Goal: Task Accomplishment & Management: Complete application form

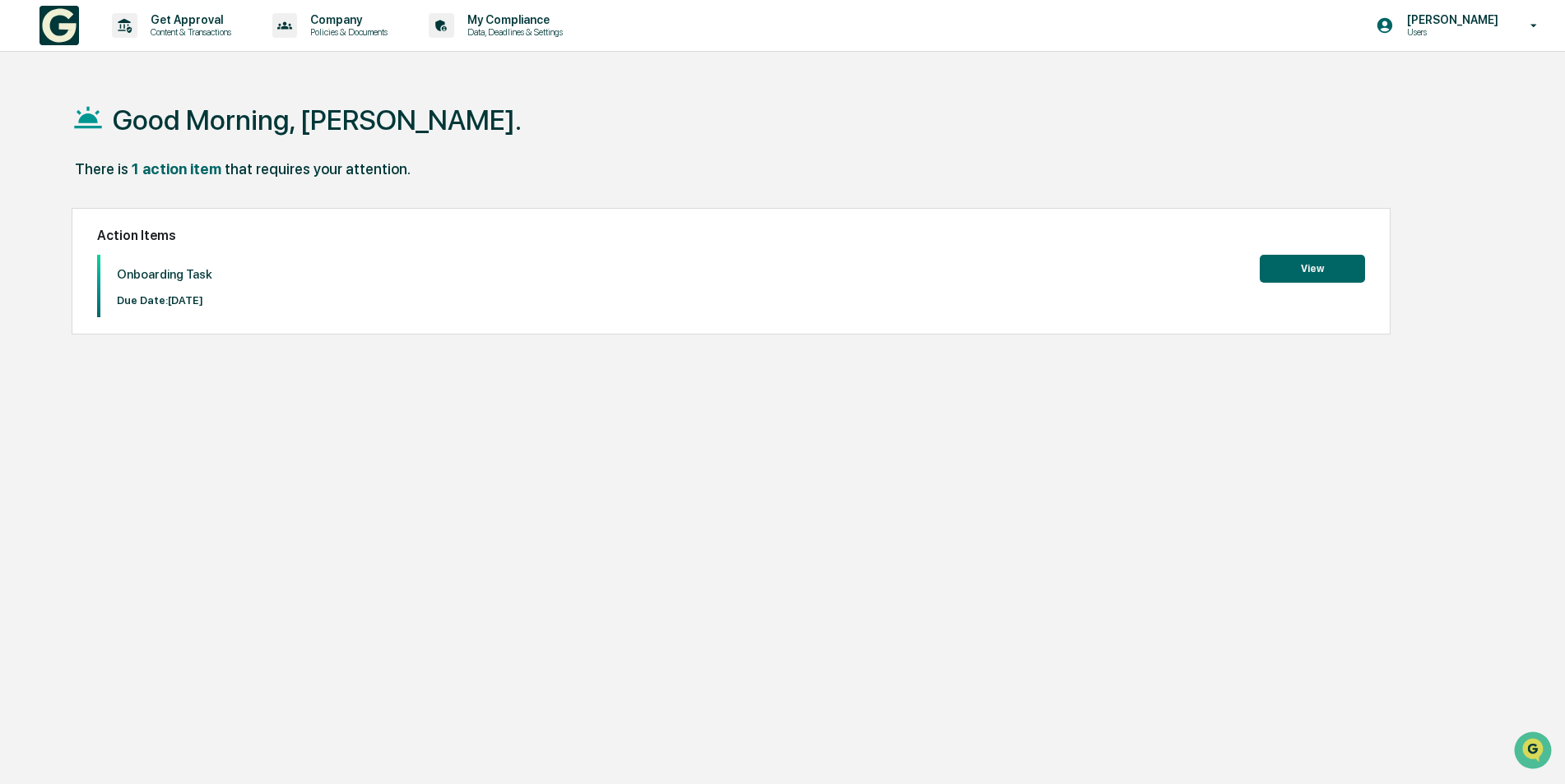
click at [1336, 267] on button "View" at bounding box center [1312, 269] width 105 height 28
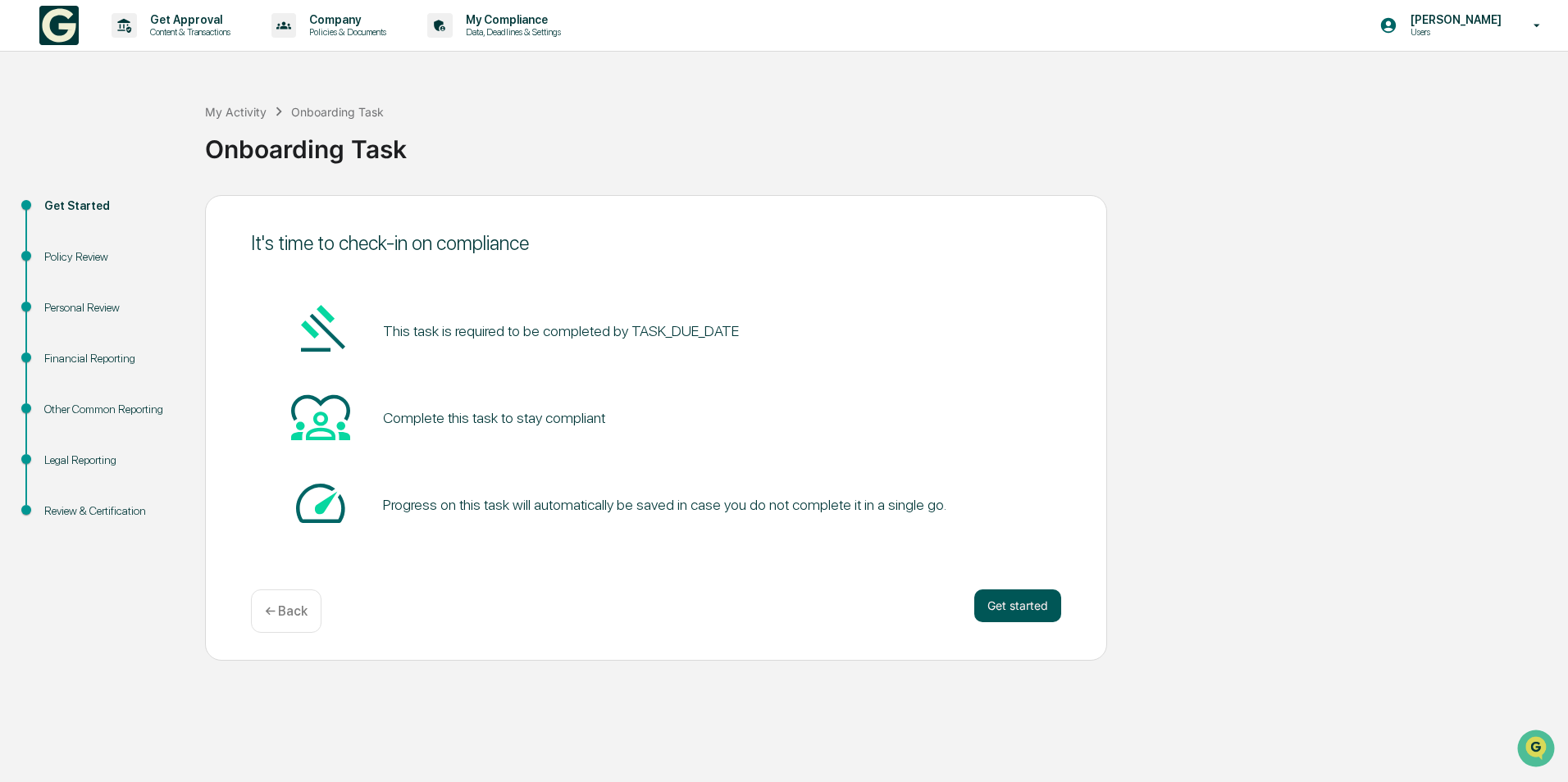
click at [1008, 605] on button "Get started" at bounding box center [1018, 606] width 87 height 32
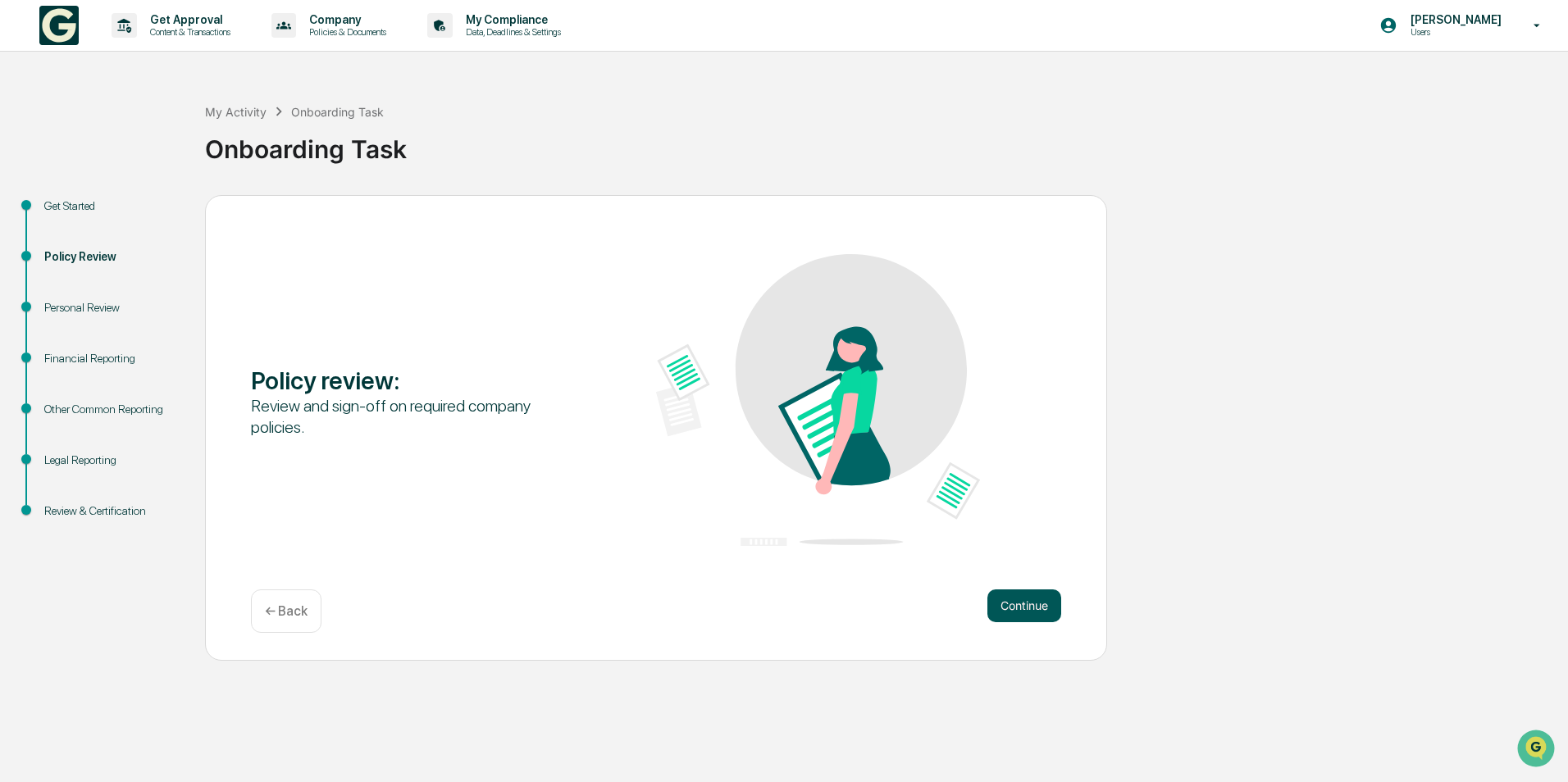
click at [1017, 595] on button "Continue" at bounding box center [1023, 606] width 73 height 32
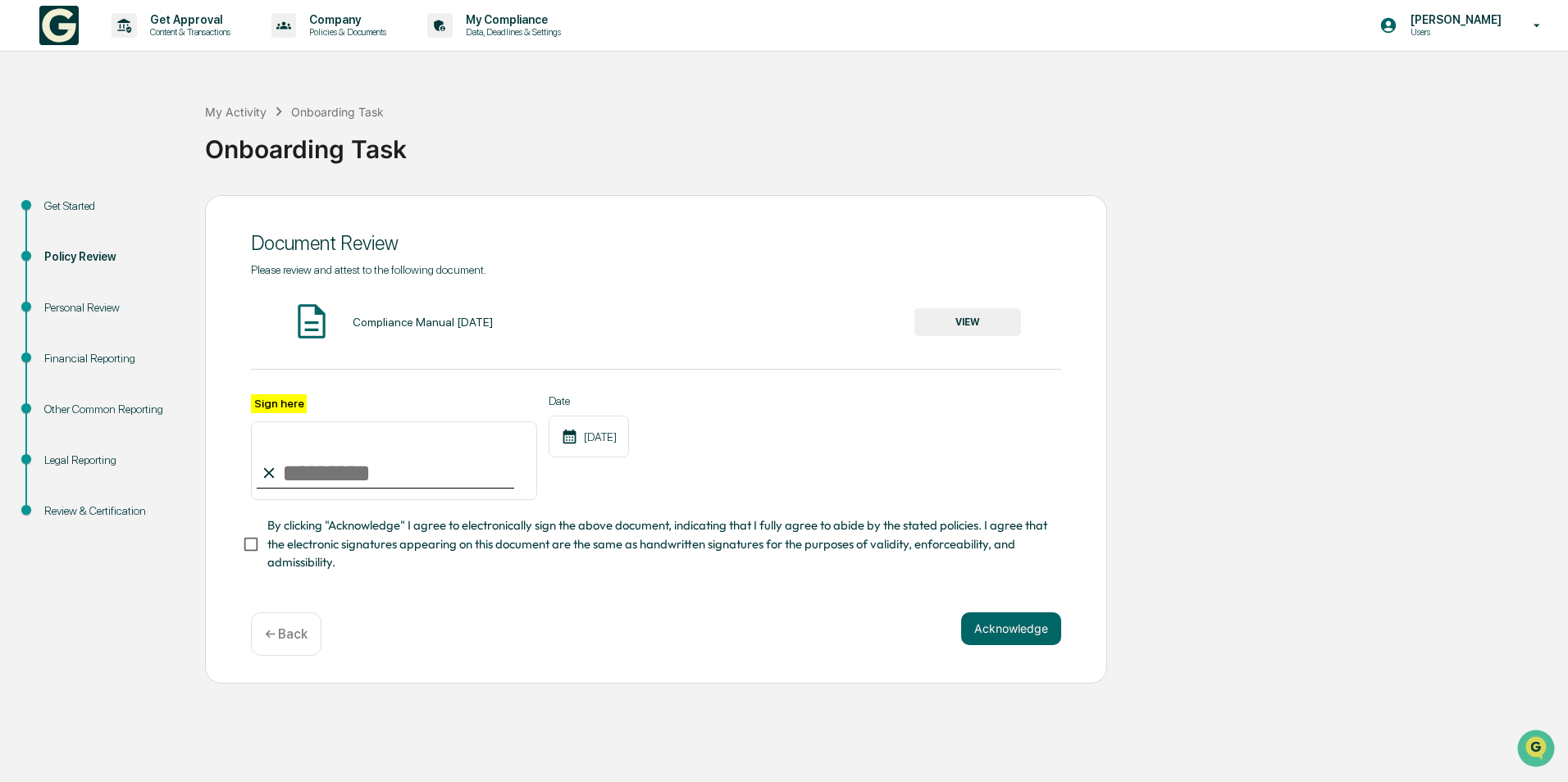
click at [317, 468] on input "Sign here" at bounding box center [394, 461] width 286 height 79
type input "**********"
click at [449, 330] on div "Compliance Manual June 27 2024 VIEW" at bounding box center [656, 323] width 811 height 44
click at [997, 321] on button "VIEW" at bounding box center [968, 321] width 107 height 28
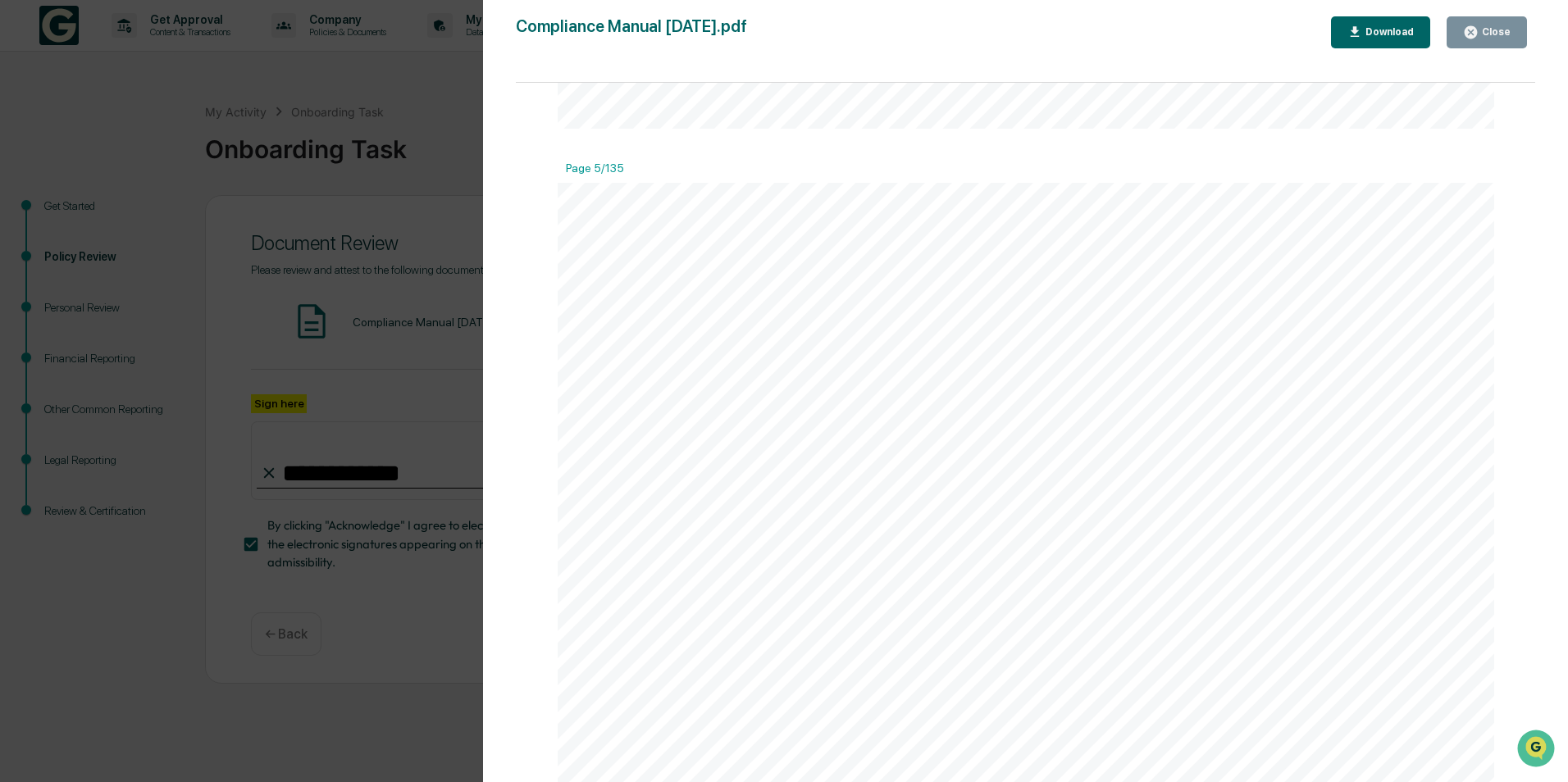
scroll to position [5167, 0]
click at [1393, 39] on div "Download" at bounding box center [1381, 32] width 68 height 15
drag, startPoint x: 1015, startPoint y: 243, endPoint x: 1097, endPoint y: 249, distance: 82.2
click at [1015, 244] on div at bounding box center [1026, 727] width 938 height 1213
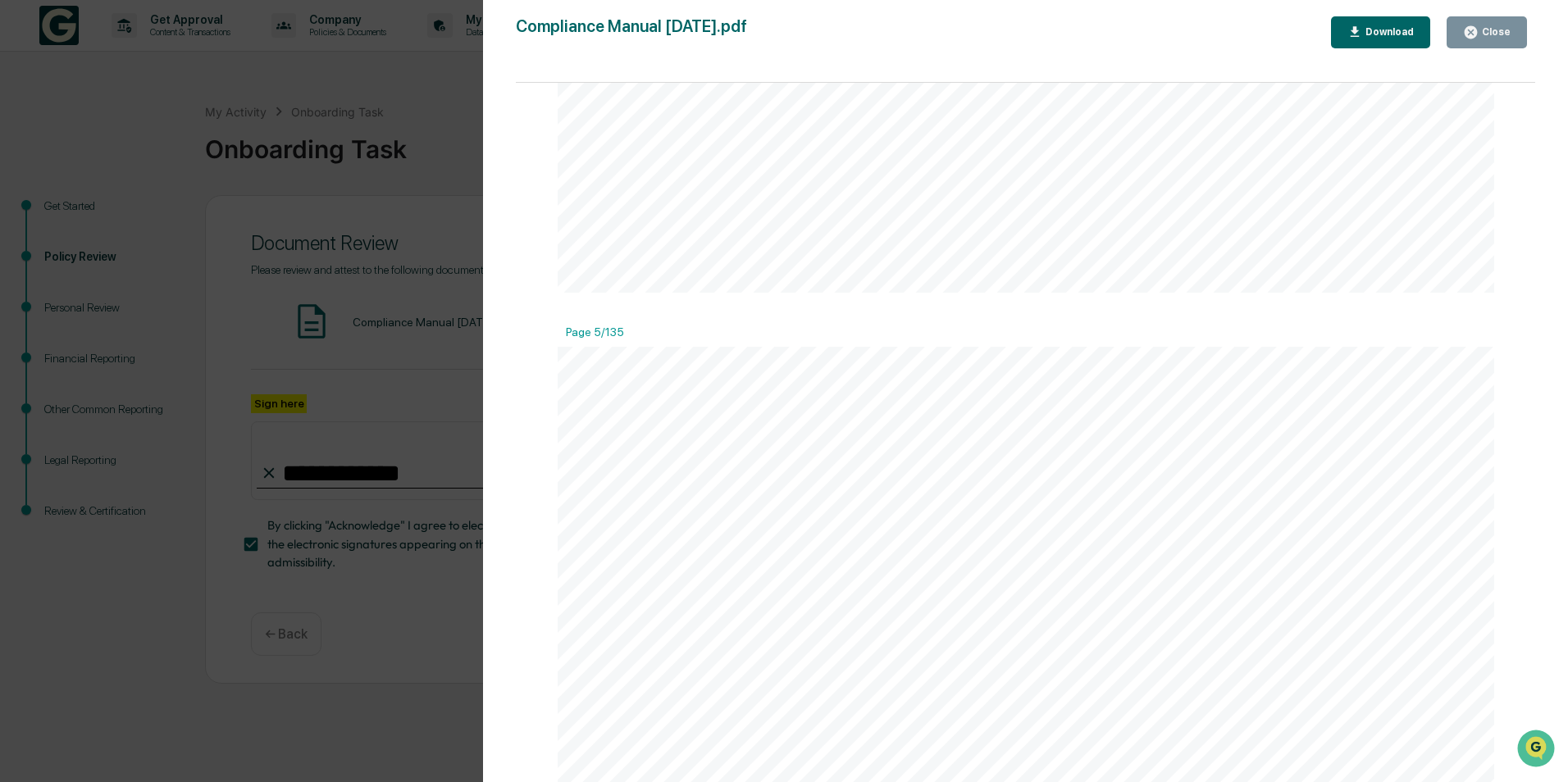
drag, startPoint x: 1488, startPoint y: 38, endPoint x: 1085, endPoint y: 257, distance: 458.7
click at [1486, 39] on div "Close" at bounding box center [1487, 32] width 48 height 15
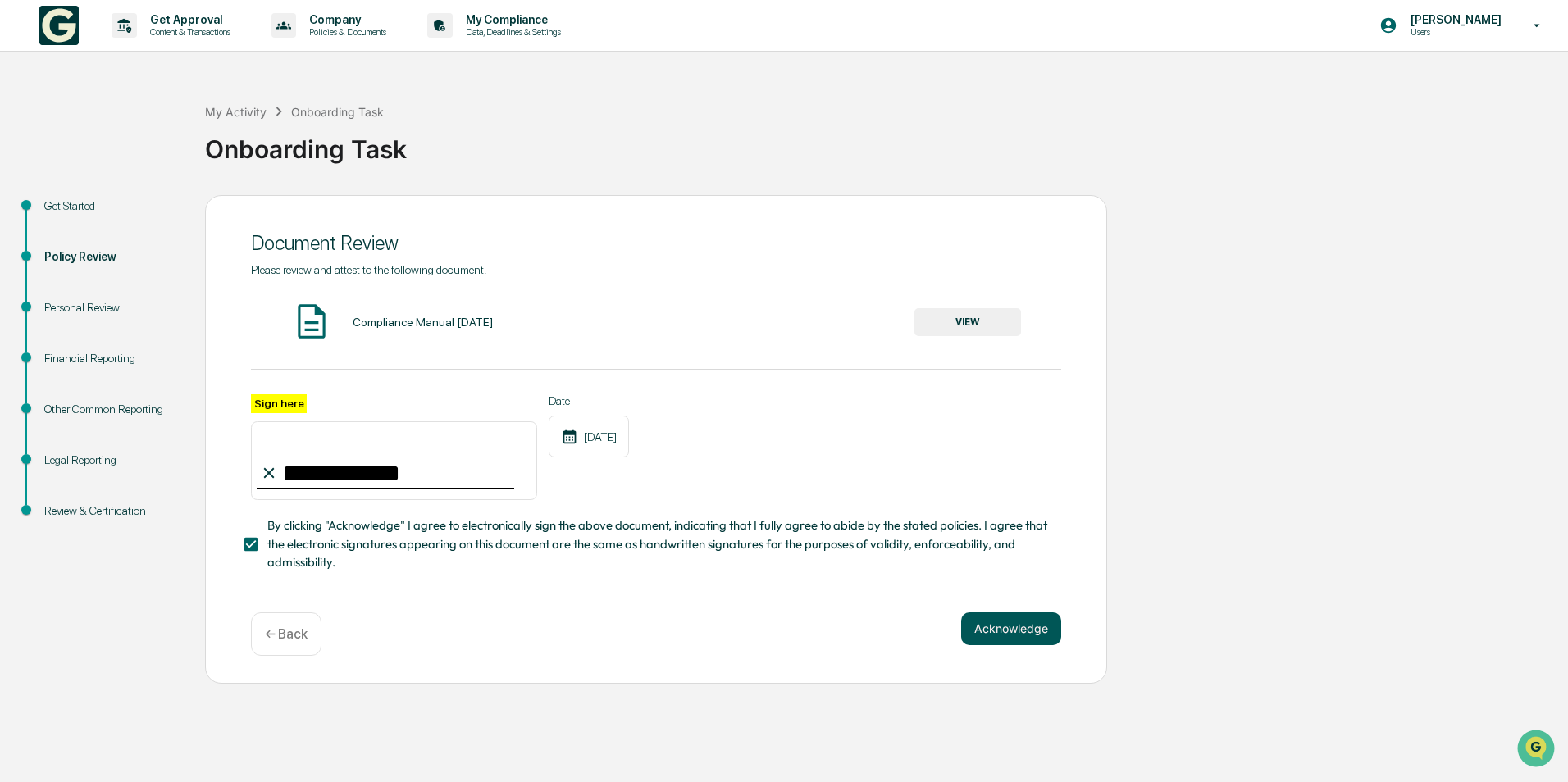
click at [1003, 639] on button "Acknowledge" at bounding box center [1011, 628] width 100 height 32
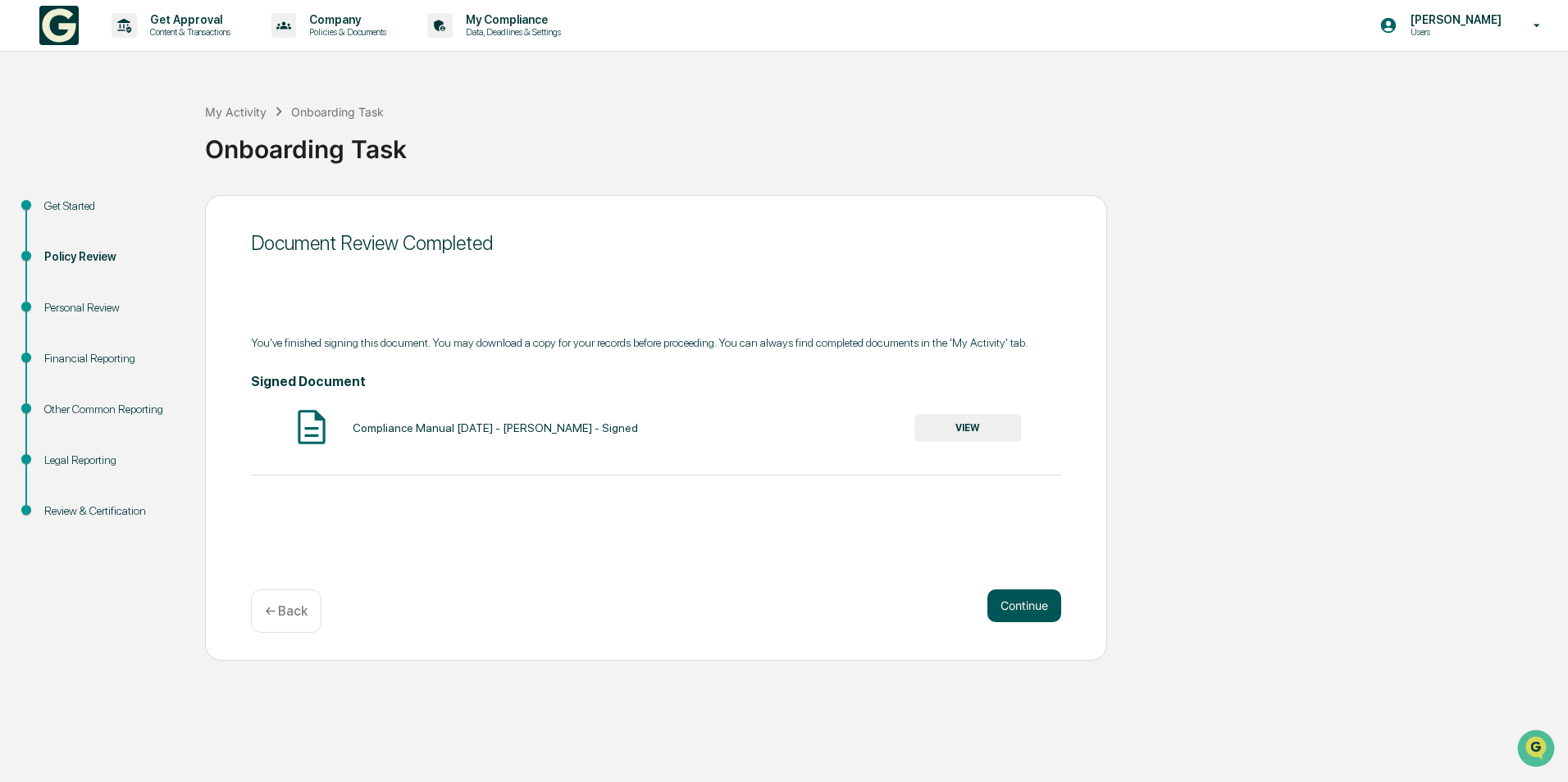
click at [1017, 589] on button "Continue" at bounding box center [1023, 606] width 73 height 32
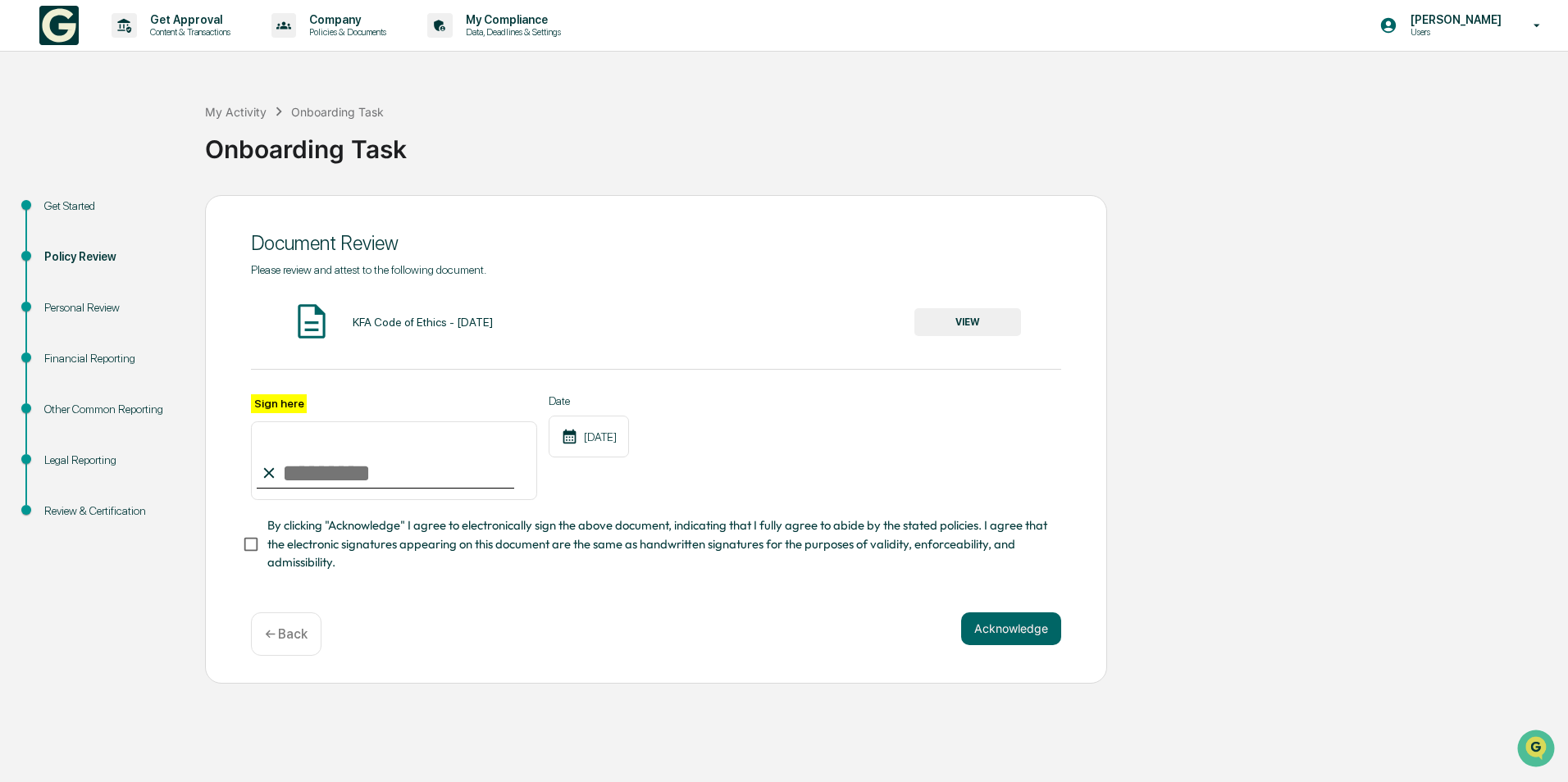
click at [337, 475] on input "Sign here" at bounding box center [394, 461] width 286 height 79
click at [1001, 319] on button "VIEW" at bounding box center [968, 321] width 107 height 28
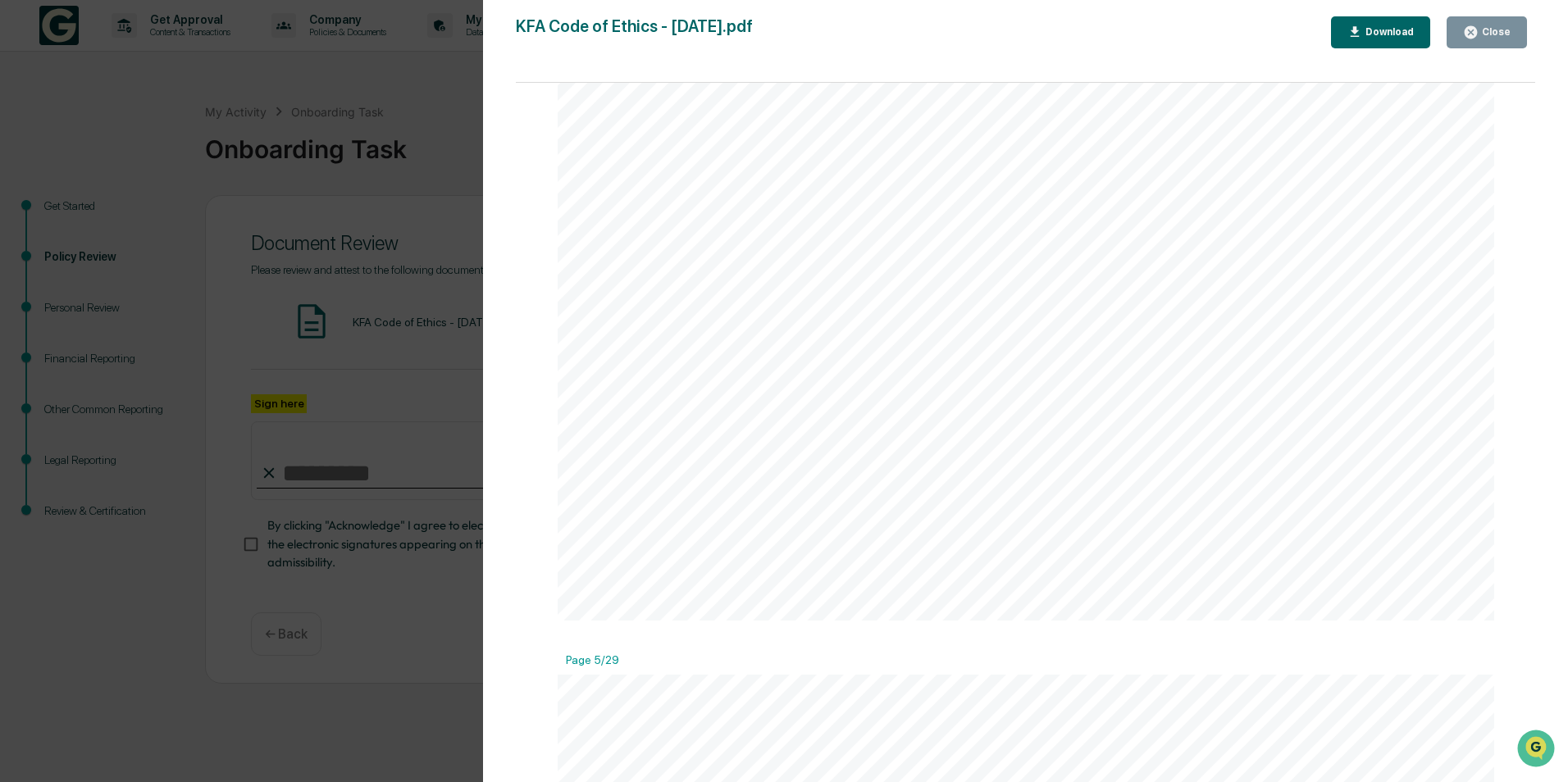
scroll to position [4593, 0]
click at [1420, 31] on button "Download" at bounding box center [1381, 32] width 100 height 32
click at [788, 223] on div at bounding box center [1026, 727] width 938 height 1213
click at [1491, 36] on div "Close" at bounding box center [1496, 32] width 32 height 11
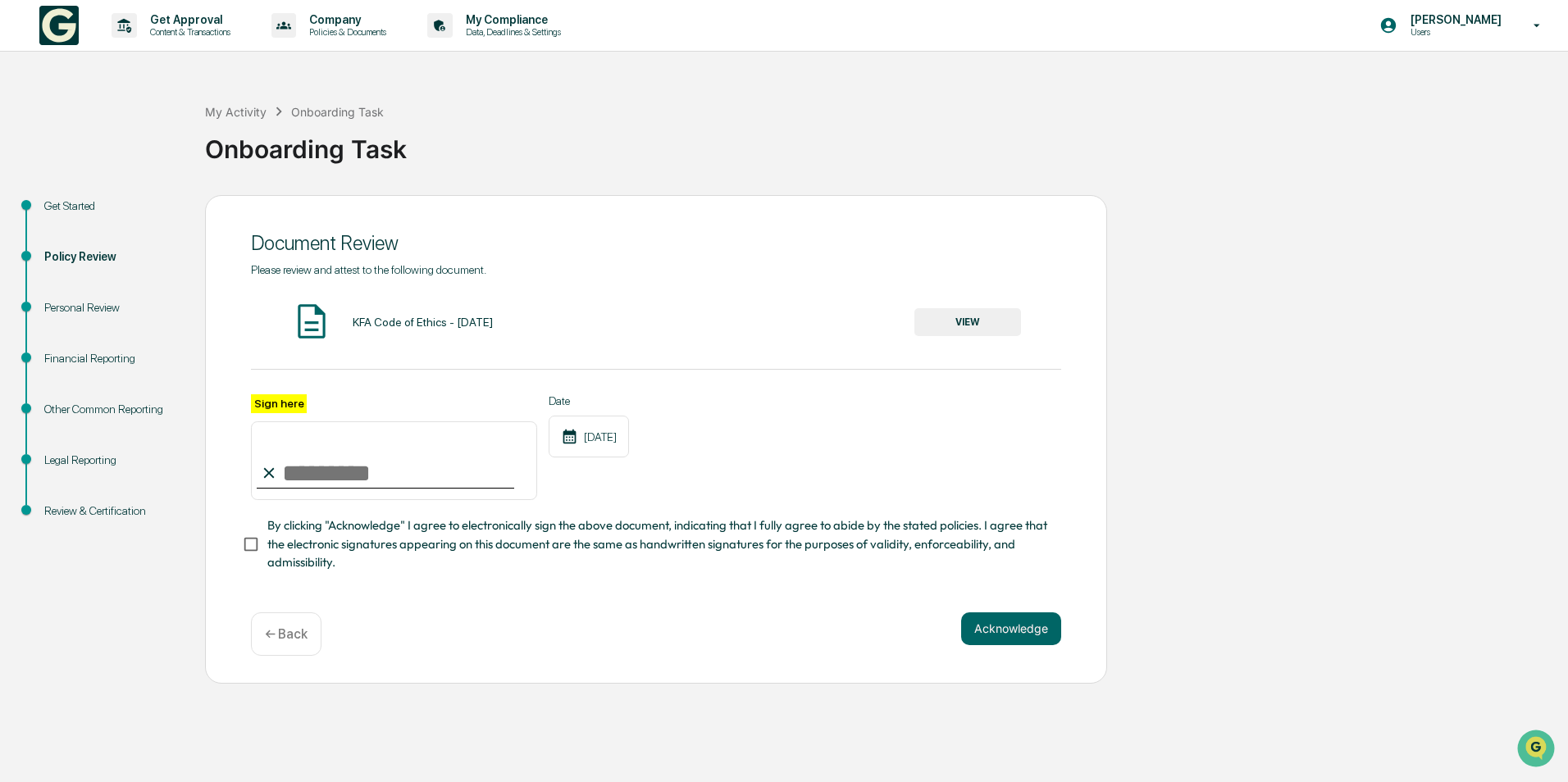
drag, startPoint x: 427, startPoint y: 495, endPoint x: 413, endPoint y: 481, distance: 19.8
click at [427, 495] on input "Sign here" at bounding box center [394, 461] width 286 height 79
type input "**********"
click at [1002, 632] on button "Acknowledge" at bounding box center [1011, 628] width 100 height 32
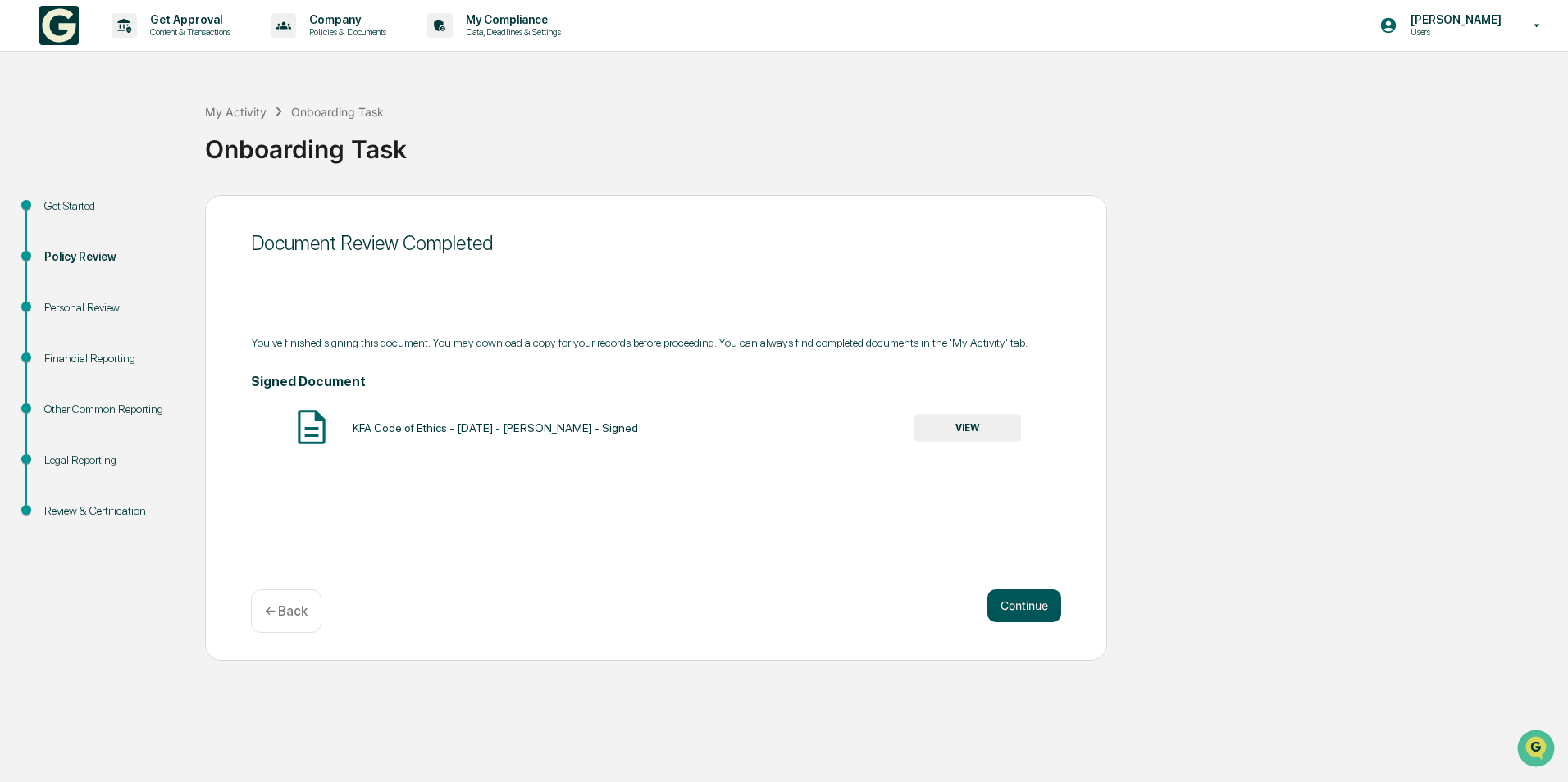
click at [1024, 612] on button "Continue" at bounding box center [1023, 606] width 73 height 32
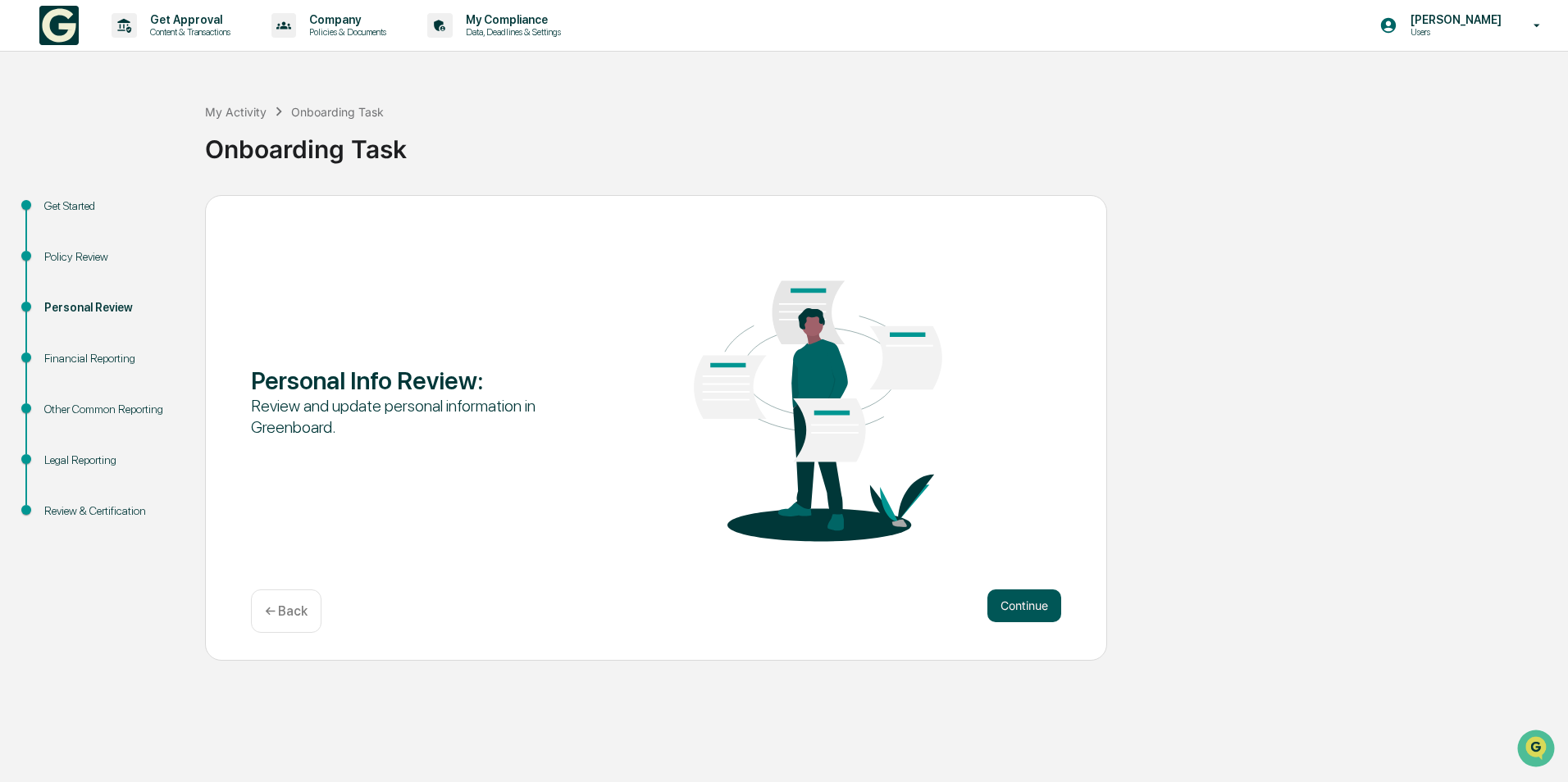
click at [1028, 599] on button "Continue" at bounding box center [1023, 606] width 73 height 32
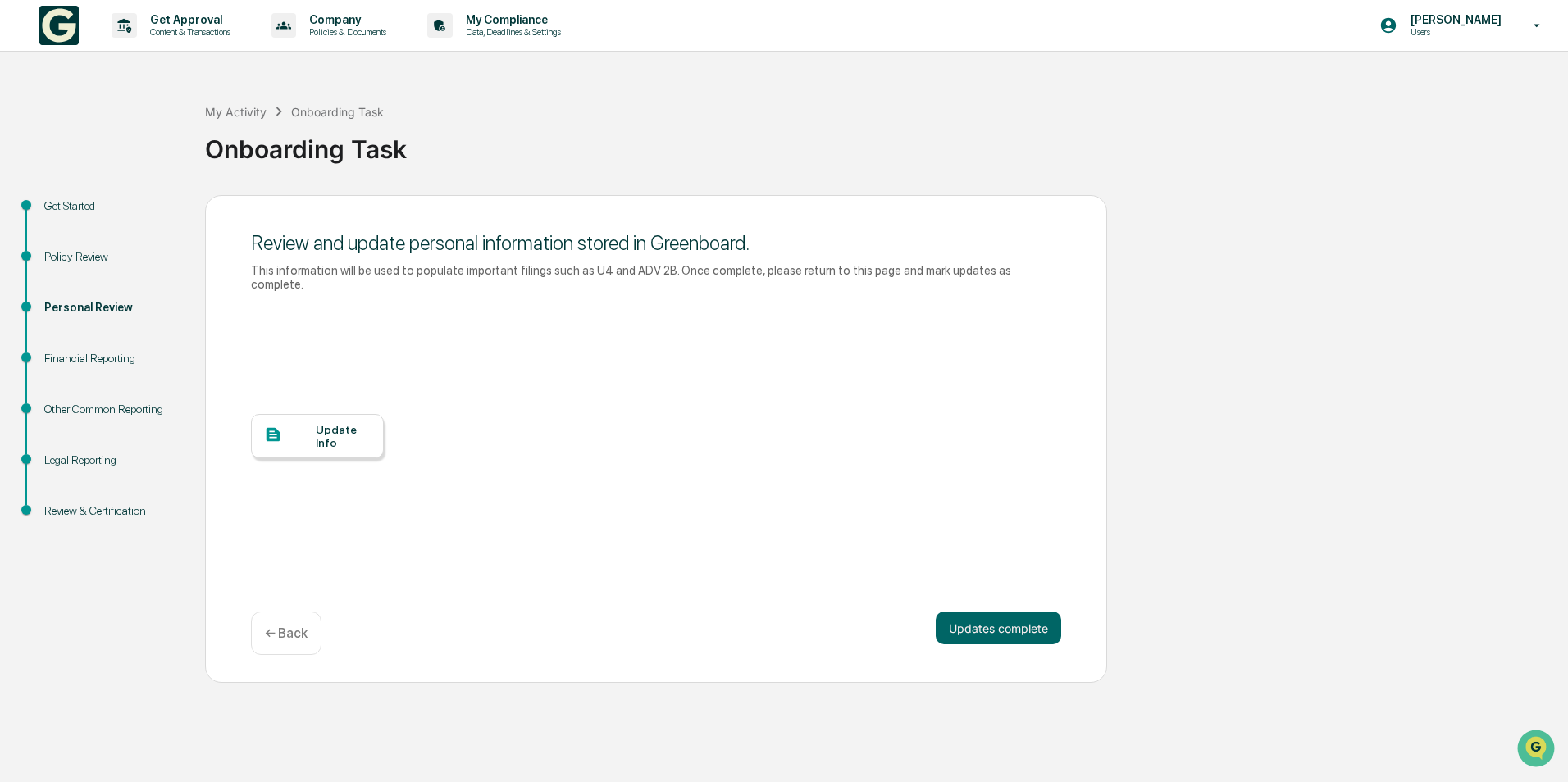
click at [342, 430] on div "Update Info" at bounding box center [343, 437] width 55 height 27
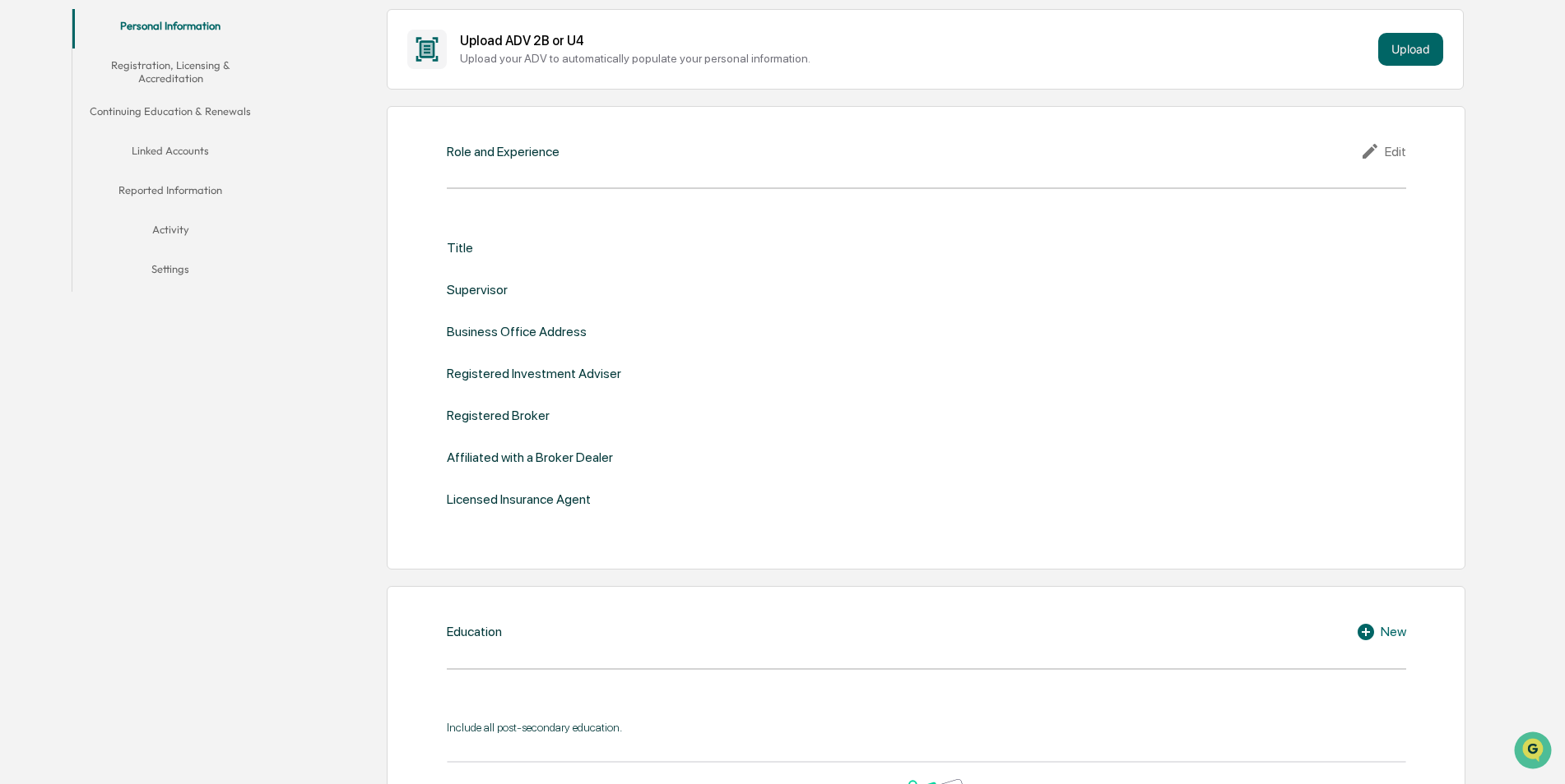
click at [1385, 150] on div "Edit" at bounding box center [1383, 151] width 46 height 20
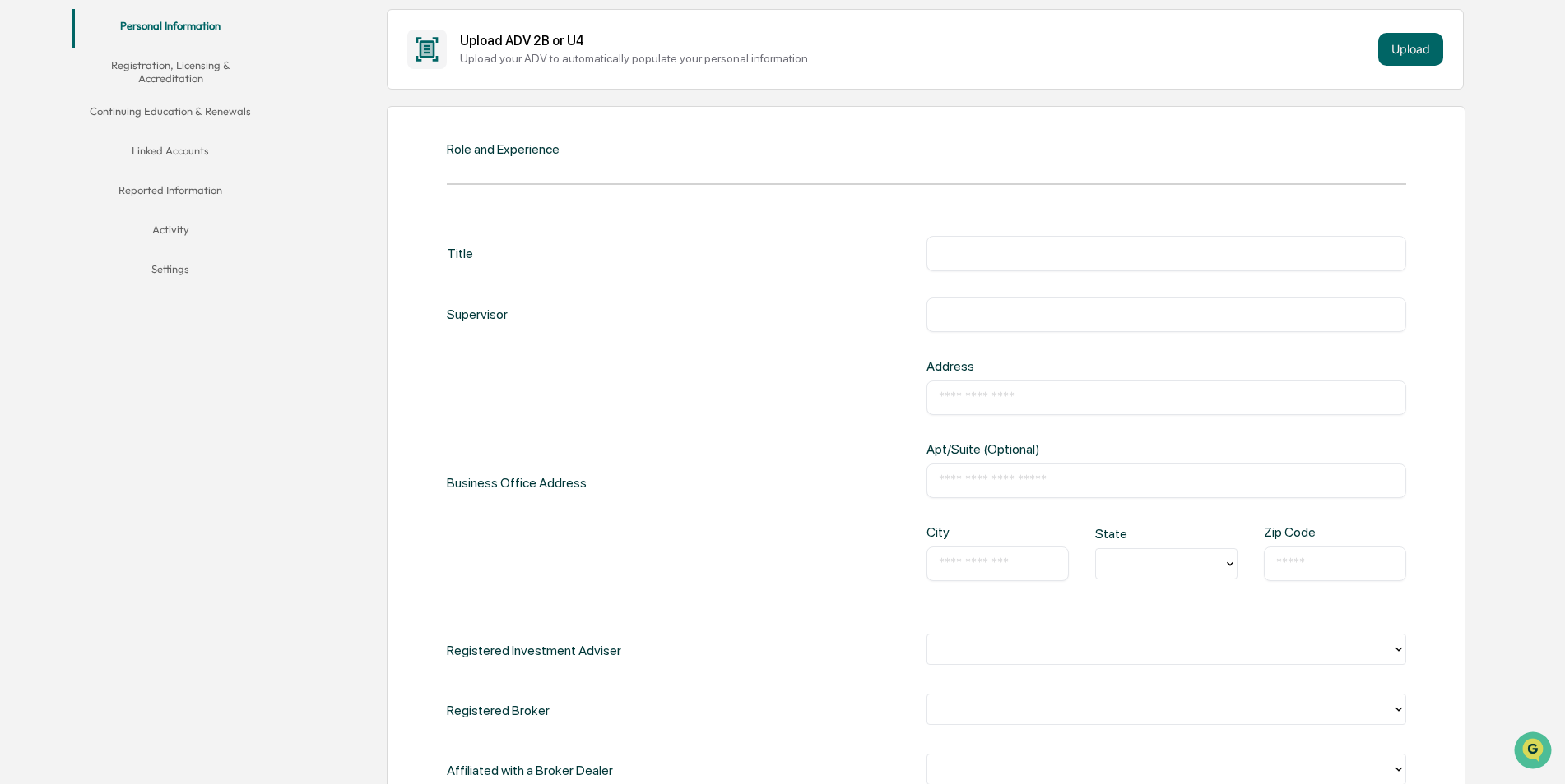
click at [1055, 258] on input "text" at bounding box center [1166, 252] width 455 height 16
click at [1063, 252] on input "**********" at bounding box center [1166, 252] width 455 height 16
type input "**********"
click at [1065, 313] on input "text" at bounding box center [1166, 315] width 455 height 16
type input "**********"
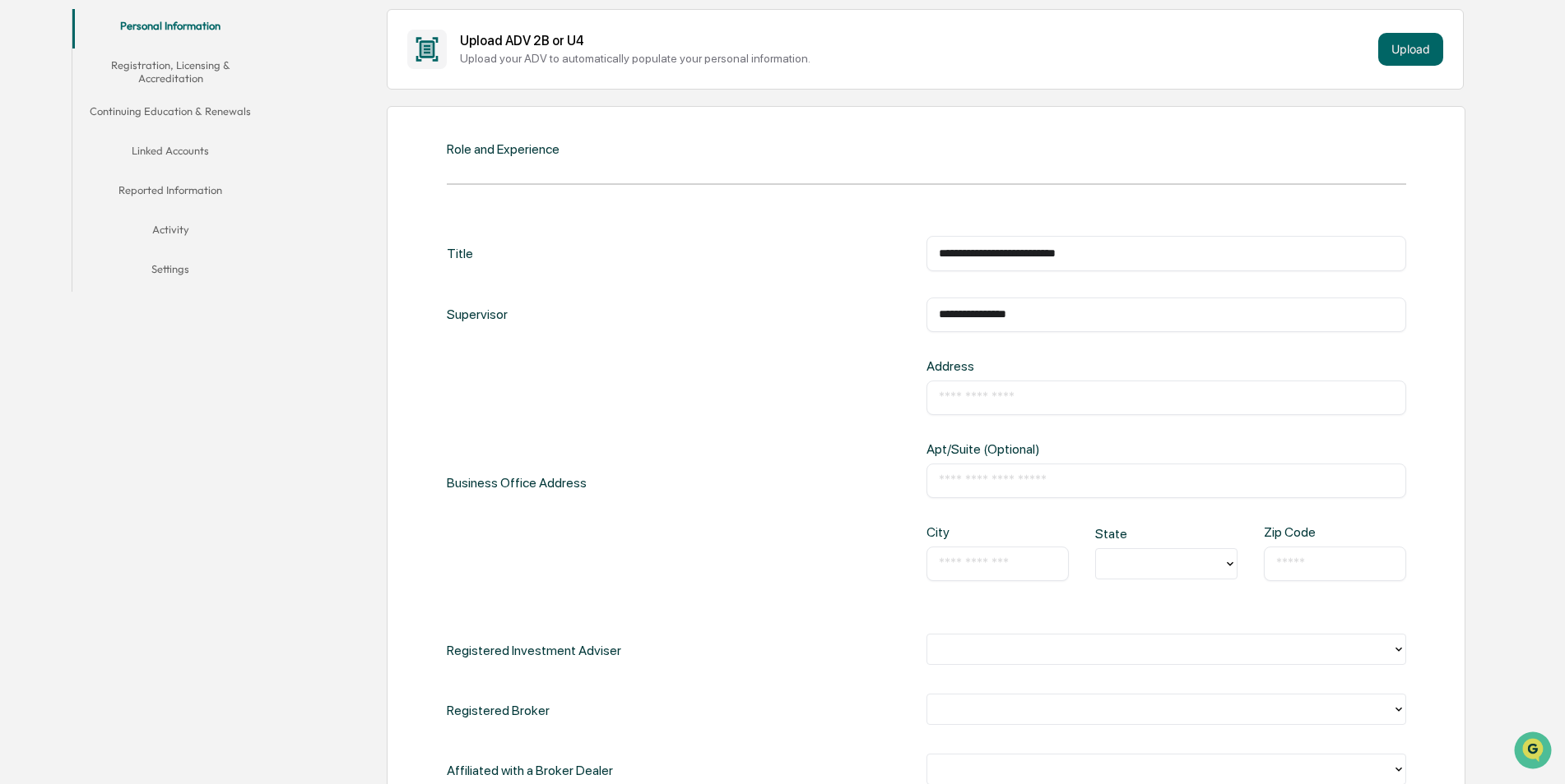
click at [1081, 395] on input "text" at bounding box center [1166, 398] width 455 height 16
type input "**********"
type input "**"
click at [1012, 485] on input "text" at bounding box center [1166, 480] width 455 height 16
click at [836, 494] on div "**********" at bounding box center [926, 483] width 959 height 250
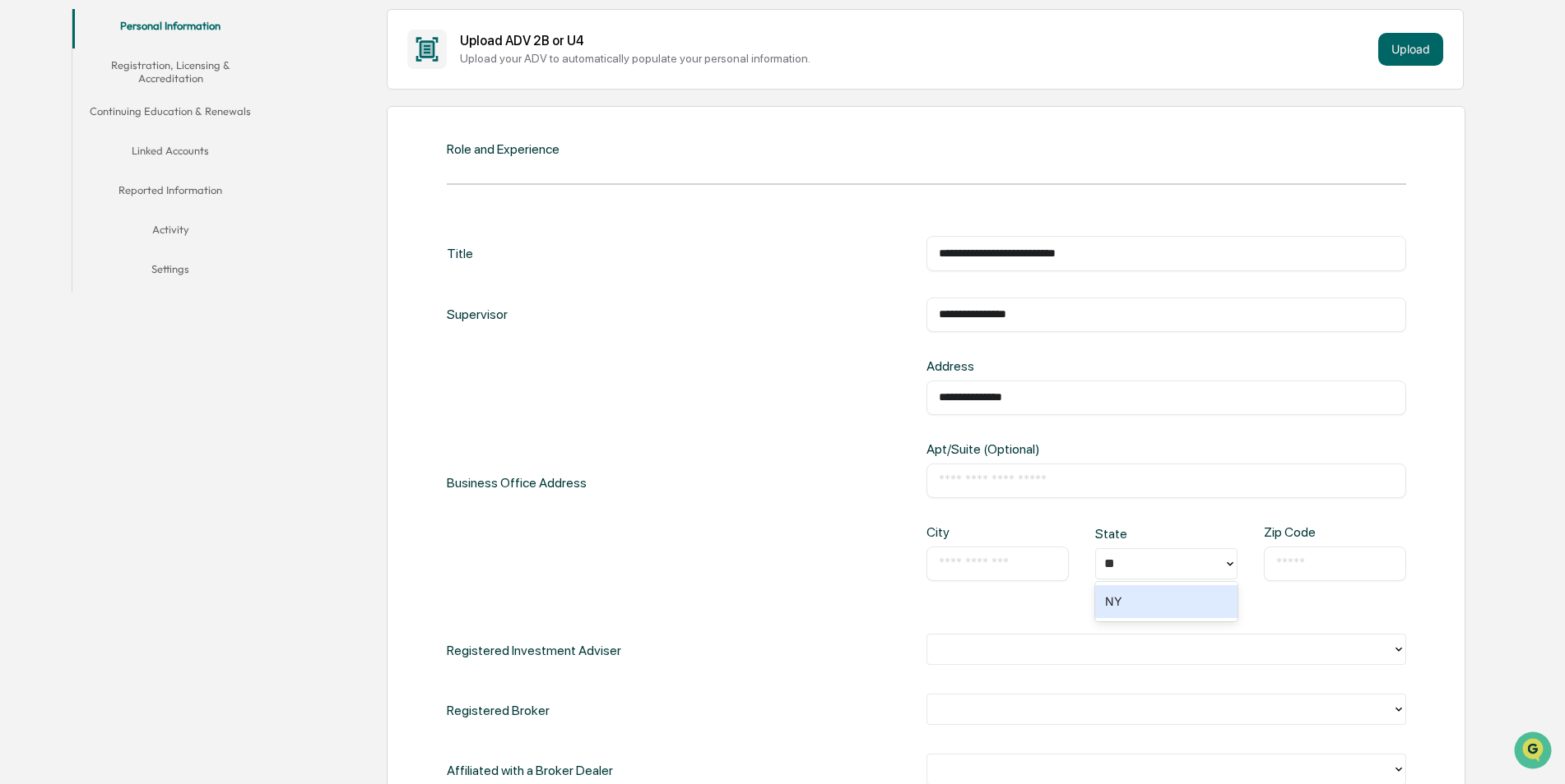
click at [990, 558] on input "text" at bounding box center [997, 563] width 118 height 16
type input "********"
click at [1278, 560] on input "text" at bounding box center [1334, 563] width 118 height 16
click at [1382, 556] on input "text" at bounding box center [1334, 563] width 118 height 16
type input "*****"
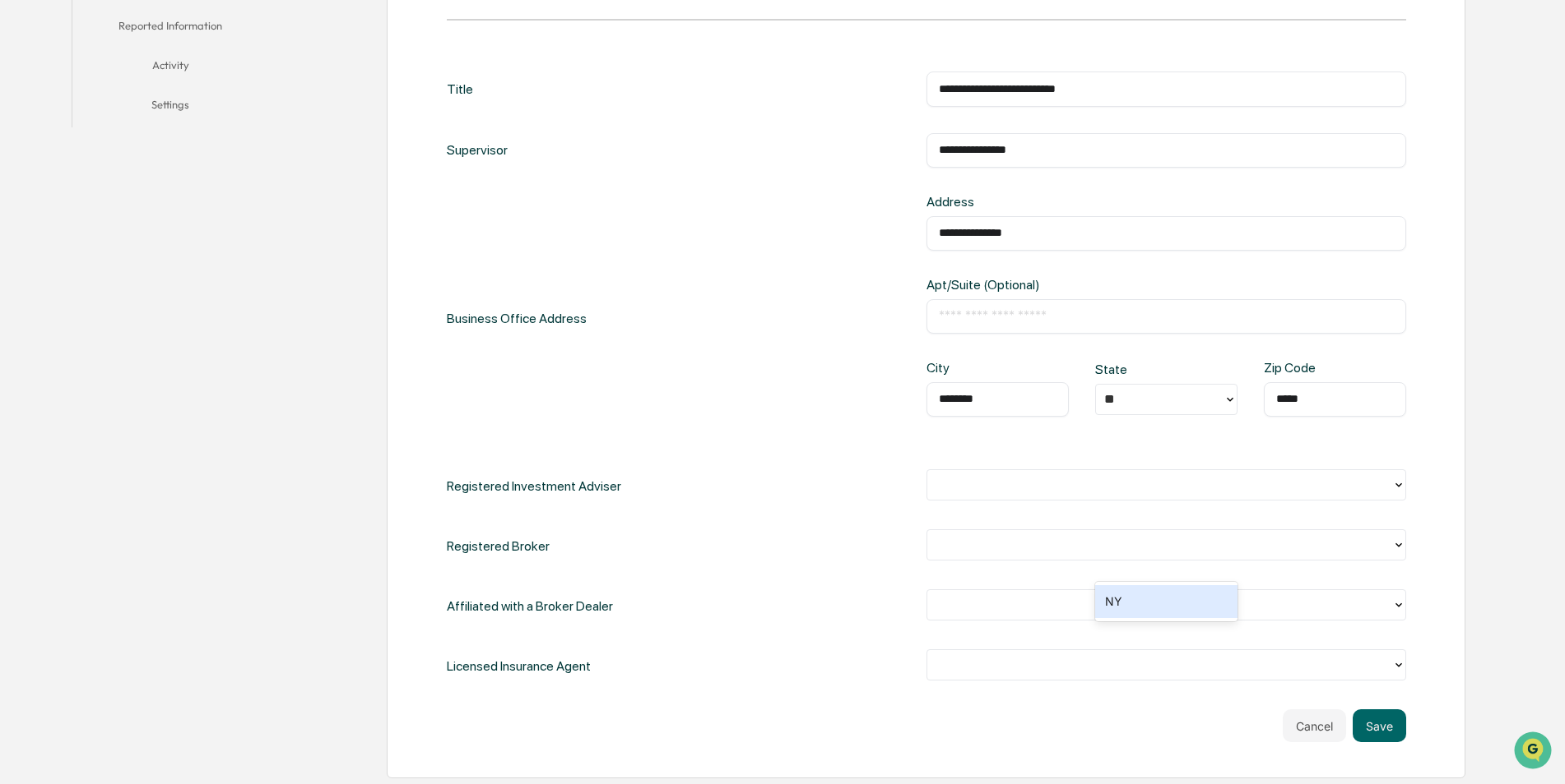
scroll to position [658, 0]
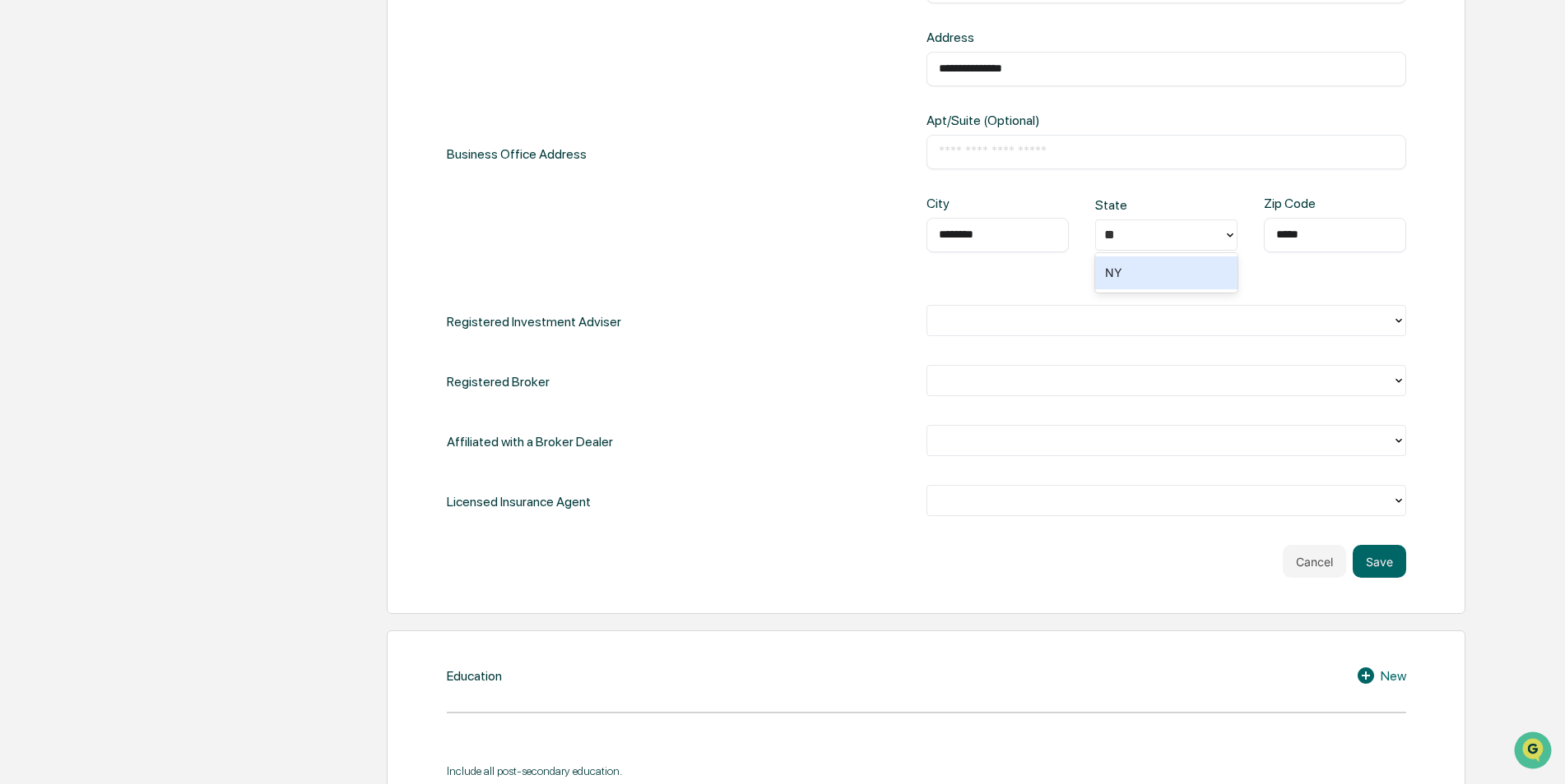
click at [1104, 324] on div at bounding box center [1159, 321] width 449 height 19
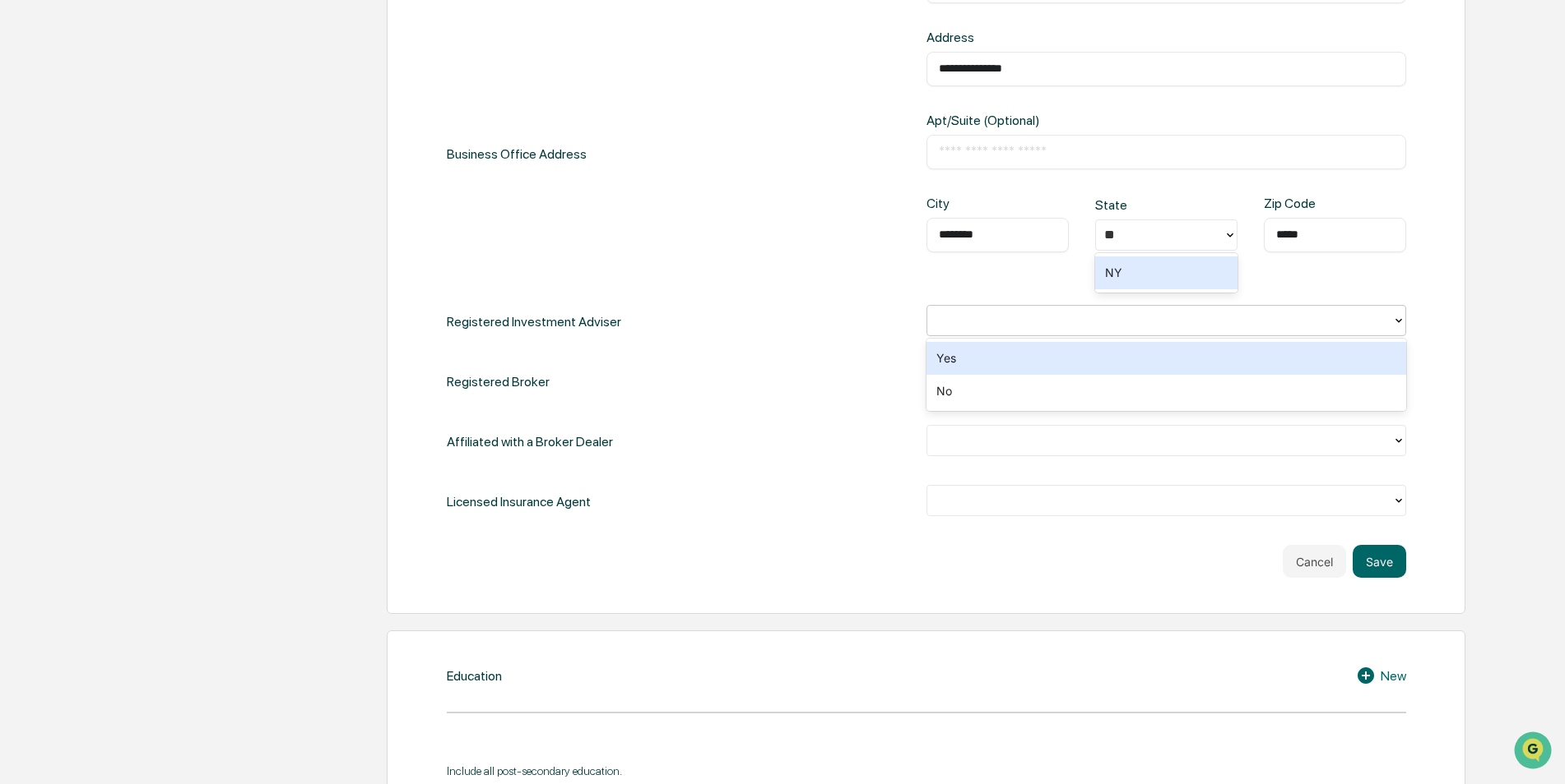
click at [1060, 359] on div "Yes" at bounding box center [1165, 359] width 479 height 33
click at [1104, 390] on div at bounding box center [1159, 381] width 449 height 19
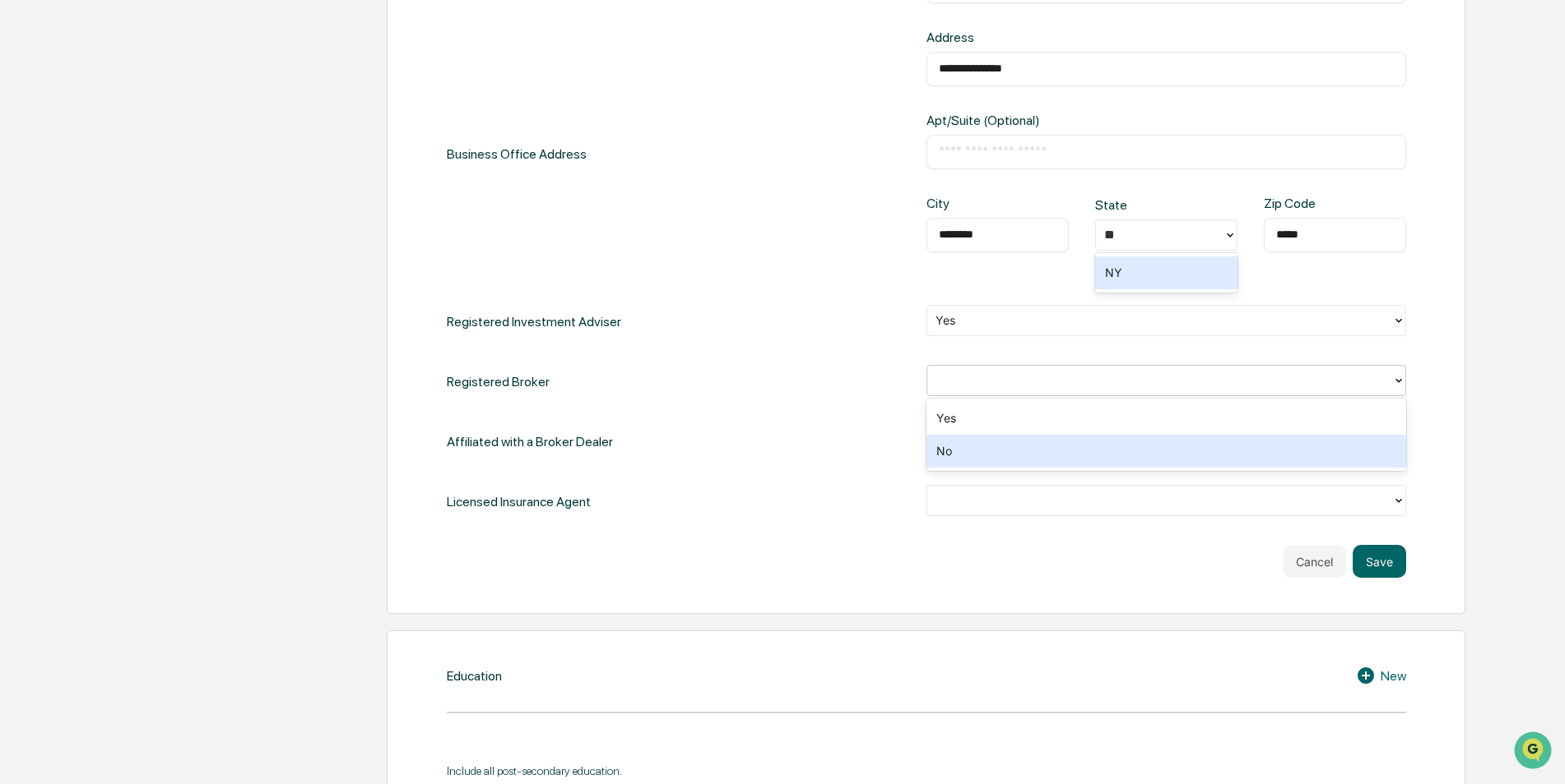
click at [1025, 456] on div "No" at bounding box center [1165, 451] width 479 height 33
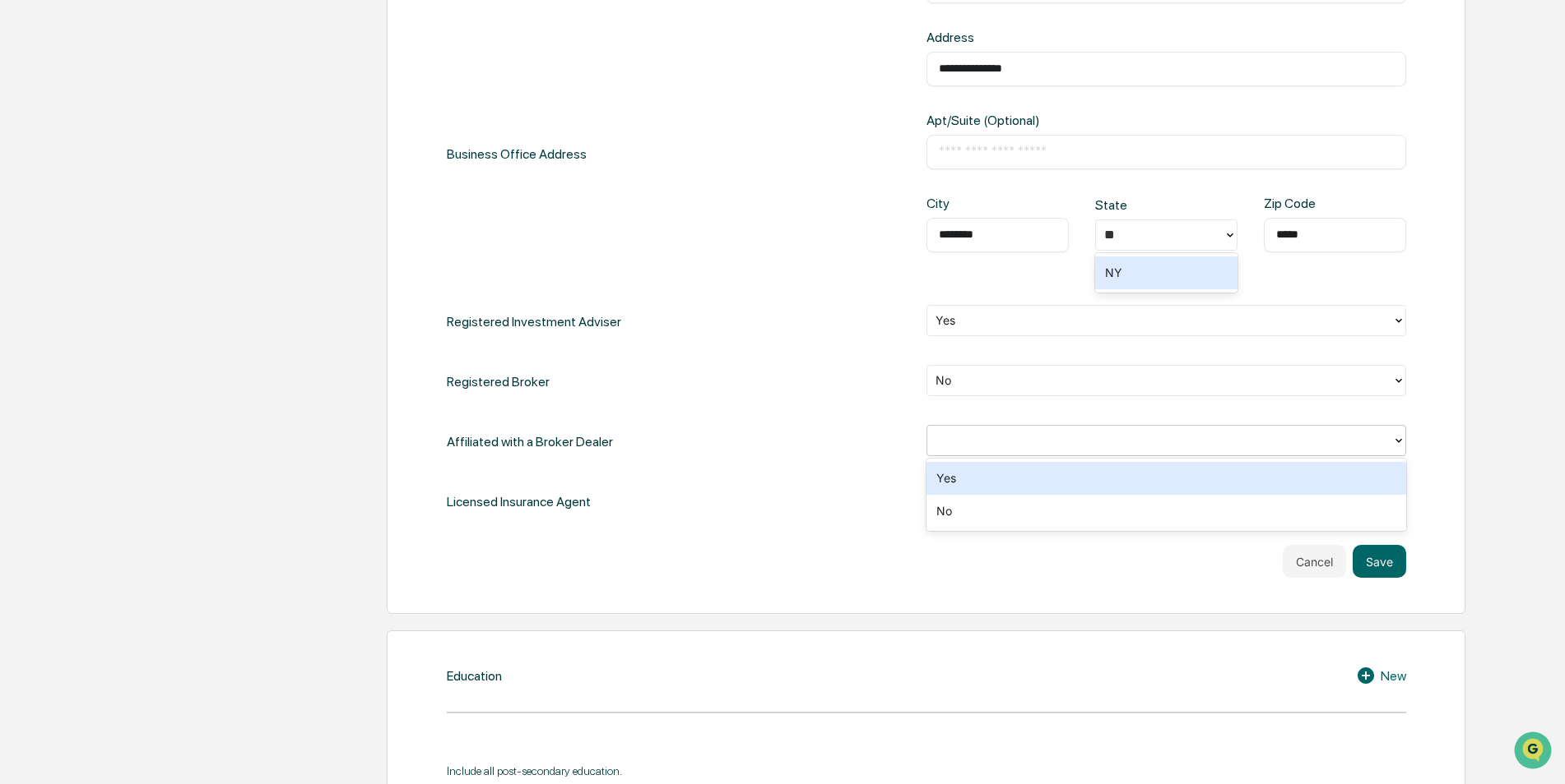
click at [1066, 430] on div at bounding box center [1159, 441] width 465 height 26
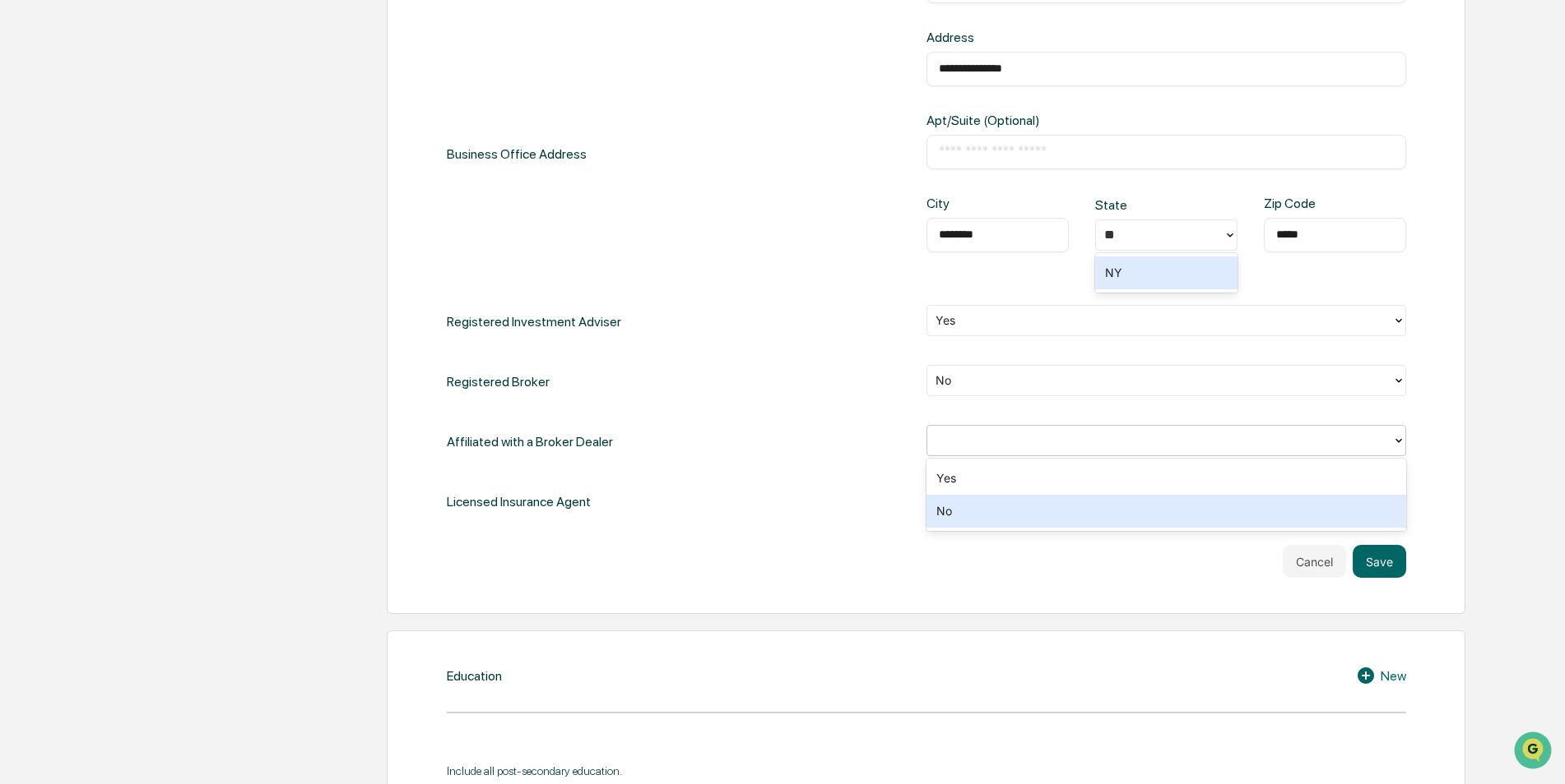
click at [1009, 508] on div "No" at bounding box center [1165, 512] width 479 height 33
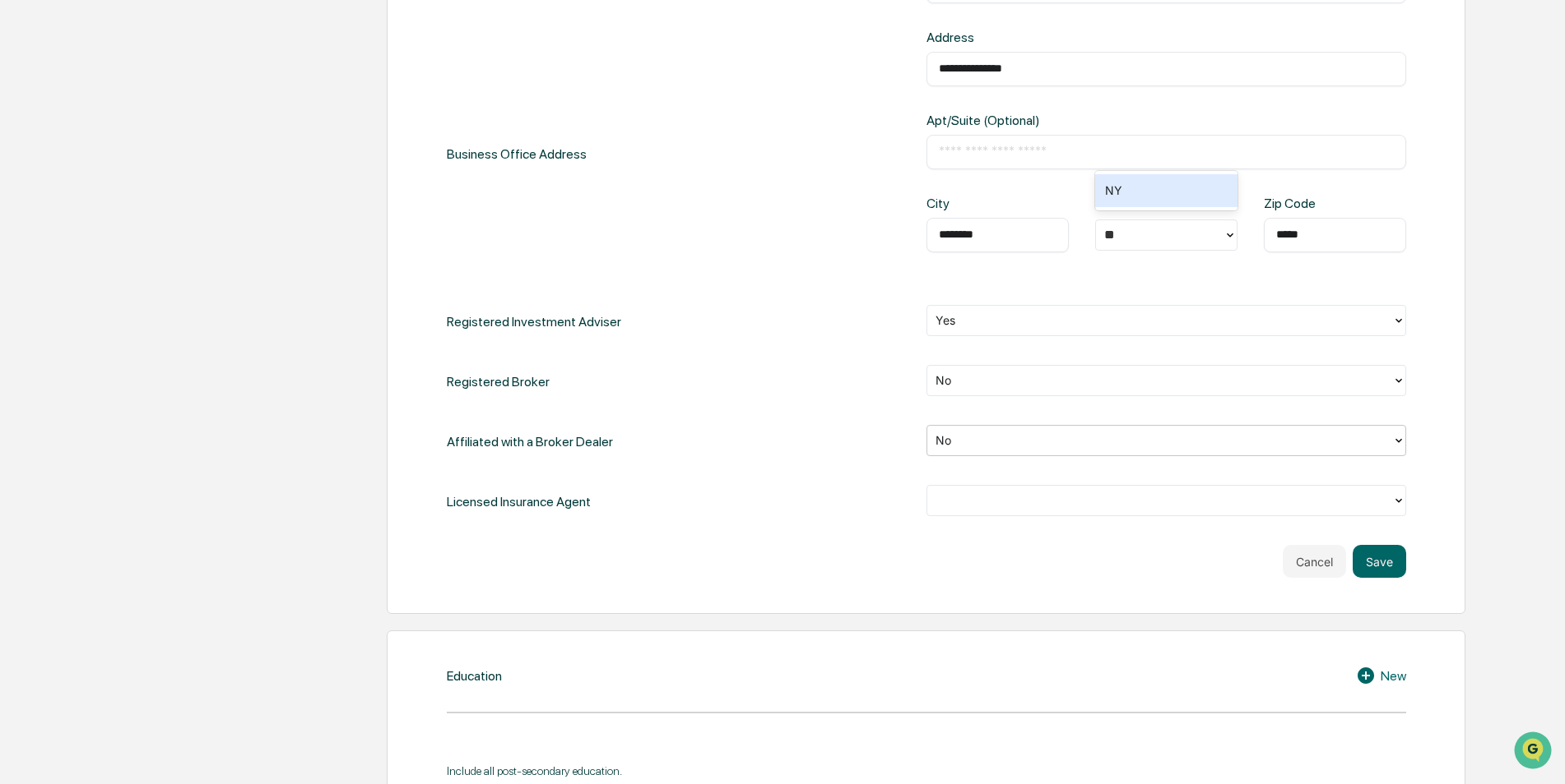
scroll to position [822, 0]
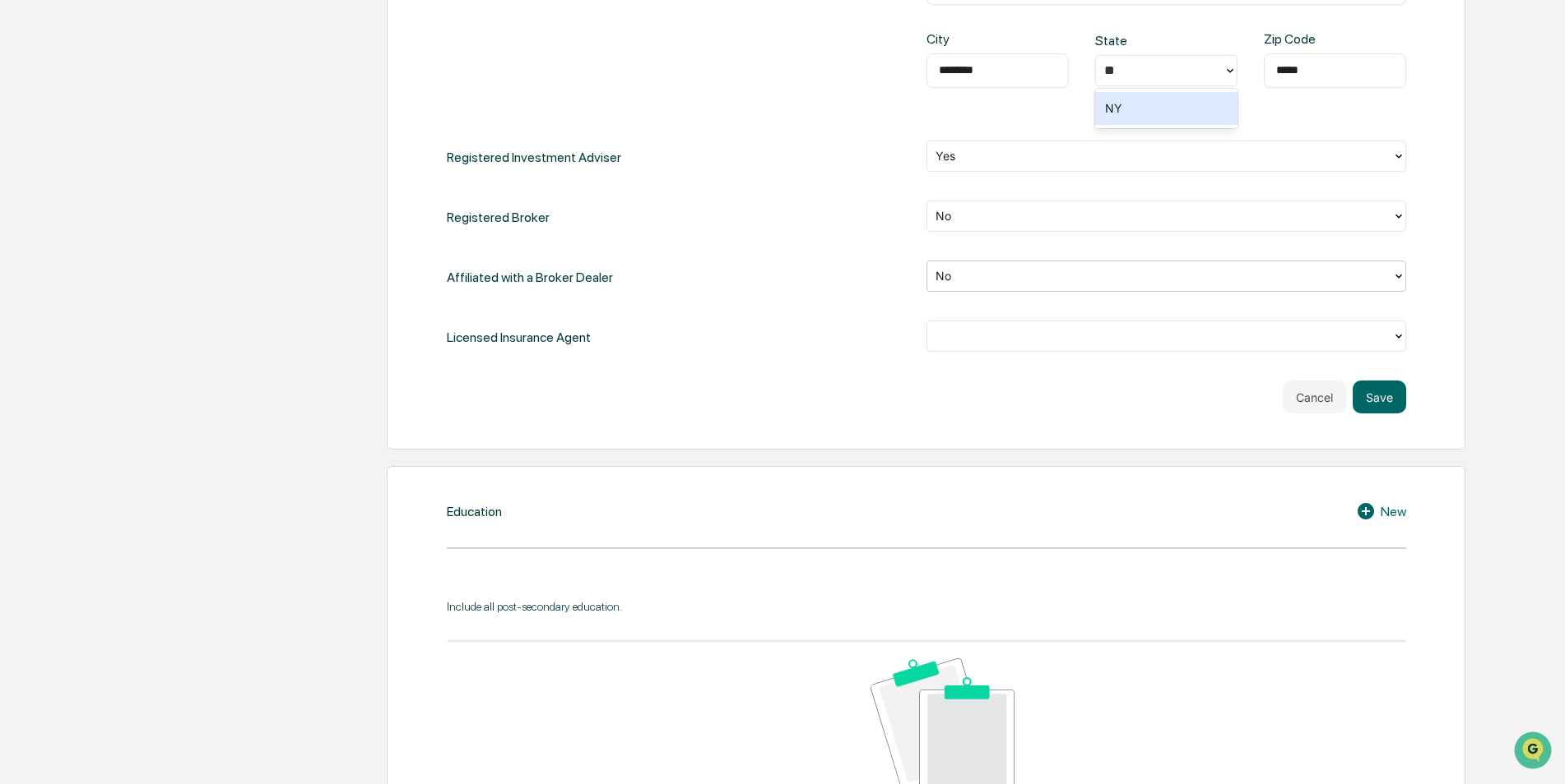
click at [1082, 321] on div at bounding box center [1165, 336] width 479 height 32
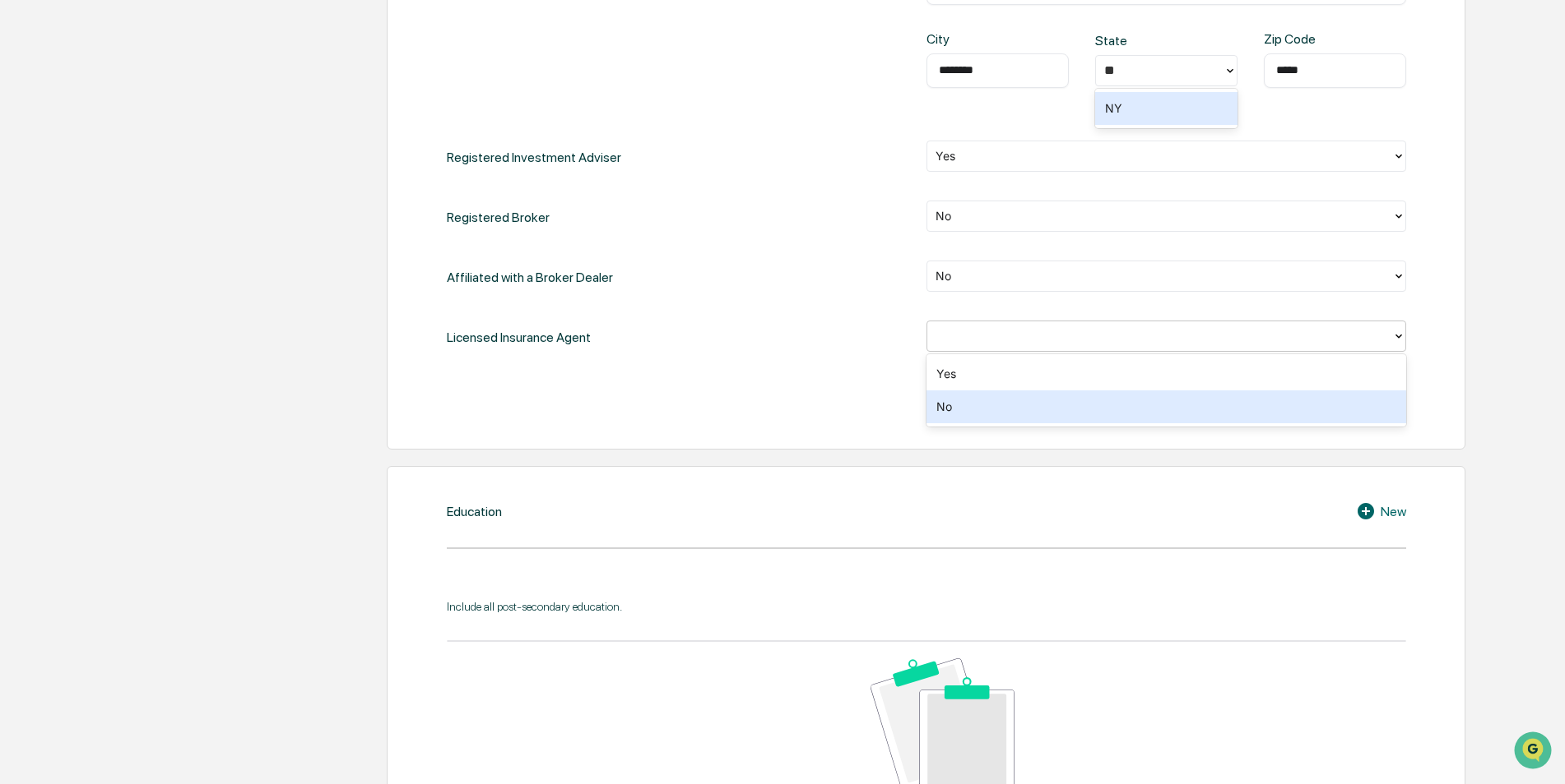
click at [1024, 412] on div "No" at bounding box center [1165, 406] width 479 height 33
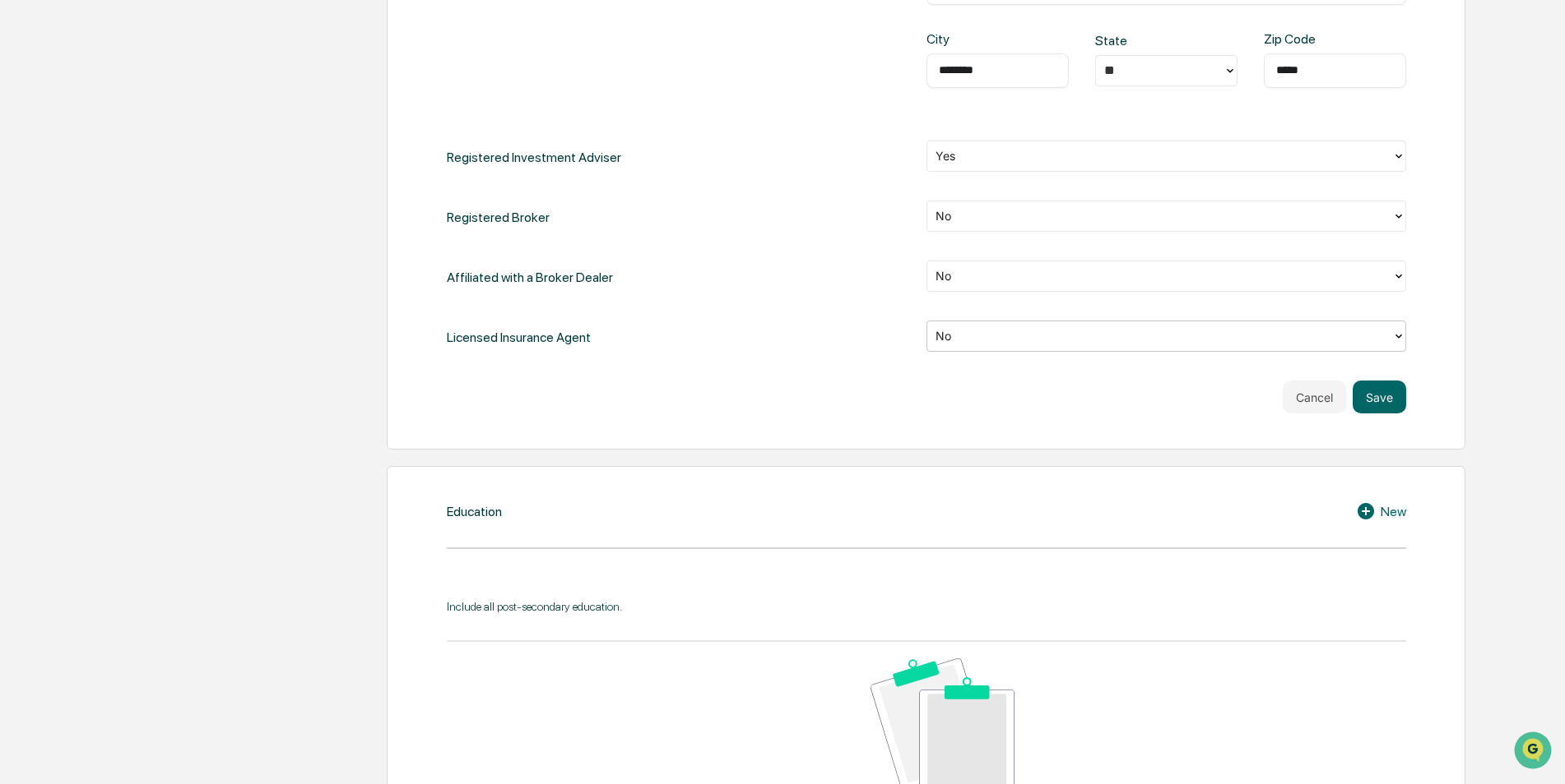
scroll to position [987, 0]
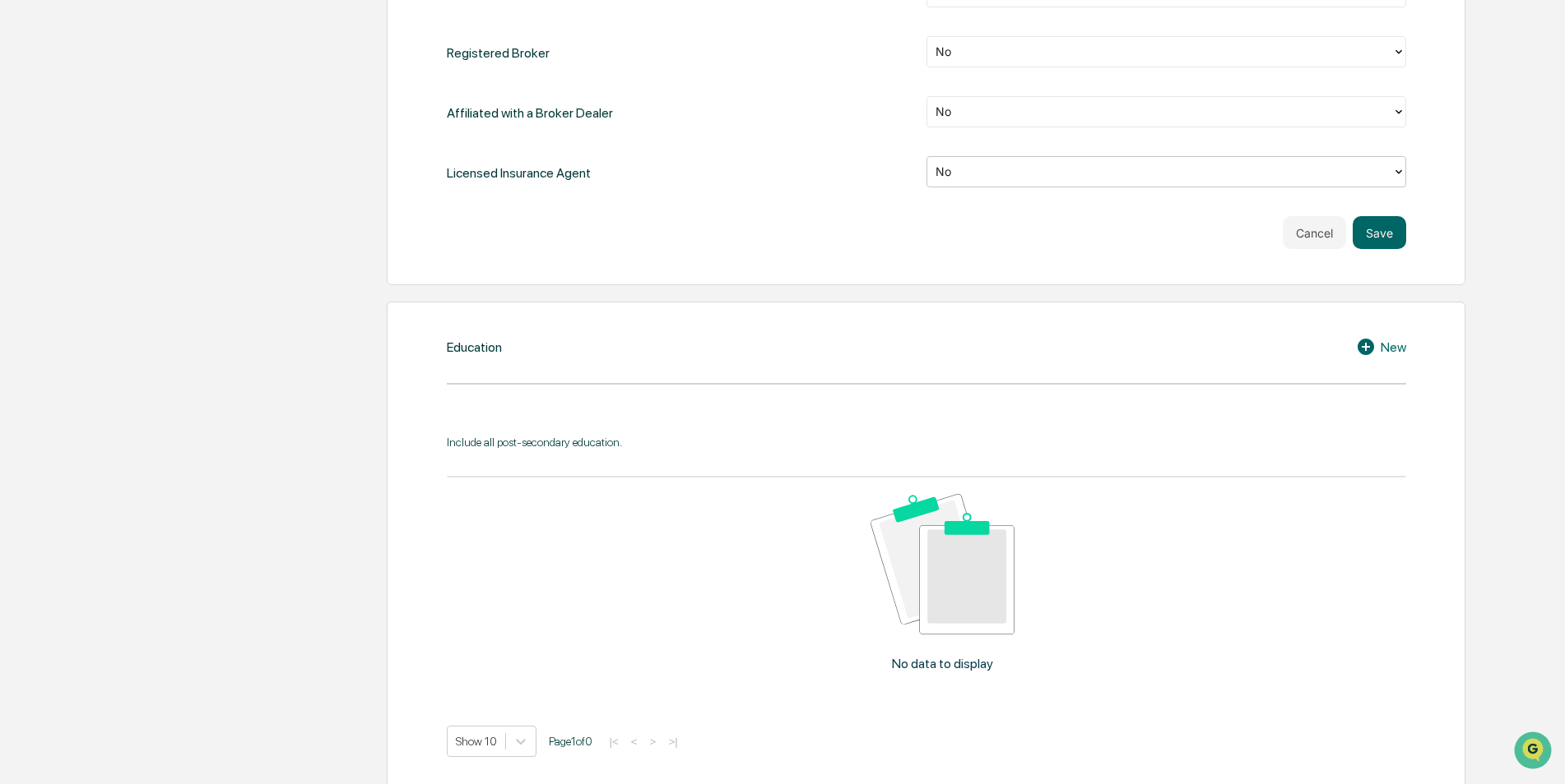
click at [899, 368] on div "Education New Include all post-secondary education. No data to display Show 10 …" at bounding box center [925, 548] width 1078 height 491
click at [1375, 345] on icon at bounding box center [1368, 347] width 25 height 20
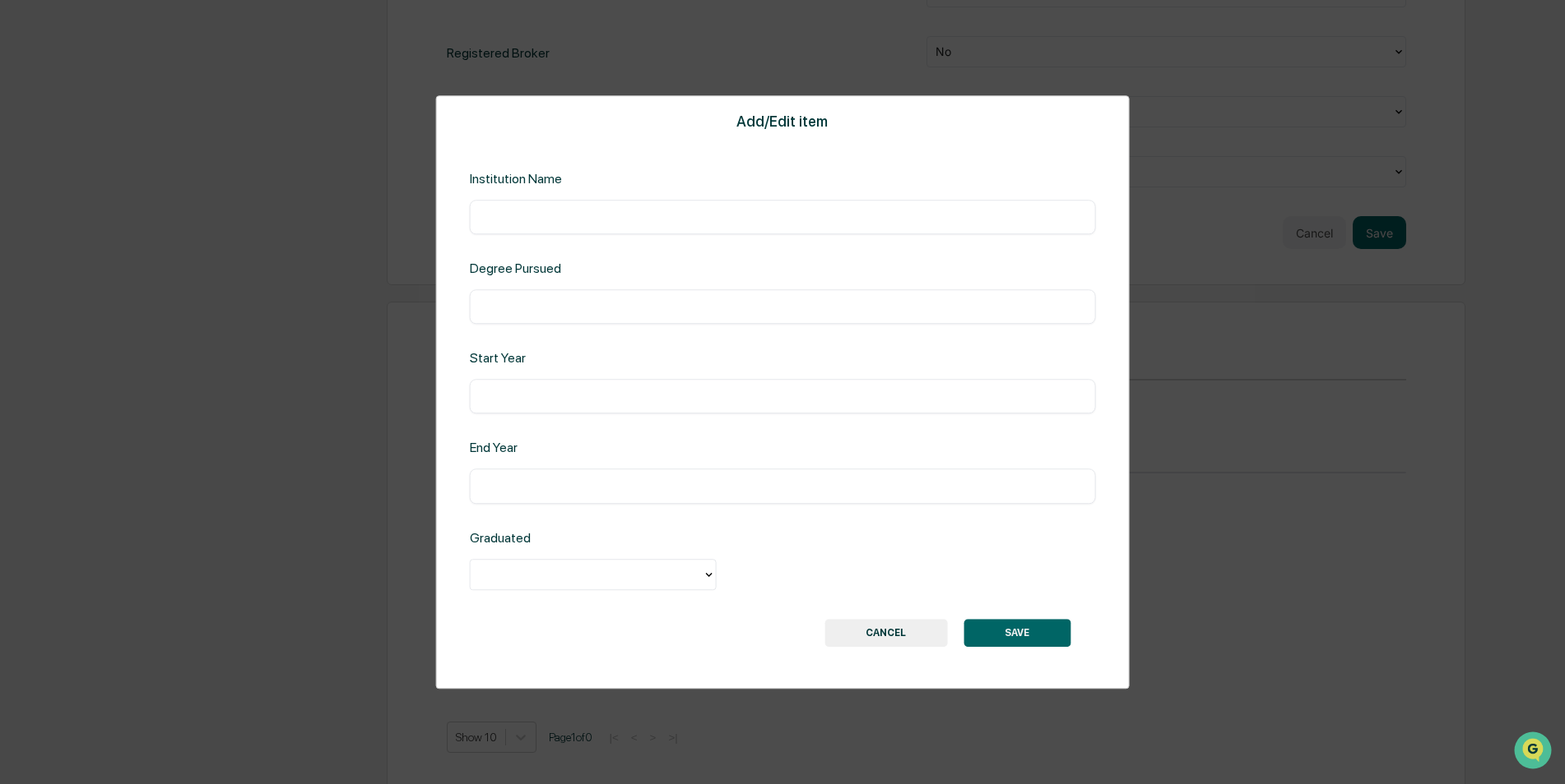
click at [667, 227] on div "​" at bounding box center [782, 217] width 626 height 34
click at [530, 210] on input "text" at bounding box center [782, 216] width 602 height 16
type input "**********"
click at [575, 279] on div "Degree Pursued ​" at bounding box center [782, 293] width 626 height 63
click at [582, 294] on div "​" at bounding box center [782, 307] width 626 height 34
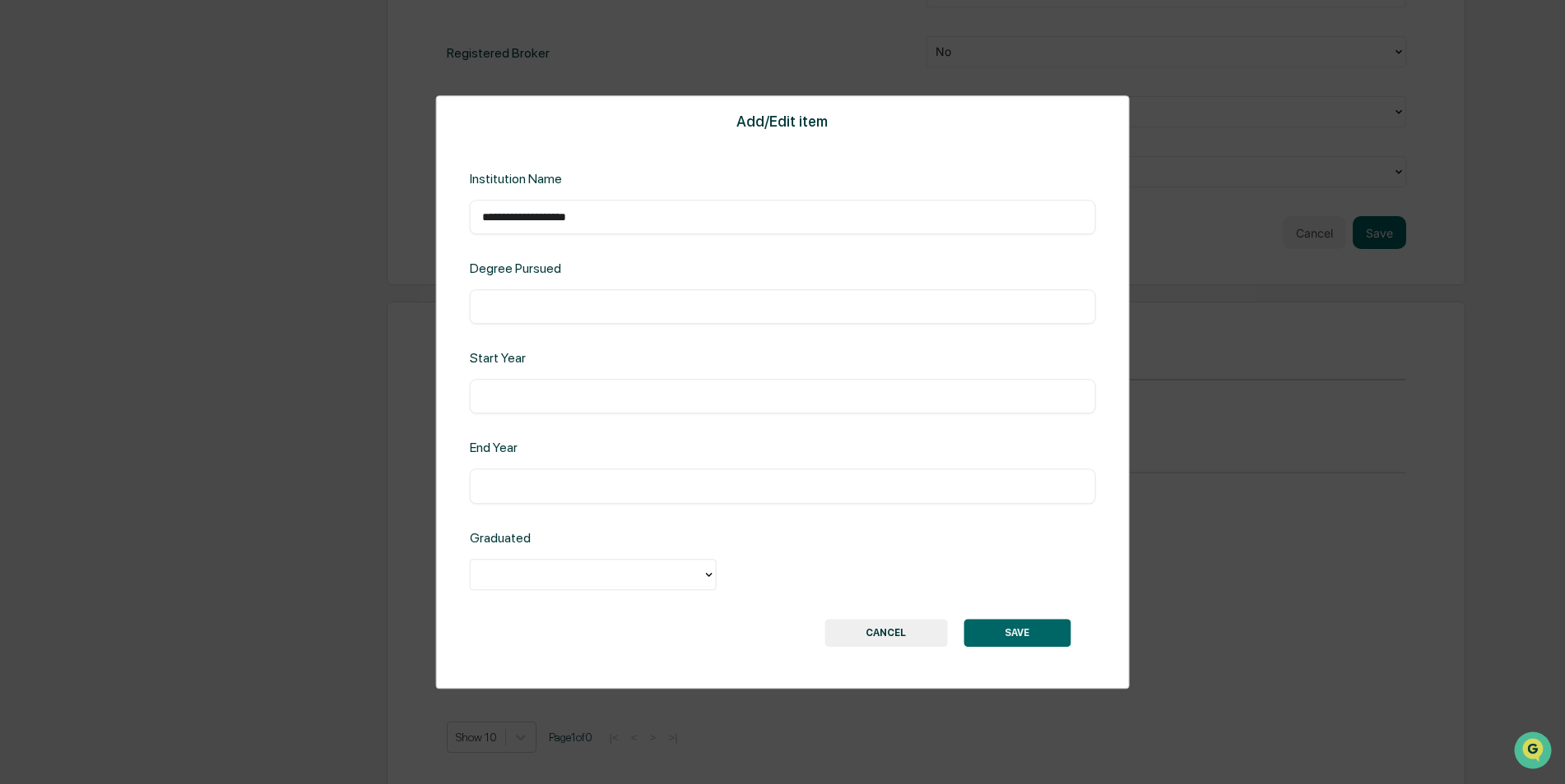
click at [596, 315] on input "text" at bounding box center [782, 306] width 602 height 16
type input "**********"
click at [516, 395] on input "text" at bounding box center [782, 397] width 602 height 16
type input "****"
click at [603, 489] on input "text" at bounding box center [782, 487] width 602 height 16
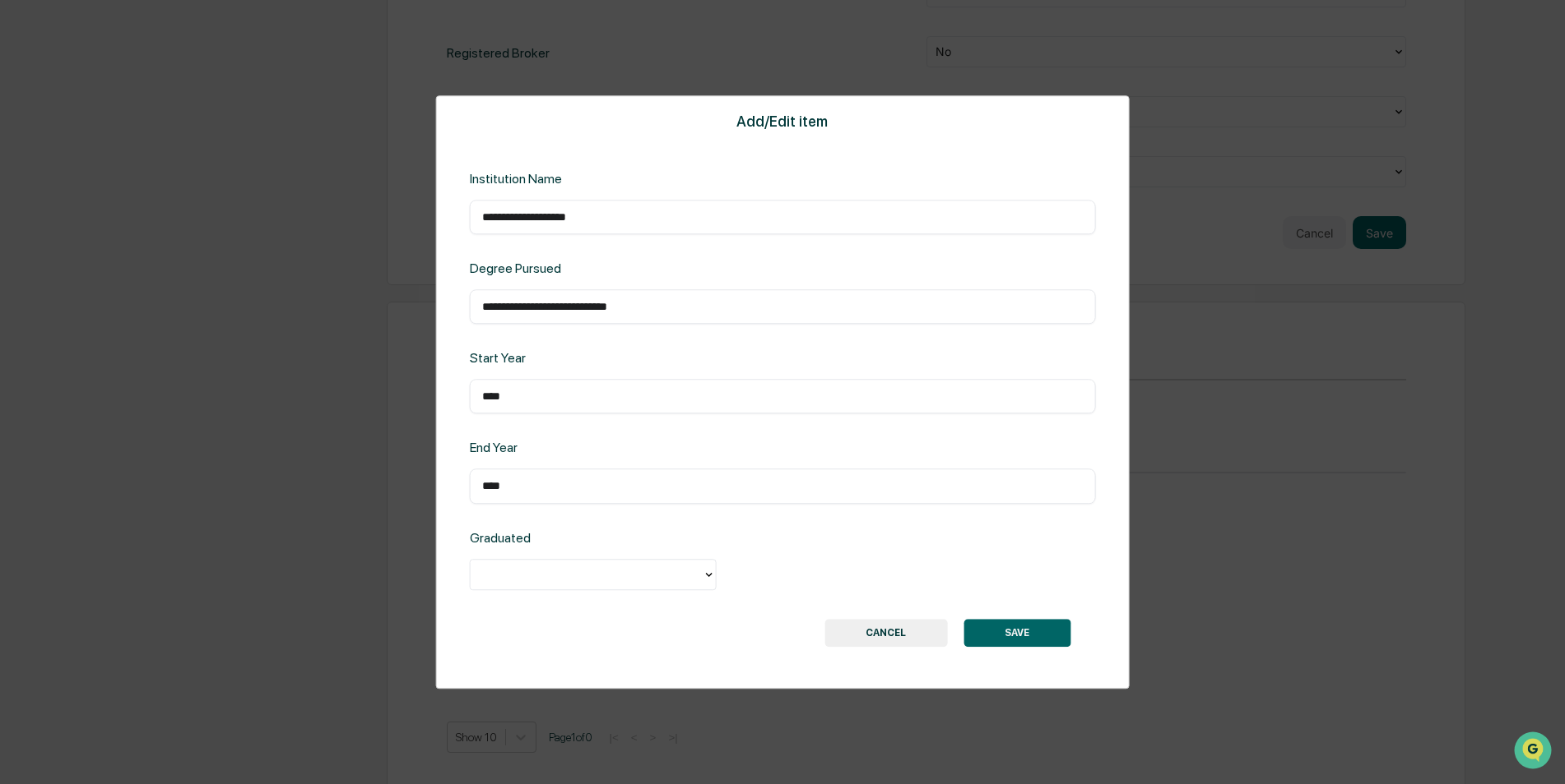
type input "****"
click at [564, 571] on div at bounding box center [586, 575] width 215 height 19
click at [544, 610] on div "Yes" at bounding box center [593, 612] width 247 height 33
click at [1031, 635] on button "SAVE" at bounding box center [1017, 633] width 107 height 28
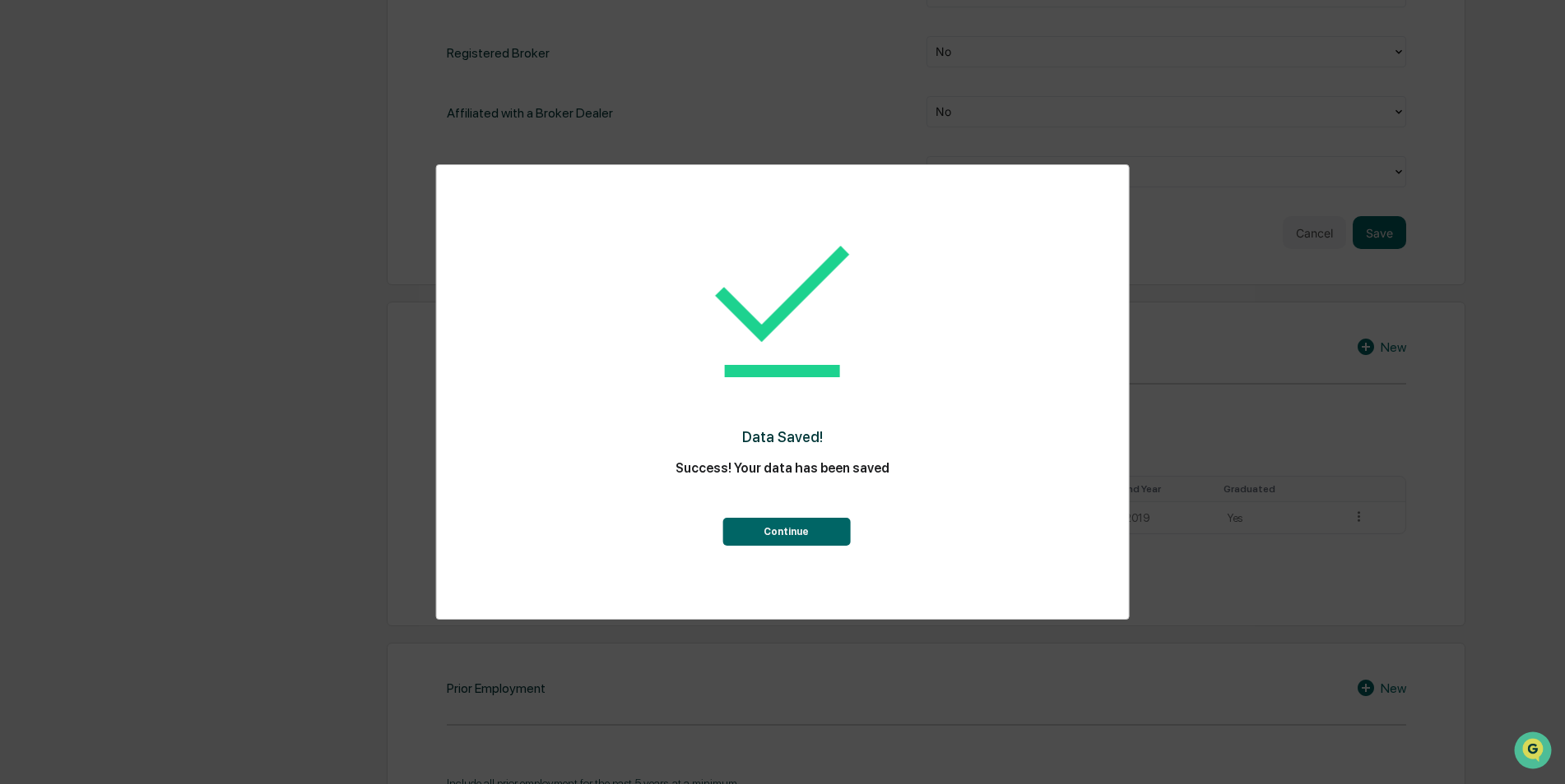
click at [826, 541] on button "Continue" at bounding box center [785, 532] width 127 height 28
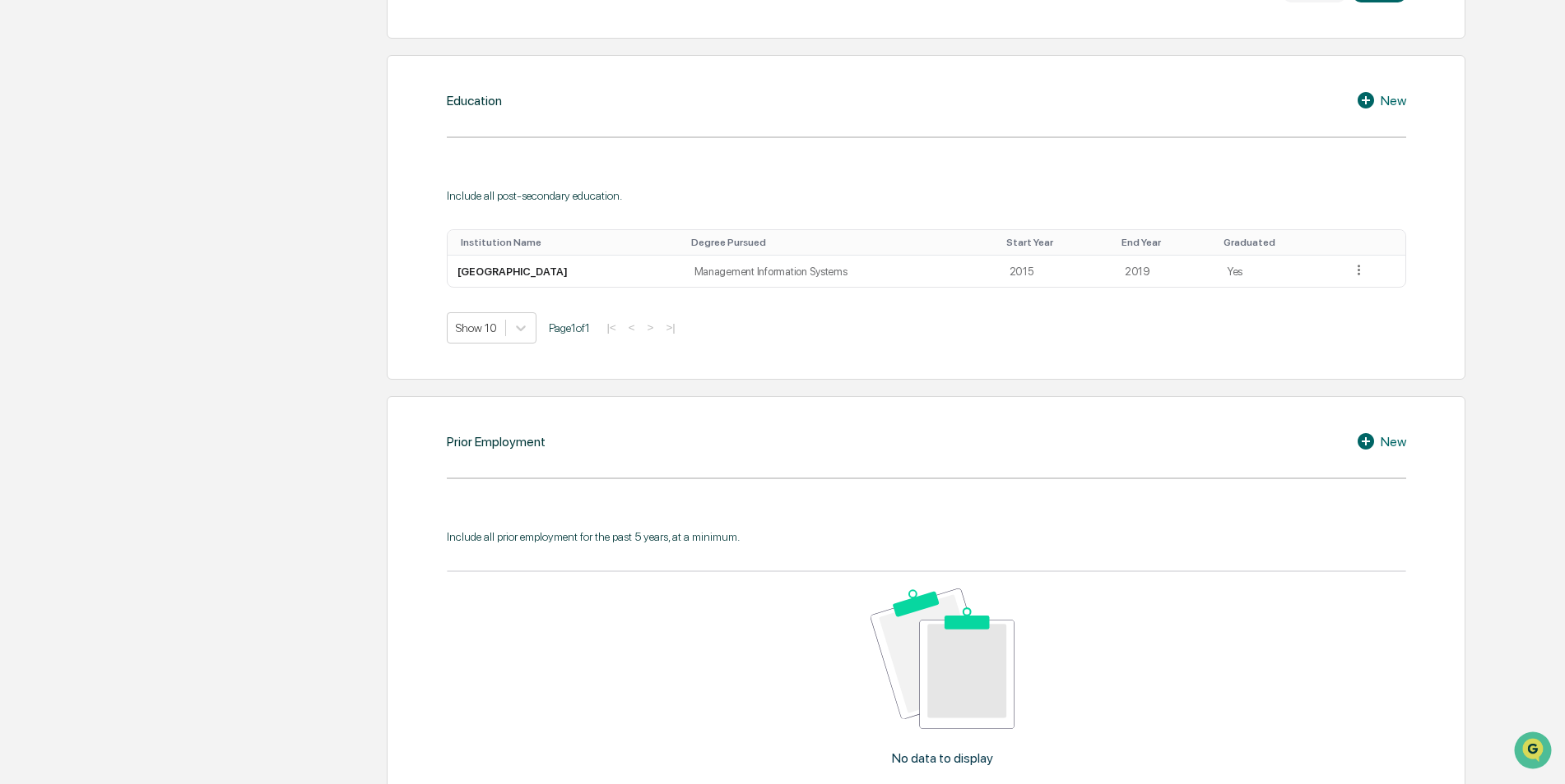
scroll to position [1316, 0]
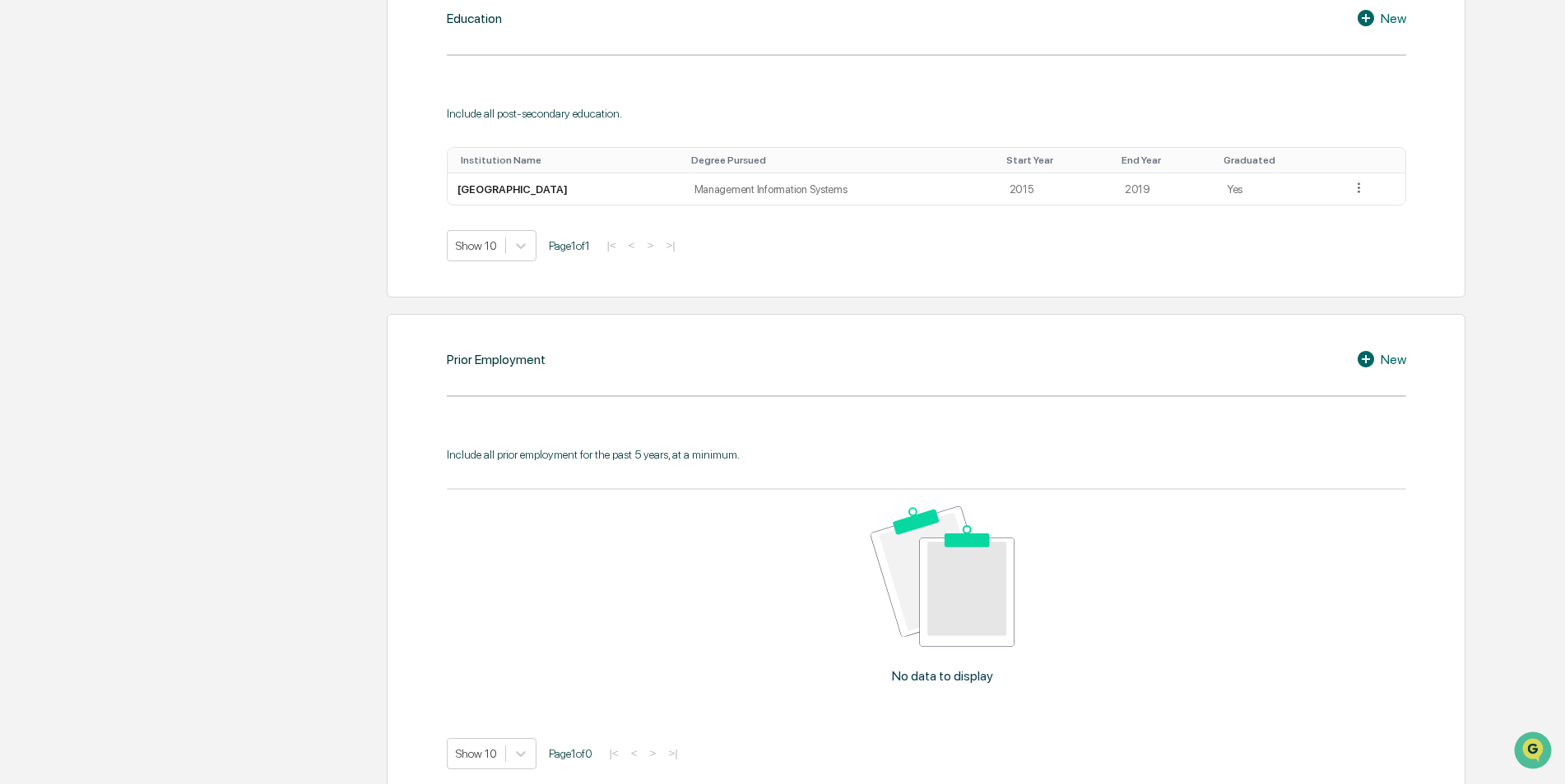
click at [1388, 356] on div "New" at bounding box center [1380, 359] width 50 height 20
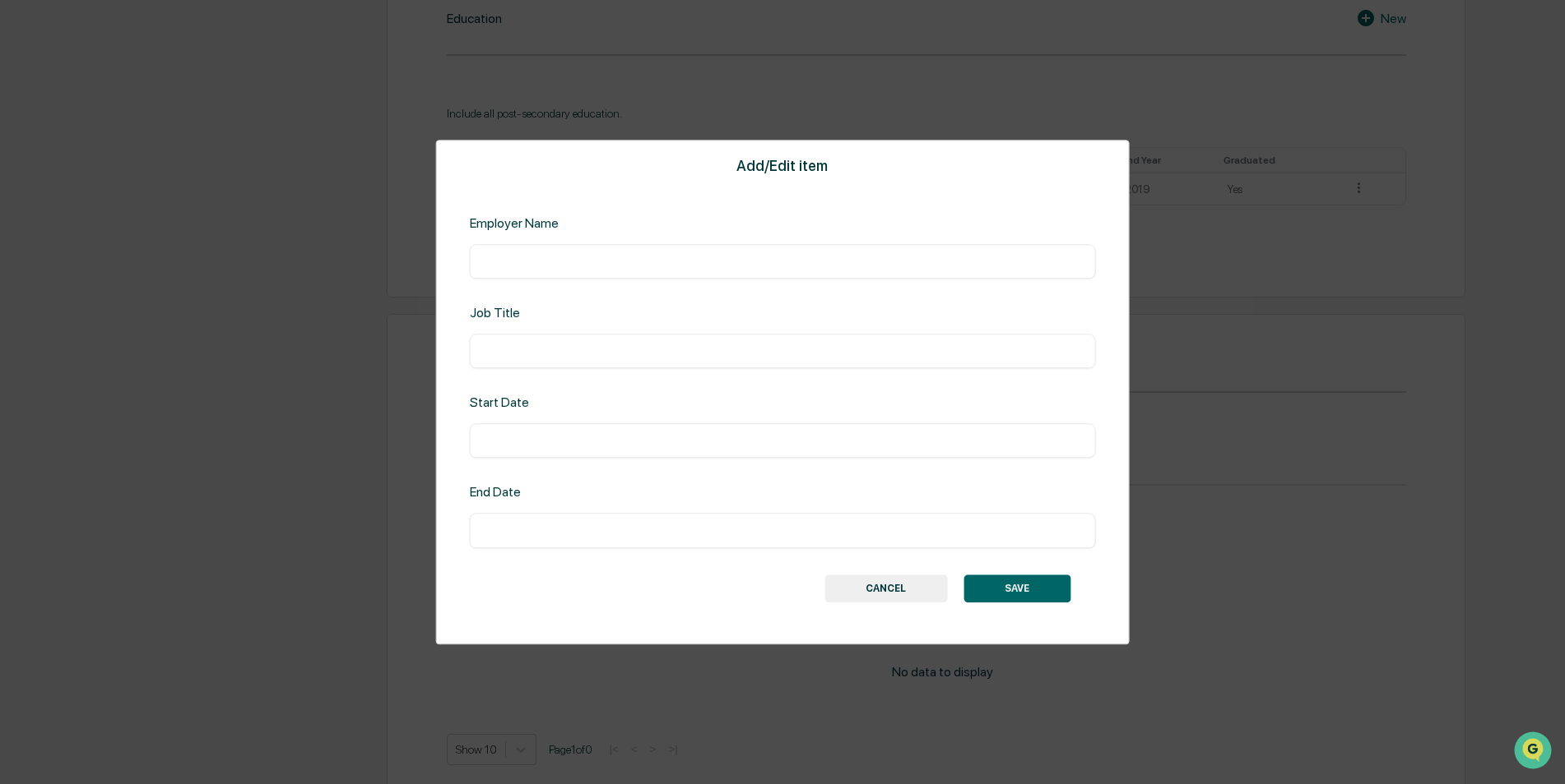
click at [760, 276] on div "​" at bounding box center [782, 261] width 626 height 34
click at [760, 271] on div "​" at bounding box center [782, 261] width 626 height 34
click at [595, 258] on input "text" at bounding box center [782, 261] width 602 height 16
type input "**********"
click at [606, 349] on input "text" at bounding box center [782, 351] width 602 height 16
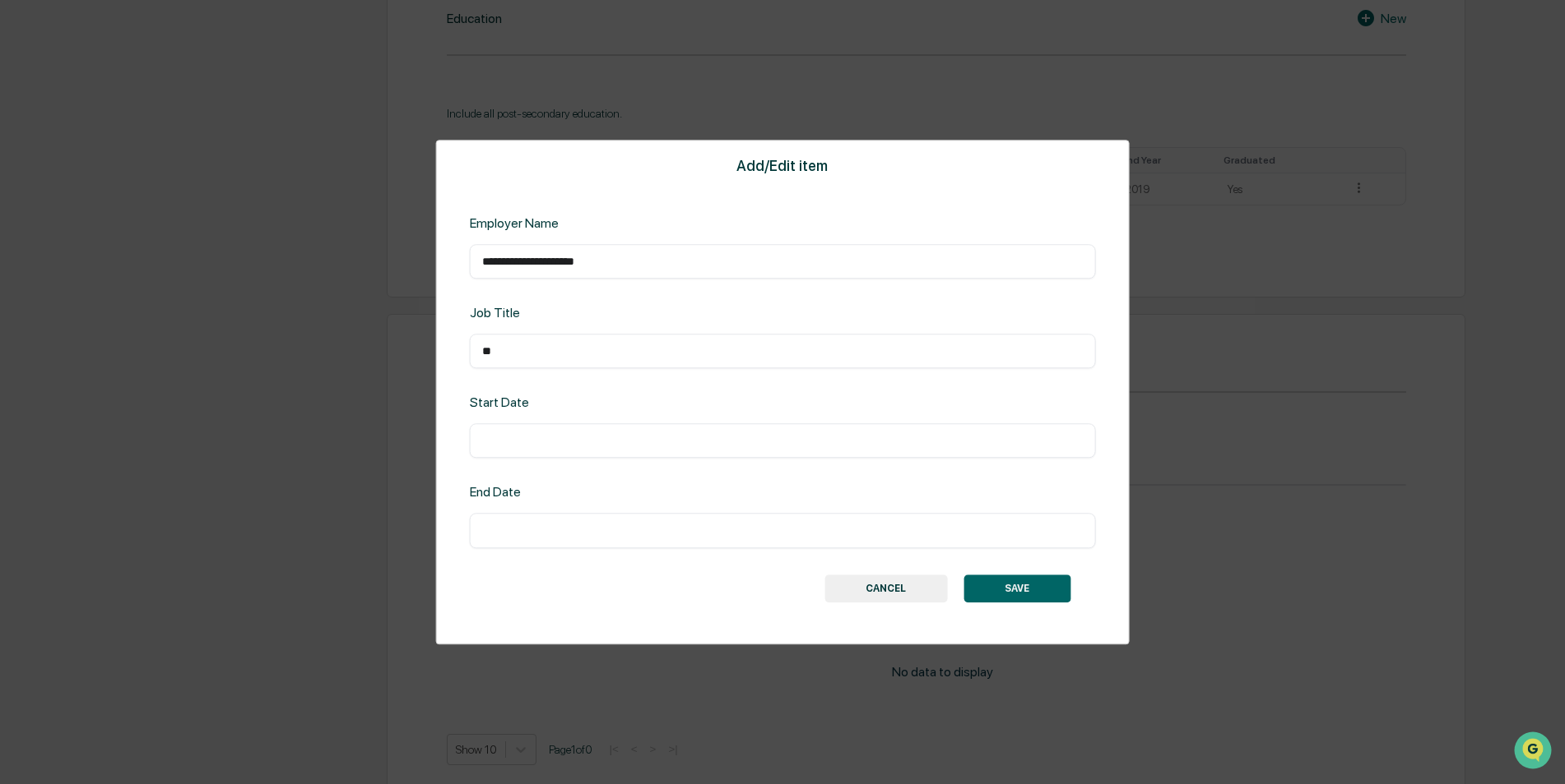
type input "*"
type input "**********"
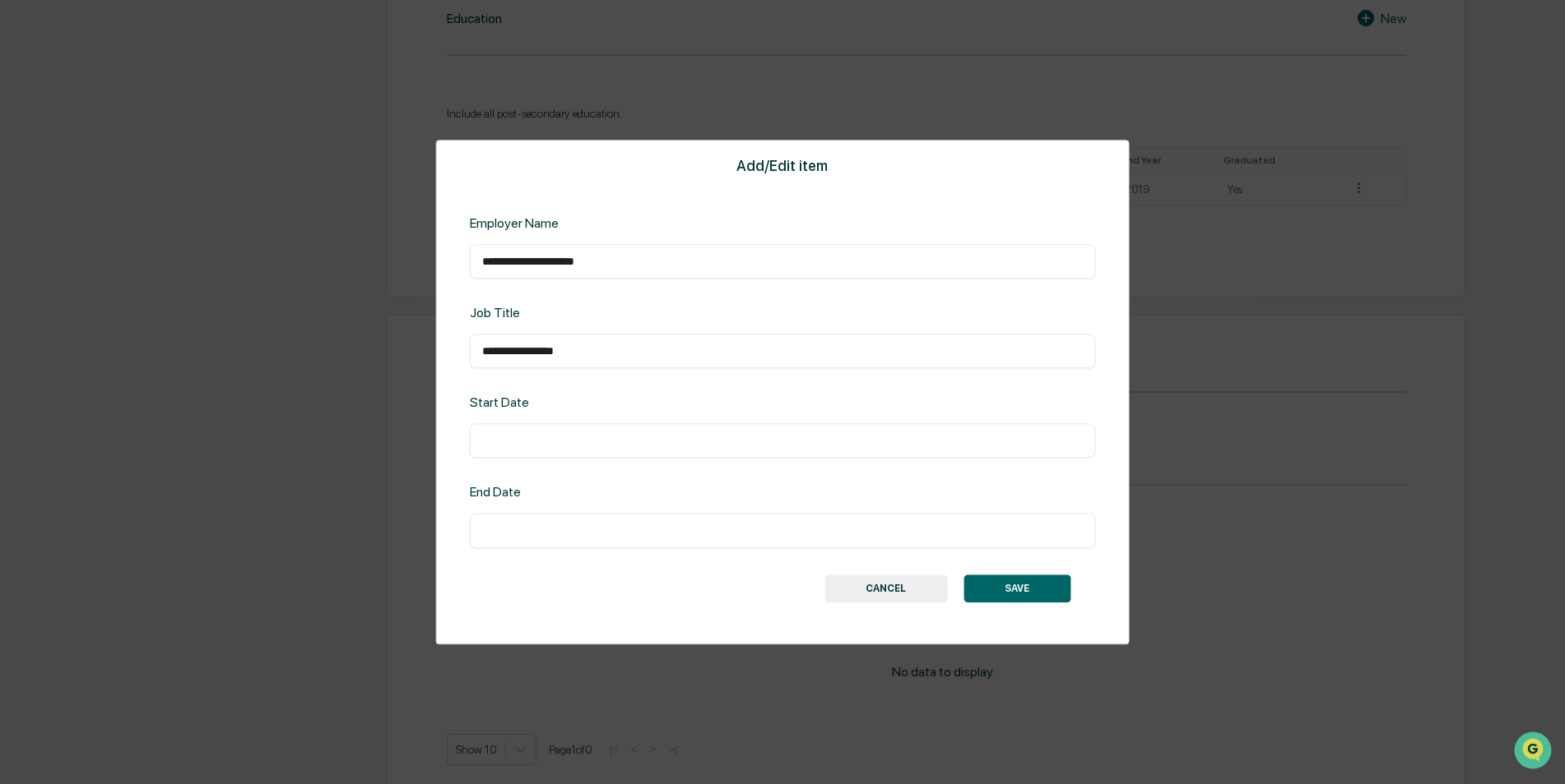
click at [556, 433] on input "text" at bounding box center [782, 441] width 602 height 16
type input "****"
click at [567, 532] on input "text" at bounding box center [782, 531] width 602 height 16
type input "****"
click at [1028, 581] on button "SAVE" at bounding box center [1017, 588] width 107 height 28
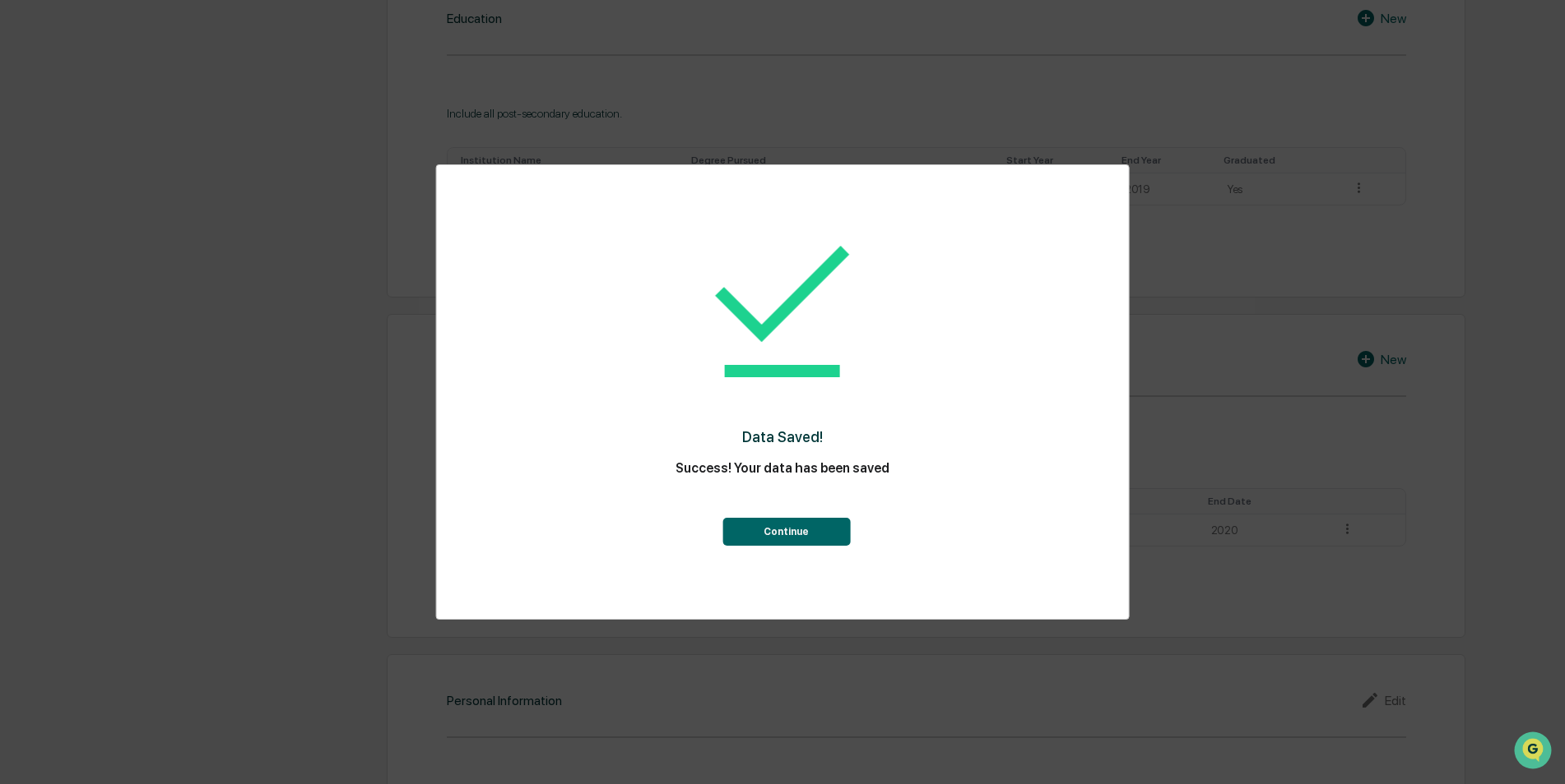
click at [820, 524] on button "Continue" at bounding box center [785, 532] width 127 height 28
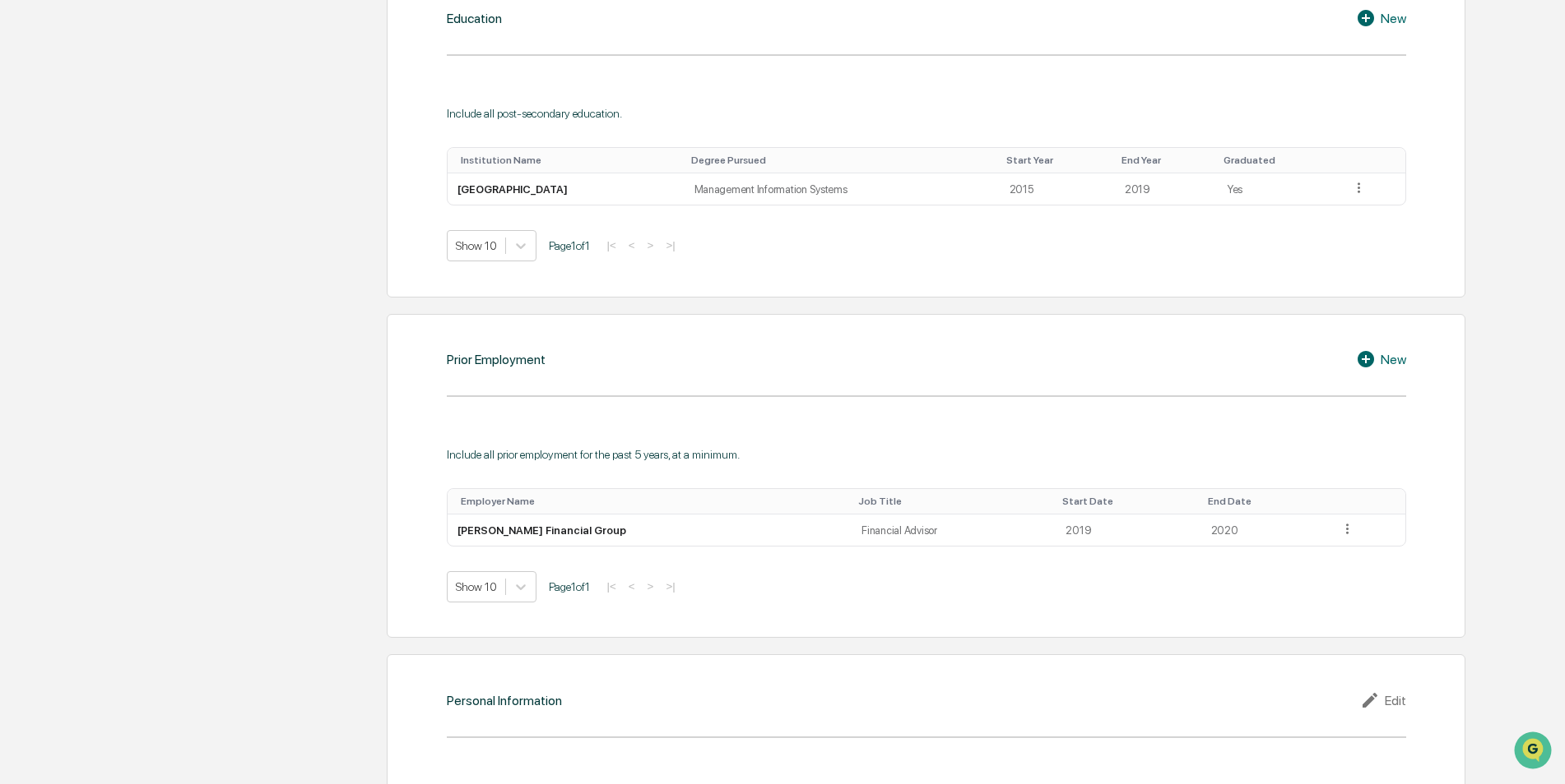
click at [1366, 355] on icon at bounding box center [1365, 359] width 16 height 16
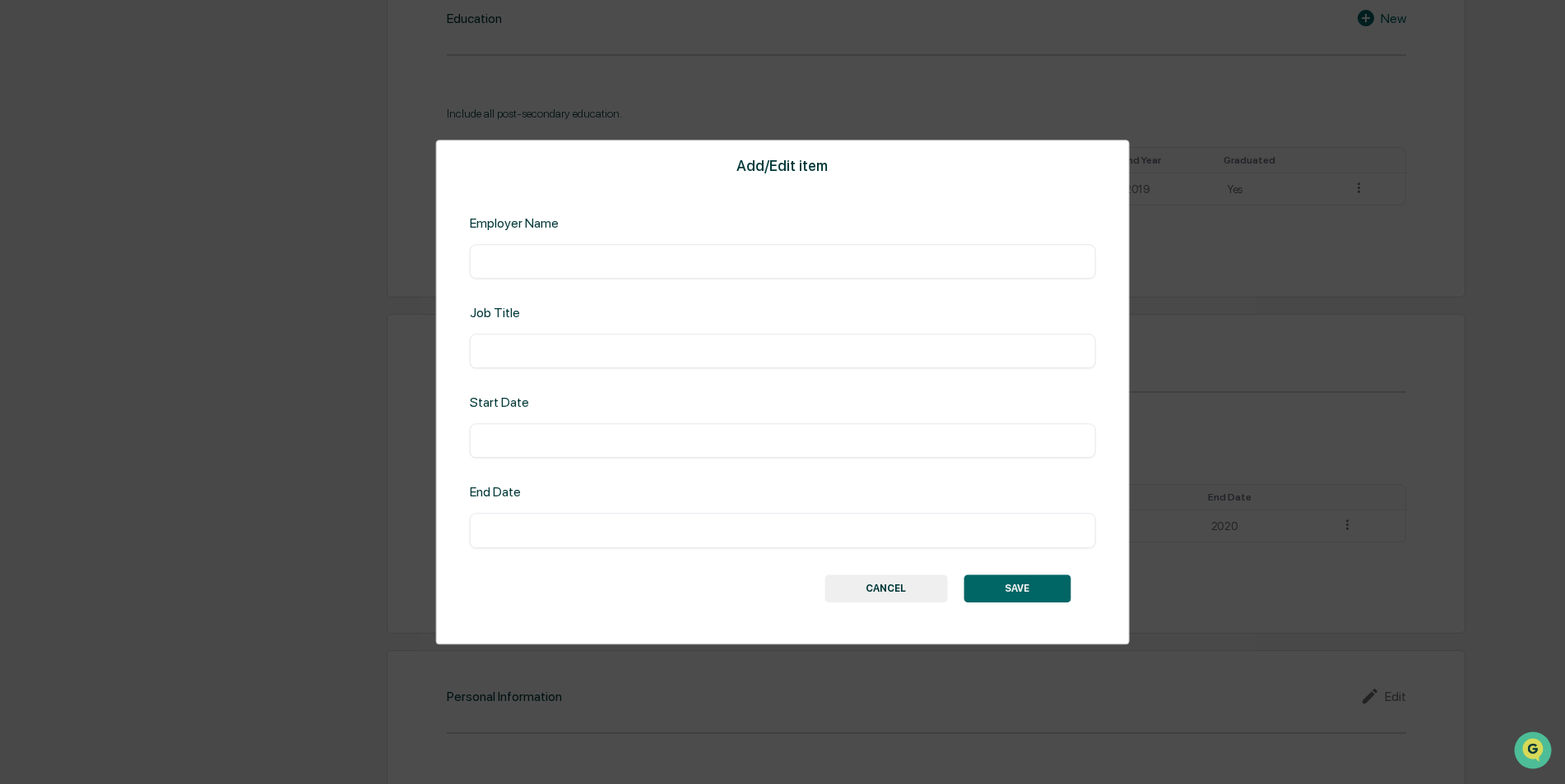
click at [671, 264] on input "text" at bounding box center [782, 261] width 602 height 16
type input "**********"
click at [823, 360] on div "​" at bounding box center [782, 351] width 626 height 34
click at [796, 349] on input "text" at bounding box center [782, 351] width 602 height 16
type input "**********"
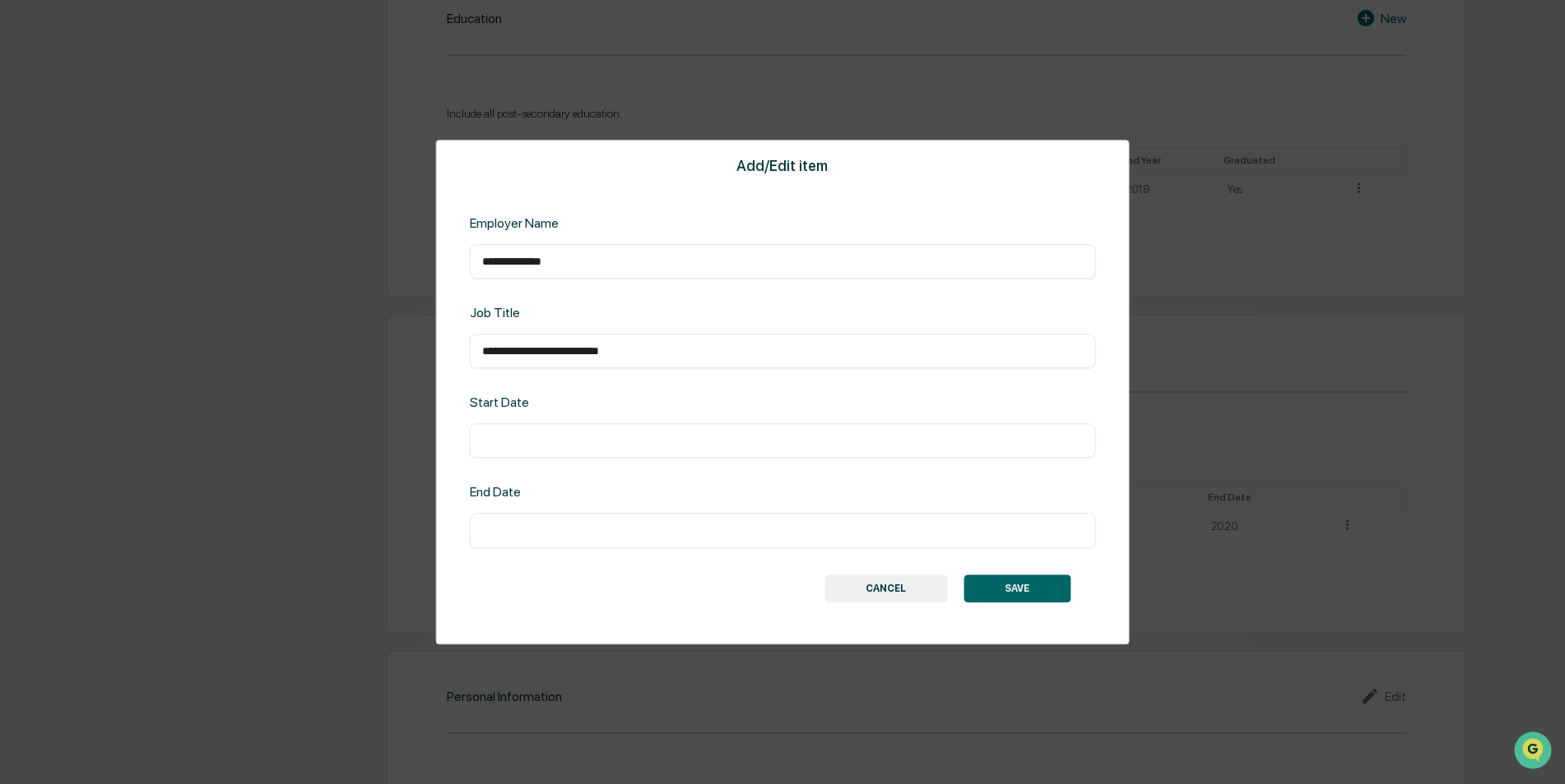
click at [645, 434] on input "text" at bounding box center [782, 441] width 602 height 16
type input "****"
click at [517, 526] on input "text" at bounding box center [782, 531] width 602 height 16
type input "****"
click at [1043, 587] on button "SAVE" at bounding box center [1017, 588] width 107 height 28
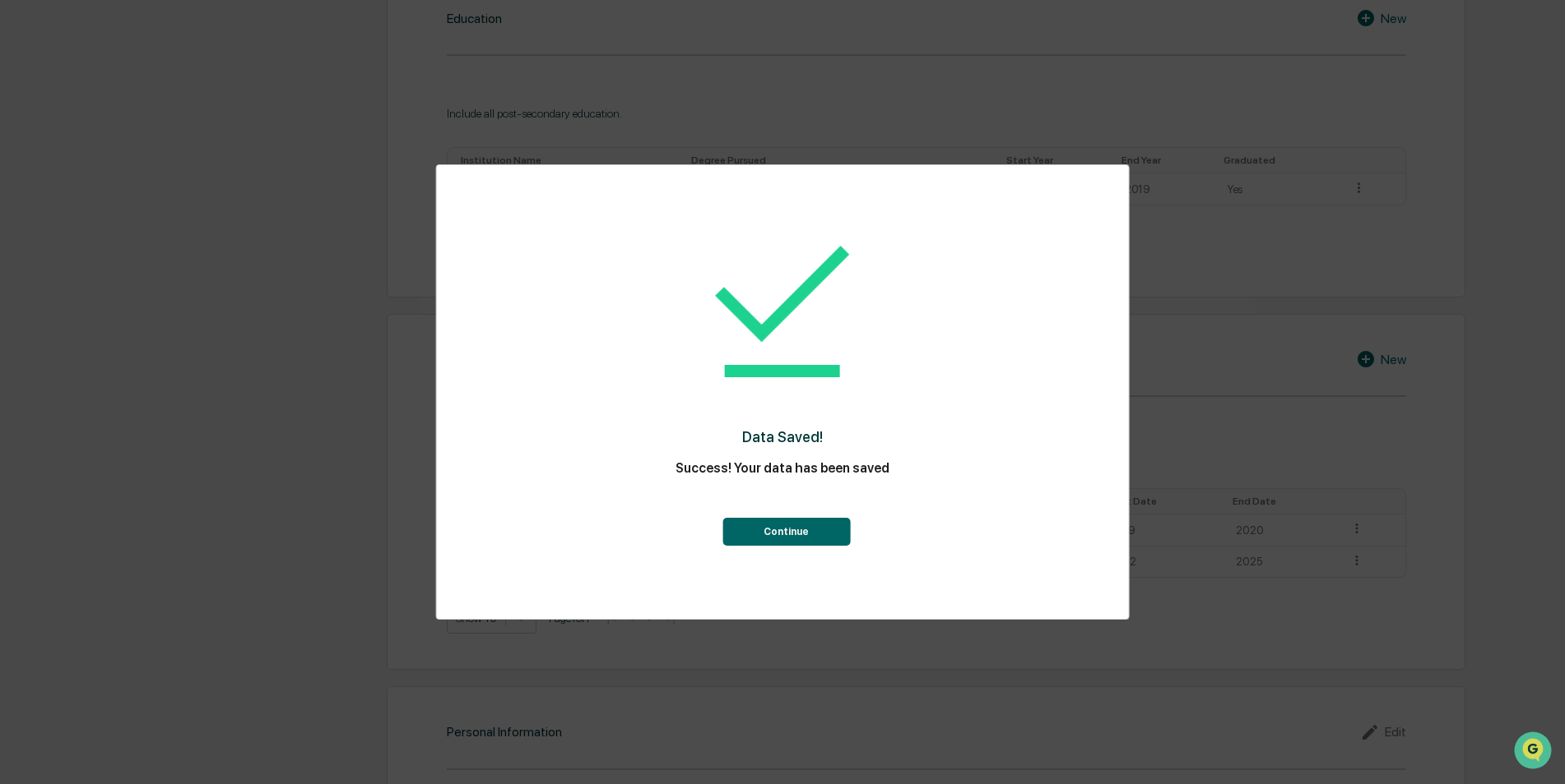
click at [812, 532] on button "Continue" at bounding box center [785, 532] width 127 height 28
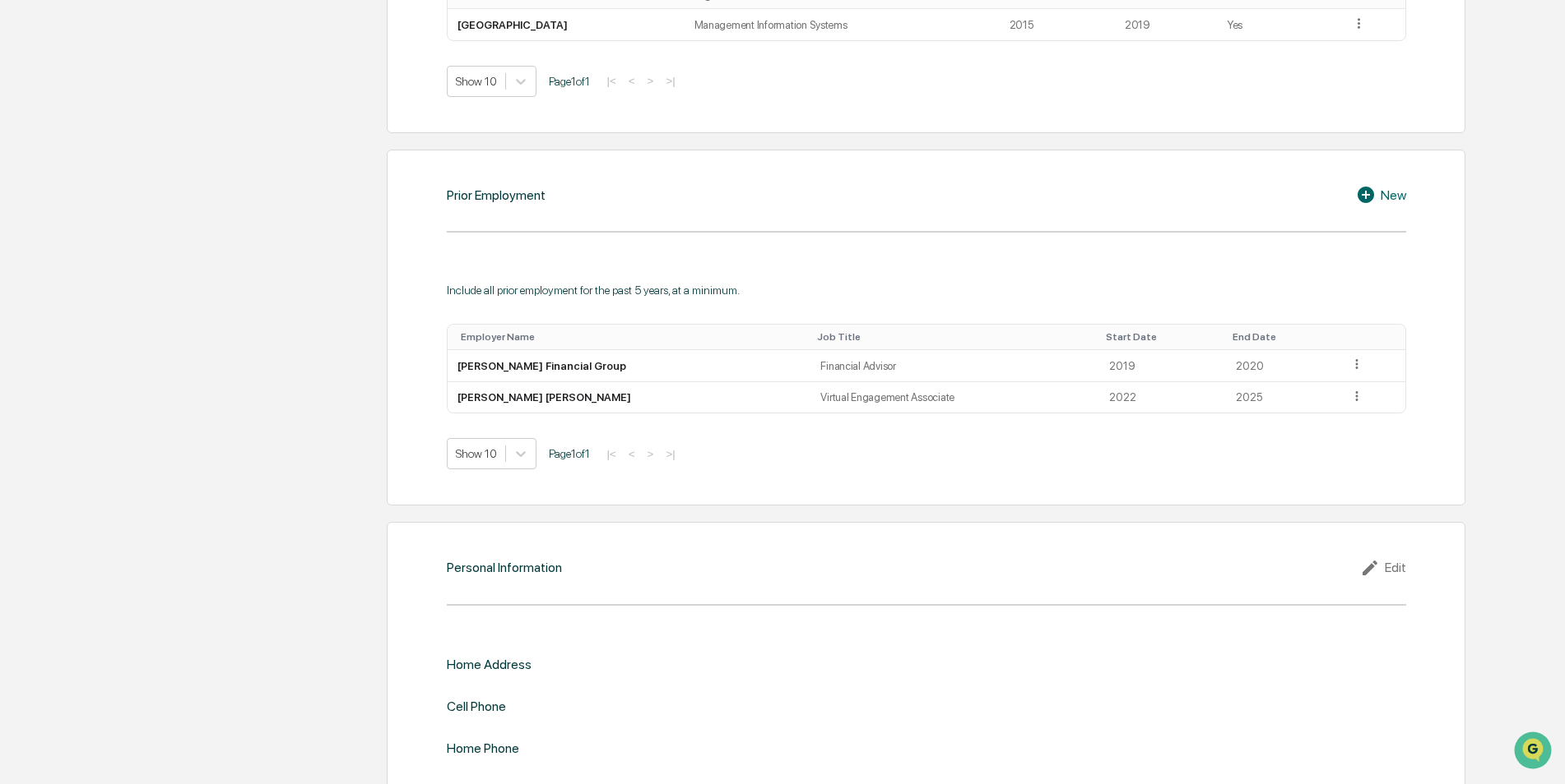
scroll to position [1522, 0]
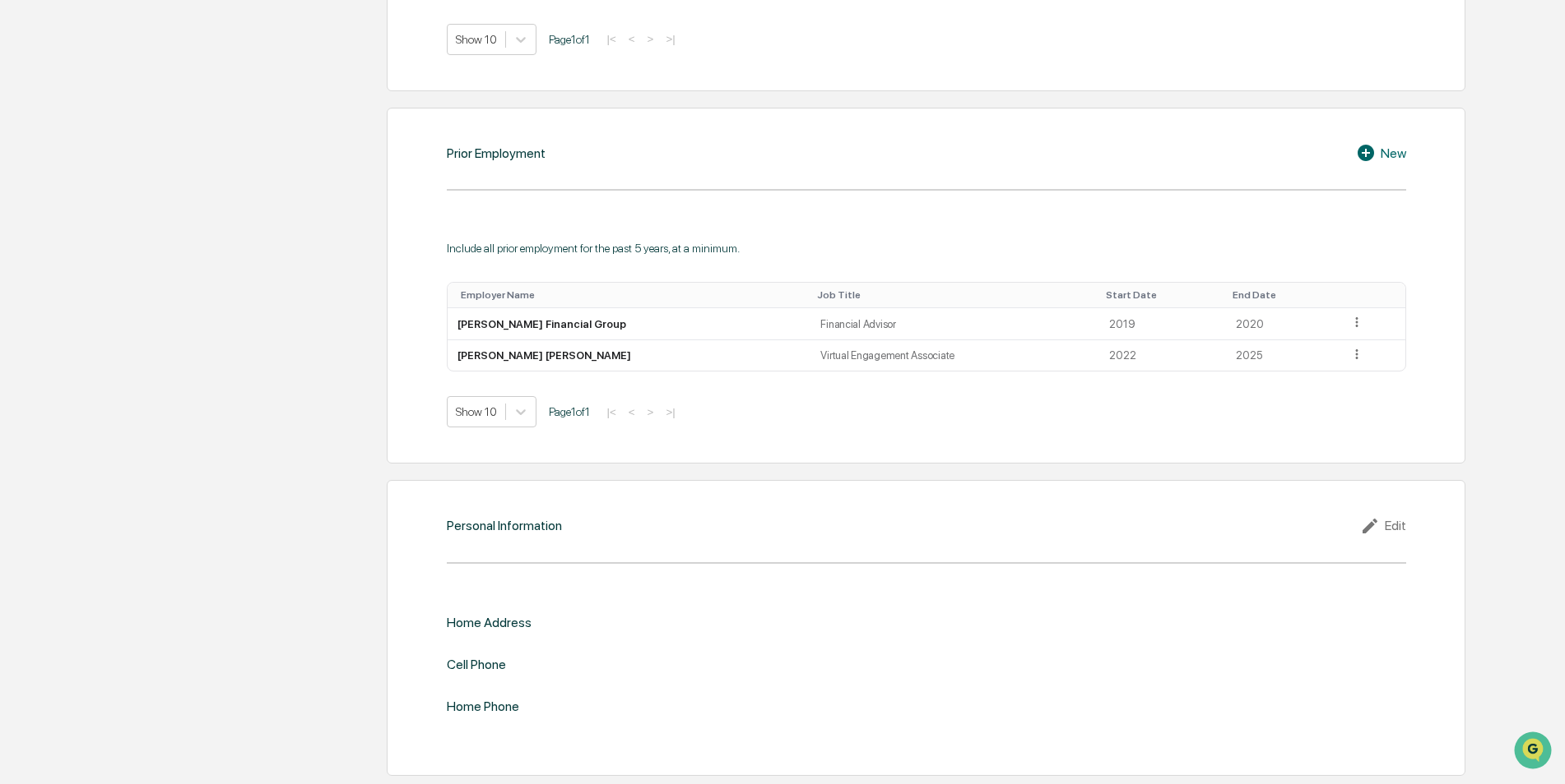
click at [1390, 526] on div "Edit" at bounding box center [1383, 526] width 46 height 20
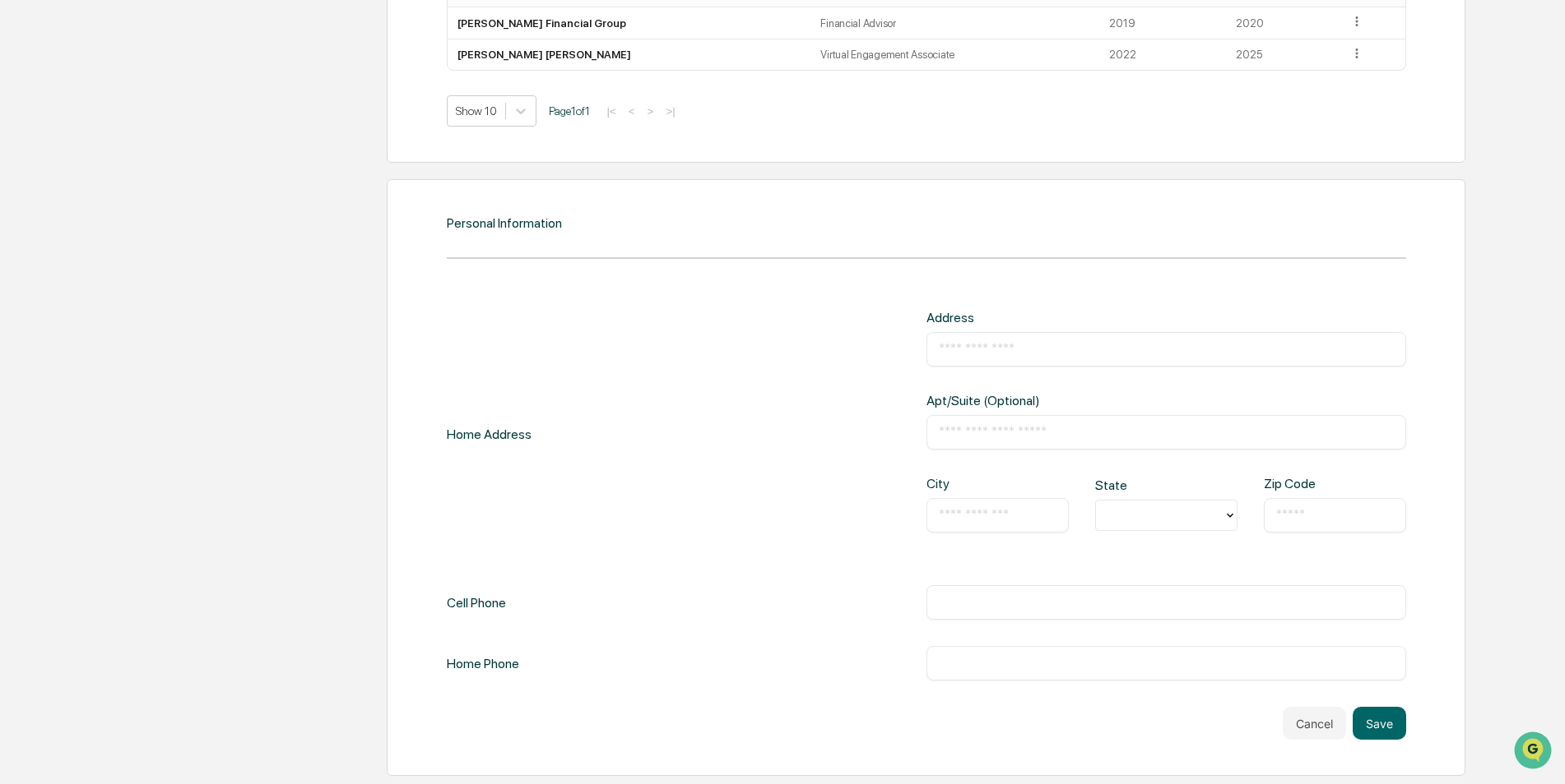
click at [1031, 343] on input "text" at bounding box center [1166, 349] width 455 height 16
type input "**********"
click at [980, 511] on input "text" at bounding box center [997, 515] width 118 height 16
type input "*******"
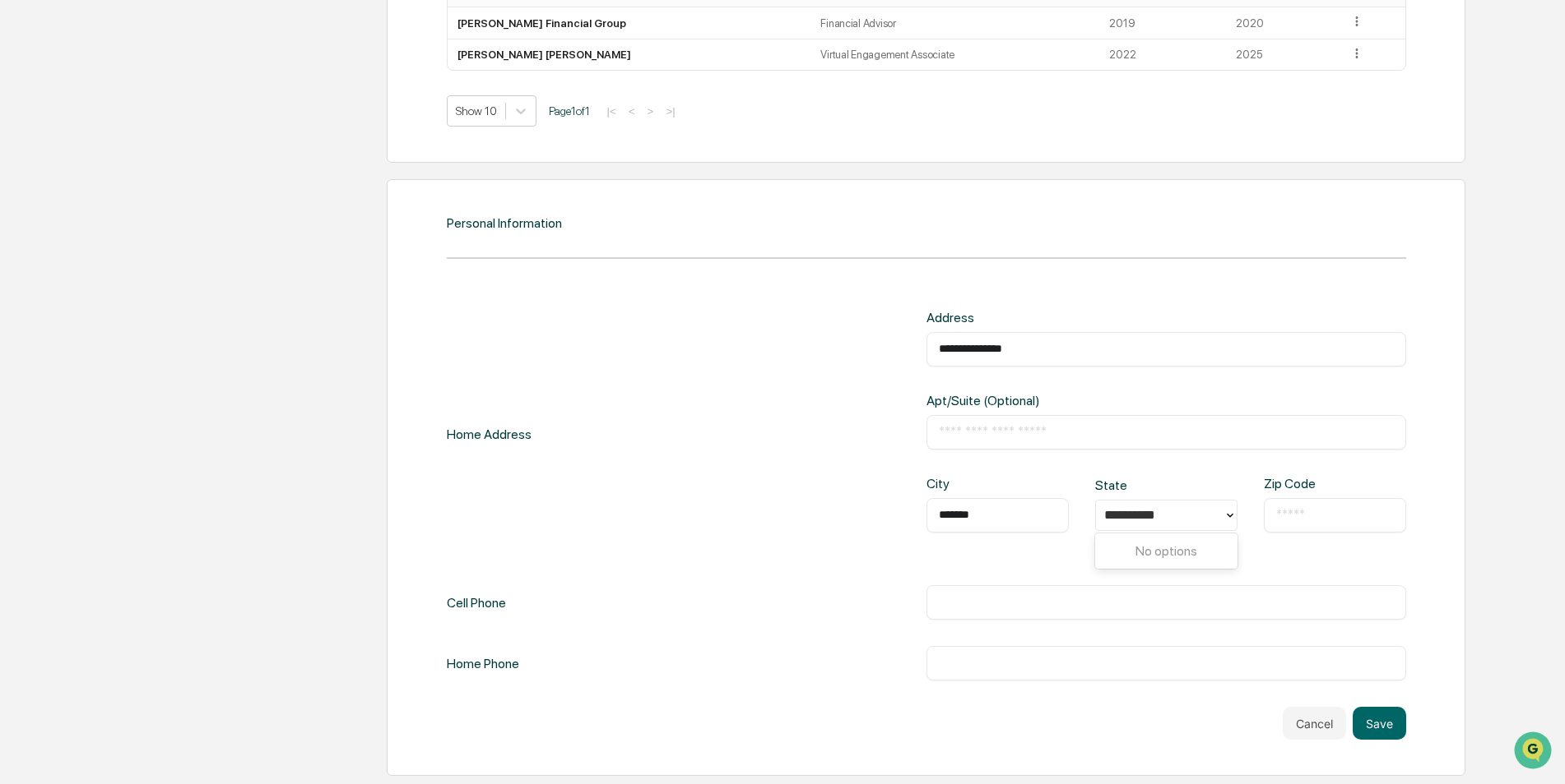
click at [1332, 519] on input "text" at bounding box center [1334, 515] width 118 height 16
type input "*****"
click at [738, 535] on div "**********" at bounding box center [926, 434] width 959 height 250
click at [962, 596] on input "text" at bounding box center [1166, 602] width 455 height 16
type input "**********"
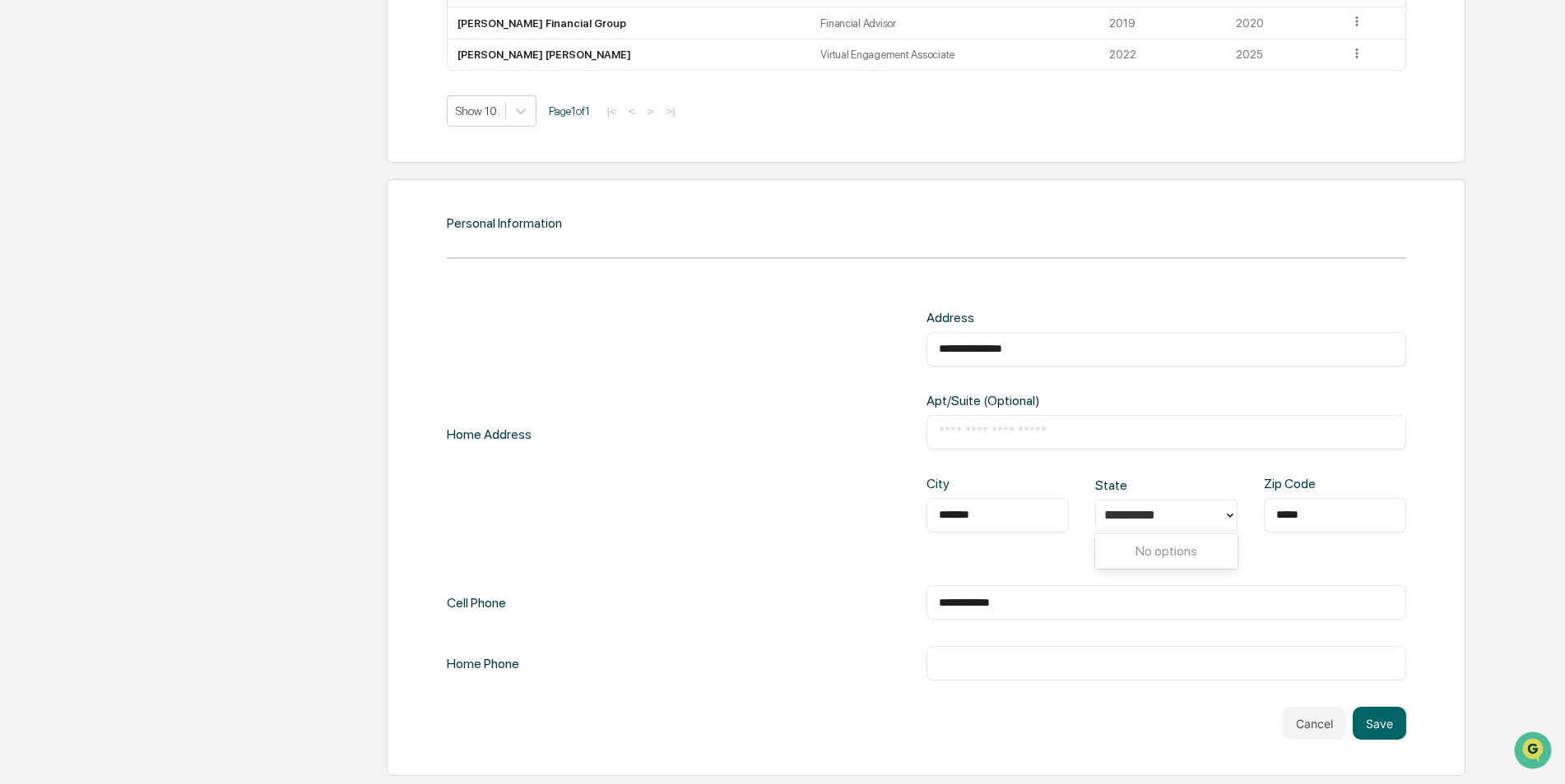
click at [973, 662] on input "text" at bounding box center [1166, 663] width 455 height 16
type input "**********"
click at [1066, 680] on div "**********" at bounding box center [1165, 664] width 479 height 34
click at [1381, 716] on button "Save" at bounding box center [1379, 724] width 54 height 33
drag, startPoint x: 1444, startPoint y: 501, endPoint x: 1364, endPoint y: 496, distance: 80.2
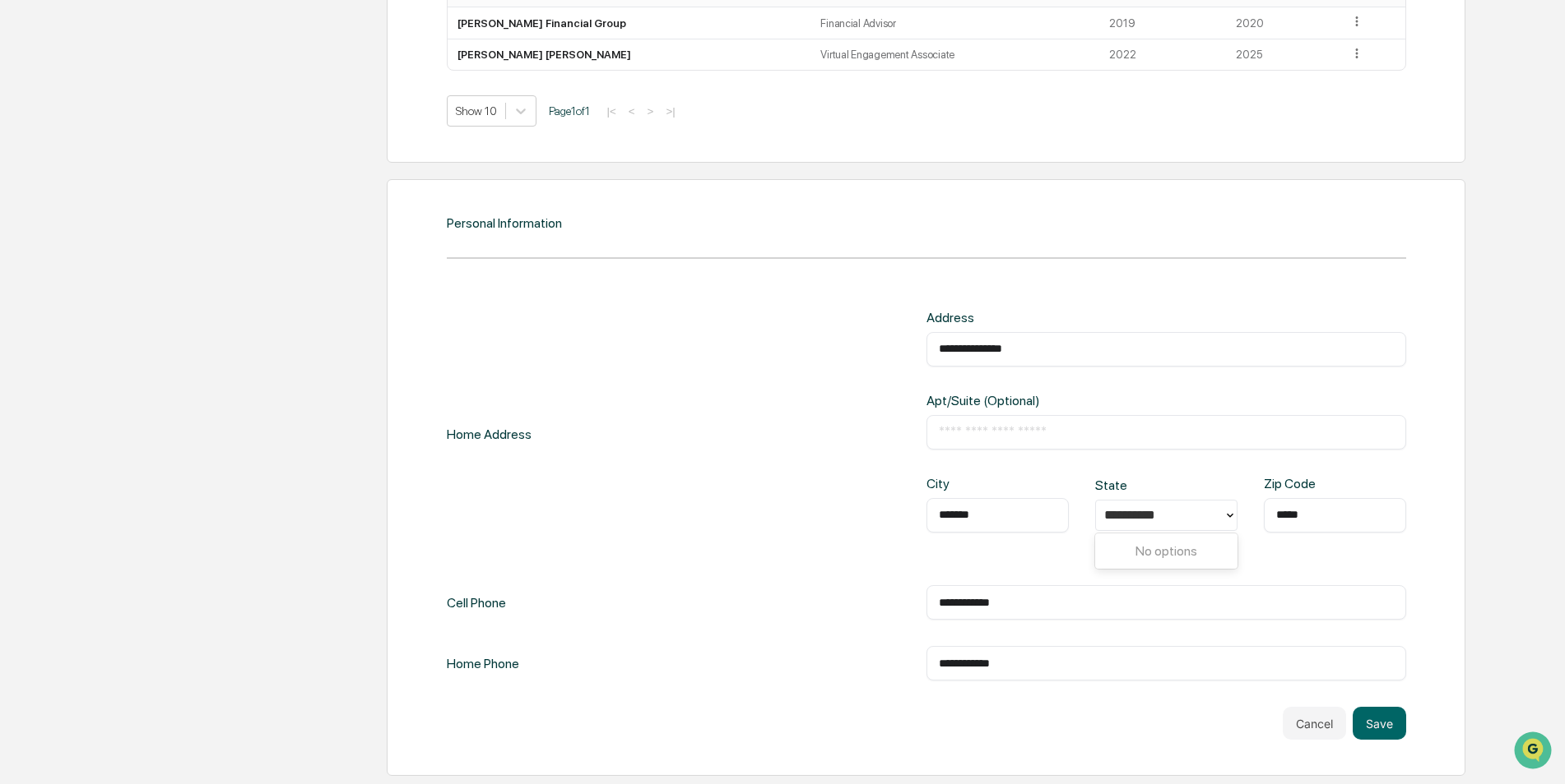
click at [1444, 500] on div "**********" at bounding box center [925, 477] width 1078 height 597
drag, startPoint x: 1174, startPoint y: 520, endPoint x: 1191, endPoint y: 516, distance: 17.5
click at [1175, 520] on div "**********" at bounding box center [1159, 515] width 111 height 19
click at [1213, 507] on div at bounding box center [1159, 515] width 111 height 19
click at [1224, 513] on div at bounding box center [1166, 515] width 143 height 32
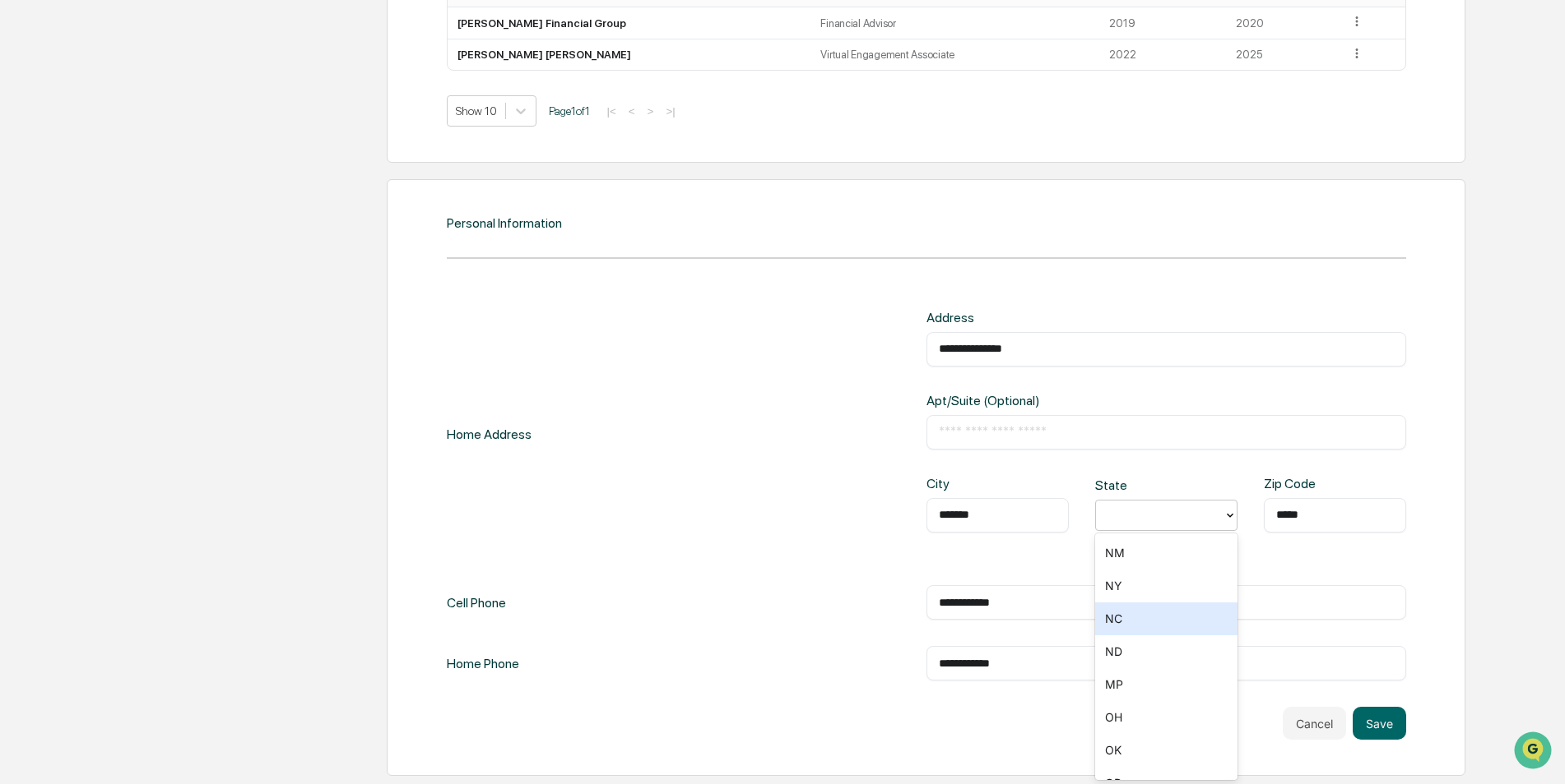
scroll to position [1069, 0]
click at [1142, 599] on div "NJ" at bounding box center [1166, 602] width 143 height 33
drag, startPoint x: 971, startPoint y: 556, endPoint x: 981, endPoint y: 561, distance: 11.2
click at [972, 556] on div "City ******* ​ State [US_STATE] Zip Code ***** ​" at bounding box center [1165, 517] width 479 height 83
click at [1376, 713] on button "Save" at bounding box center [1379, 724] width 54 height 33
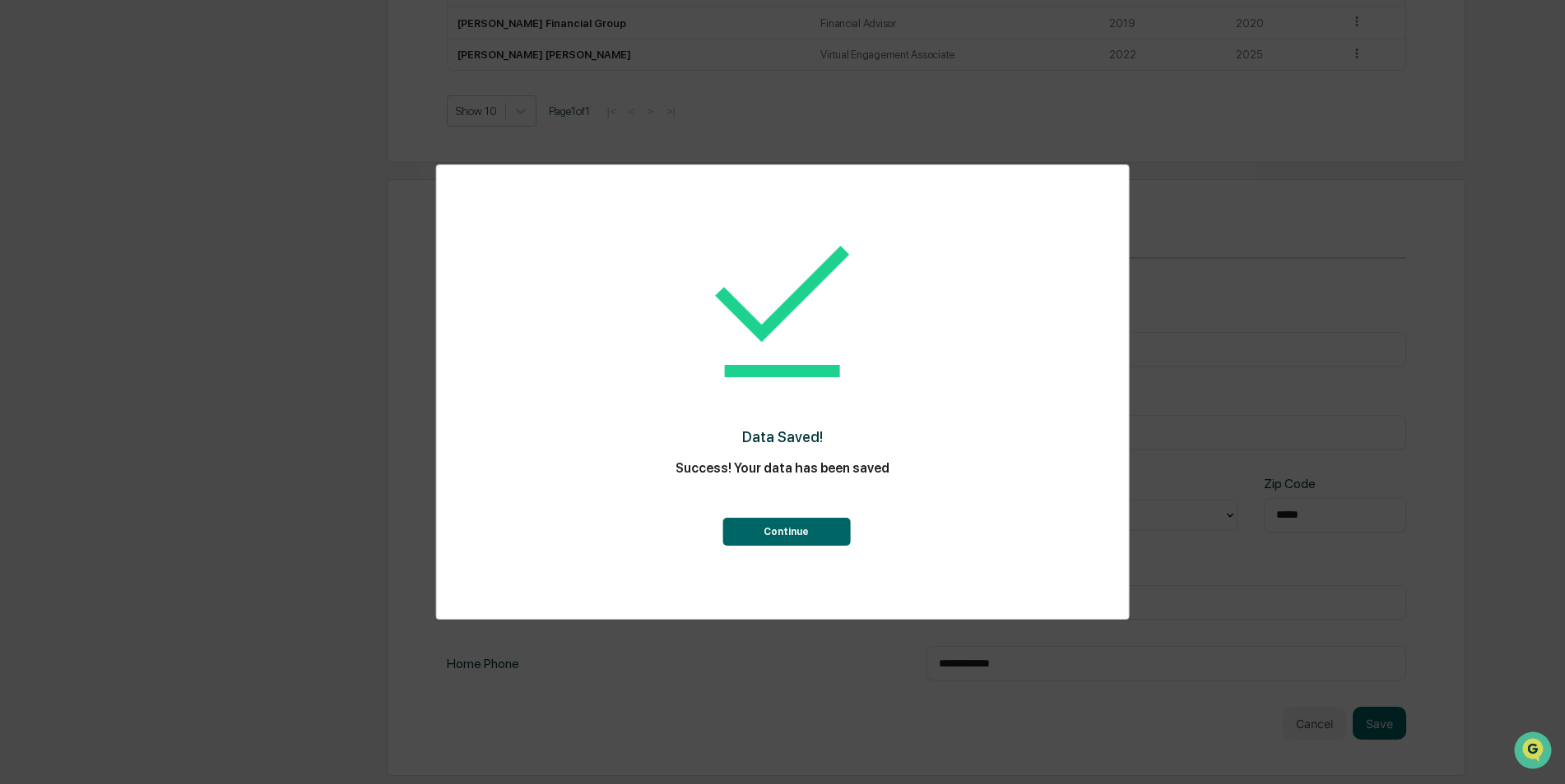
click at [794, 537] on button "Continue" at bounding box center [785, 532] width 127 height 28
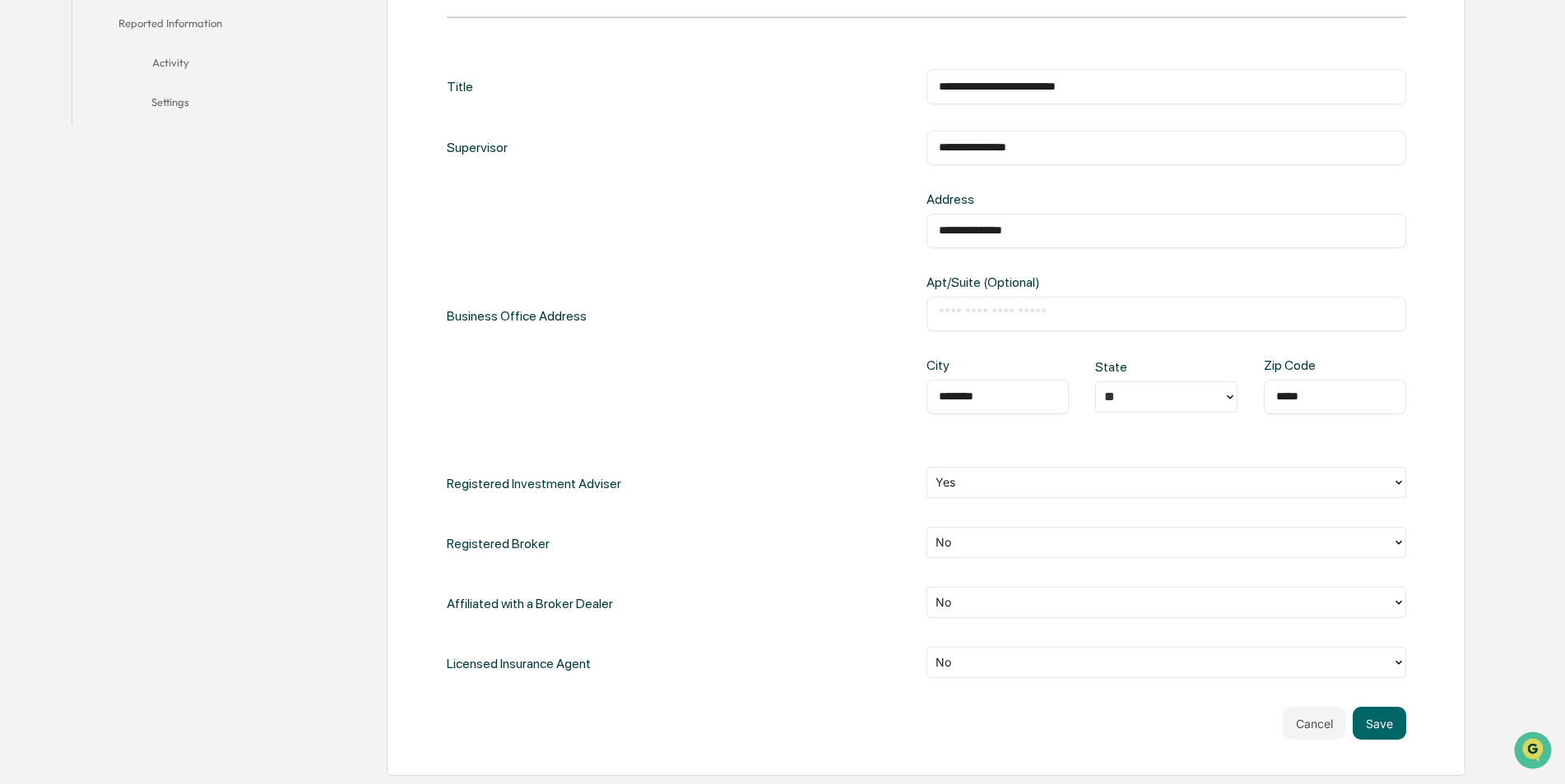
scroll to position [0, 0]
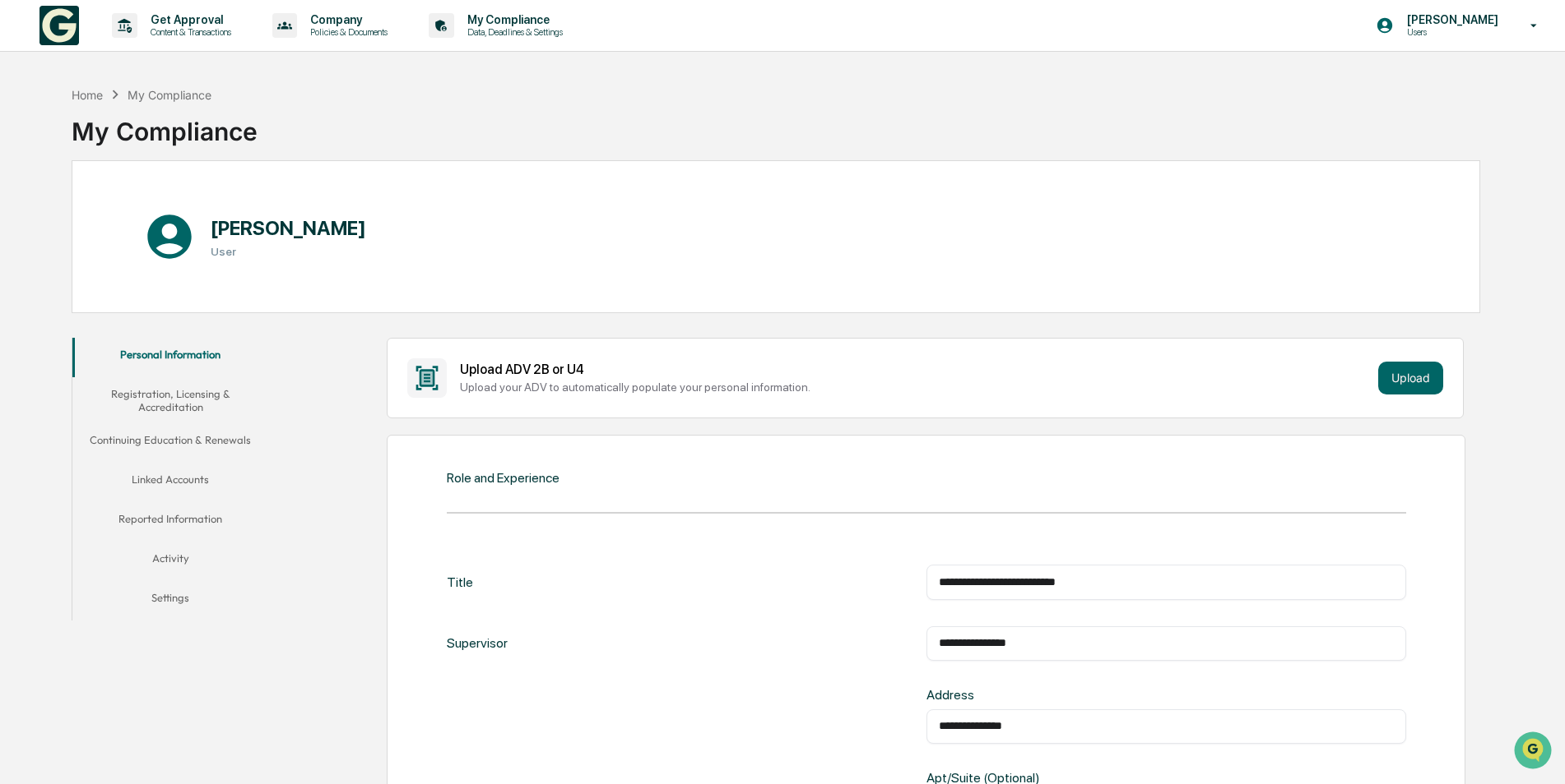
click at [193, 404] on button "Registration, Licensing & Accreditation" at bounding box center [171, 401] width 197 height 47
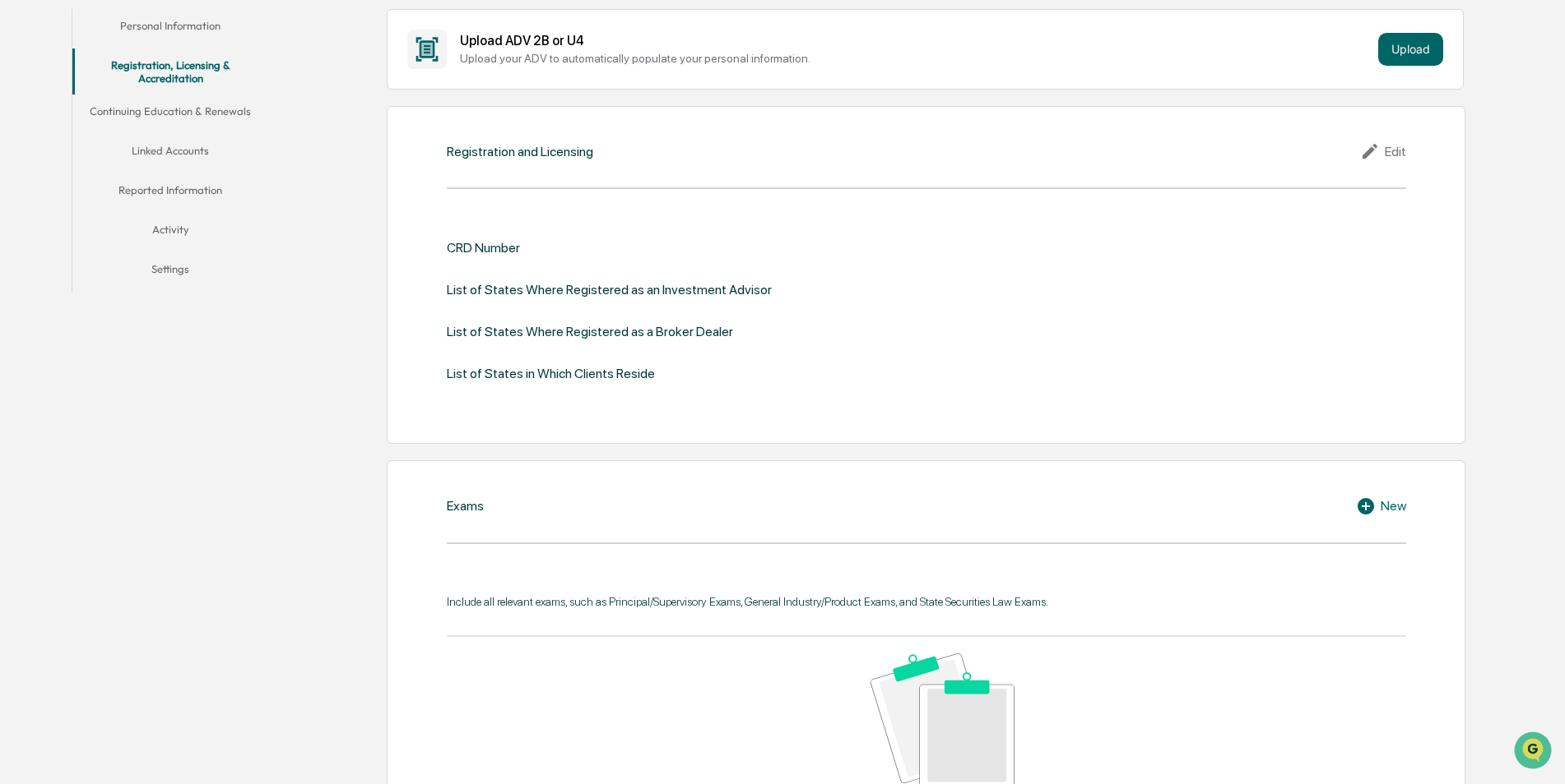
scroll to position [164, 0]
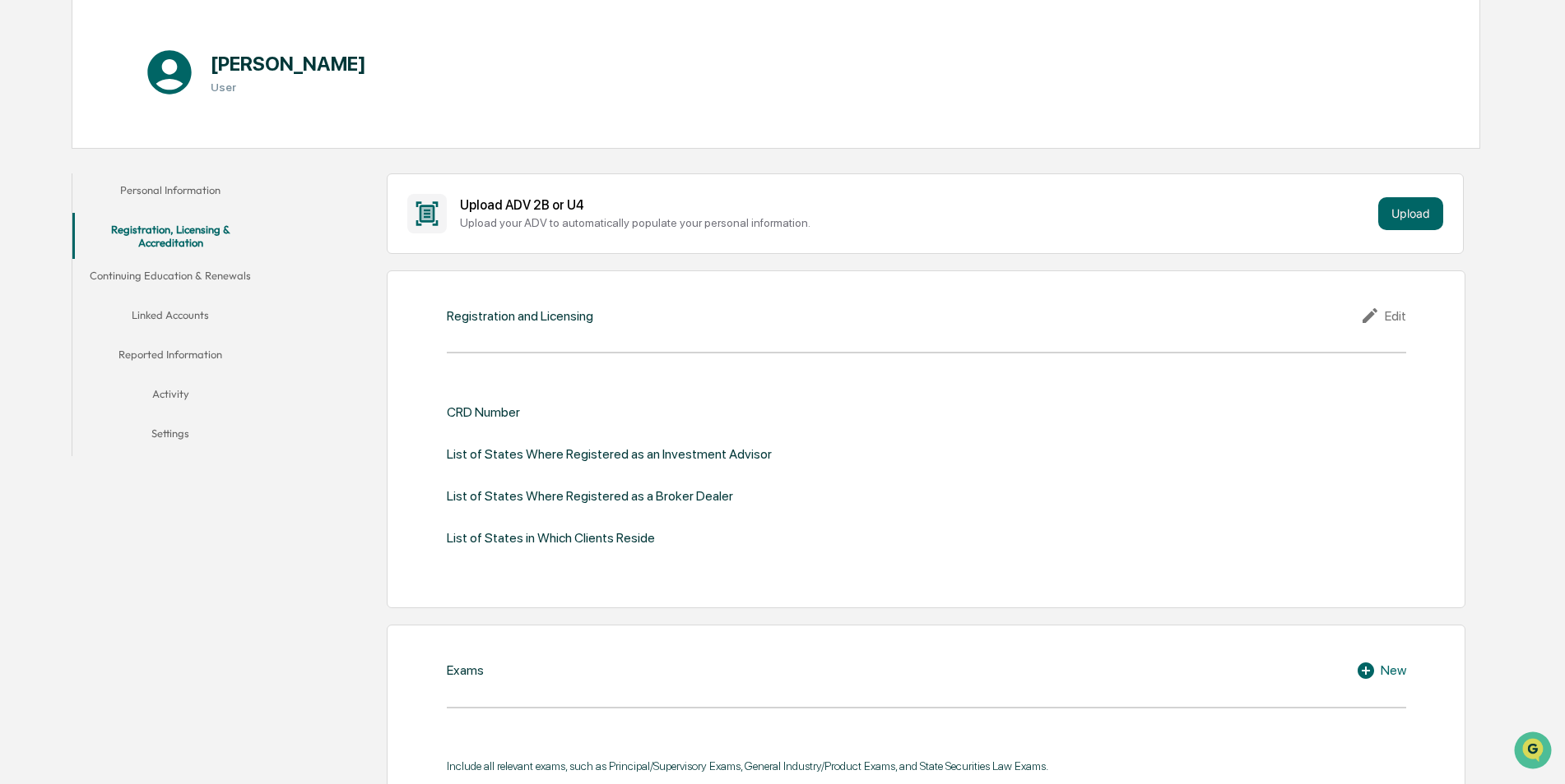
click at [1387, 315] on div "Edit" at bounding box center [1383, 316] width 46 height 20
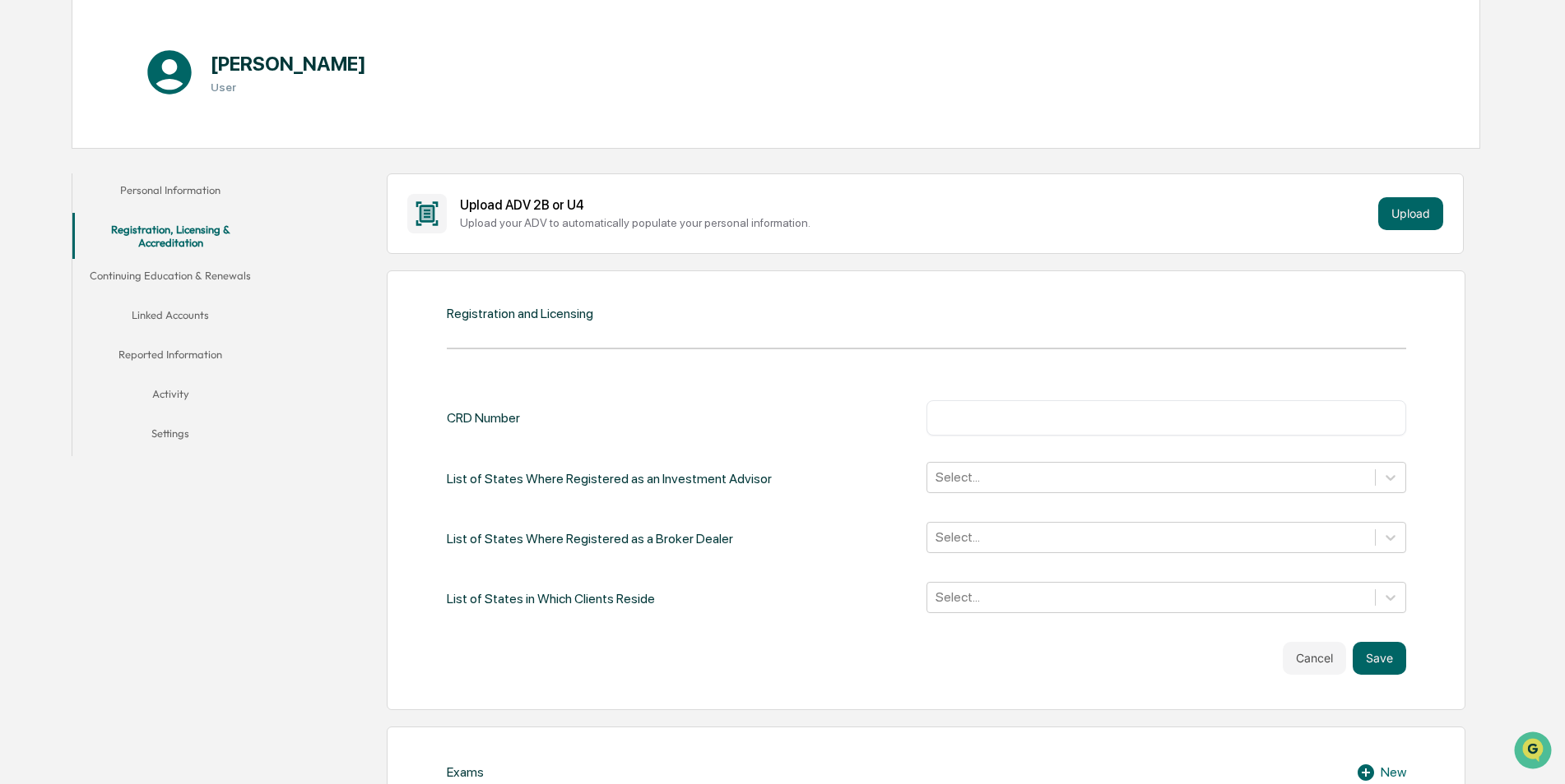
click at [1023, 427] on div "​" at bounding box center [1165, 418] width 479 height 34
click at [1014, 420] on input "text" at bounding box center [1166, 417] width 455 height 16
paste input "*******"
type input "*******"
click at [918, 496] on div "CRD Number ******* ​ List of States Where Registered as an Investment Advisor S…" at bounding box center [926, 508] width 959 height 214
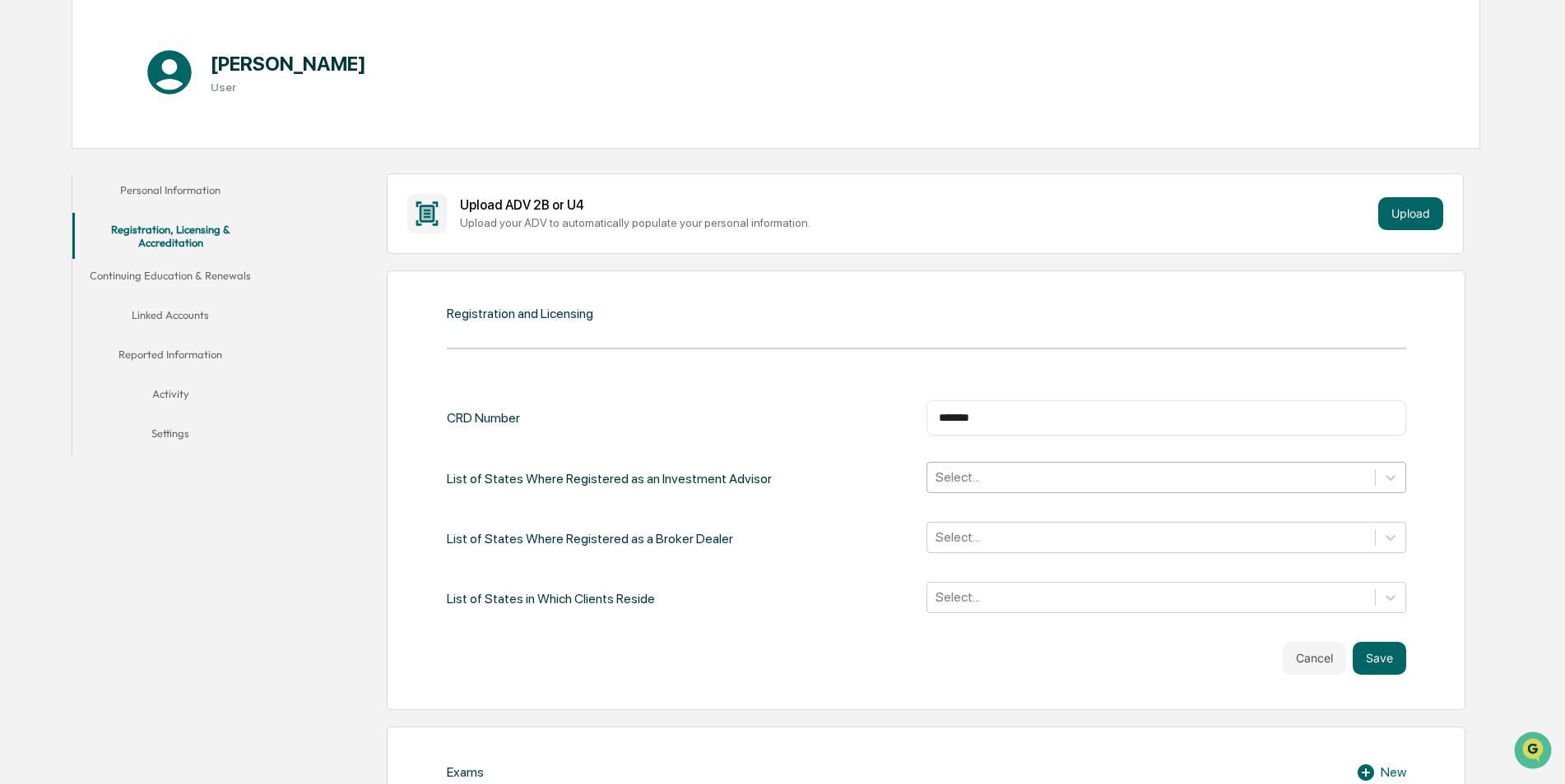
click at [1052, 482] on div at bounding box center [1151, 477] width 431 height 19
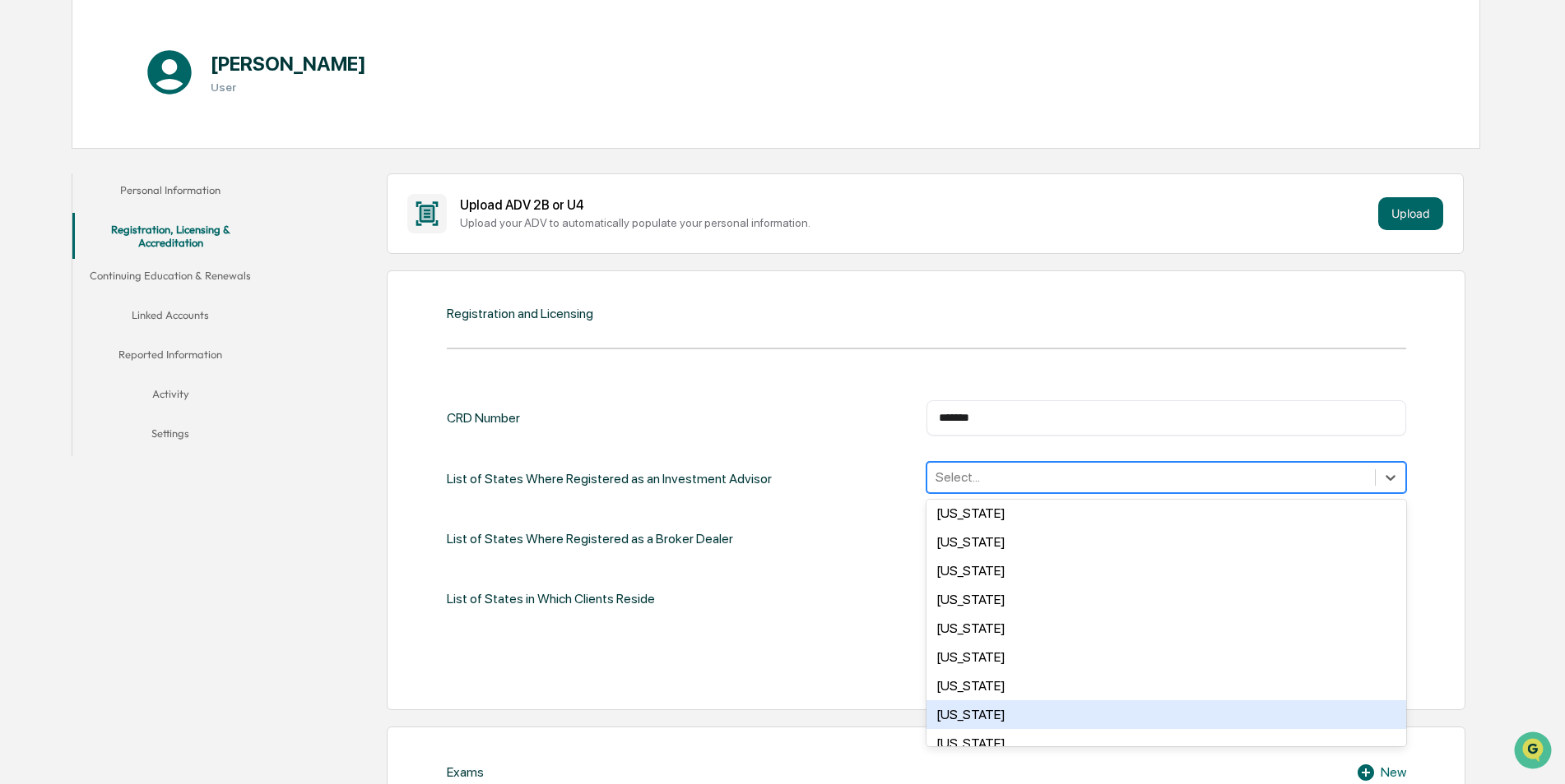
scroll to position [822, 0]
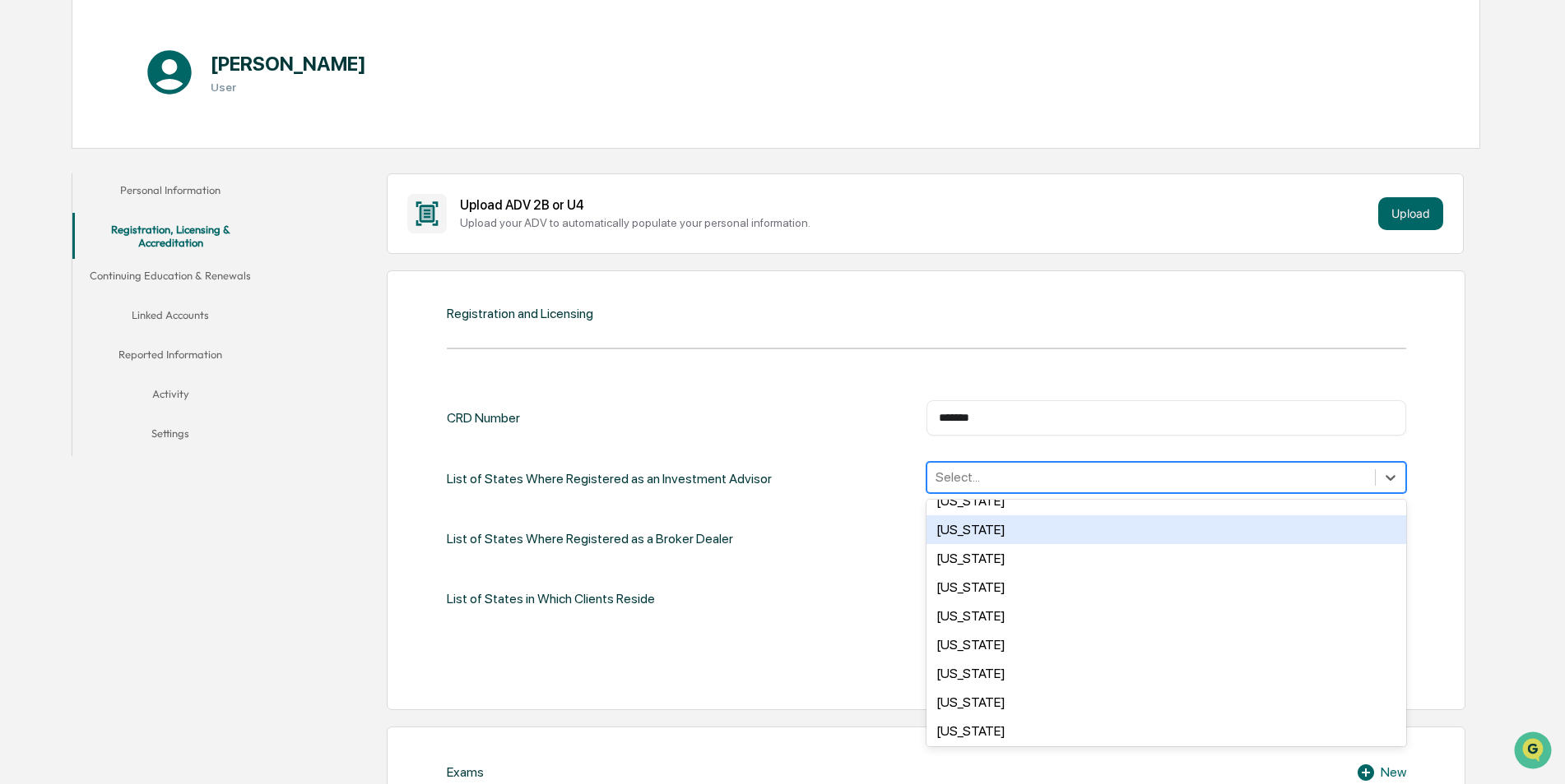
click at [1030, 531] on div "[US_STATE]" at bounding box center [1165, 530] width 479 height 29
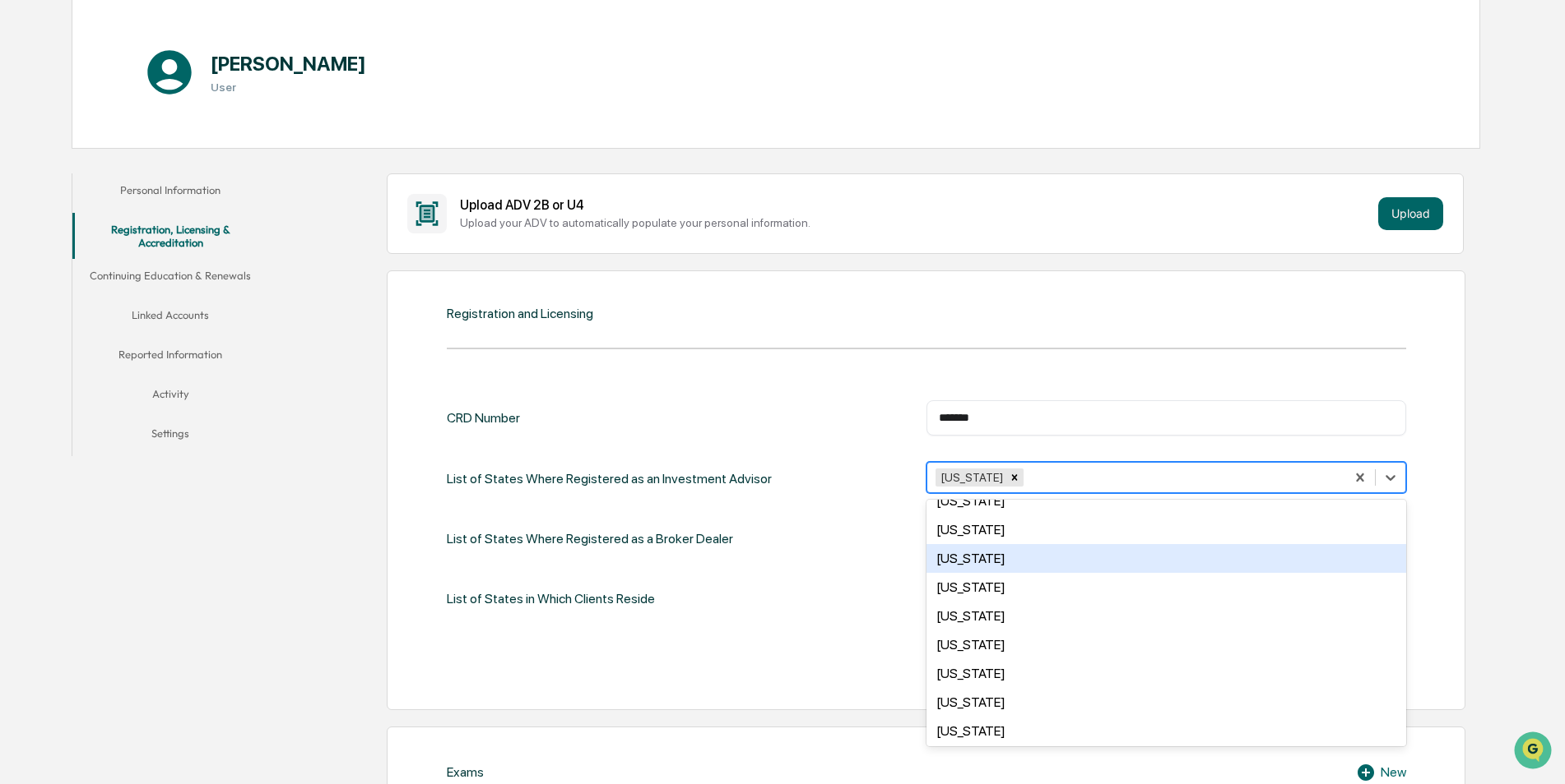
click at [1022, 571] on div "[US_STATE]" at bounding box center [1165, 558] width 479 height 29
click at [882, 568] on div "CRD Number ******* ​ List of States Where Registered as an Investment Advisor o…" at bounding box center [926, 508] width 959 height 214
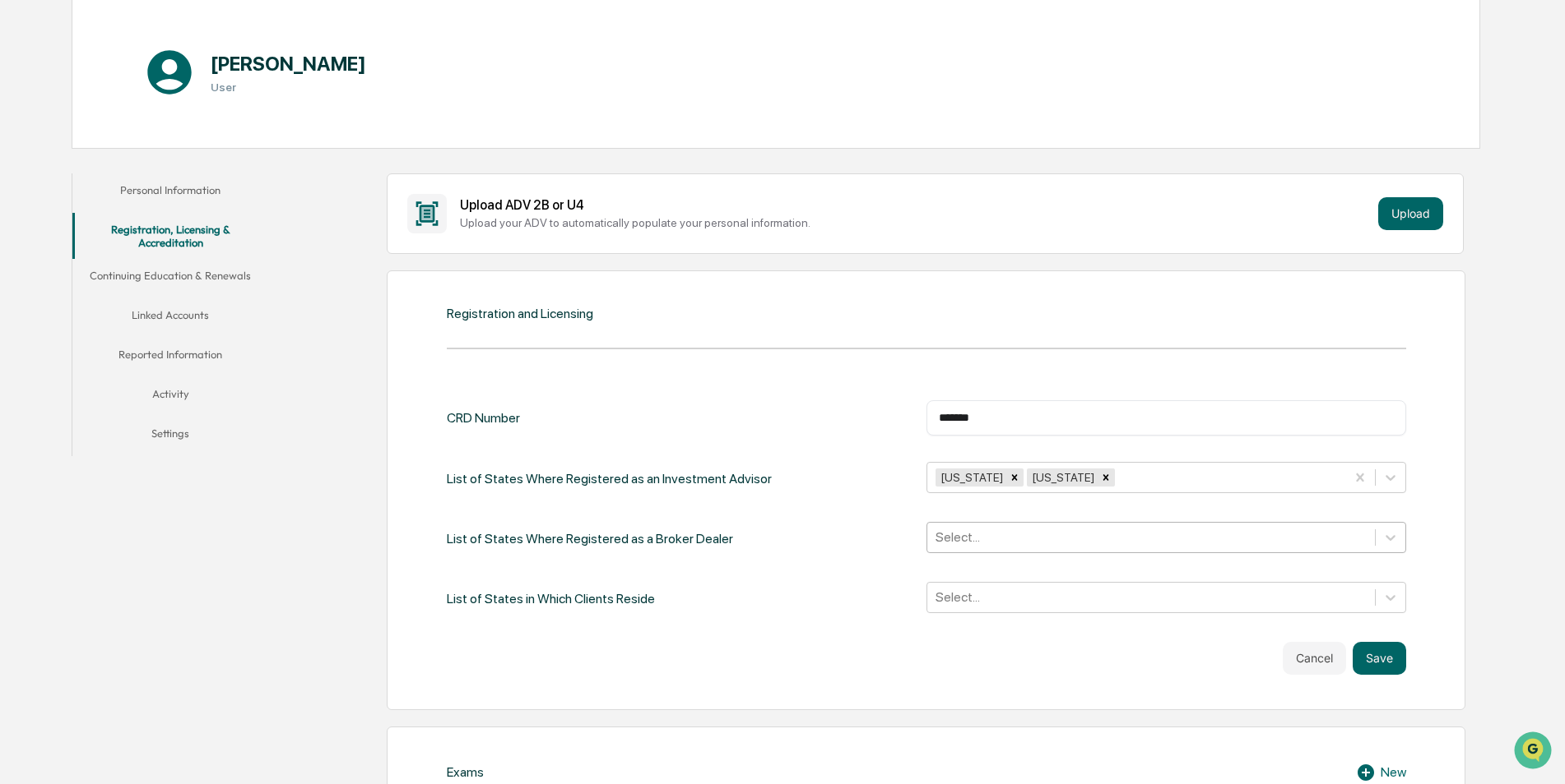
click at [1036, 547] on div "Select..." at bounding box center [1165, 537] width 479 height 32
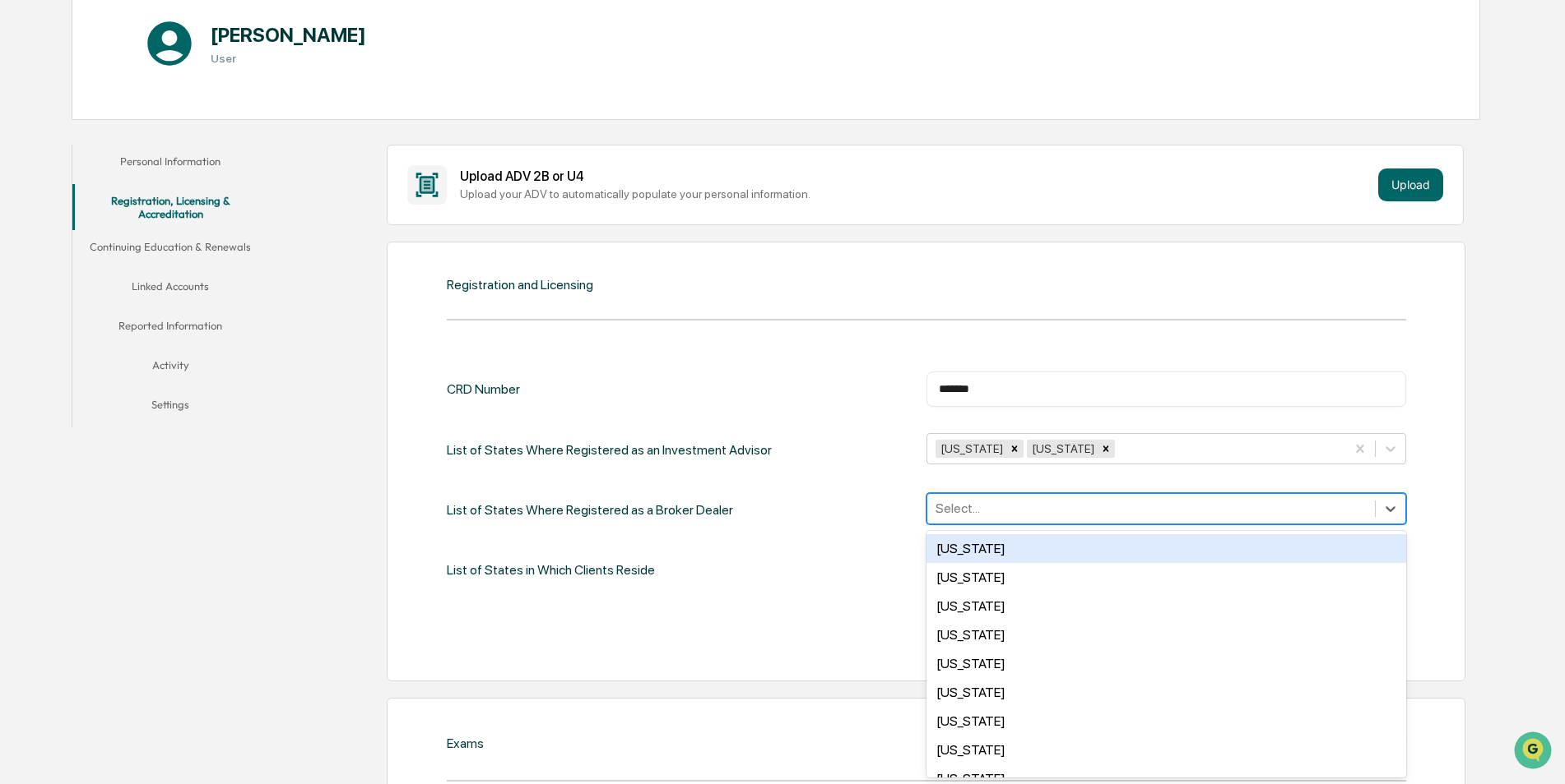
click at [817, 534] on div "CRD Number ******* ​ List of States Where Registered as an Investment Advisor […" at bounding box center [926, 479] width 959 height 214
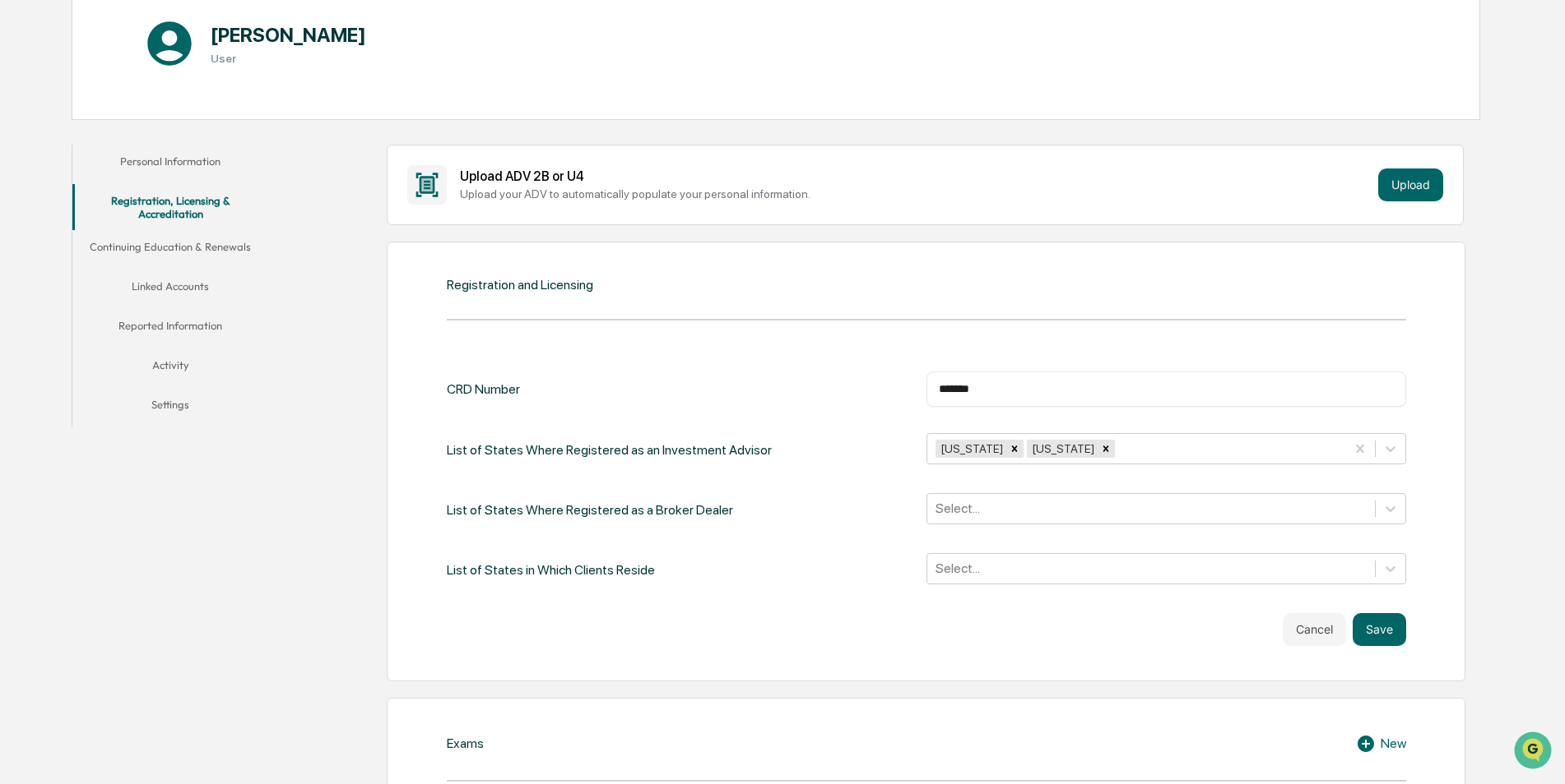
scroll to position [358, 0]
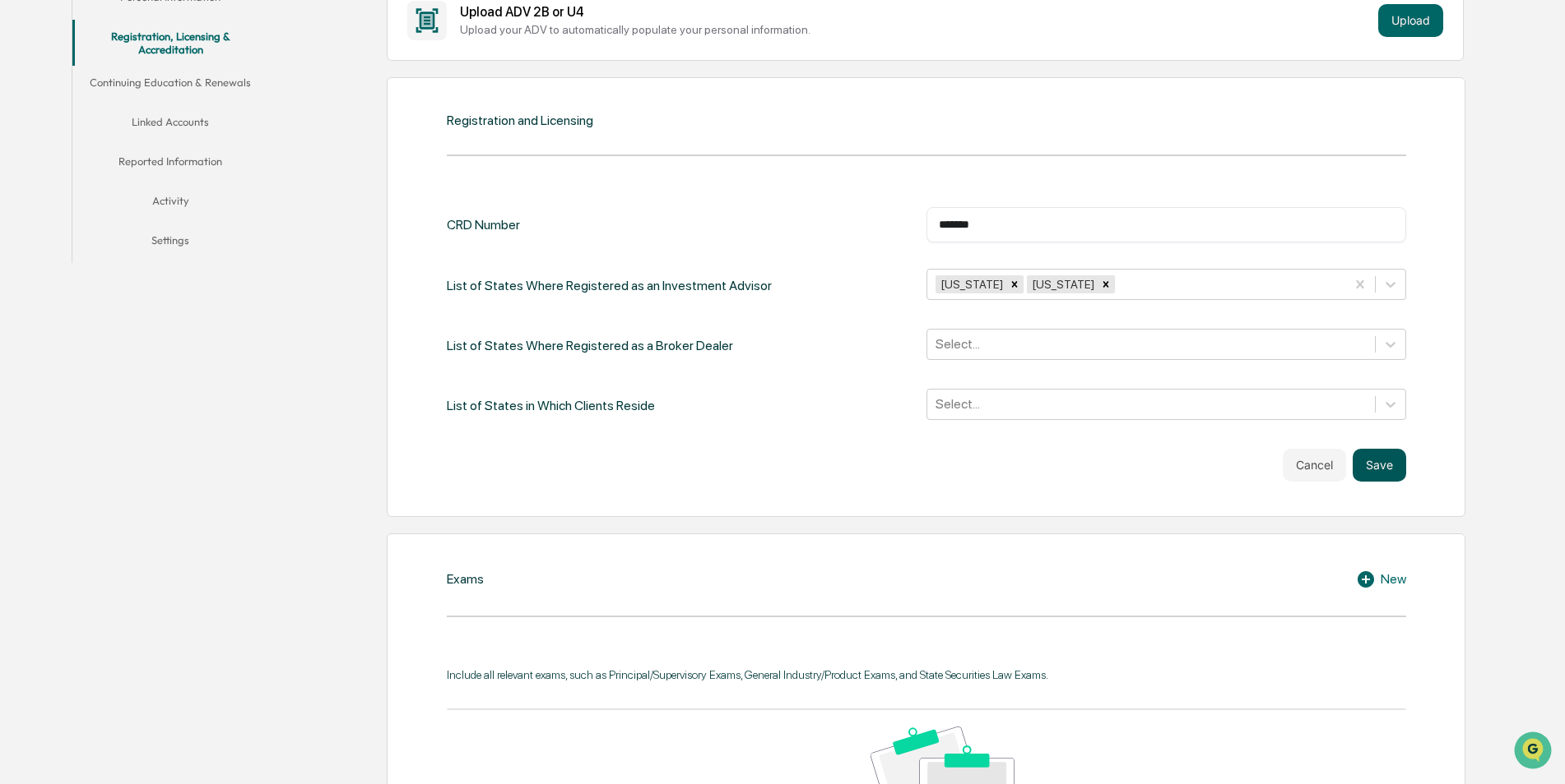
click at [1378, 473] on button "Save" at bounding box center [1379, 466] width 54 height 33
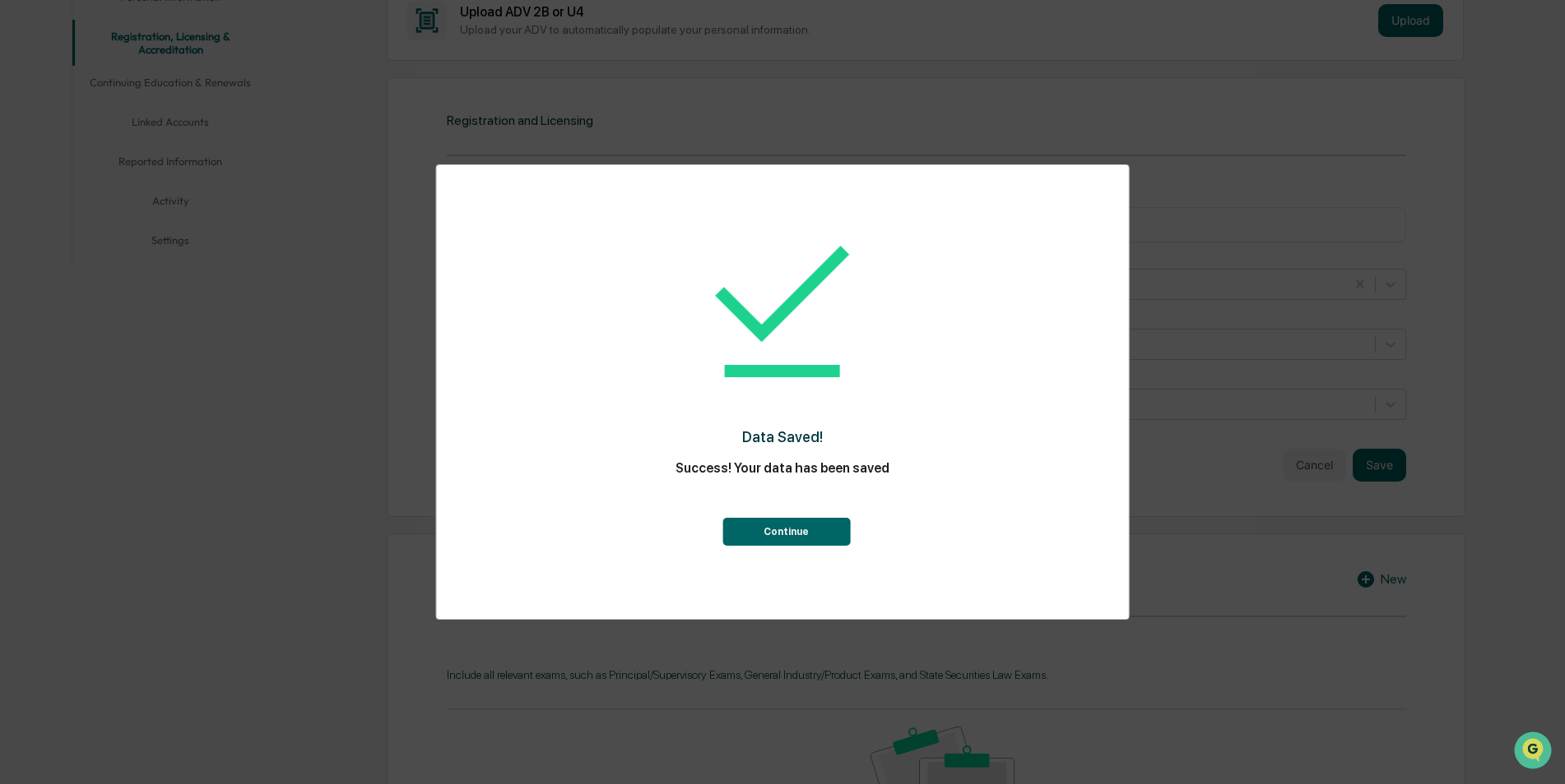
click at [837, 542] on button "Continue" at bounding box center [785, 532] width 127 height 28
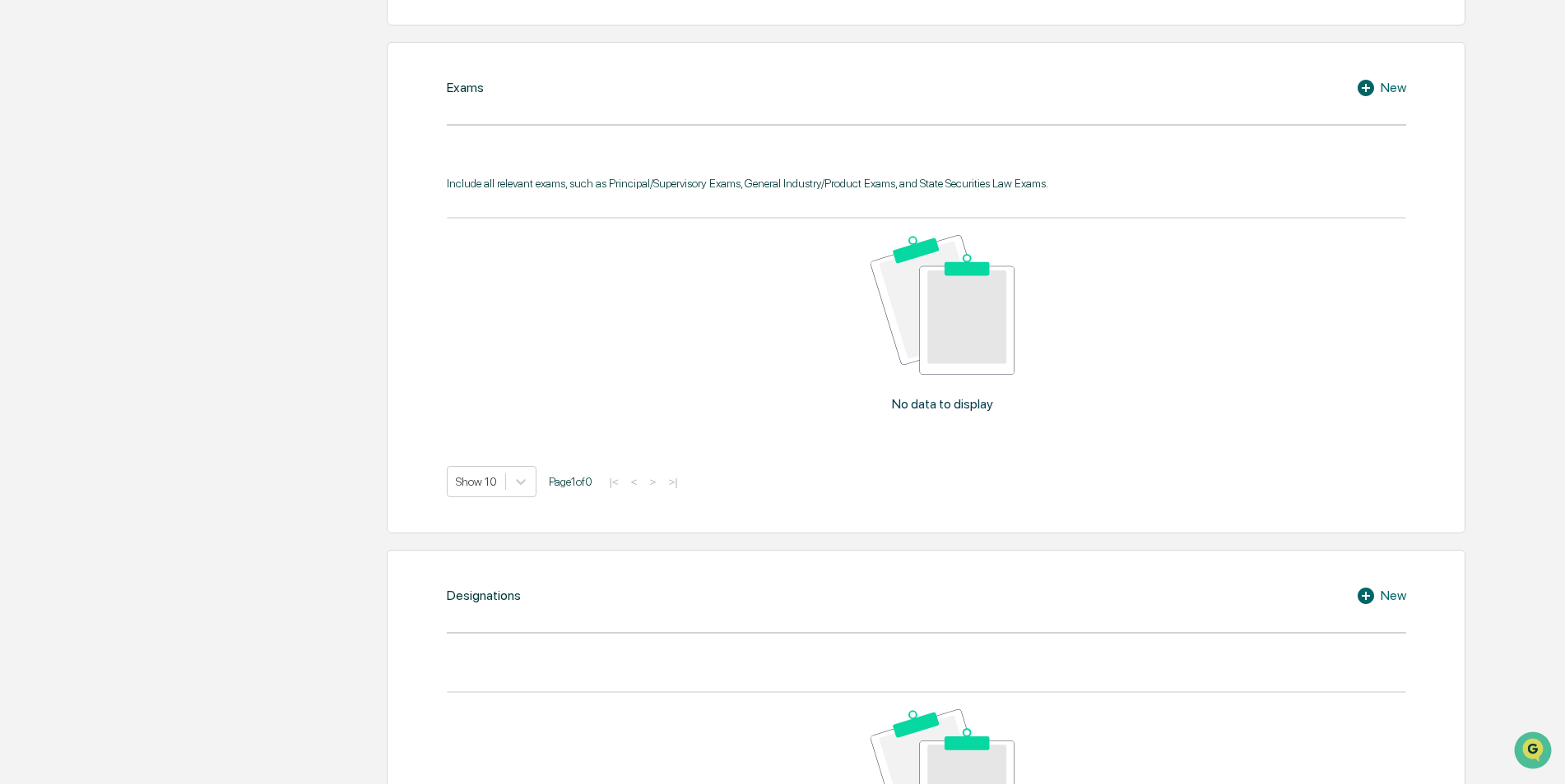
scroll to position [604, 0]
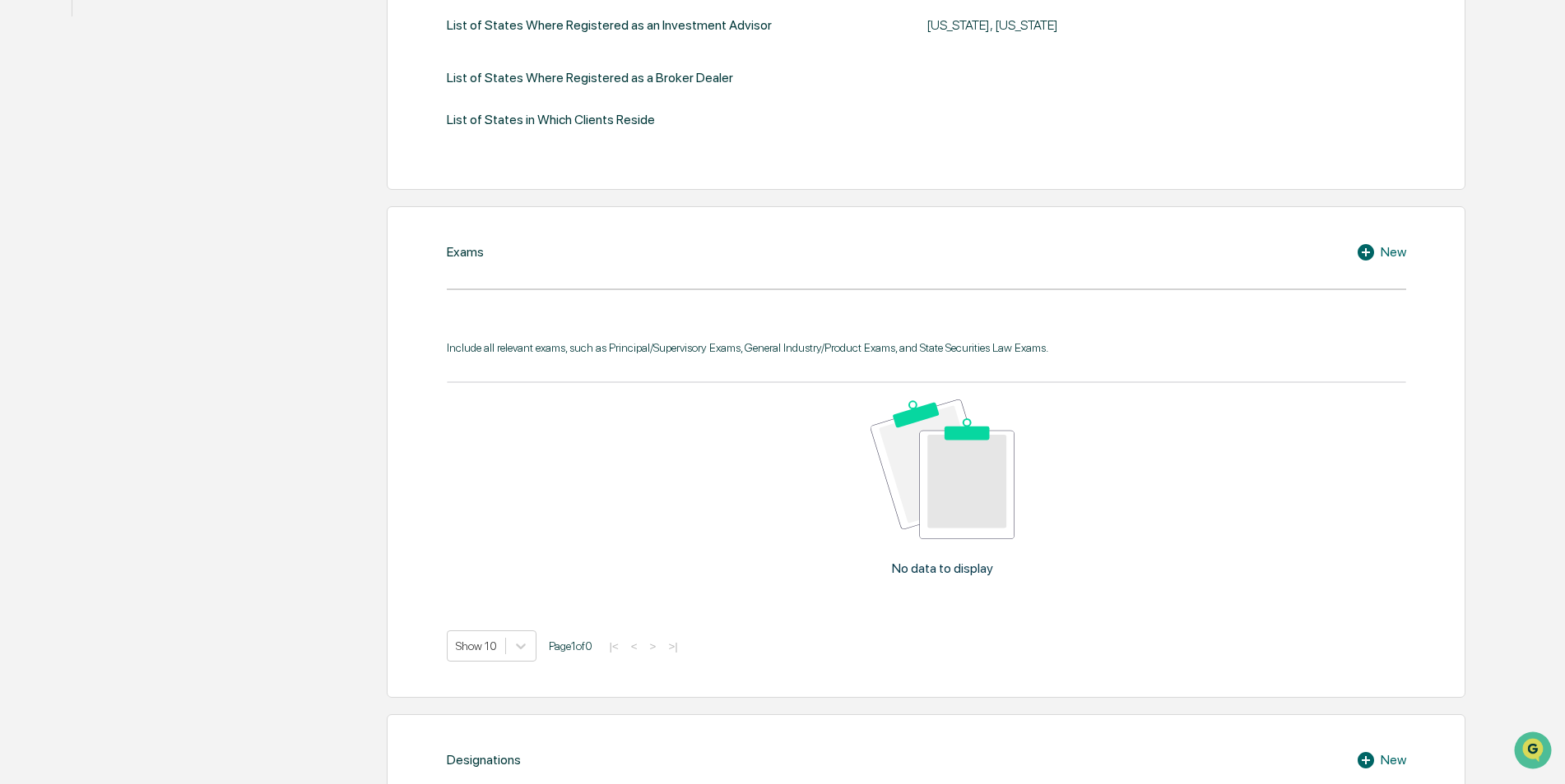
click at [1382, 244] on div "New" at bounding box center [1380, 252] width 50 height 20
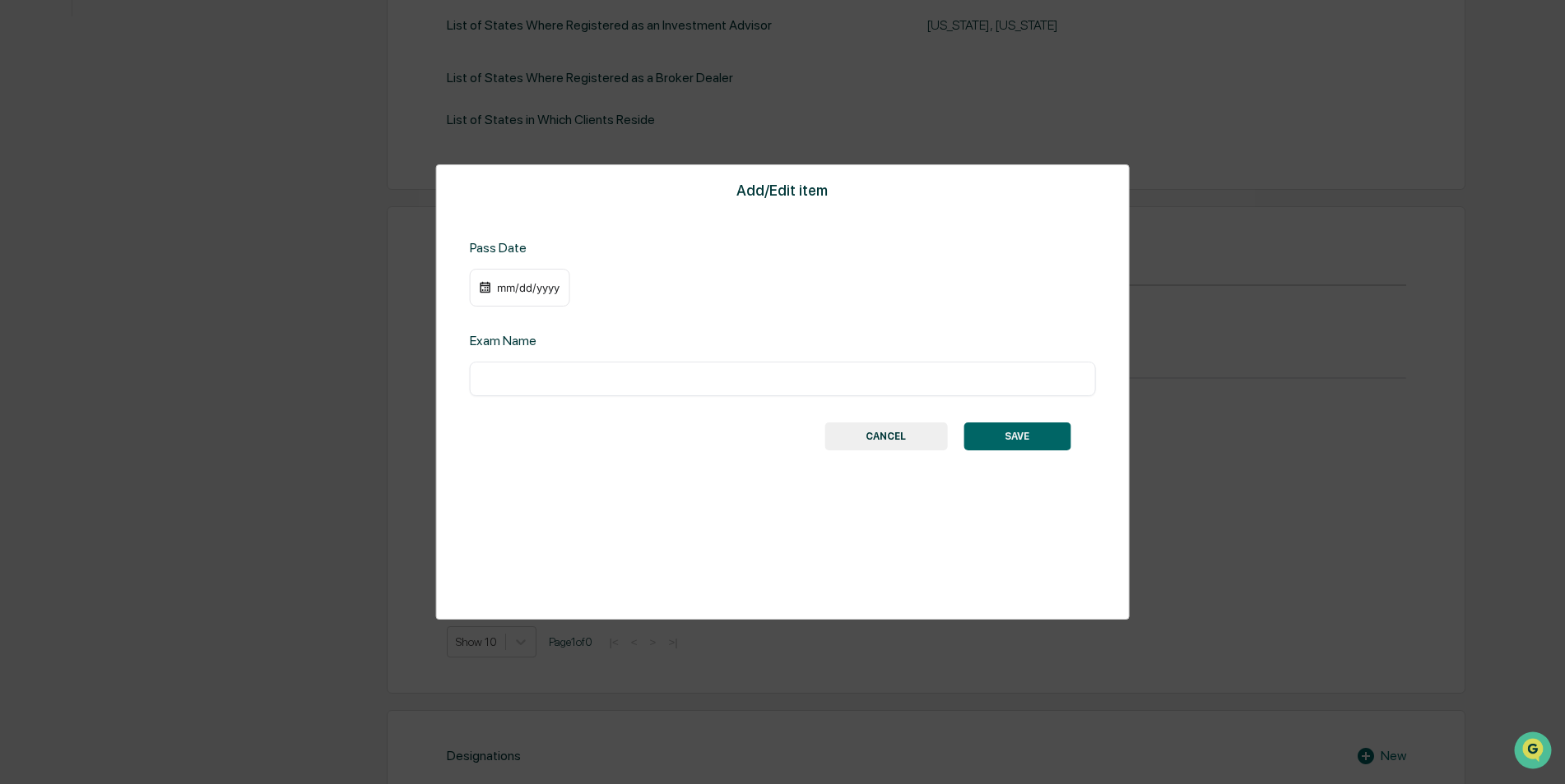
click at [544, 292] on div "mm/dd/yyyy" at bounding box center [528, 288] width 66 height 13
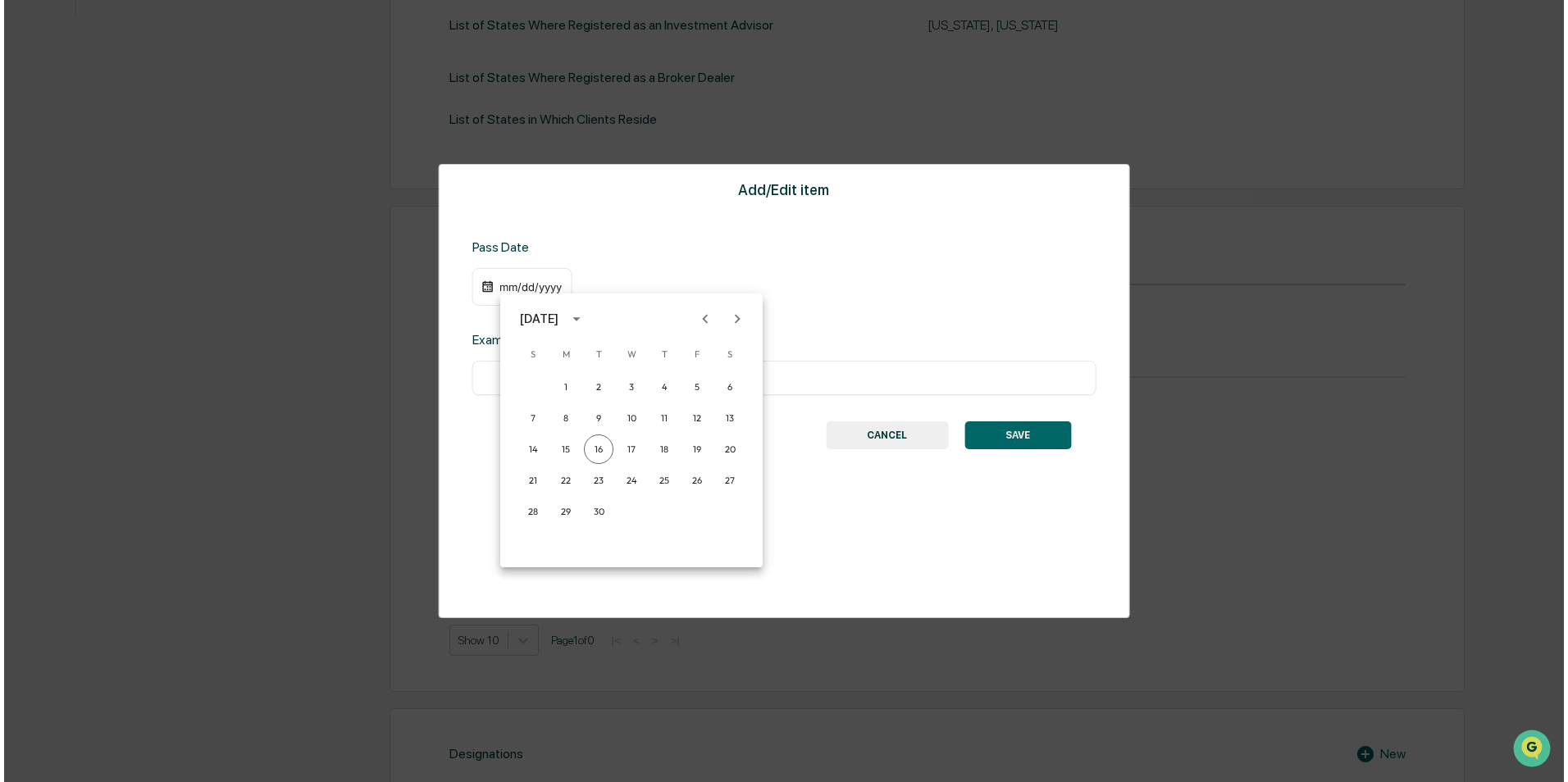
scroll to position [604, 0]
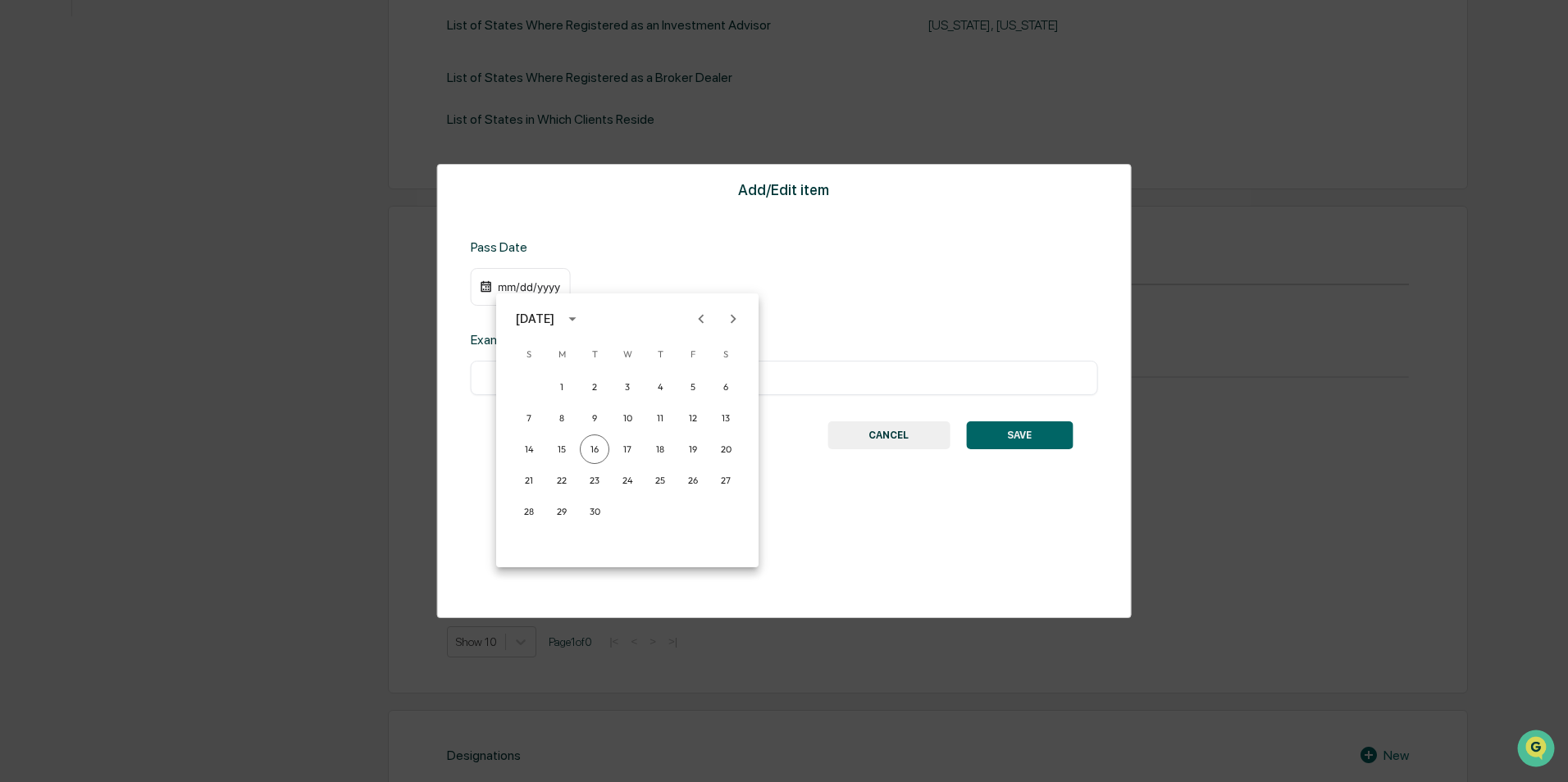
click at [863, 279] on div at bounding box center [784, 391] width 1568 height 782
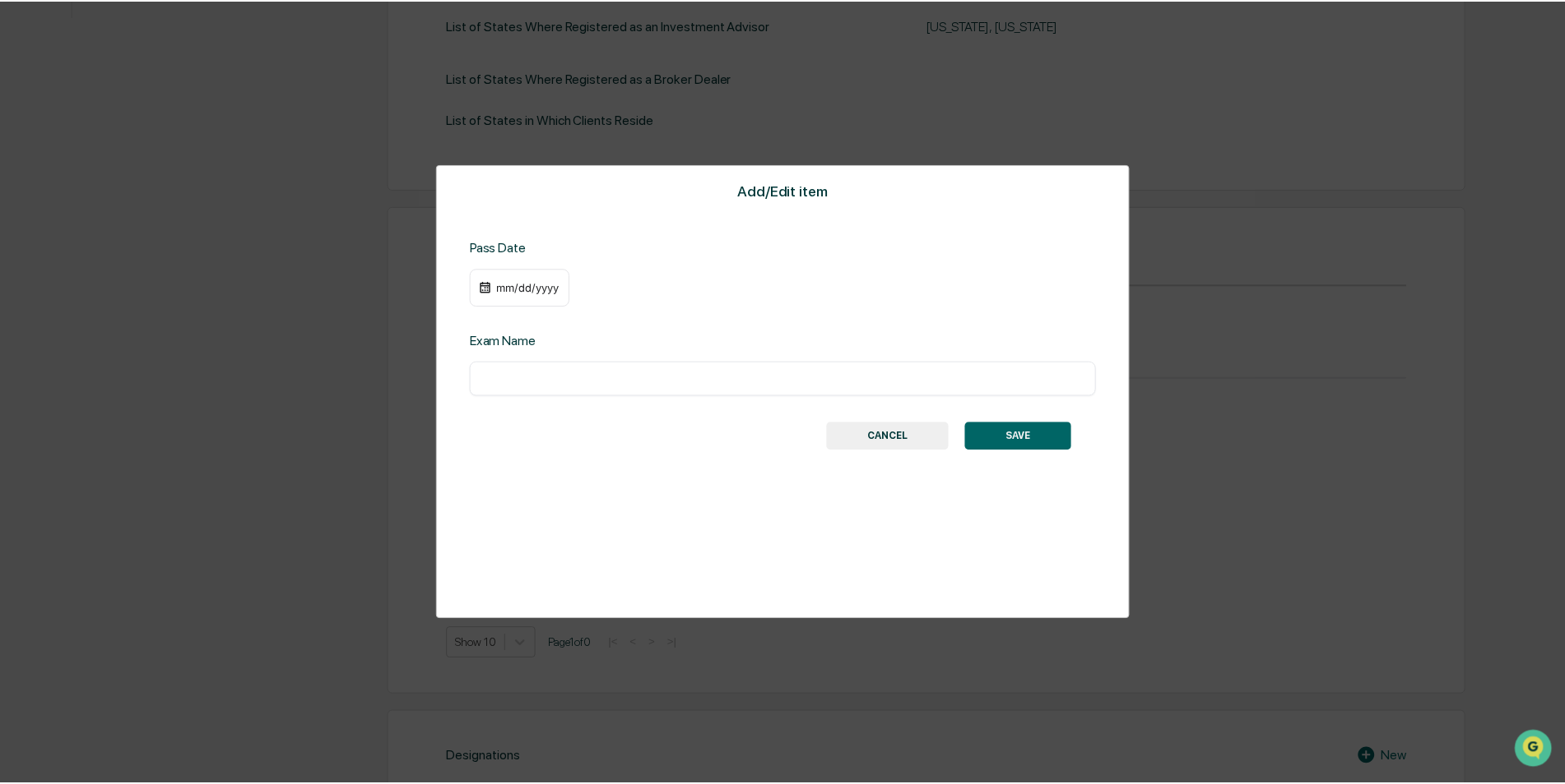
scroll to position [604, 0]
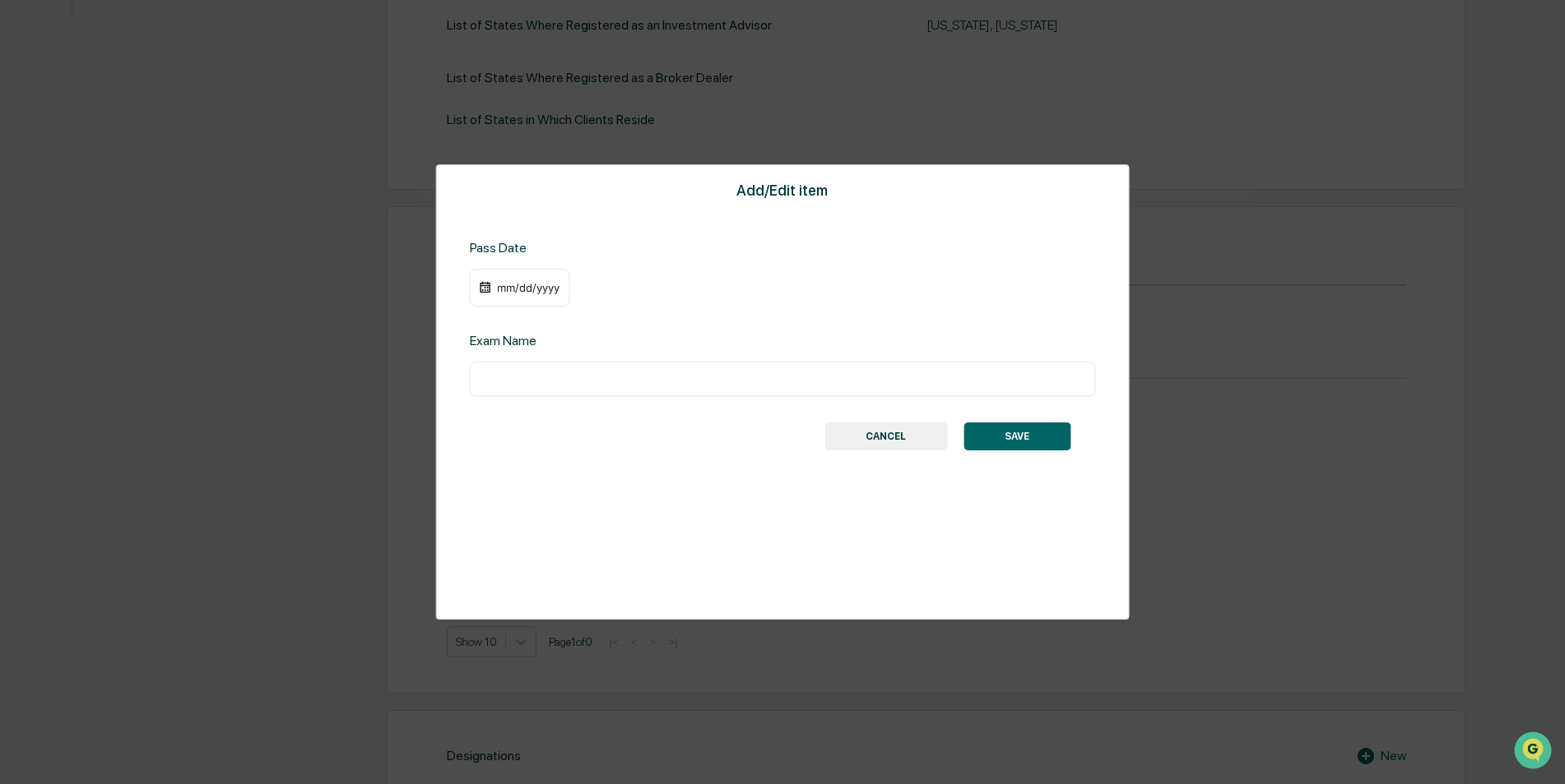
click at [589, 375] on input "text" at bounding box center [782, 379] width 602 height 16
type input "***"
click at [531, 285] on div "mm/dd/yyyy" at bounding box center [528, 288] width 66 height 13
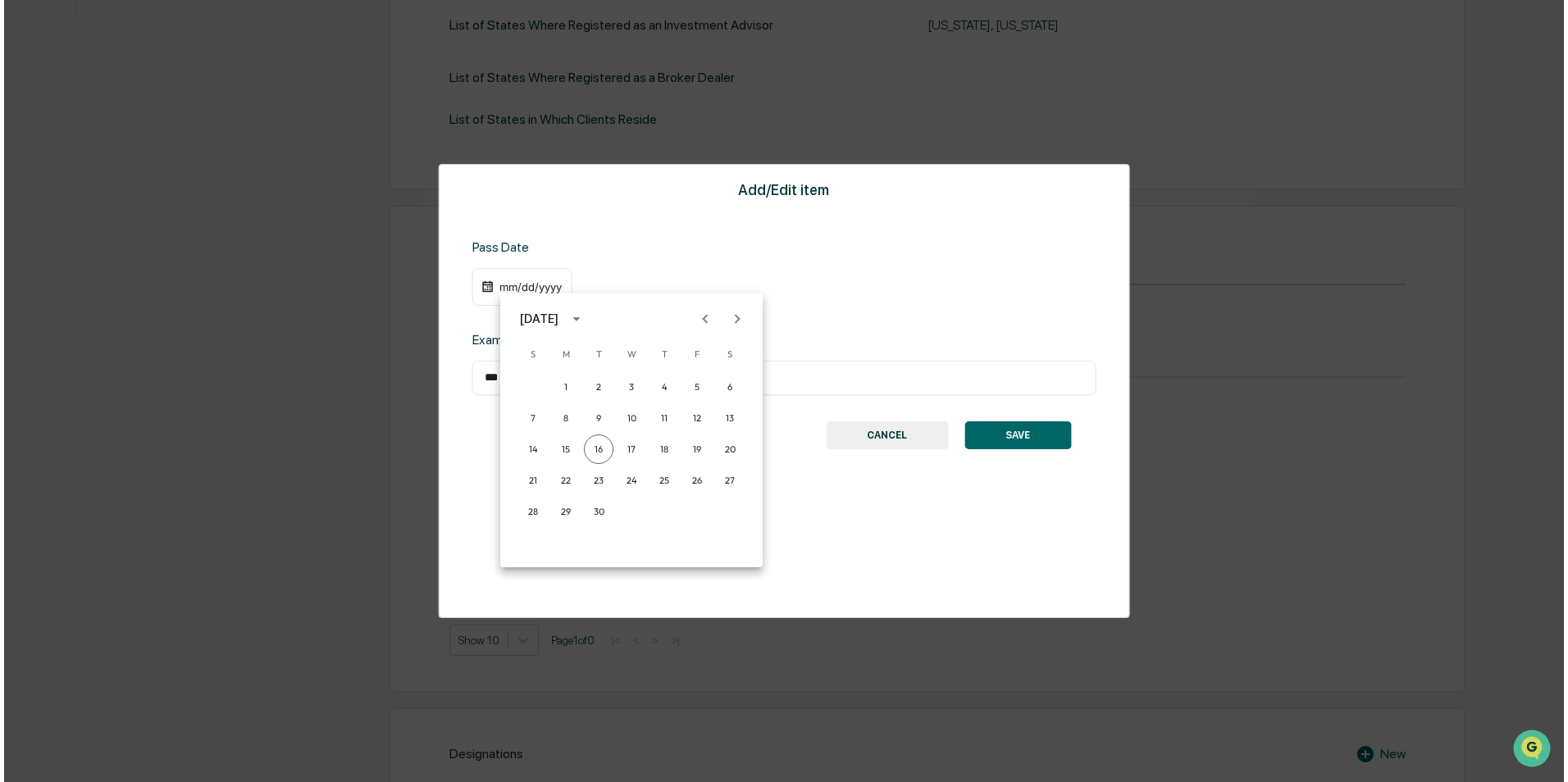
scroll to position [604, 0]
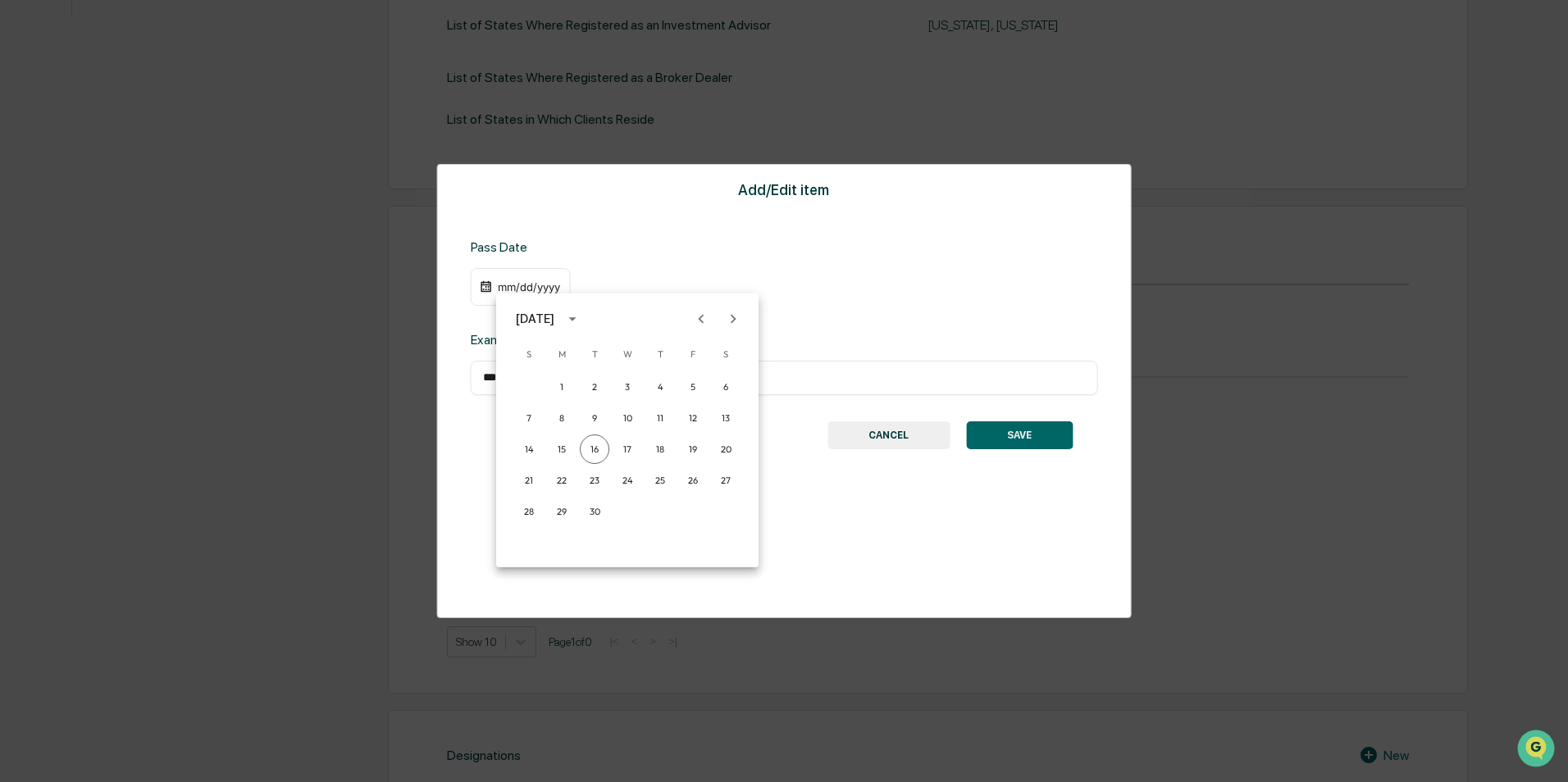
click at [942, 291] on div at bounding box center [784, 391] width 1568 height 782
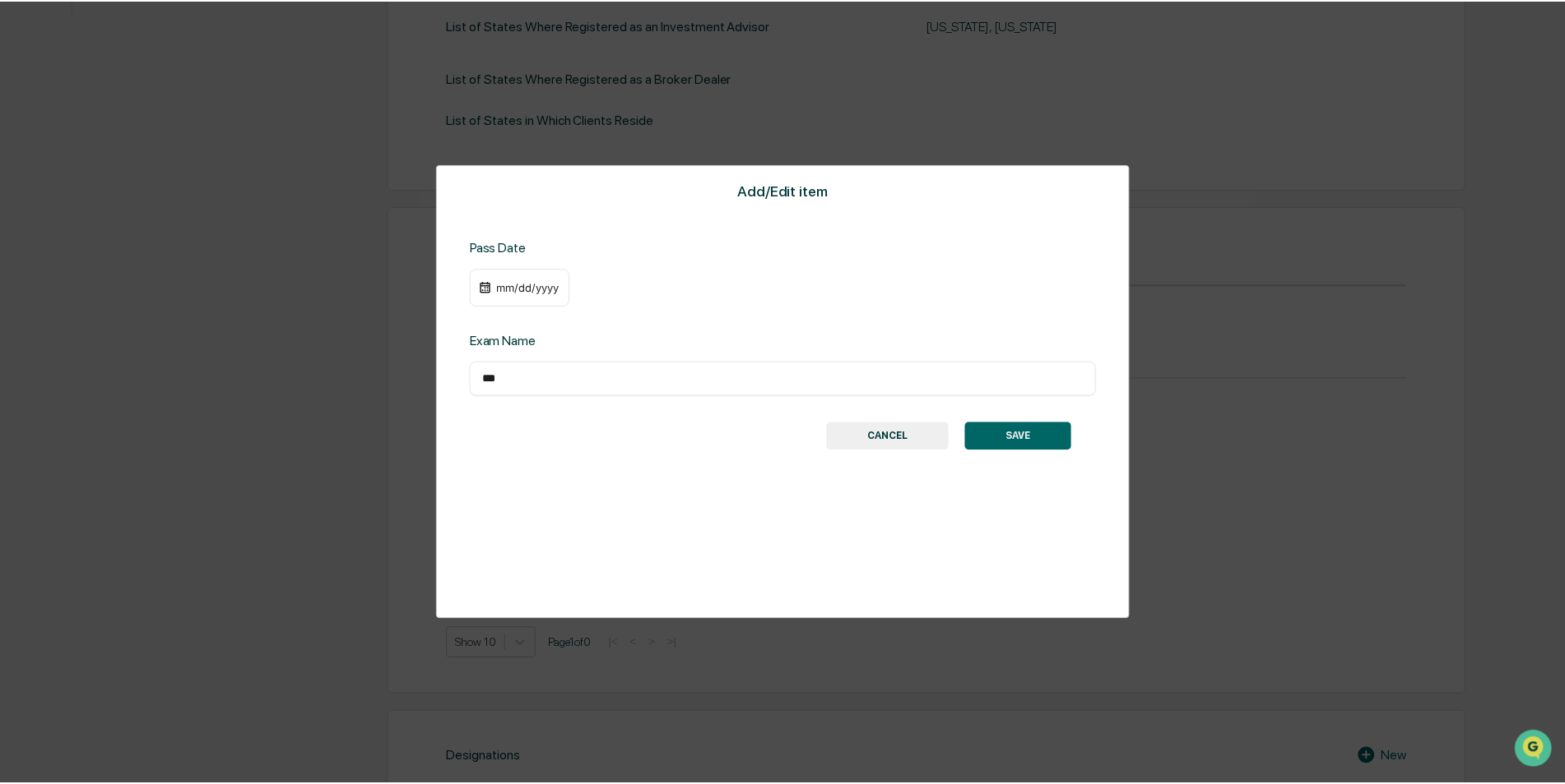
scroll to position [604, 0]
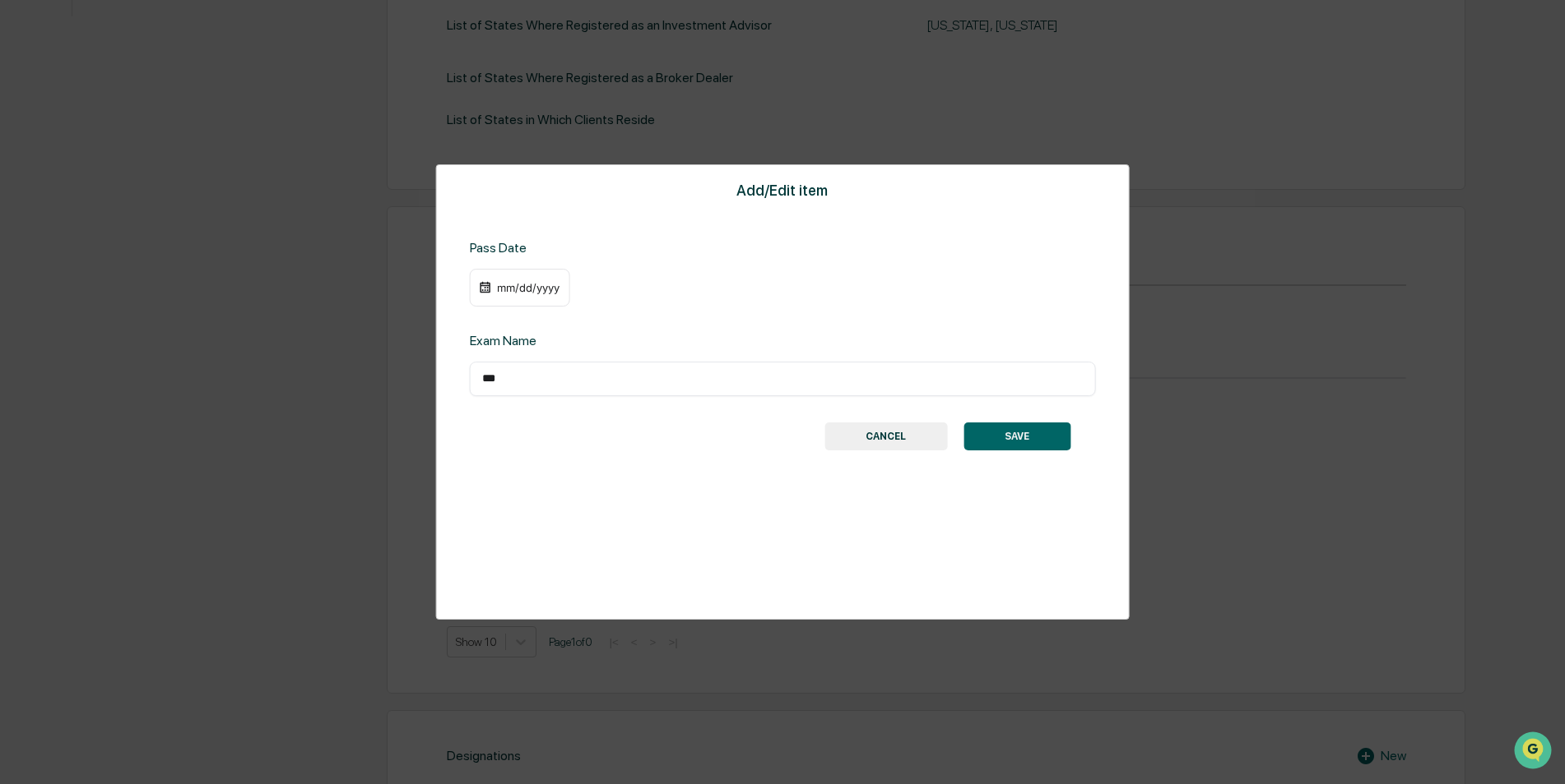
click at [526, 281] on div "mm/dd/yyyy" at bounding box center [528, 288] width 66 height 13
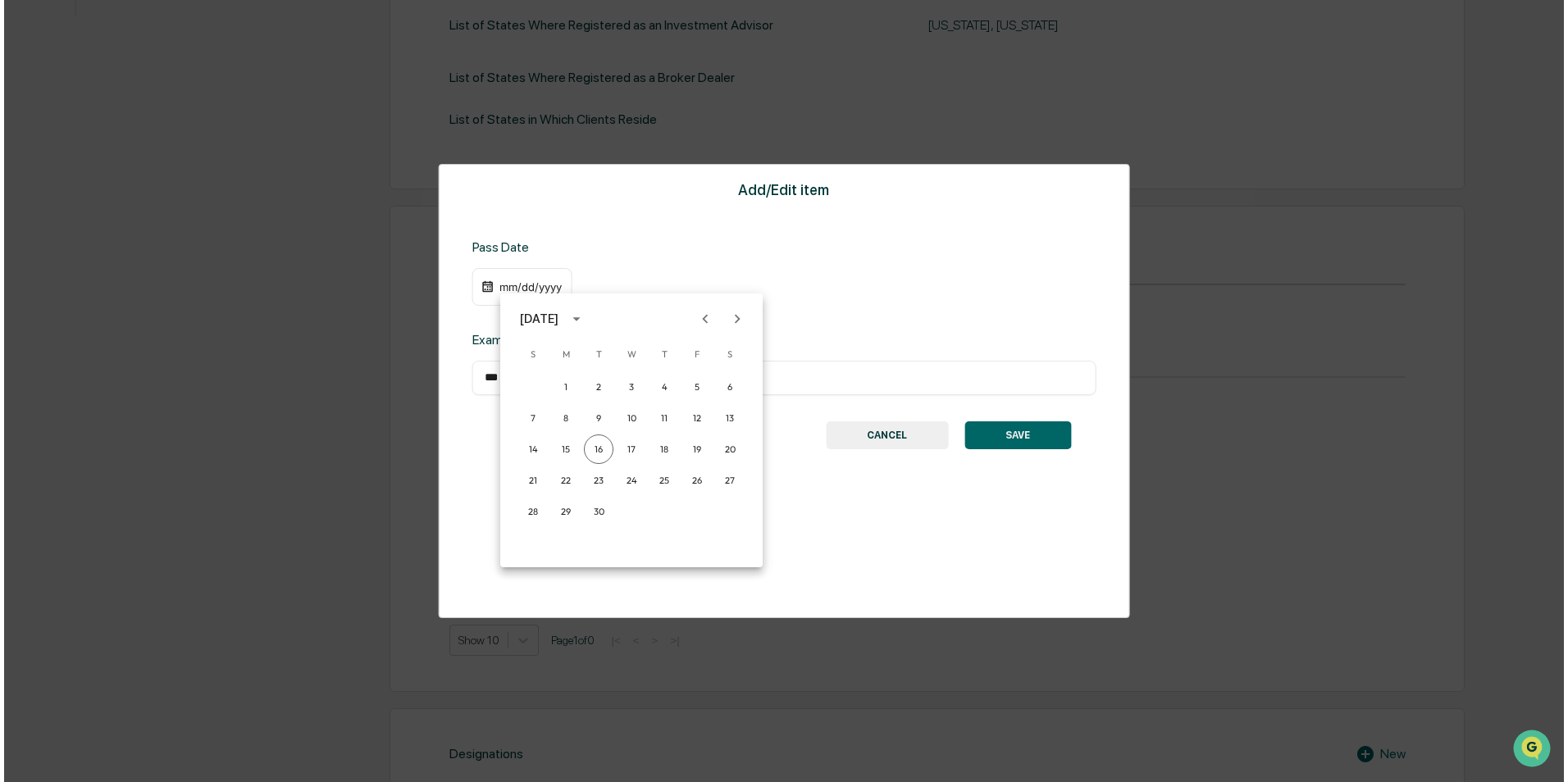
scroll to position [604, 0]
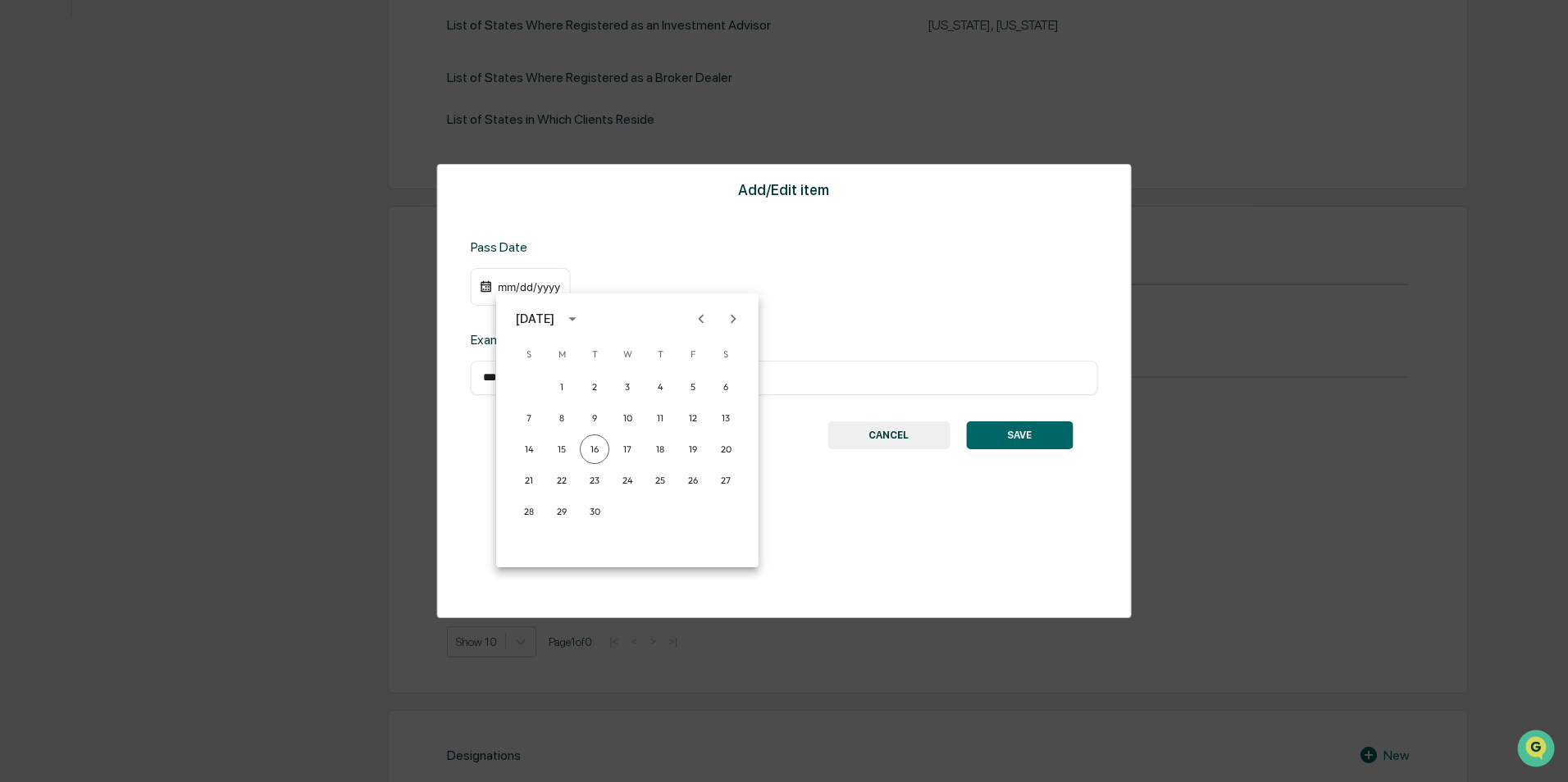
click at [582, 317] on icon "calendar view is open, switch to year view" at bounding box center [572, 319] width 18 height 18
click at [706, 459] on button "2019" at bounding box center [712, 456] width 59 height 30
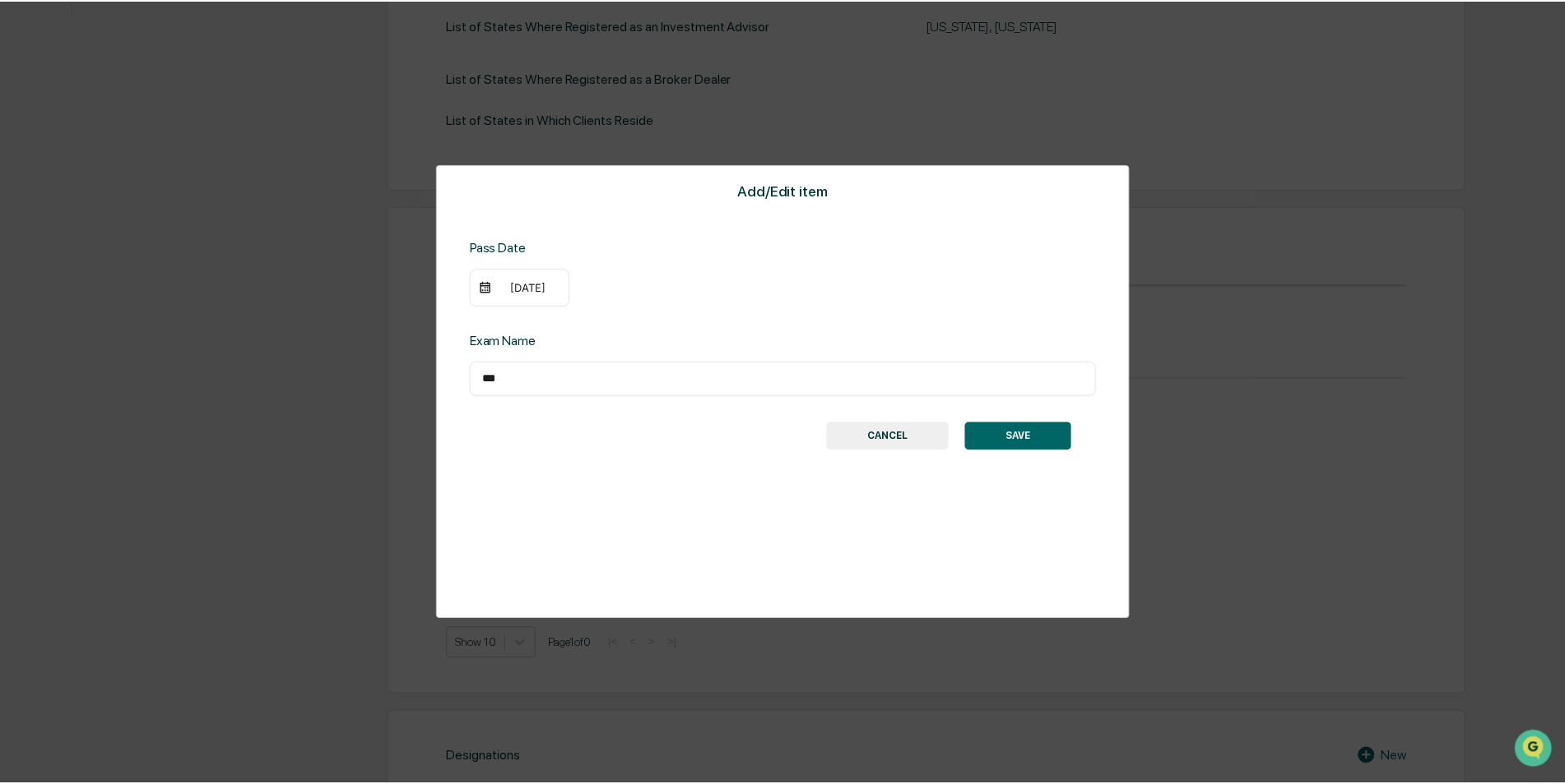
scroll to position [604, 0]
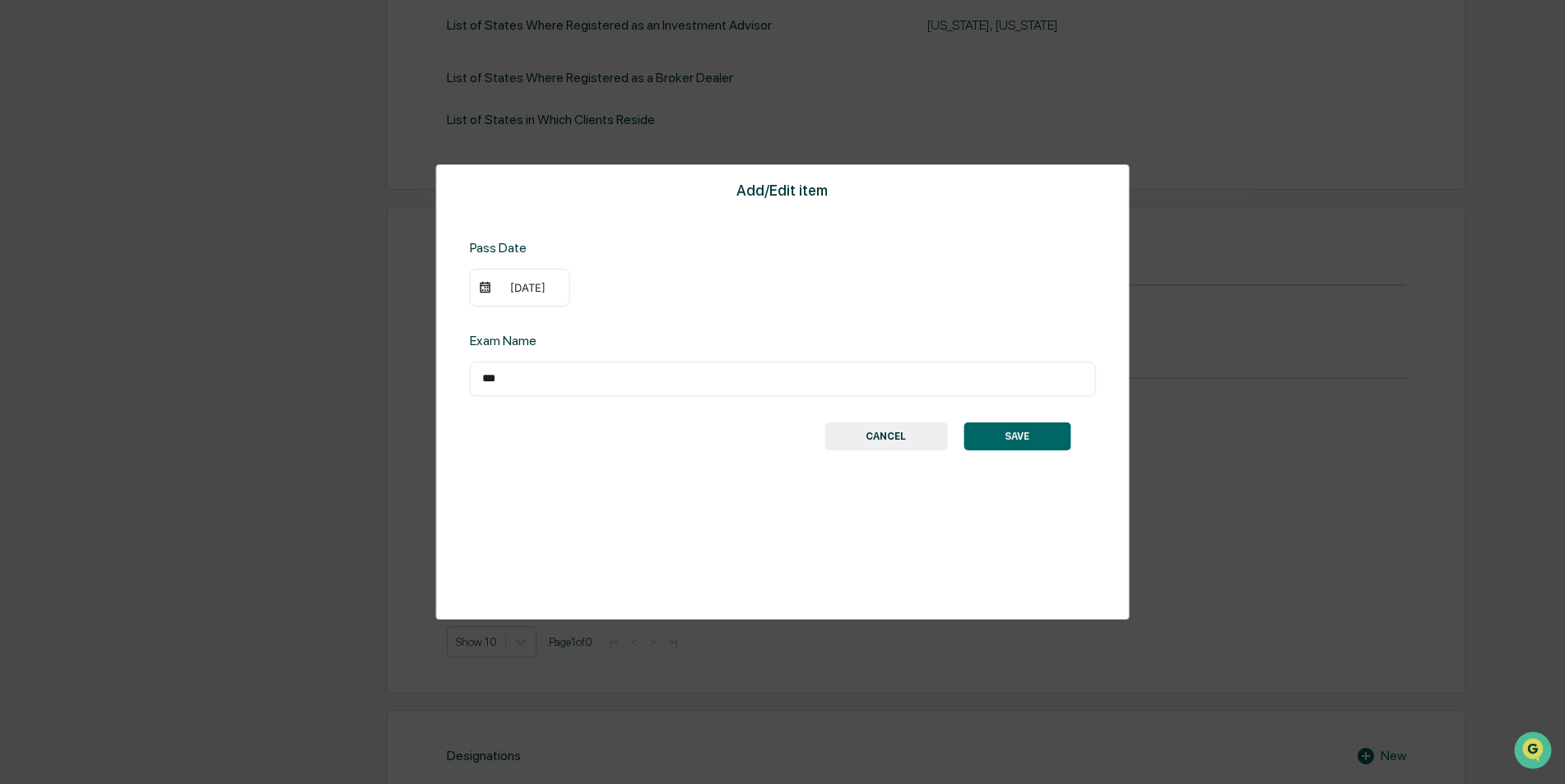
click at [520, 279] on div "[DATE]" at bounding box center [519, 288] width 100 height 38
click at [512, 288] on div "[DATE]" at bounding box center [528, 288] width 66 height 13
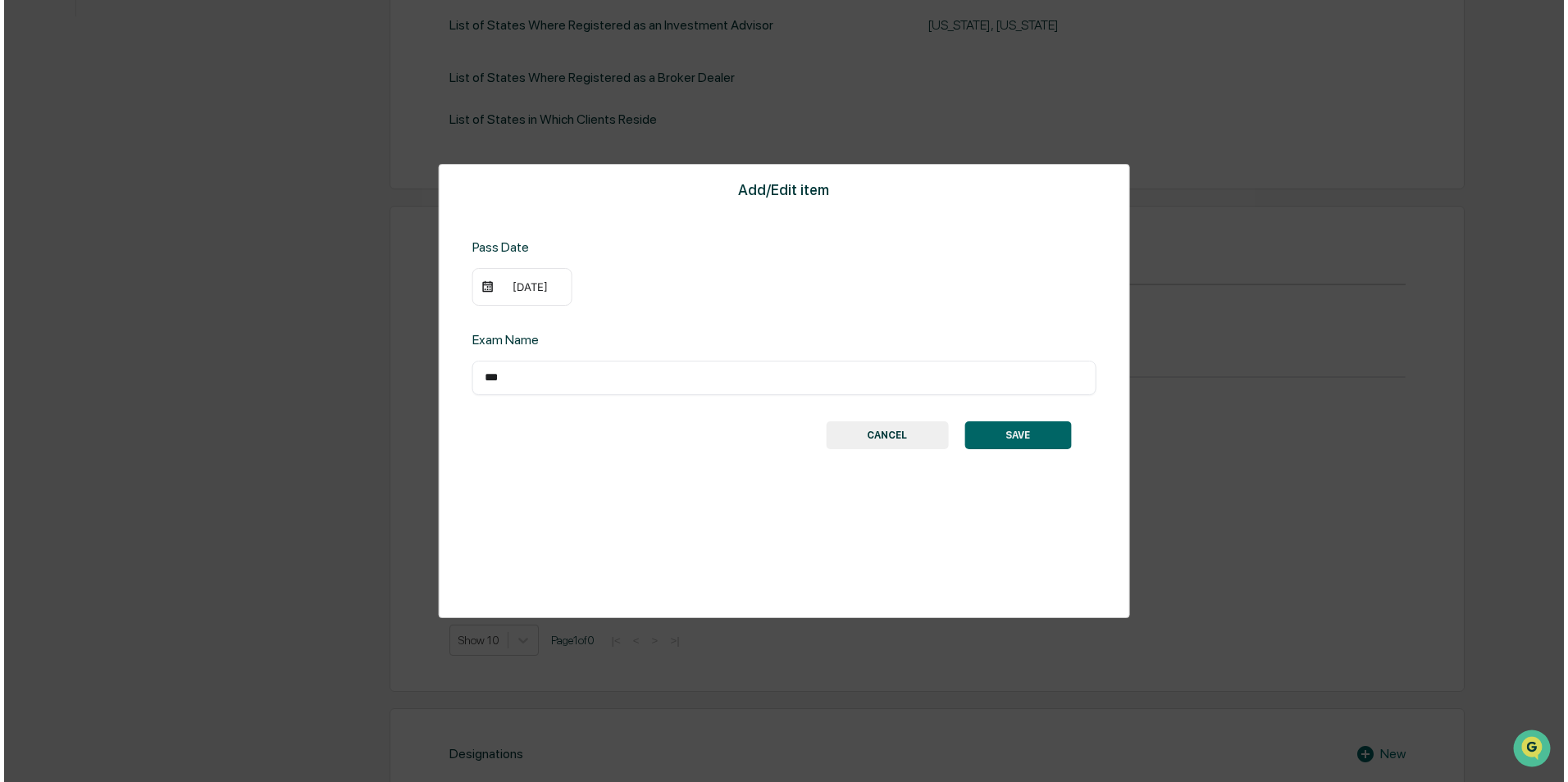
scroll to position [604, 0]
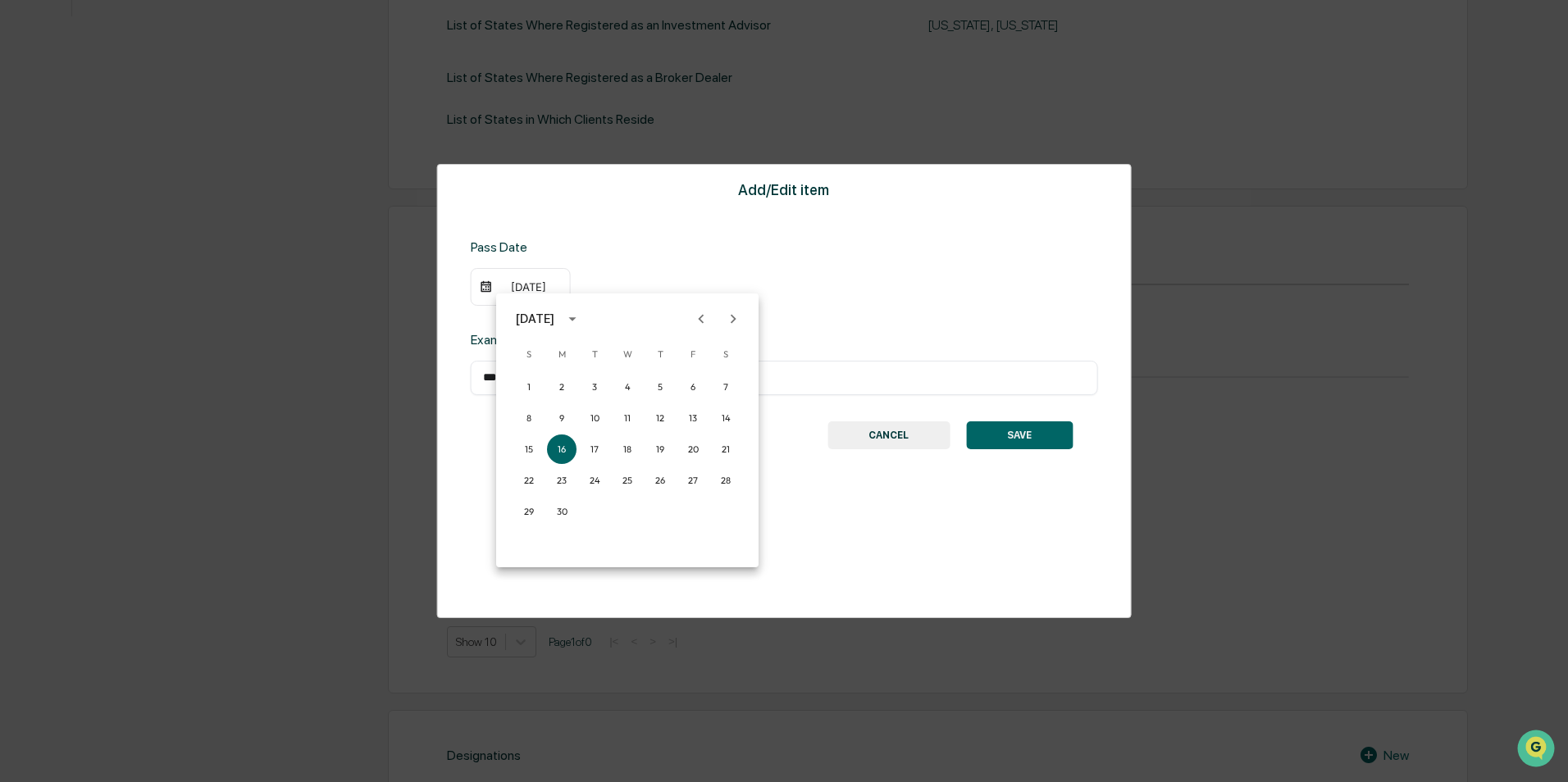
click at [701, 318] on icon "Previous month" at bounding box center [702, 318] width 6 height 9
click at [693, 448] on button "16" at bounding box center [692, 449] width 30 height 30
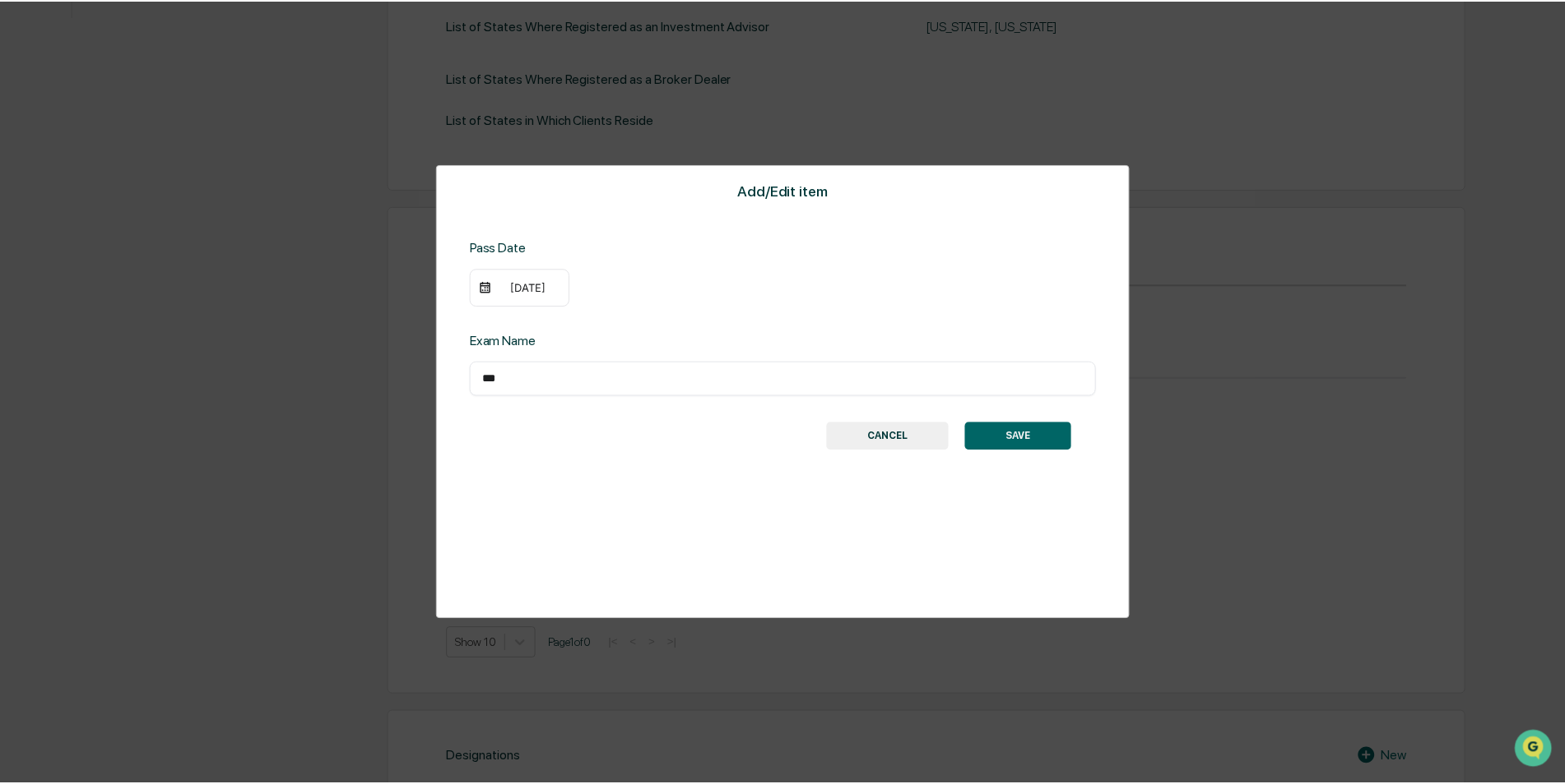
scroll to position [604, 0]
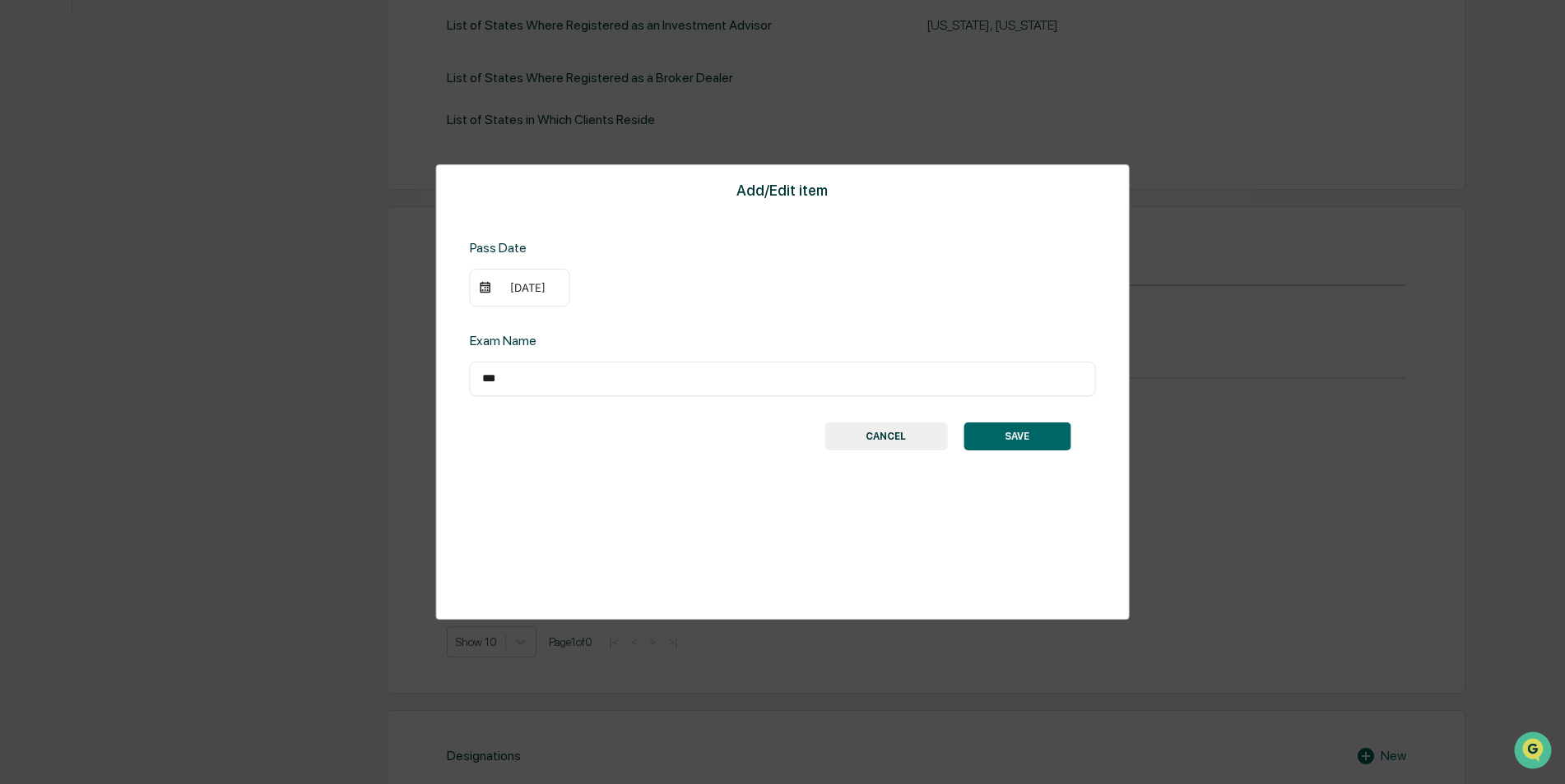
click at [1044, 432] on button "SAVE" at bounding box center [1017, 436] width 107 height 28
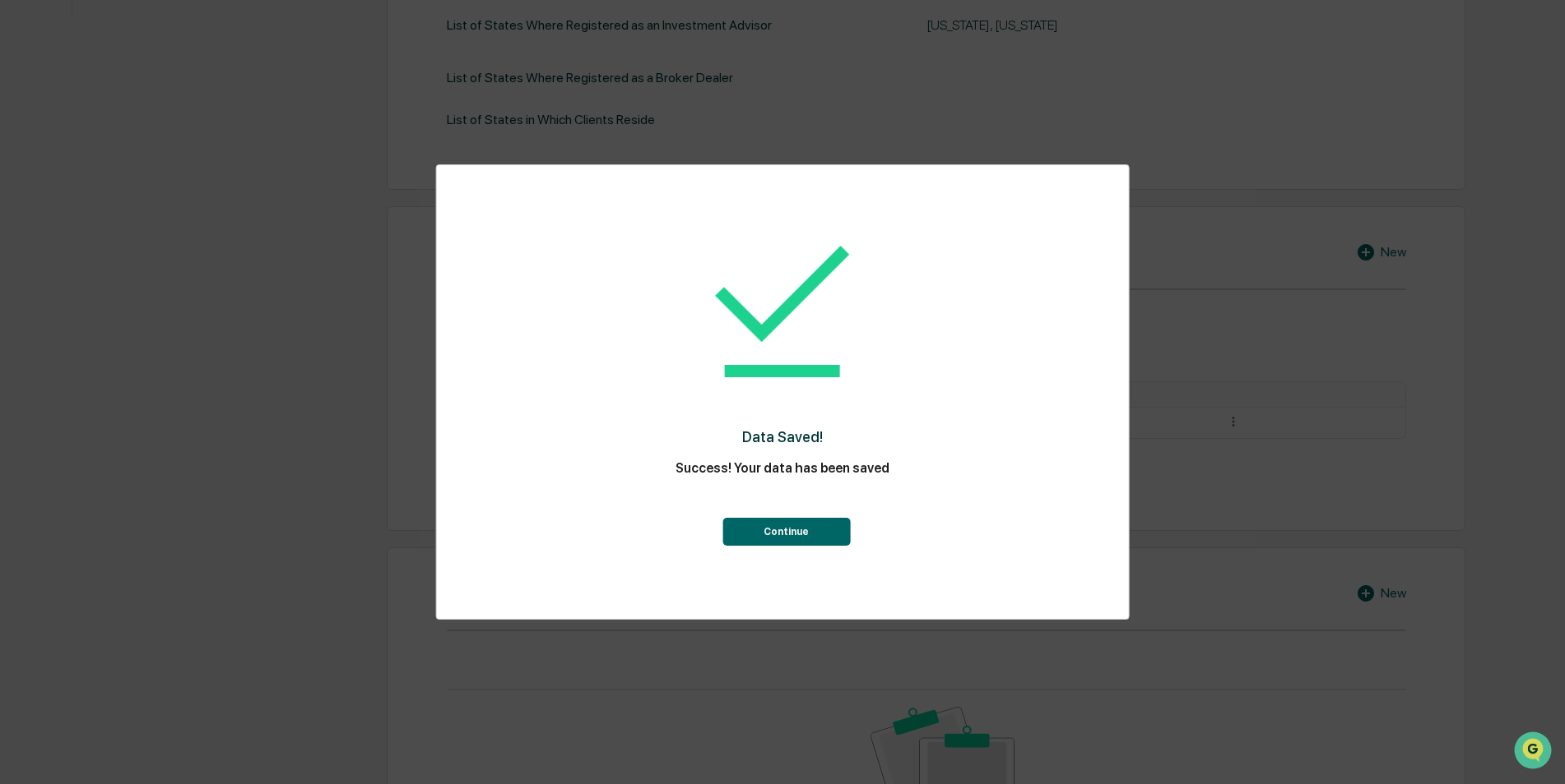
click at [814, 529] on button "Continue" at bounding box center [785, 532] width 127 height 28
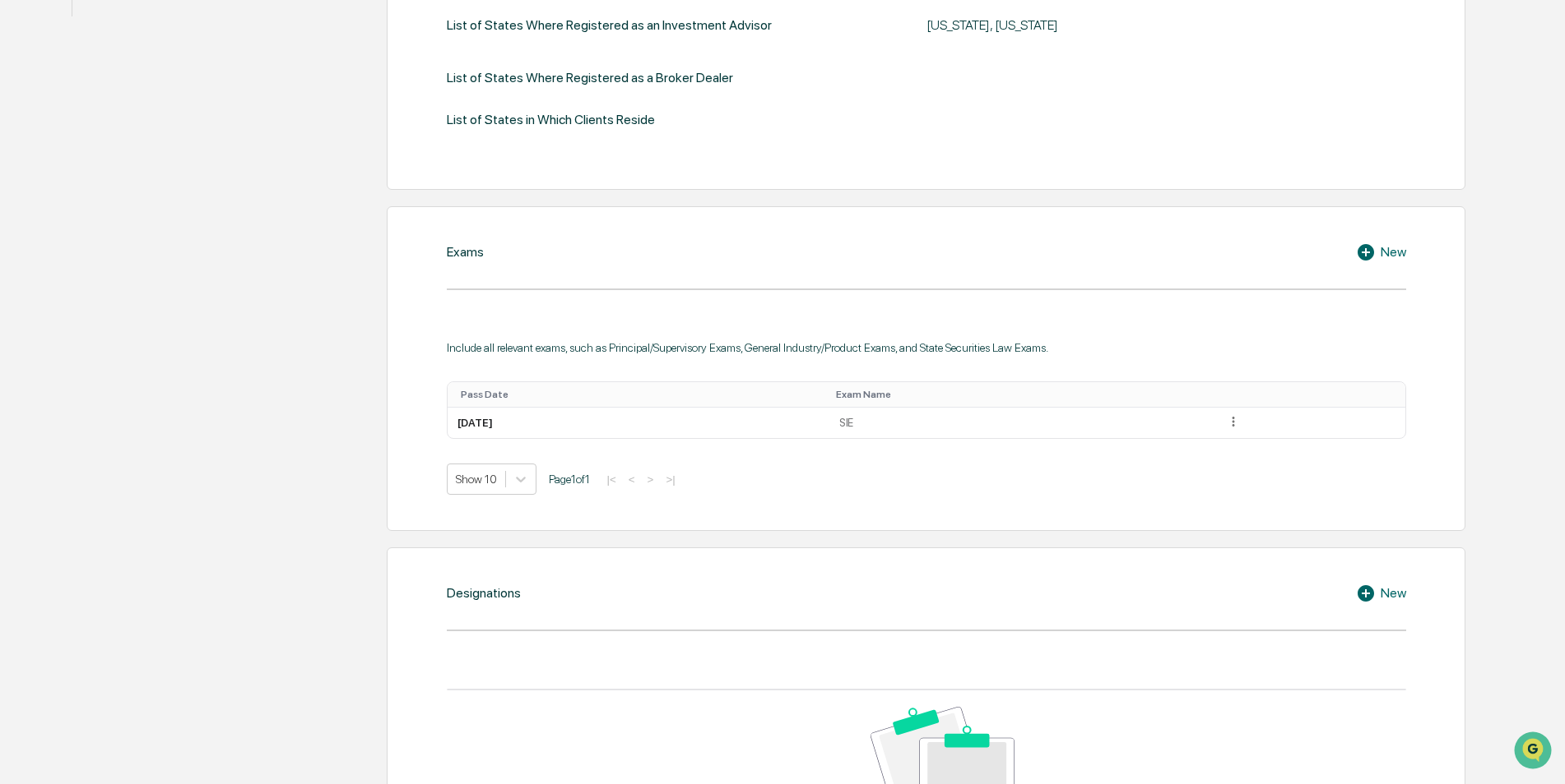
click at [1373, 247] on icon at bounding box center [1368, 252] width 25 height 20
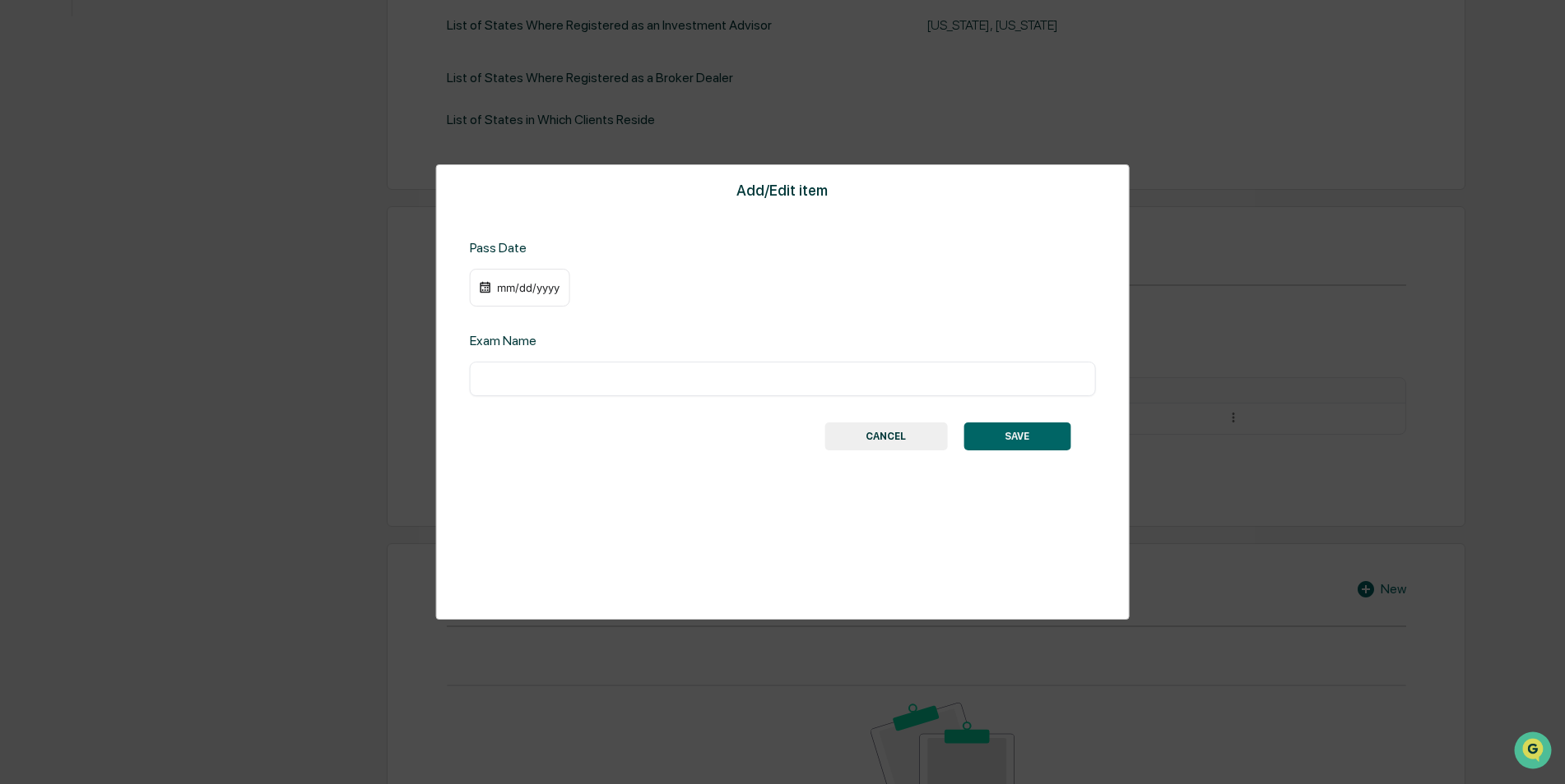
click at [528, 282] on div "mm/dd/yyyy" at bounding box center [528, 288] width 66 height 13
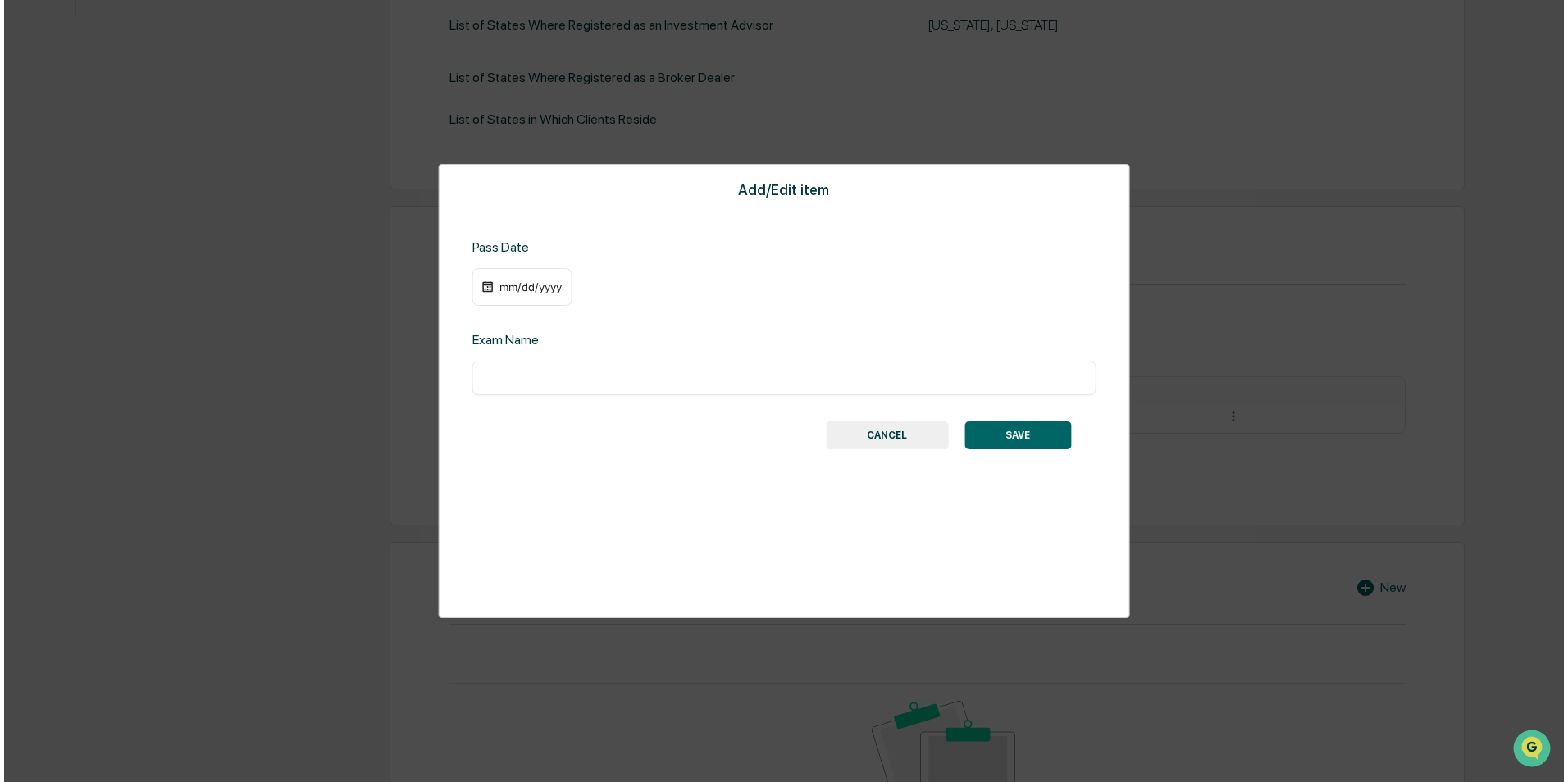
scroll to position [604, 0]
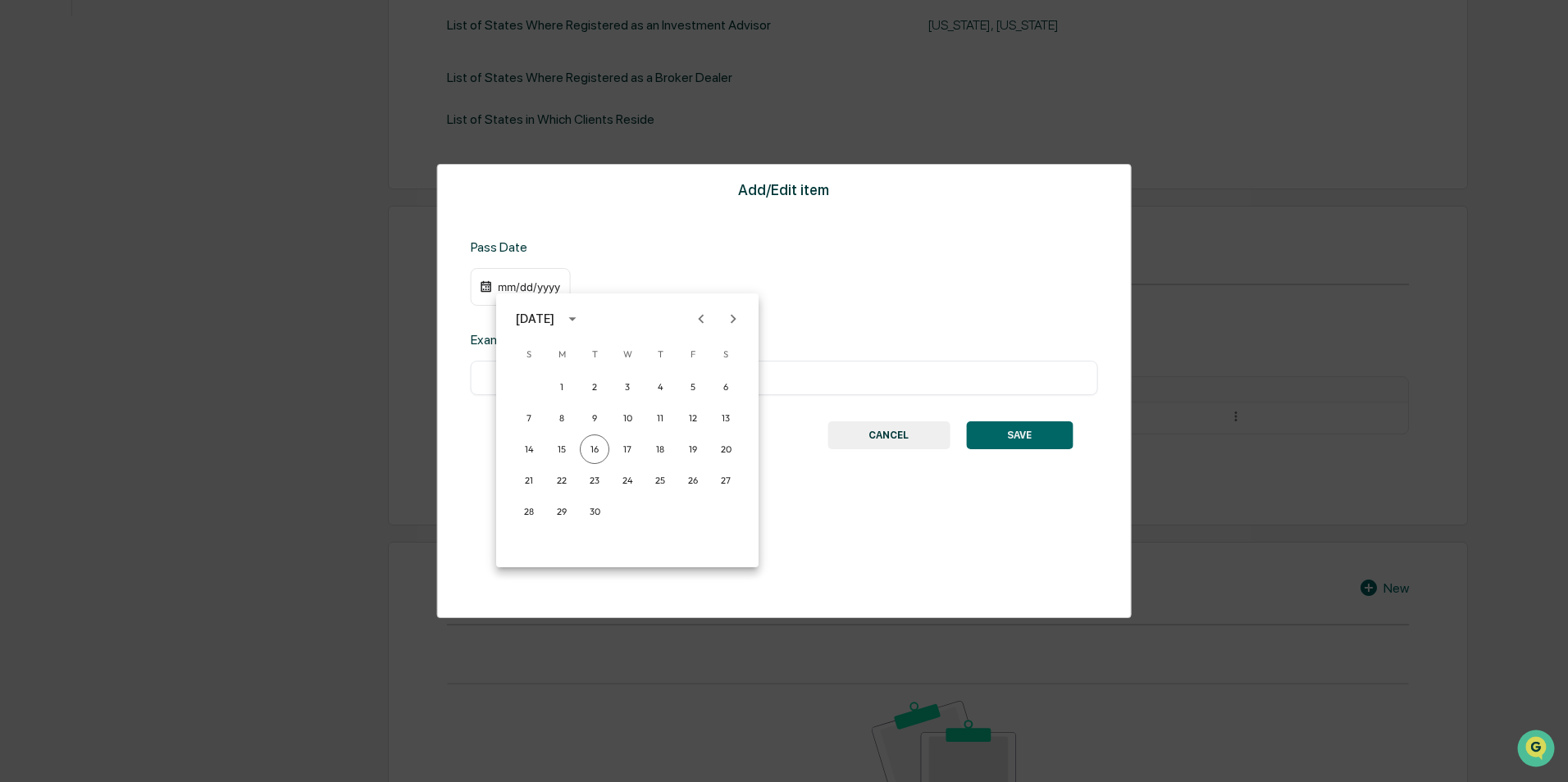
click at [706, 313] on icon "Previous month" at bounding box center [701, 319] width 18 height 18
click at [746, 309] on button "Next month" at bounding box center [732, 319] width 31 height 31
click at [554, 315] on div "[DATE]" at bounding box center [535, 319] width 38 height 18
click at [706, 372] on button "2019" at bounding box center [712, 374] width 59 height 30
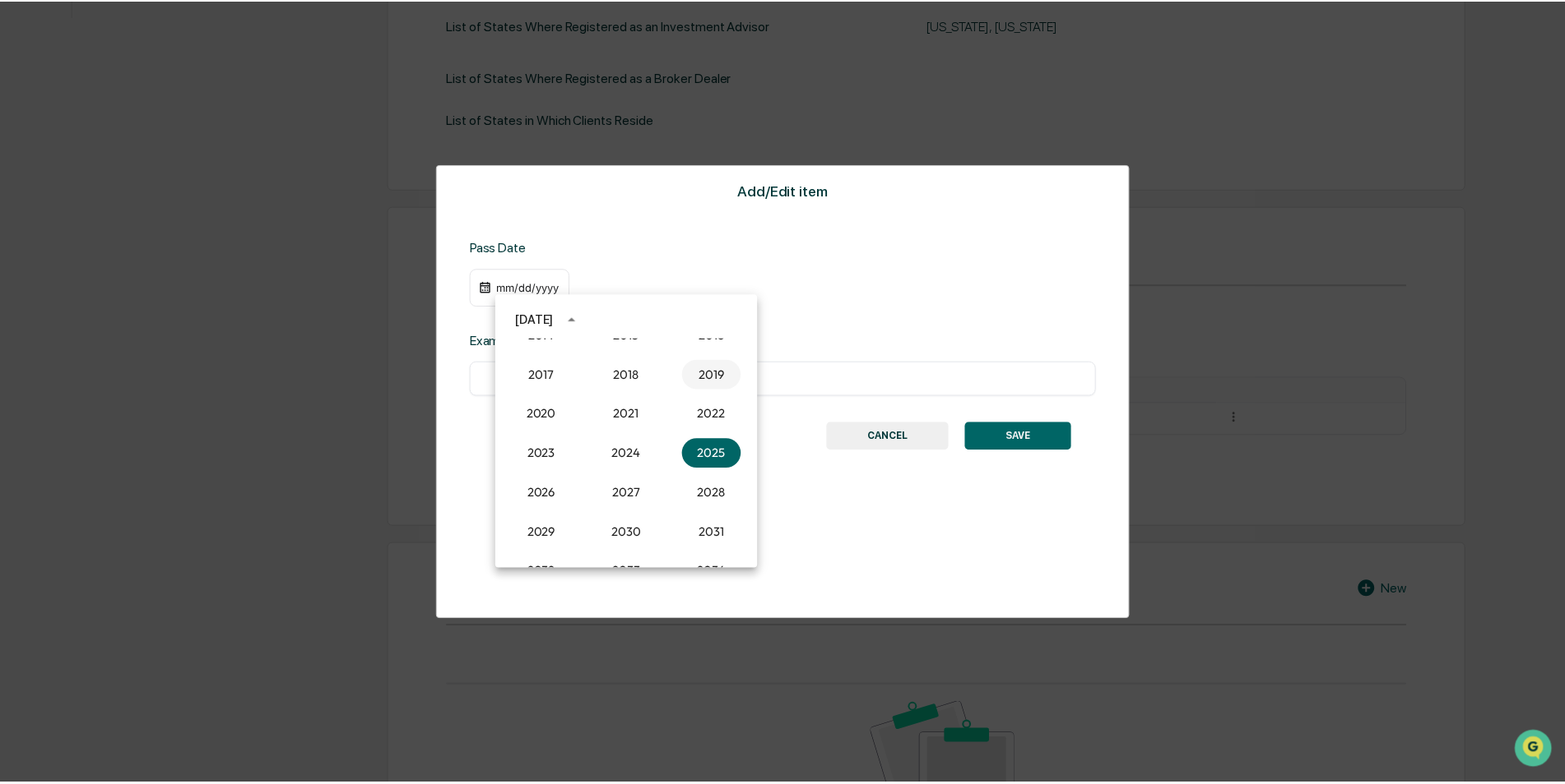
scroll to position [604, 0]
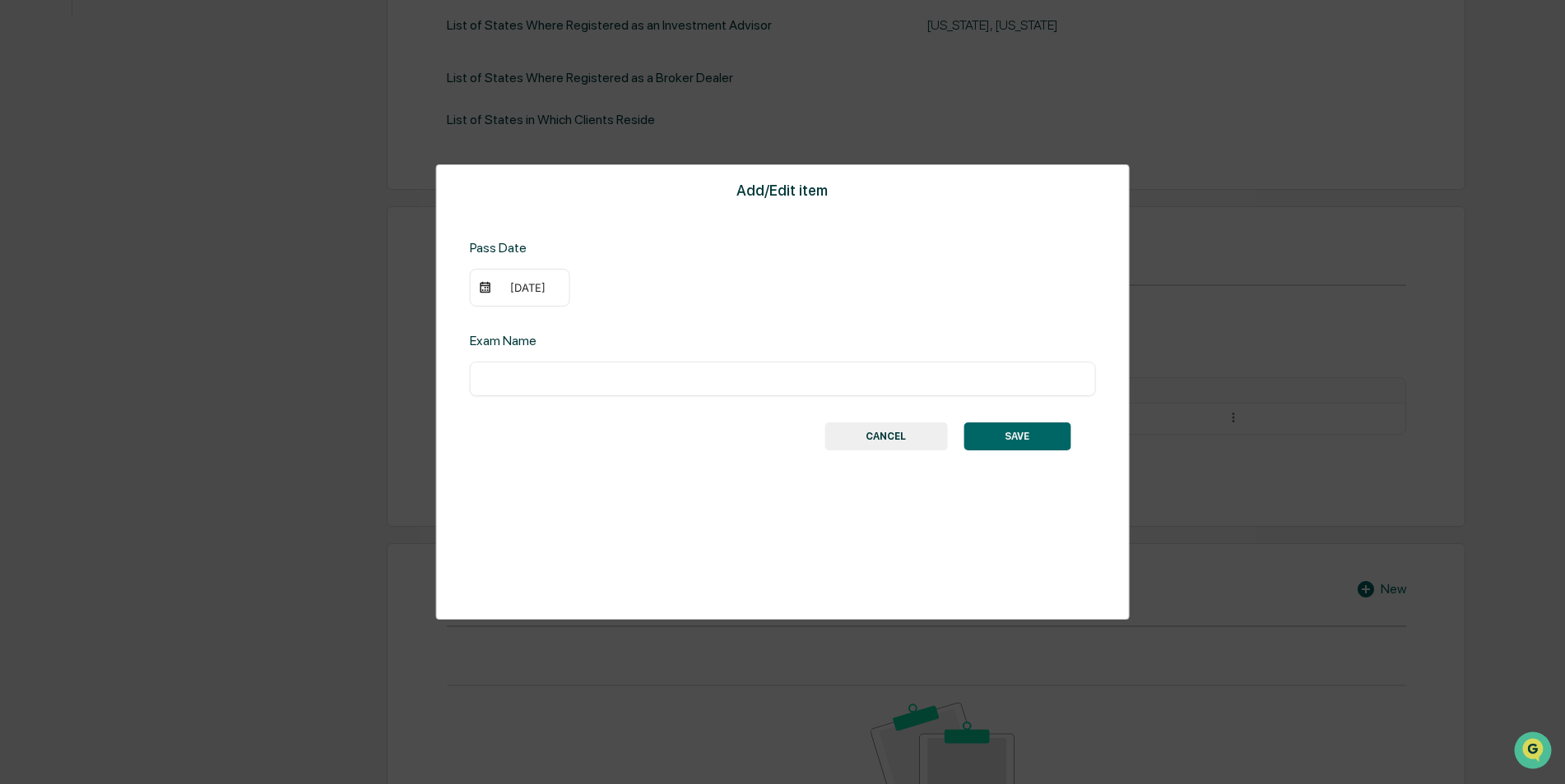
click at [532, 295] on div "[DATE]" at bounding box center [519, 288] width 100 height 38
click at [515, 284] on div "[DATE]" at bounding box center [528, 288] width 66 height 13
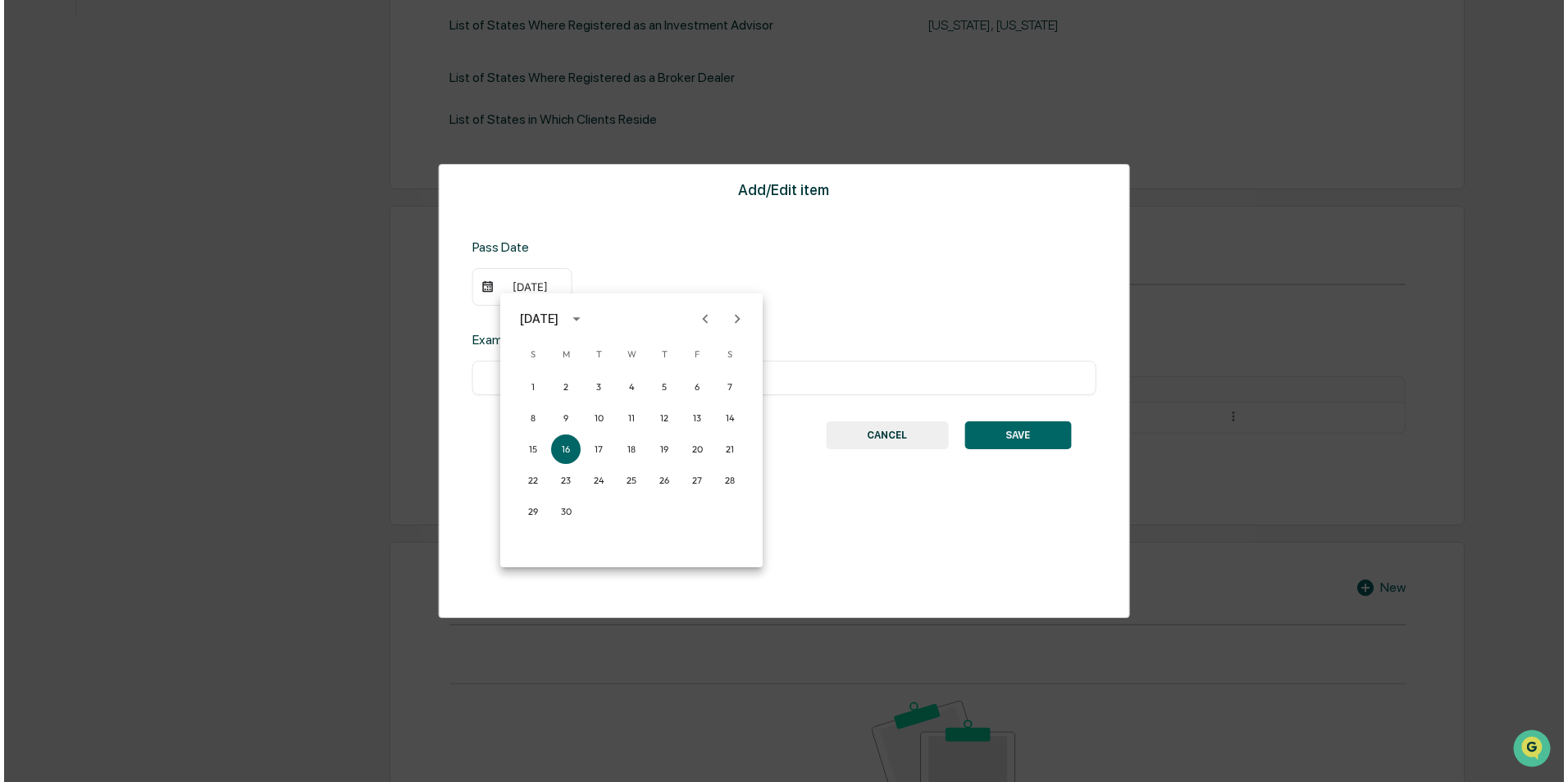
scroll to position [604, 0]
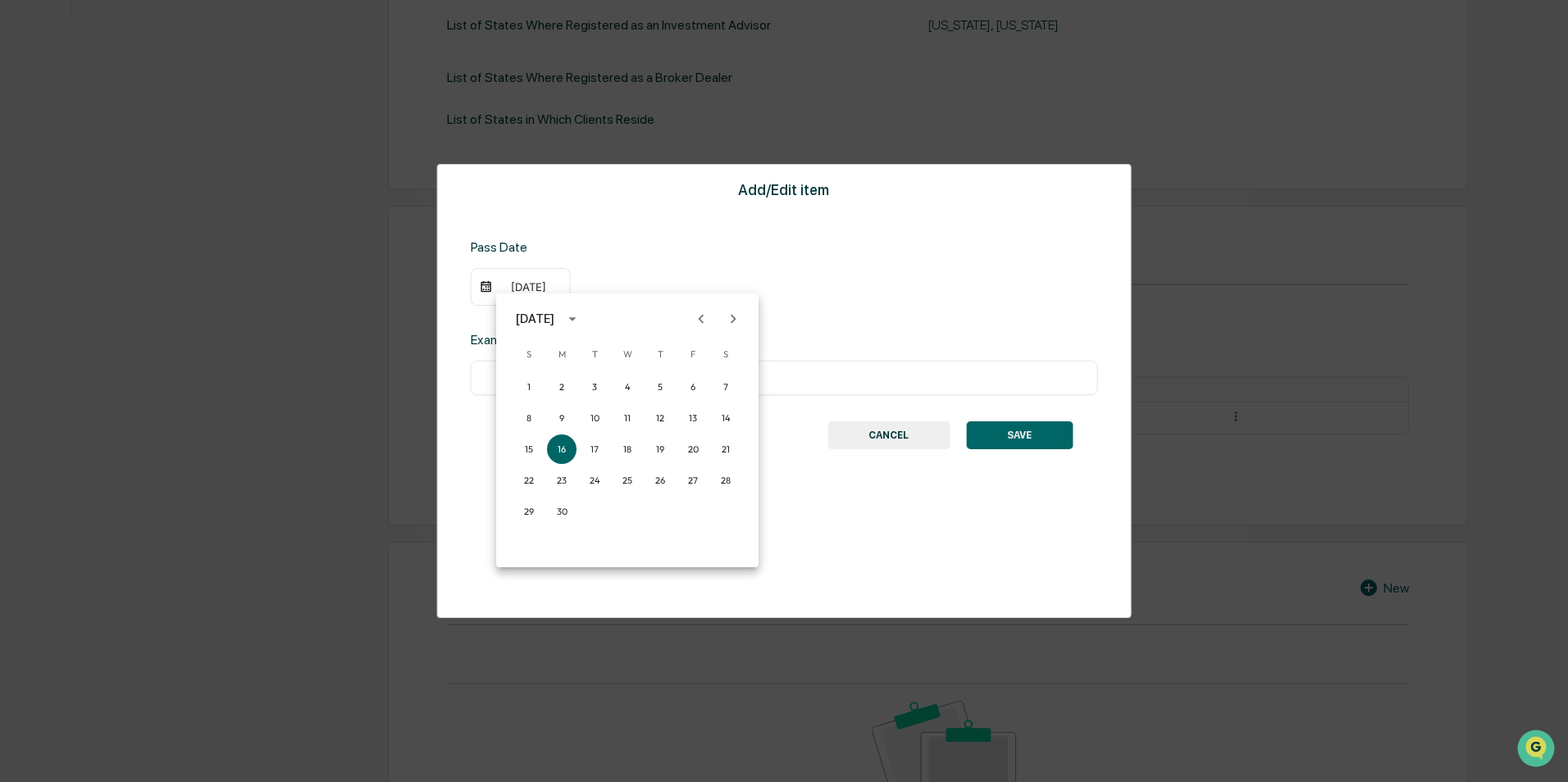
click at [741, 319] on icon "Next month" at bounding box center [732, 319] width 18 height 18
click at [694, 445] on button "15" at bounding box center [692, 449] width 30 height 30
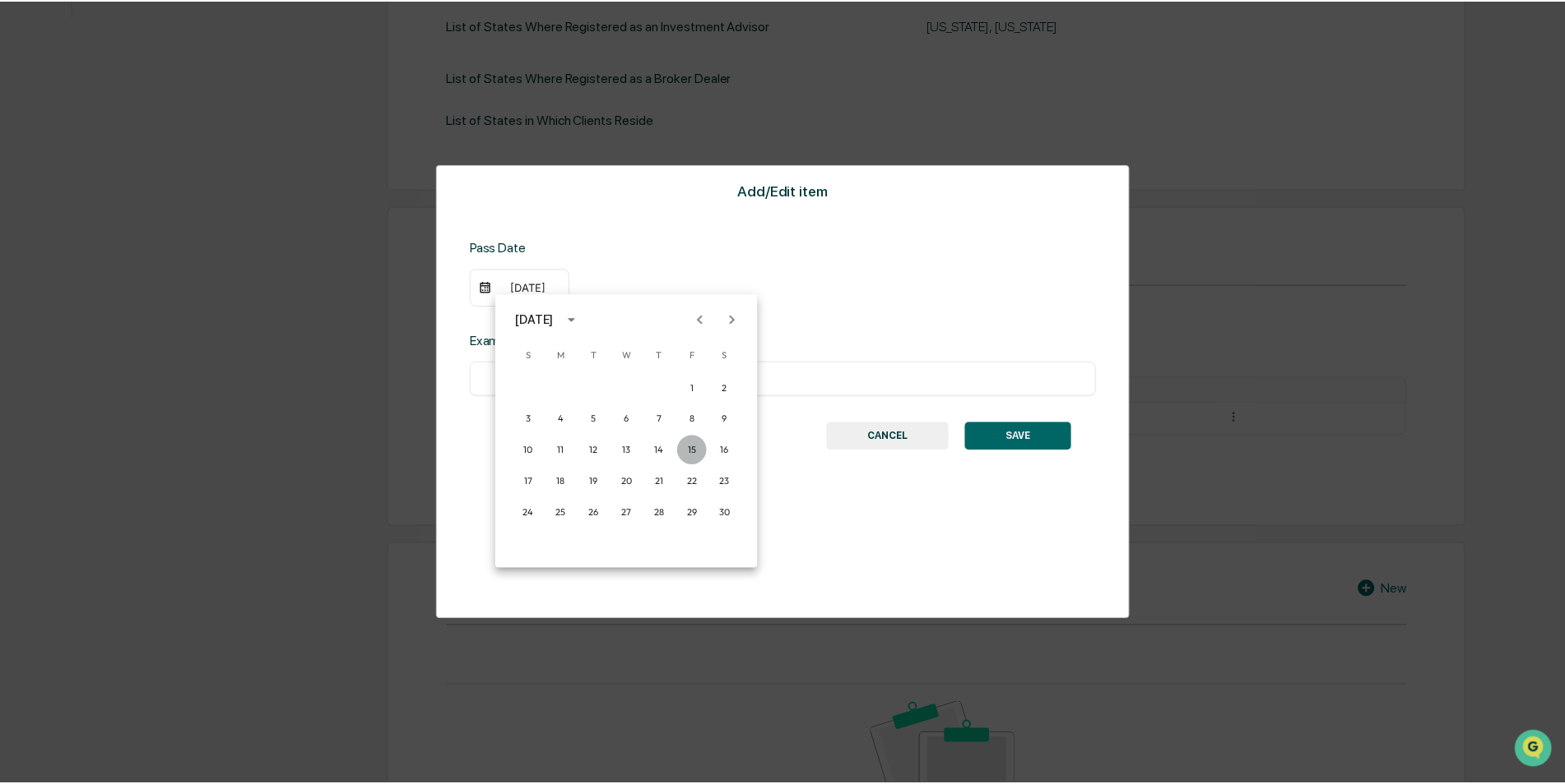
scroll to position [604, 0]
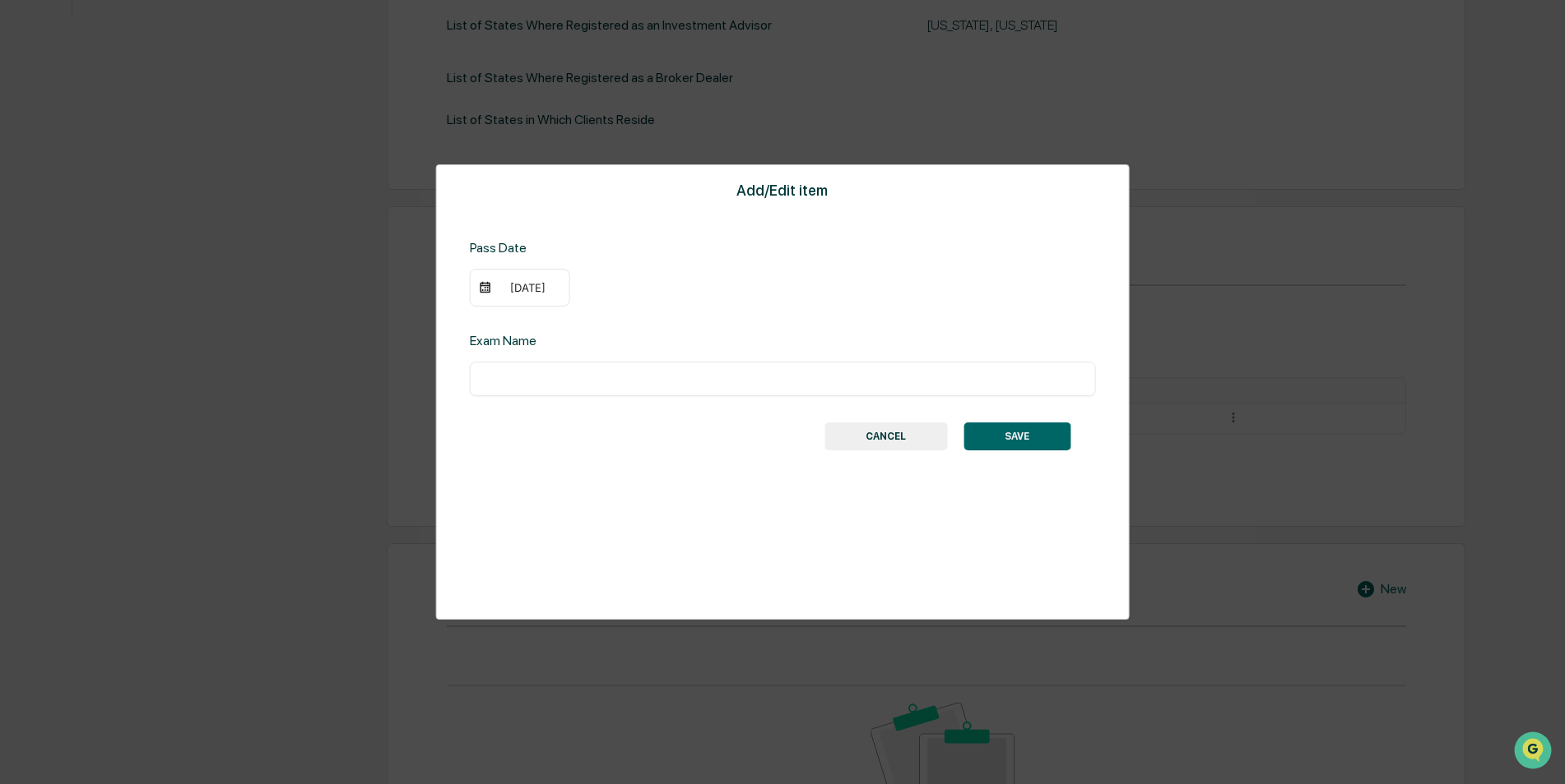
click at [624, 379] on input "text" at bounding box center [782, 379] width 602 height 16
type input "********"
click at [672, 492] on div "Add/Edit item Pass Date [DATE] Exam Name ******** ​ SAVE CANCEL" at bounding box center [782, 392] width 694 height 455
click at [1043, 444] on button "SAVE" at bounding box center [1017, 436] width 107 height 28
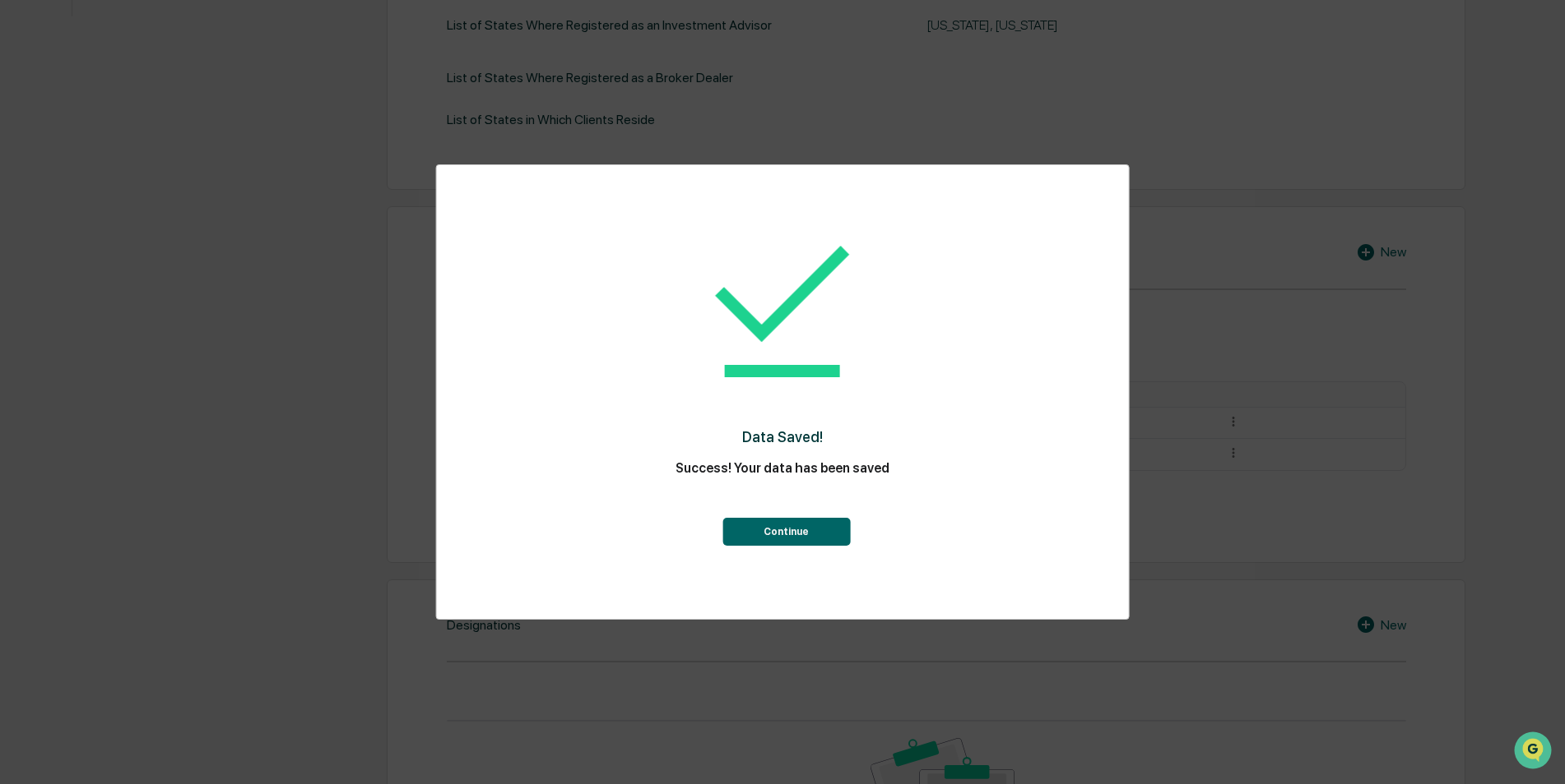
drag, startPoint x: 797, startPoint y: 535, endPoint x: 809, endPoint y: 534, distance: 12.0
click at [799, 536] on button "Continue" at bounding box center [785, 532] width 127 height 28
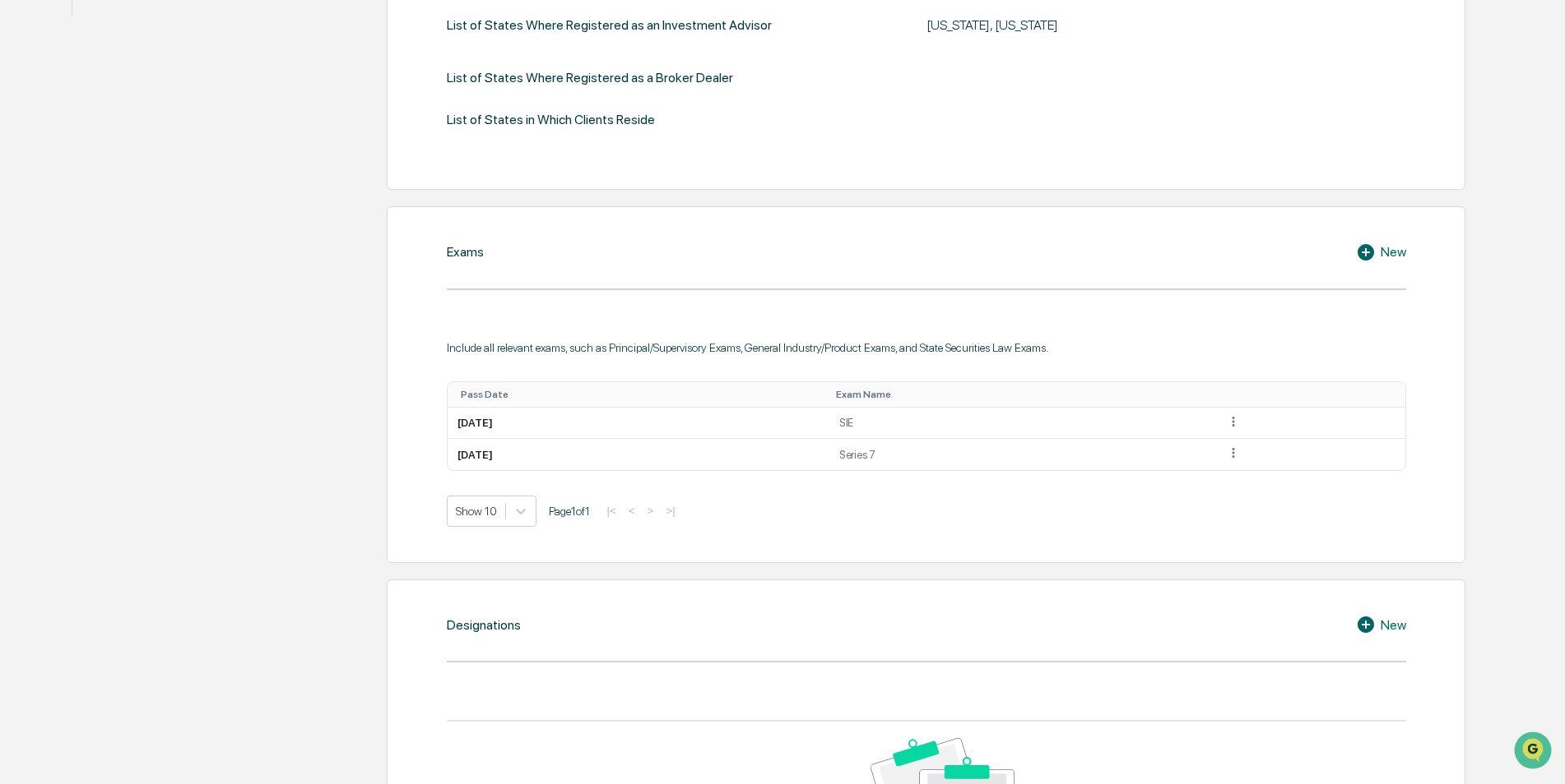
click at [1378, 252] on icon at bounding box center [1368, 252] width 25 height 20
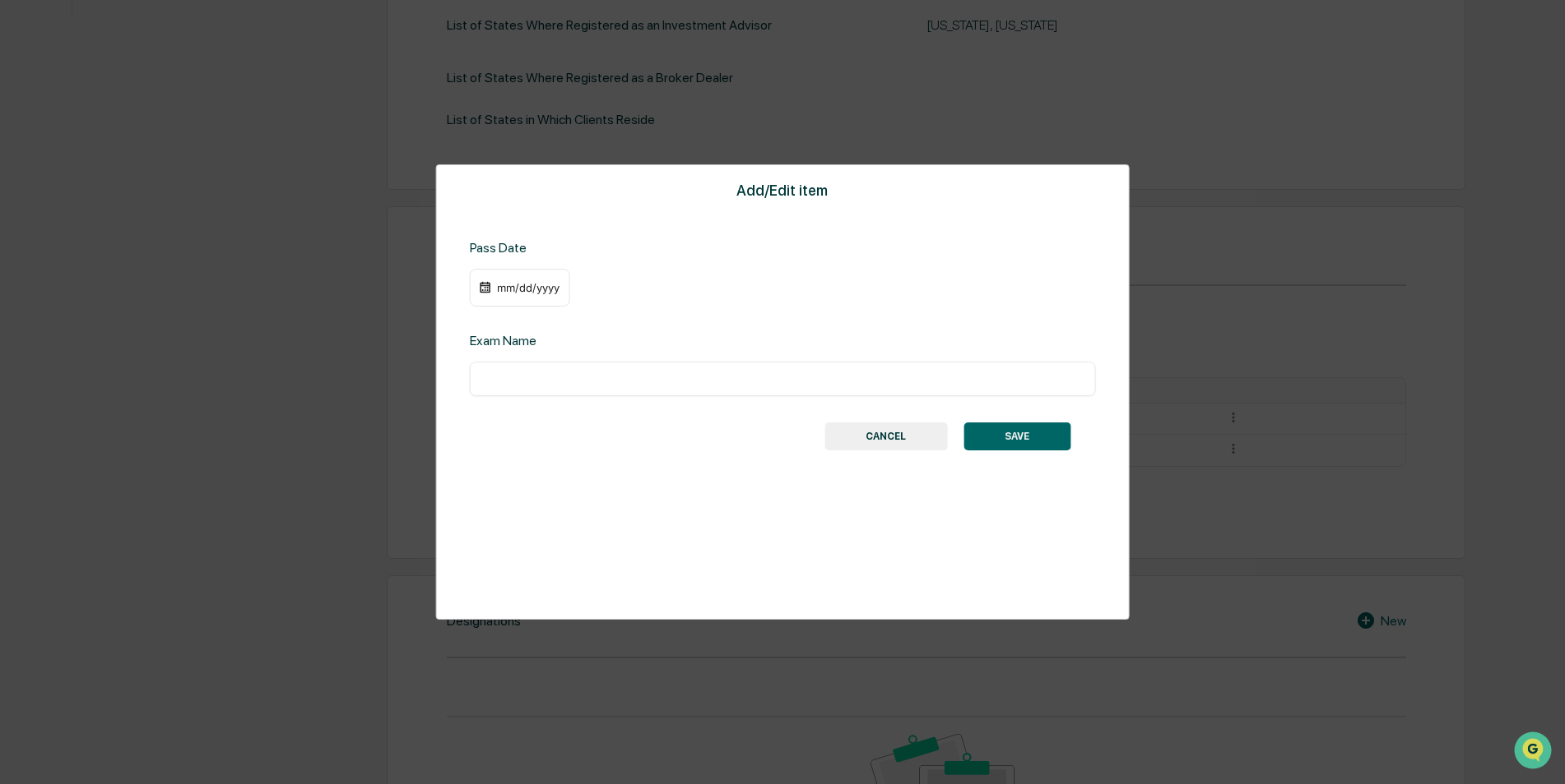
click at [524, 292] on div "mm/dd/yyyy" at bounding box center [528, 288] width 66 height 13
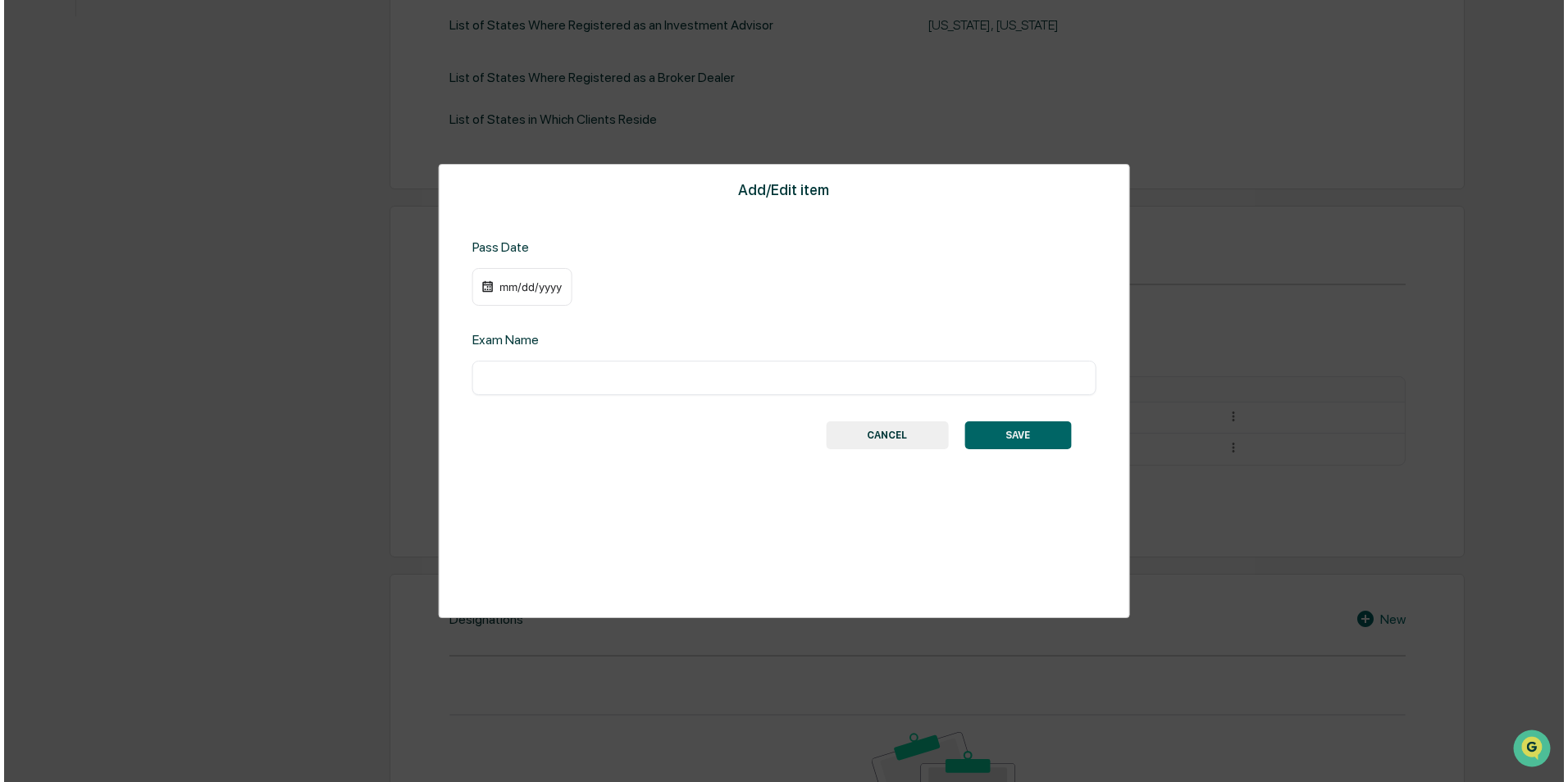
scroll to position [604, 0]
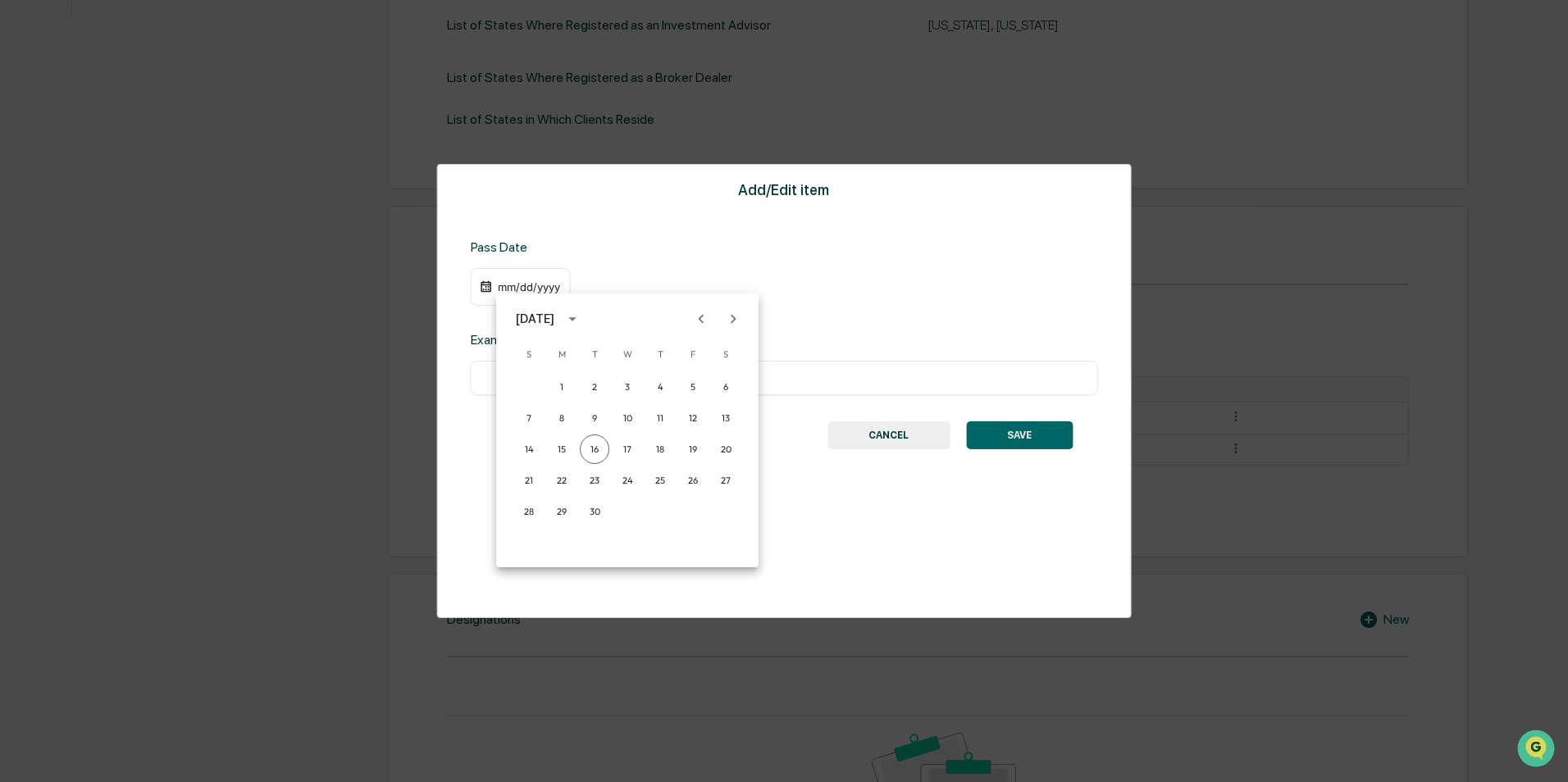
click at [701, 317] on icon "Previous month" at bounding box center [701, 319] width 18 height 18
click at [586, 316] on div "[DATE]" at bounding box center [550, 319] width 70 height 27
click at [621, 448] on button "2024" at bounding box center [628, 452] width 59 height 30
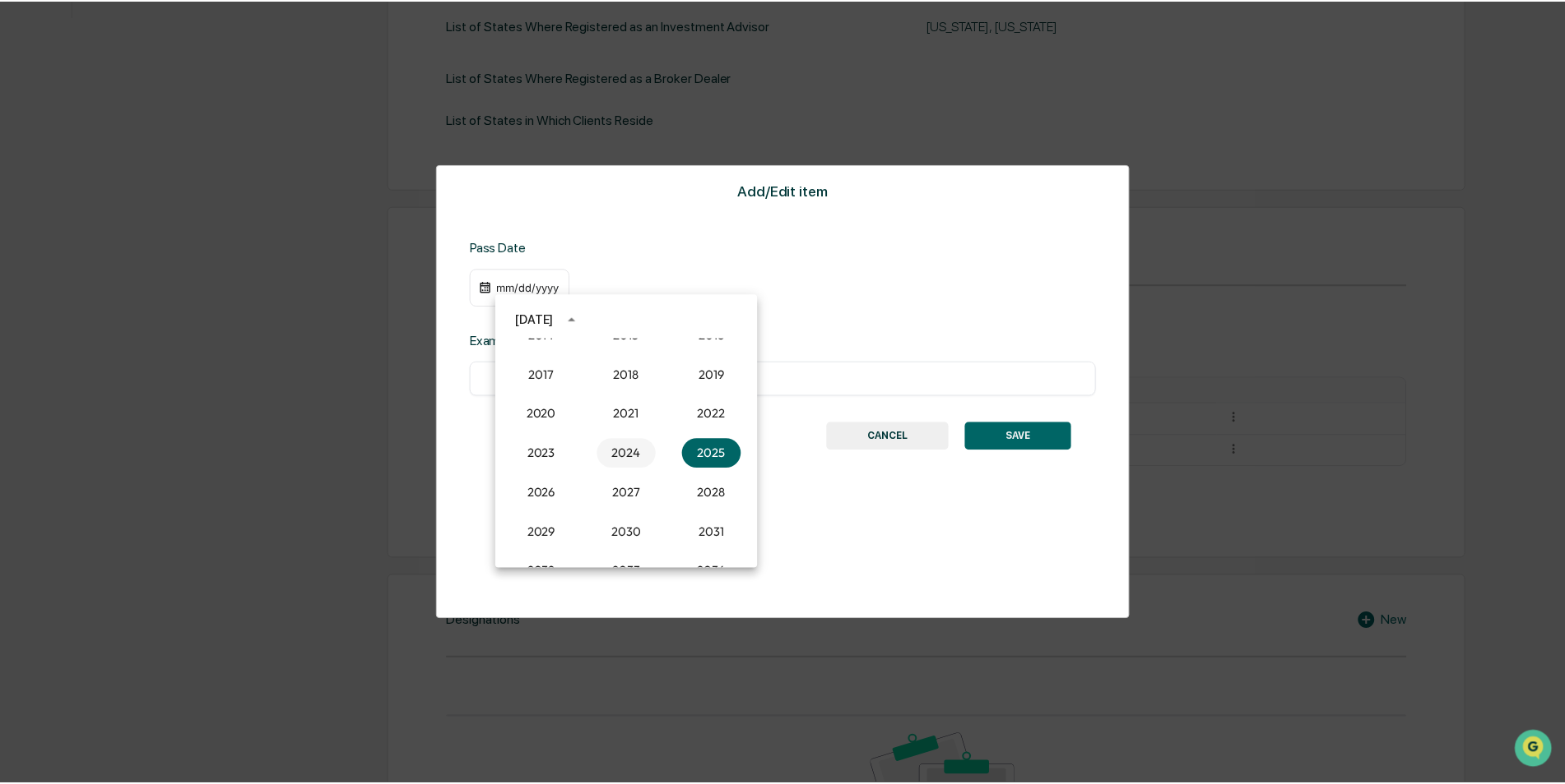
scroll to position [604, 0]
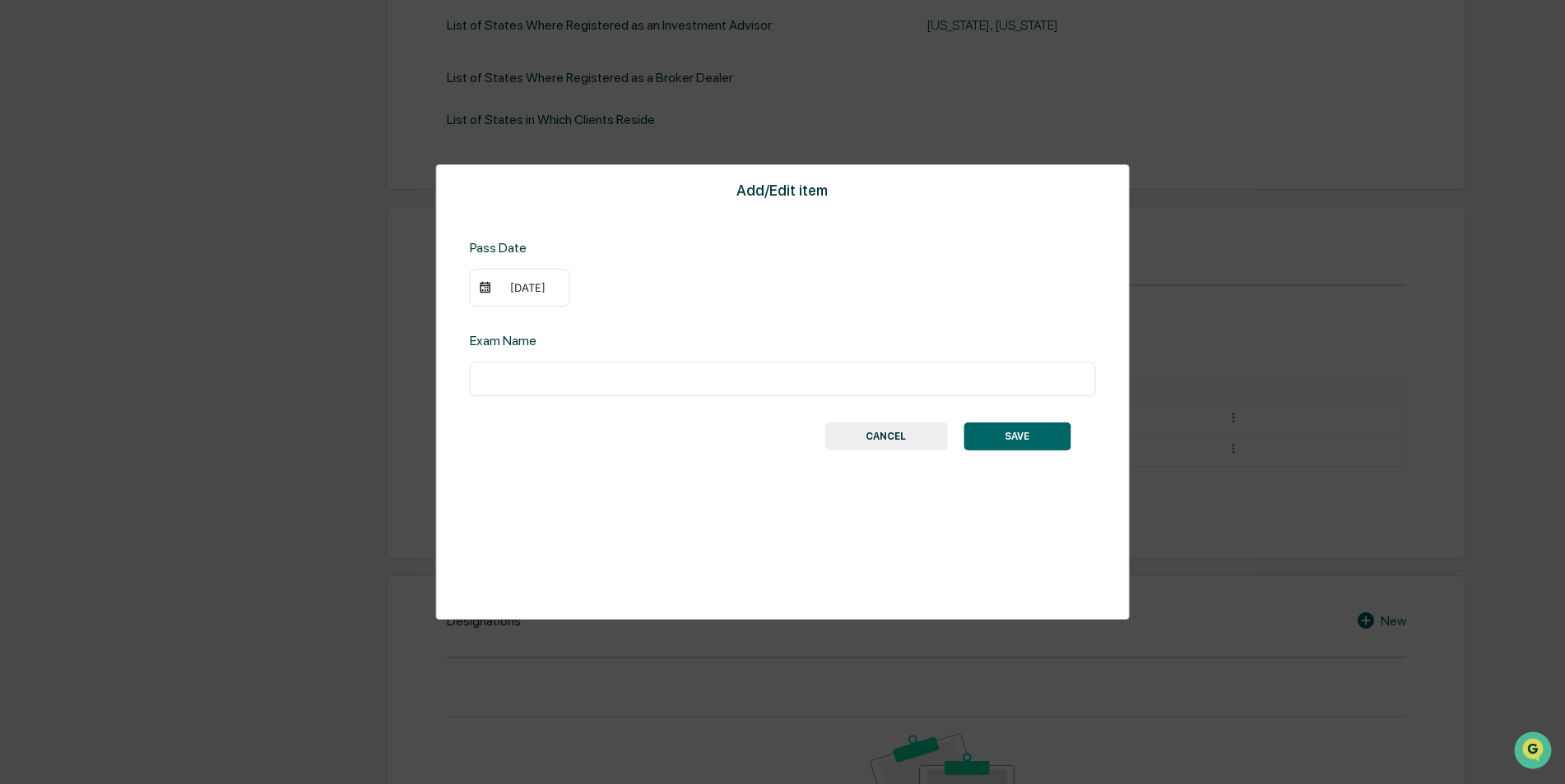
click at [526, 290] on div "[DATE]" at bounding box center [528, 288] width 66 height 13
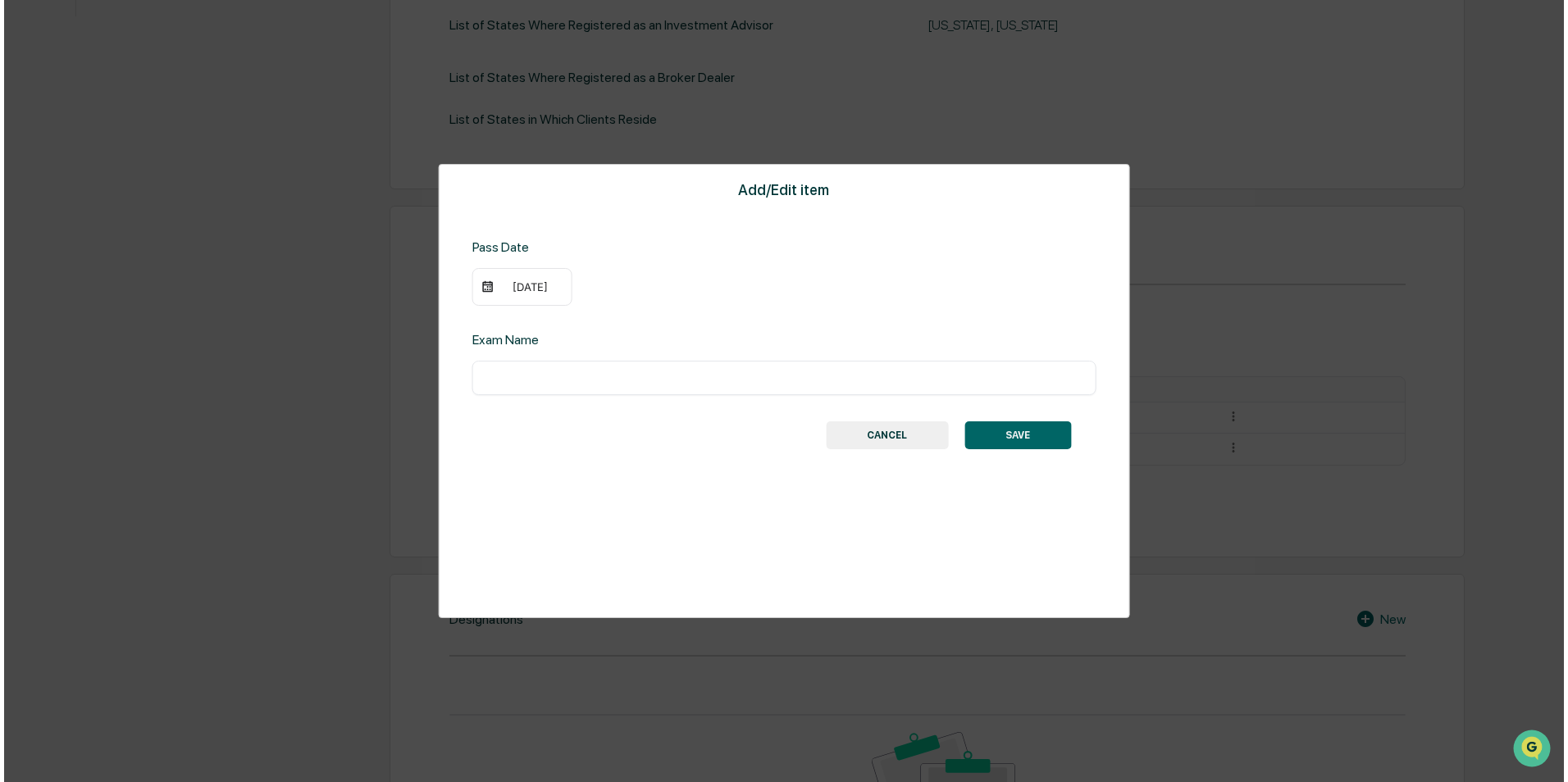
scroll to position [604, 0]
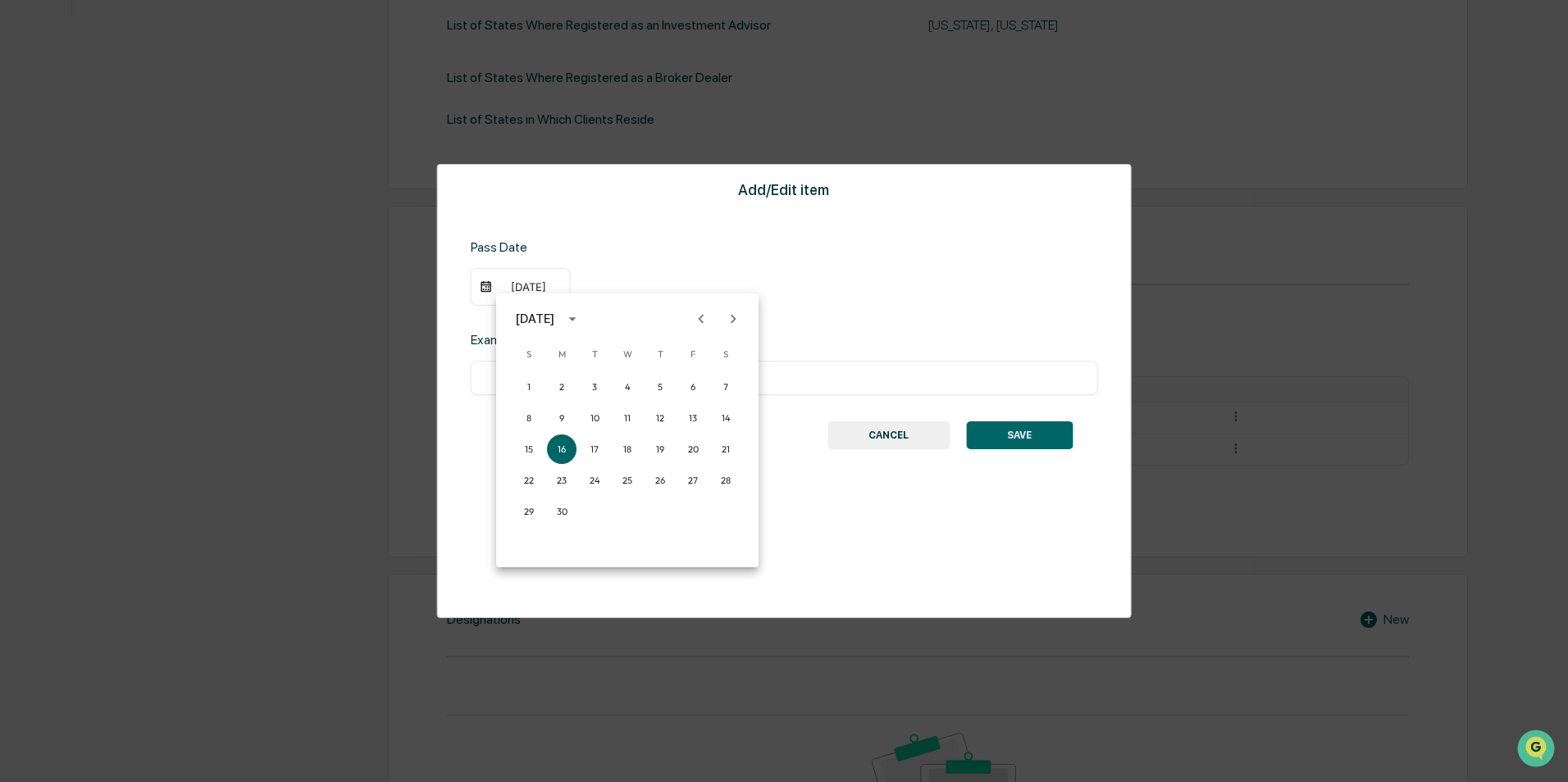
click at [697, 317] on icon "Previous month" at bounding box center [701, 319] width 18 height 18
click at [697, 318] on icon "Previous month" at bounding box center [701, 319] width 18 height 18
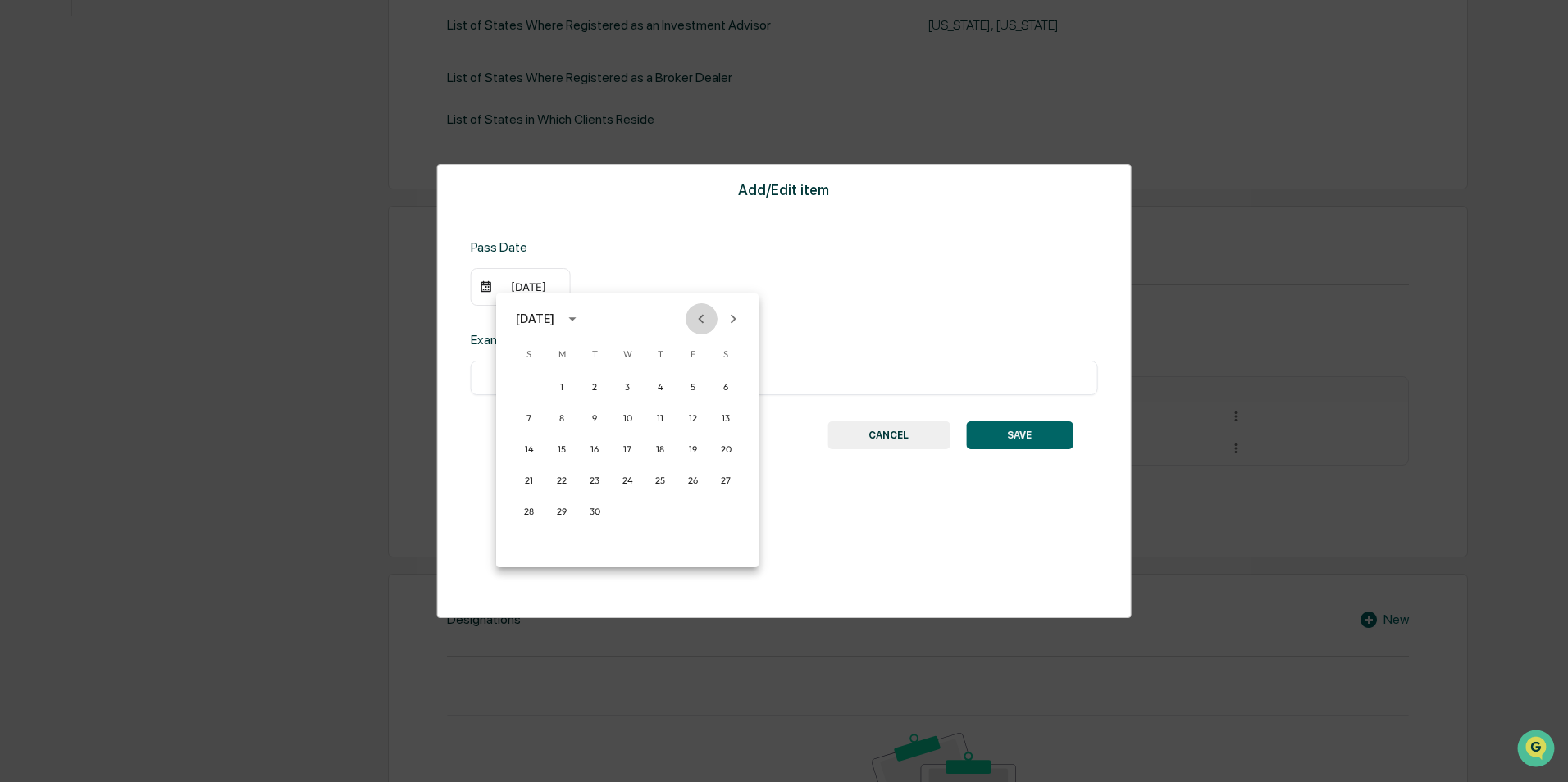
click at [697, 318] on icon "Previous month" at bounding box center [701, 319] width 18 height 18
click at [566, 511] on button "25" at bounding box center [562, 511] width 30 height 30
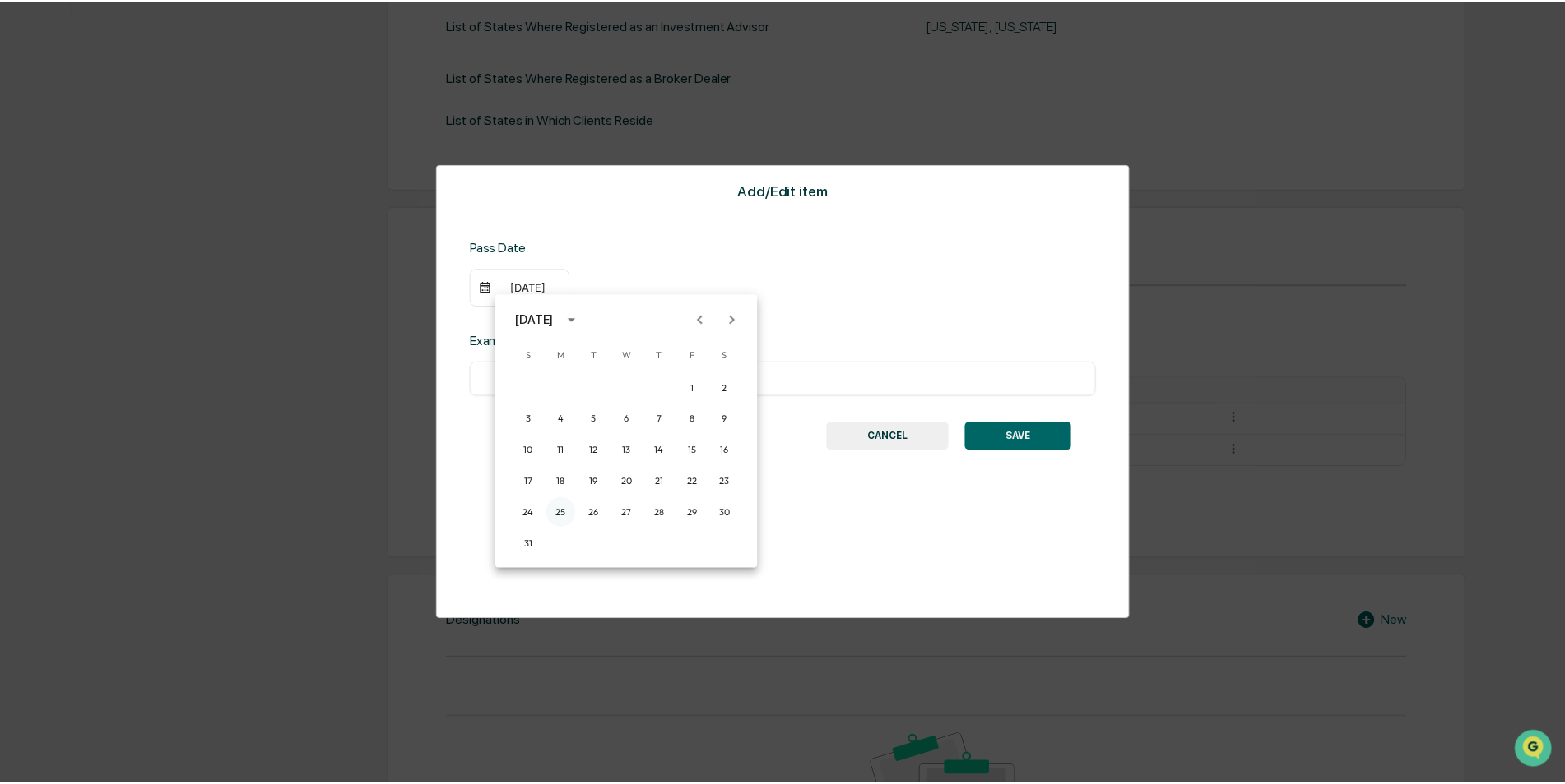
scroll to position [604, 0]
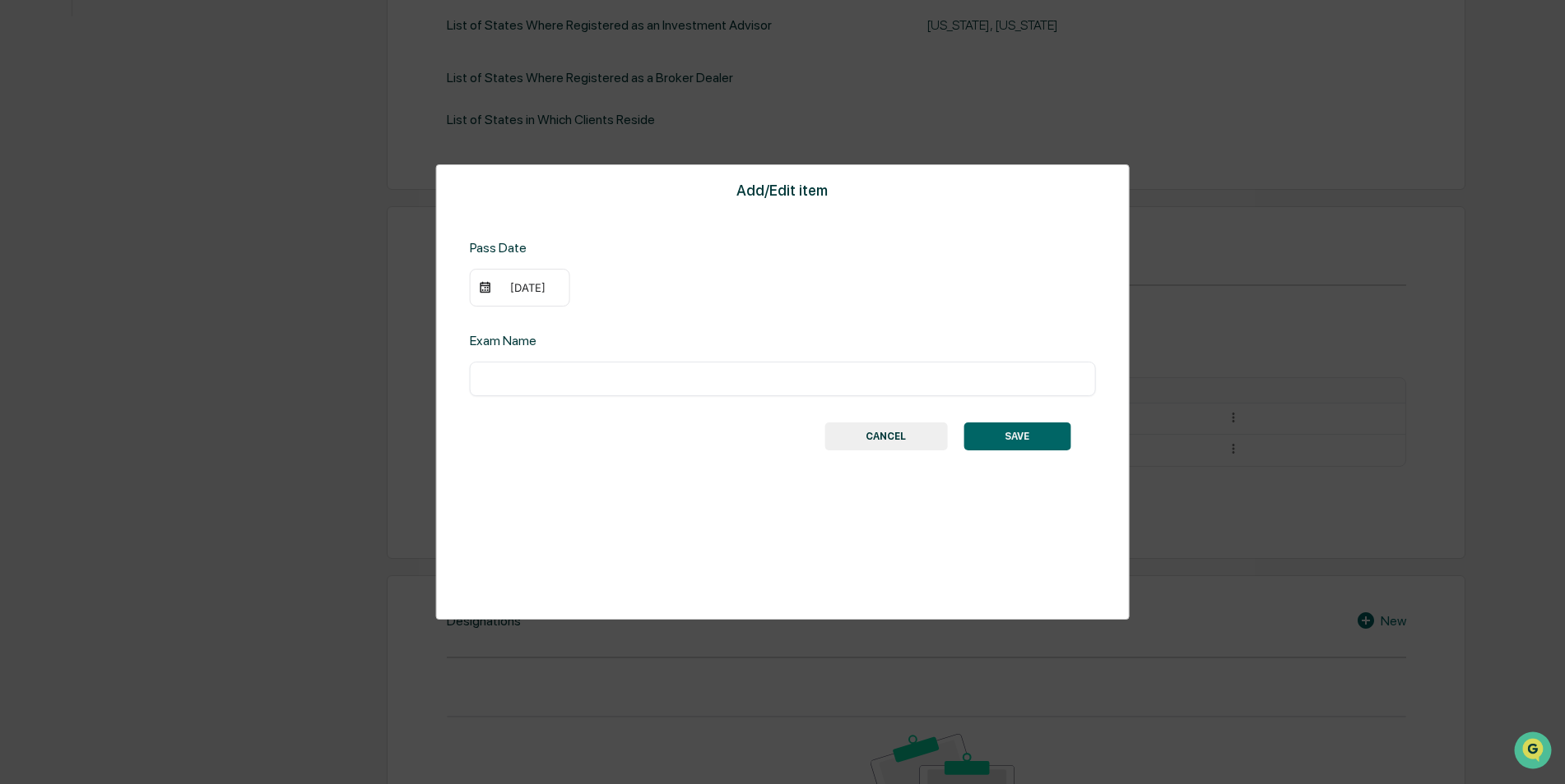
click at [596, 380] on input "text" at bounding box center [782, 379] width 602 height 16
type input "*"
type input "********"
click at [998, 431] on button "SAVE" at bounding box center [1017, 436] width 107 height 28
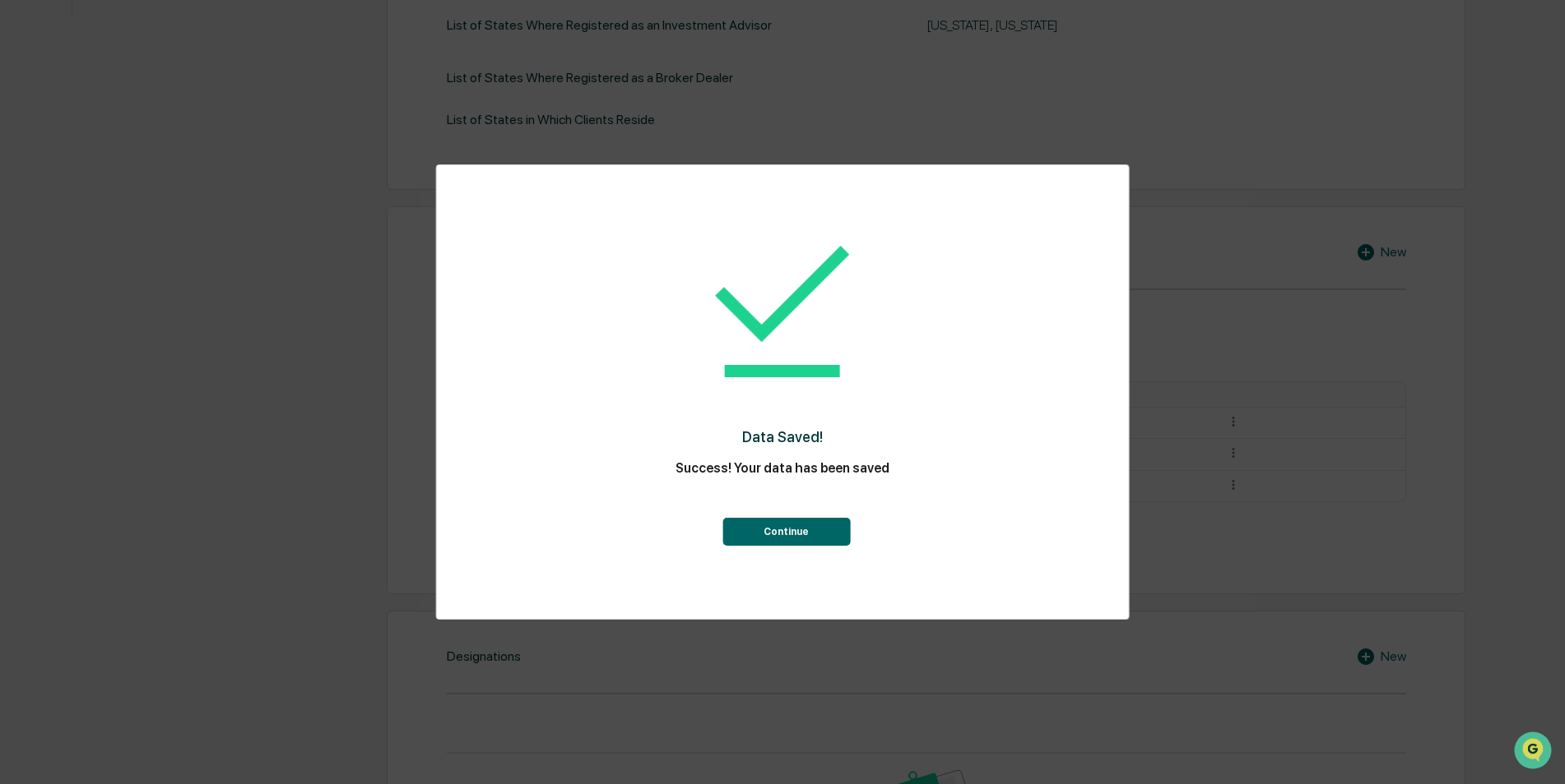
click at [790, 524] on button "Continue" at bounding box center [785, 532] width 127 height 28
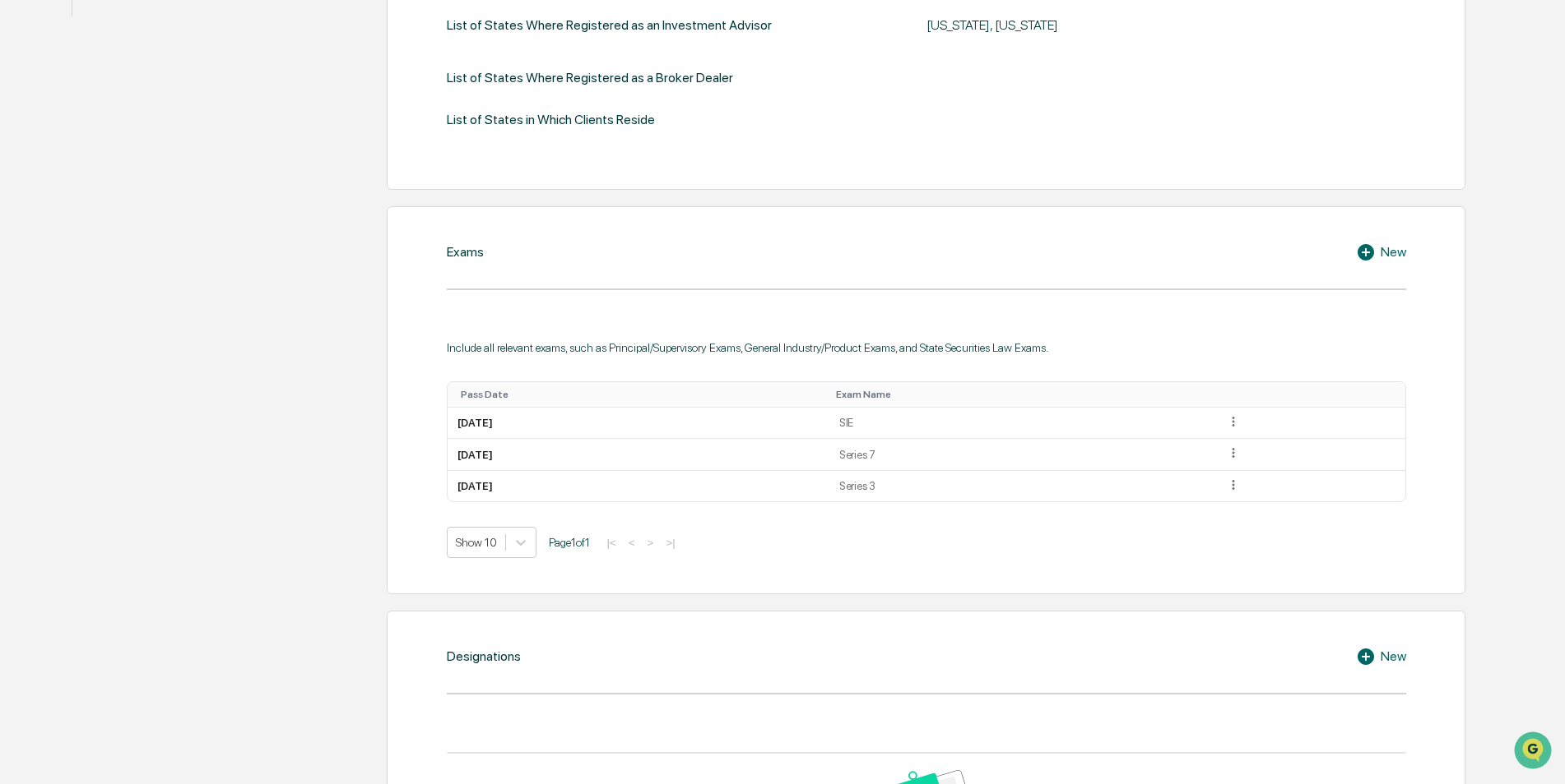
click at [1374, 260] on icon at bounding box center [1368, 252] width 25 height 20
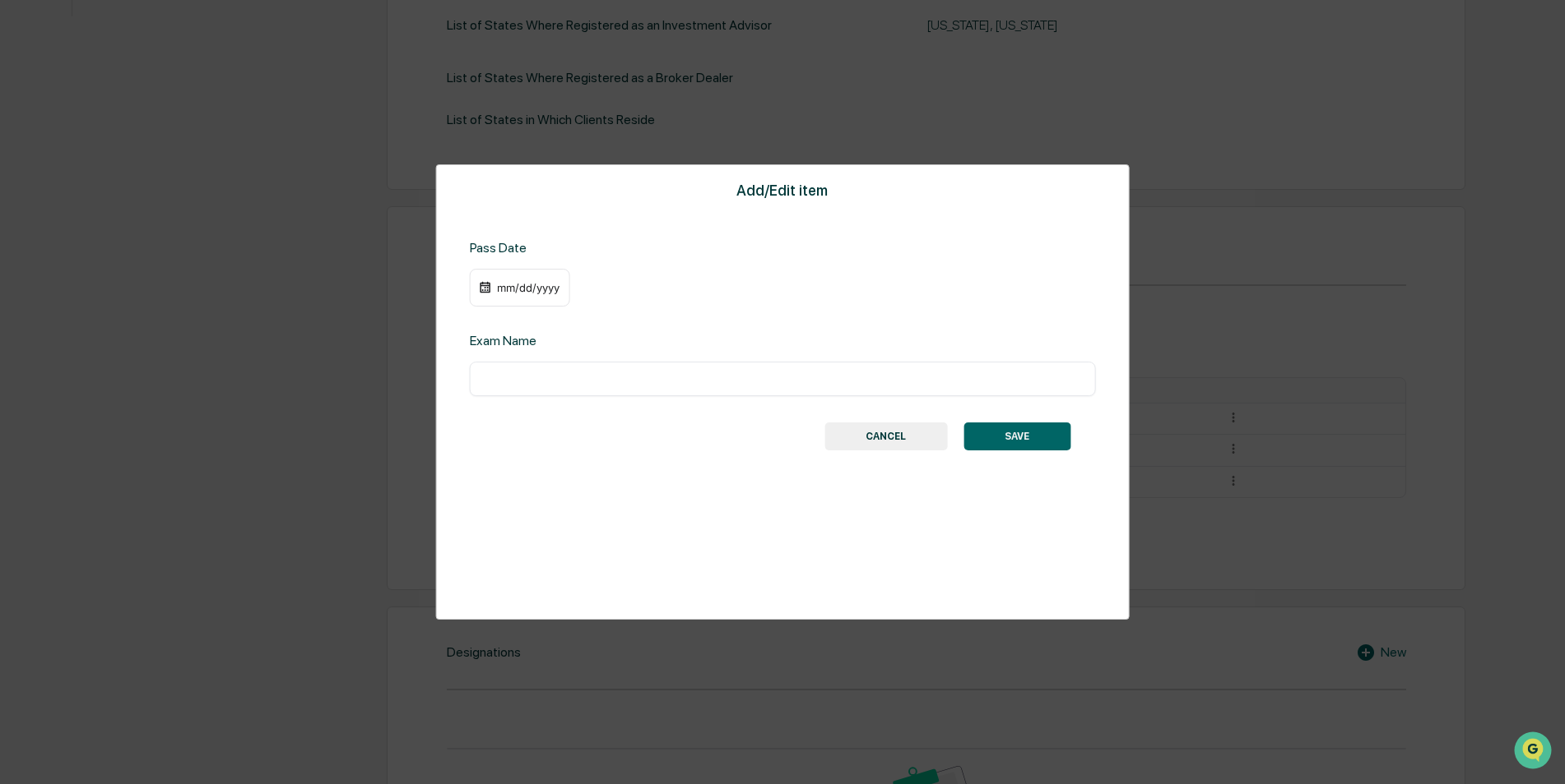
click at [556, 269] on div "mm/dd/yyyy" at bounding box center [519, 288] width 100 height 38
click at [540, 287] on div "mm/dd/yyyy" at bounding box center [528, 288] width 66 height 13
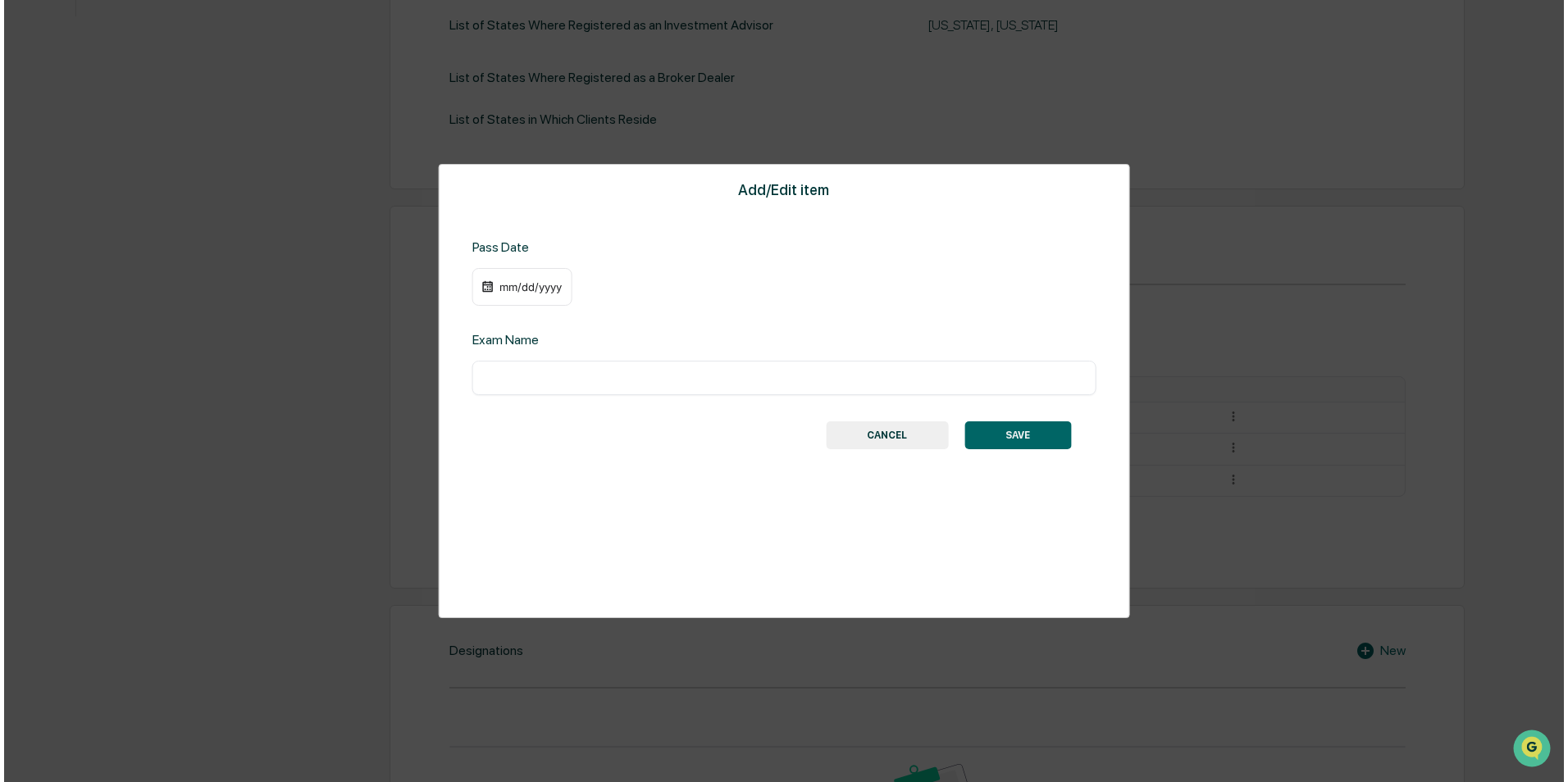
scroll to position [604, 0]
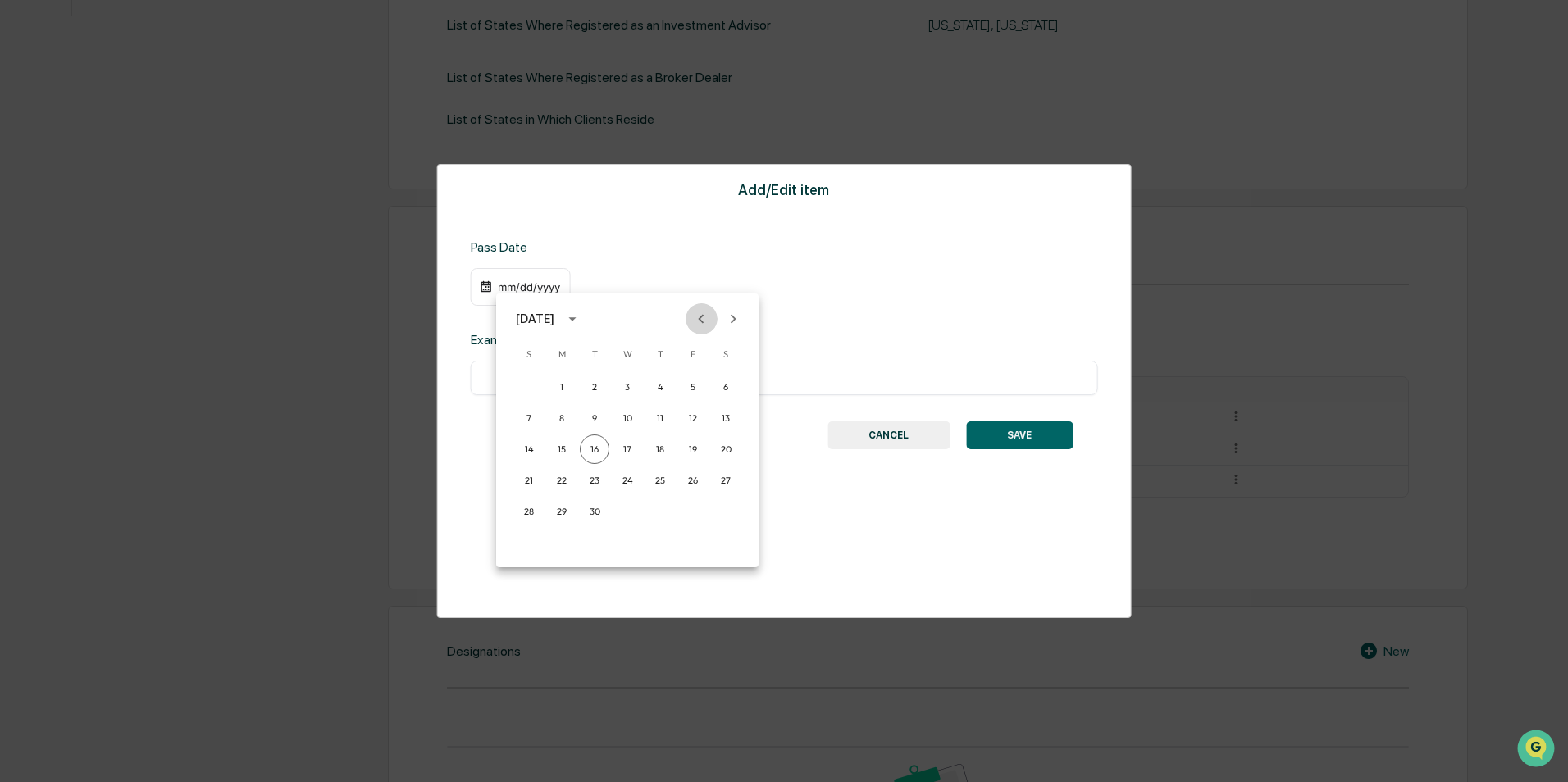
click at [700, 319] on icon "Previous month" at bounding box center [702, 318] width 6 height 9
click at [700, 317] on icon "Previous month" at bounding box center [701, 319] width 18 height 18
click at [701, 316] on icon "Previous month" at bounding box center [701, 319] width 18 height 18
click at [547, 313] on div "[DATE]" at bounding box center [535, 319] width 38 height 18
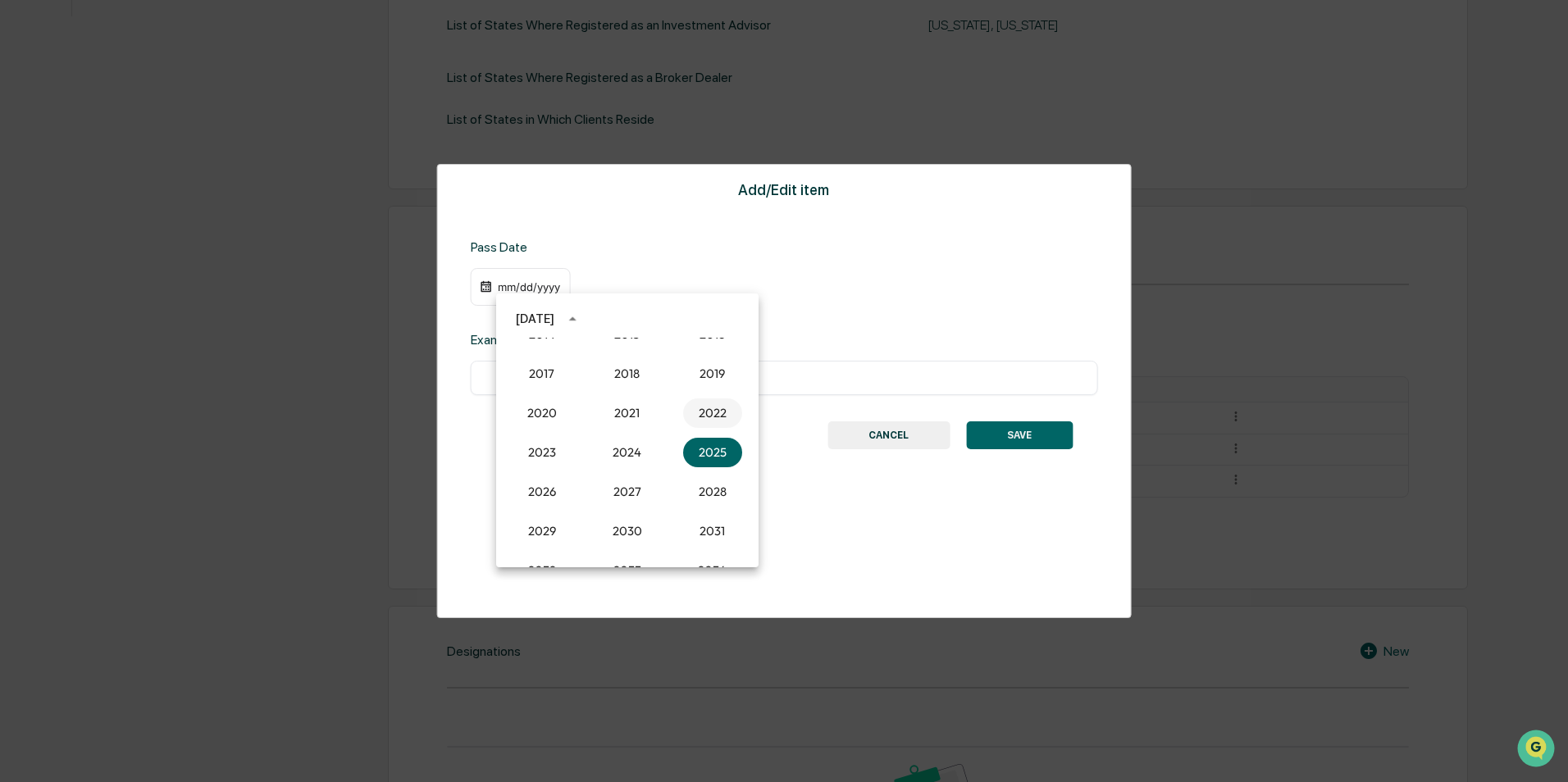
click at [698, 408] on button "2022" at bounding box center [712, 413] width 59 height 30
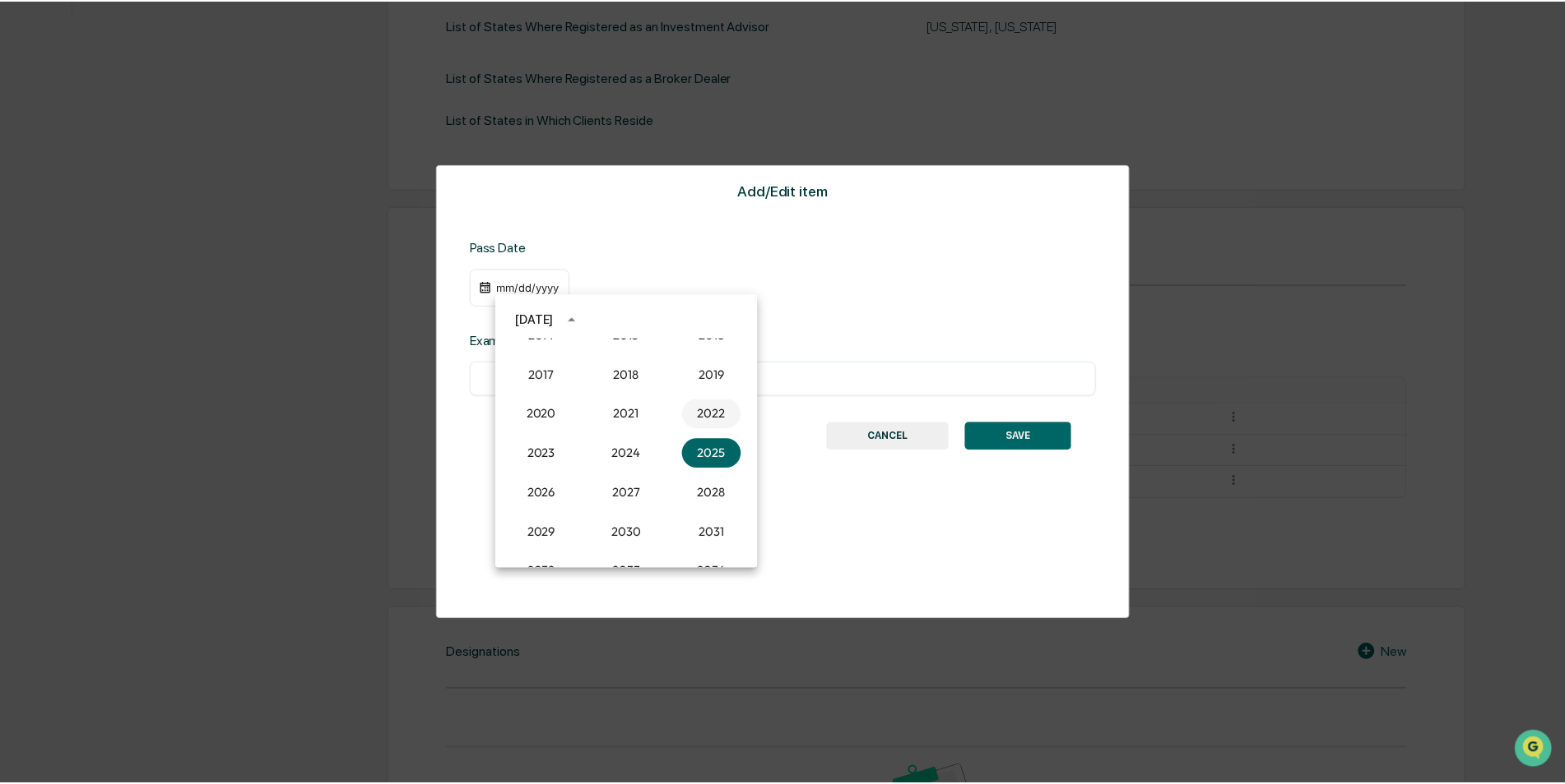
scroll to position [604, 0]
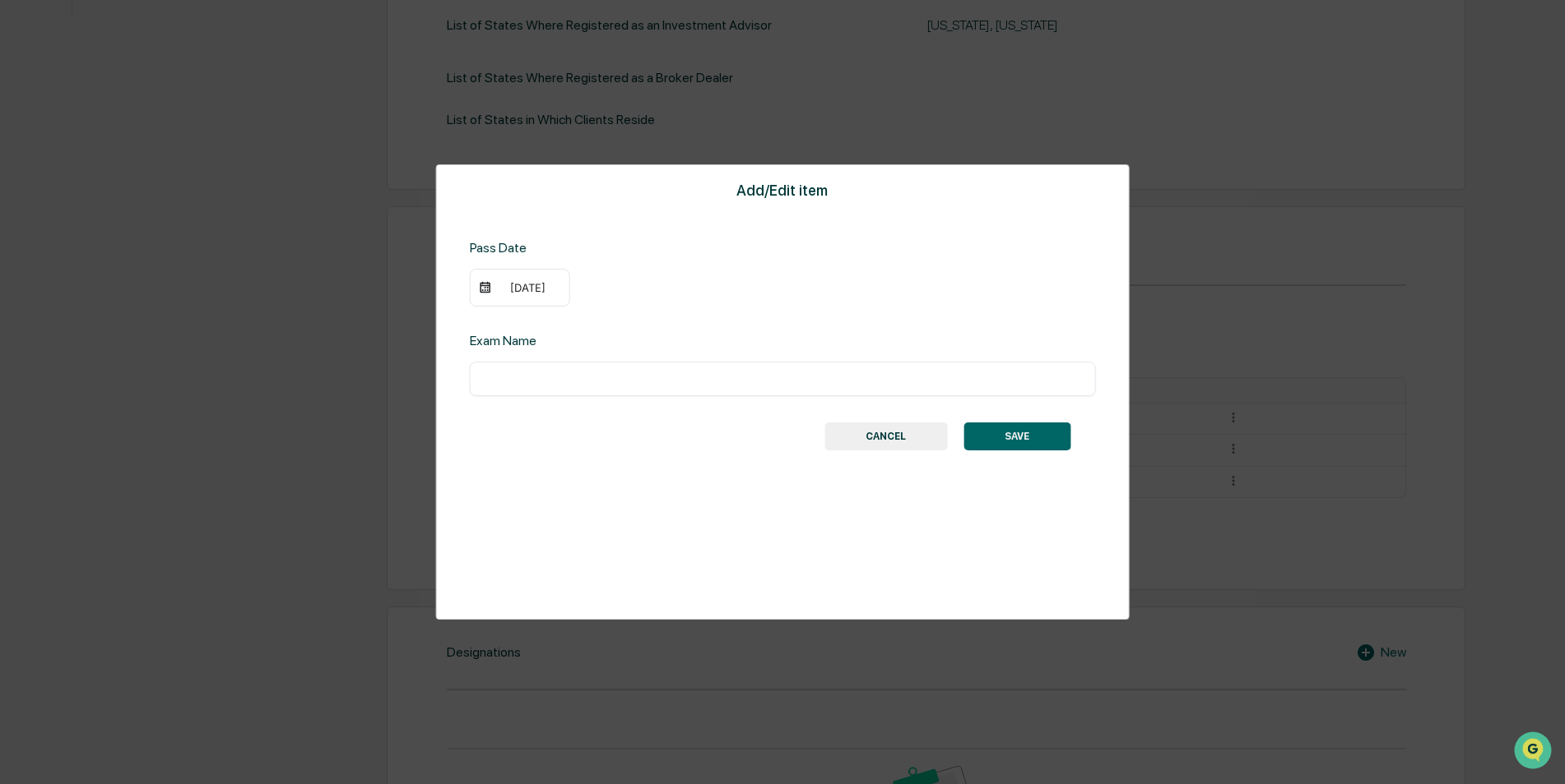
click at [536, 294] on div "[DATE]" at bounding box center [528, 288] width 66 height 13
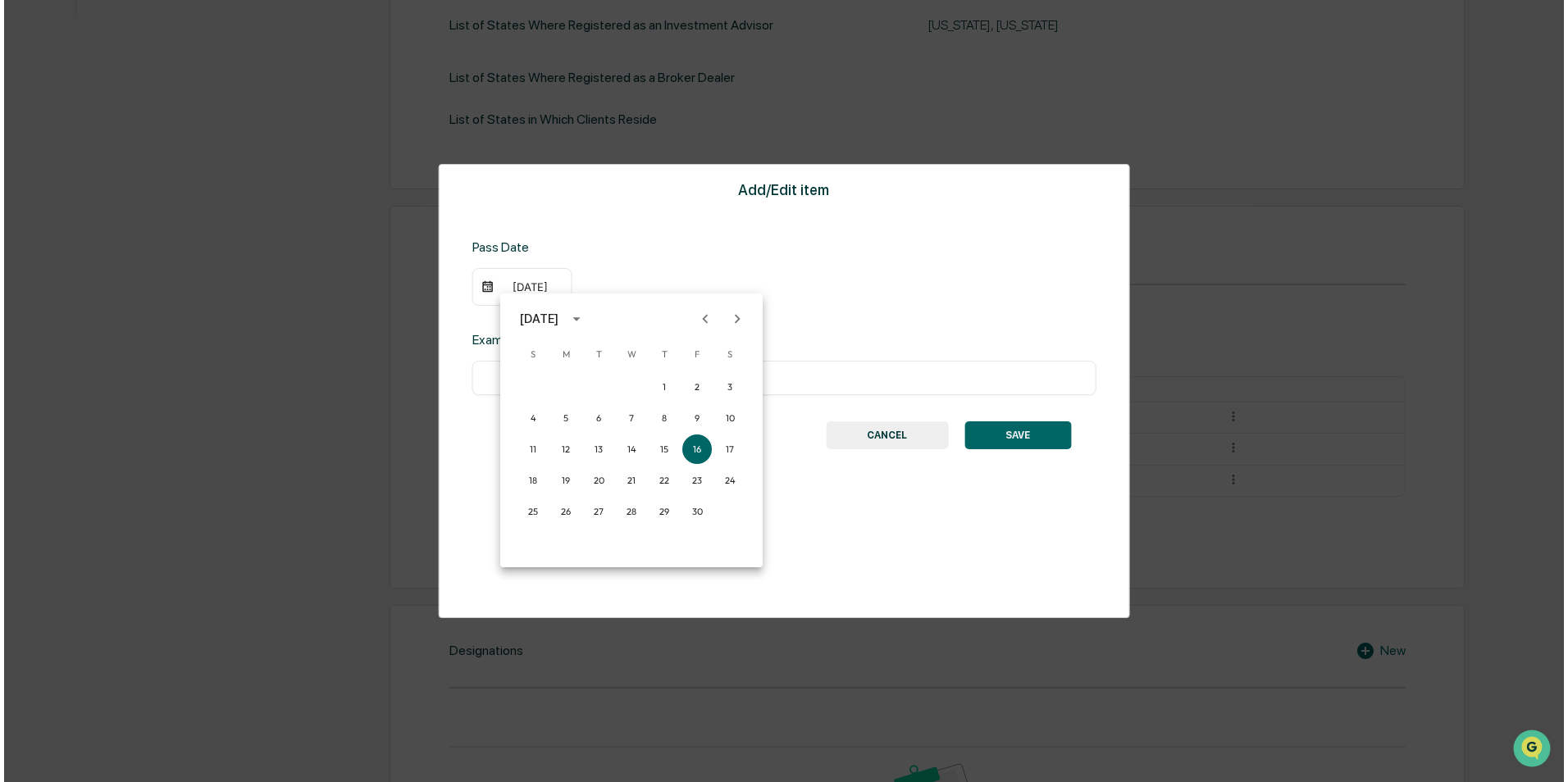
scroll to position [604, 0]
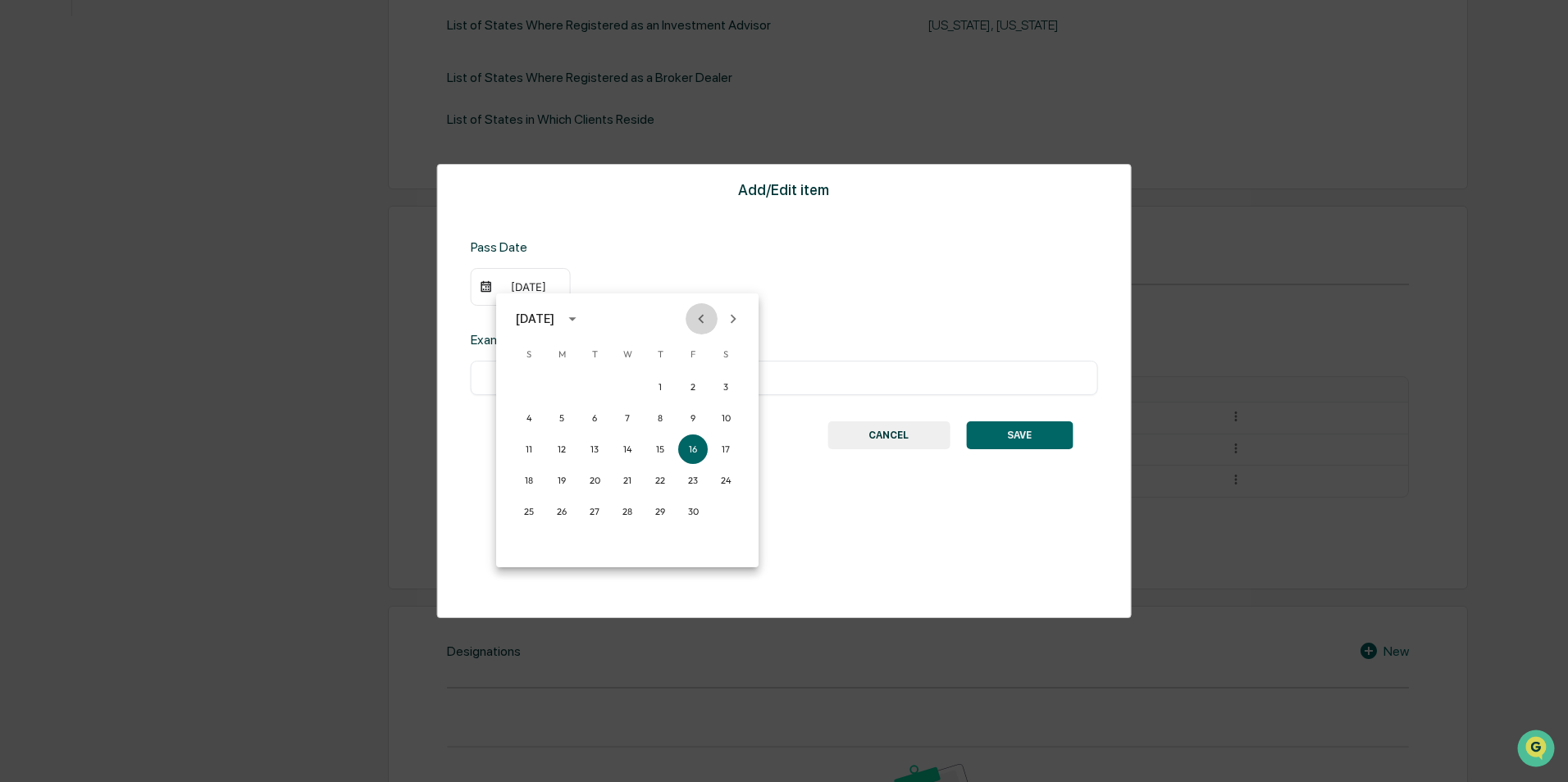
click at [705, 312] on icon "Previous month" at bounding box center [701, 319] width 18 height 18
click at [704, 312] on icon "Previous month" at bounding box center [701, 319] width 18 height 18
click at [729, 474] on button "23" at bounding box center [726, 480] width 30 height 30
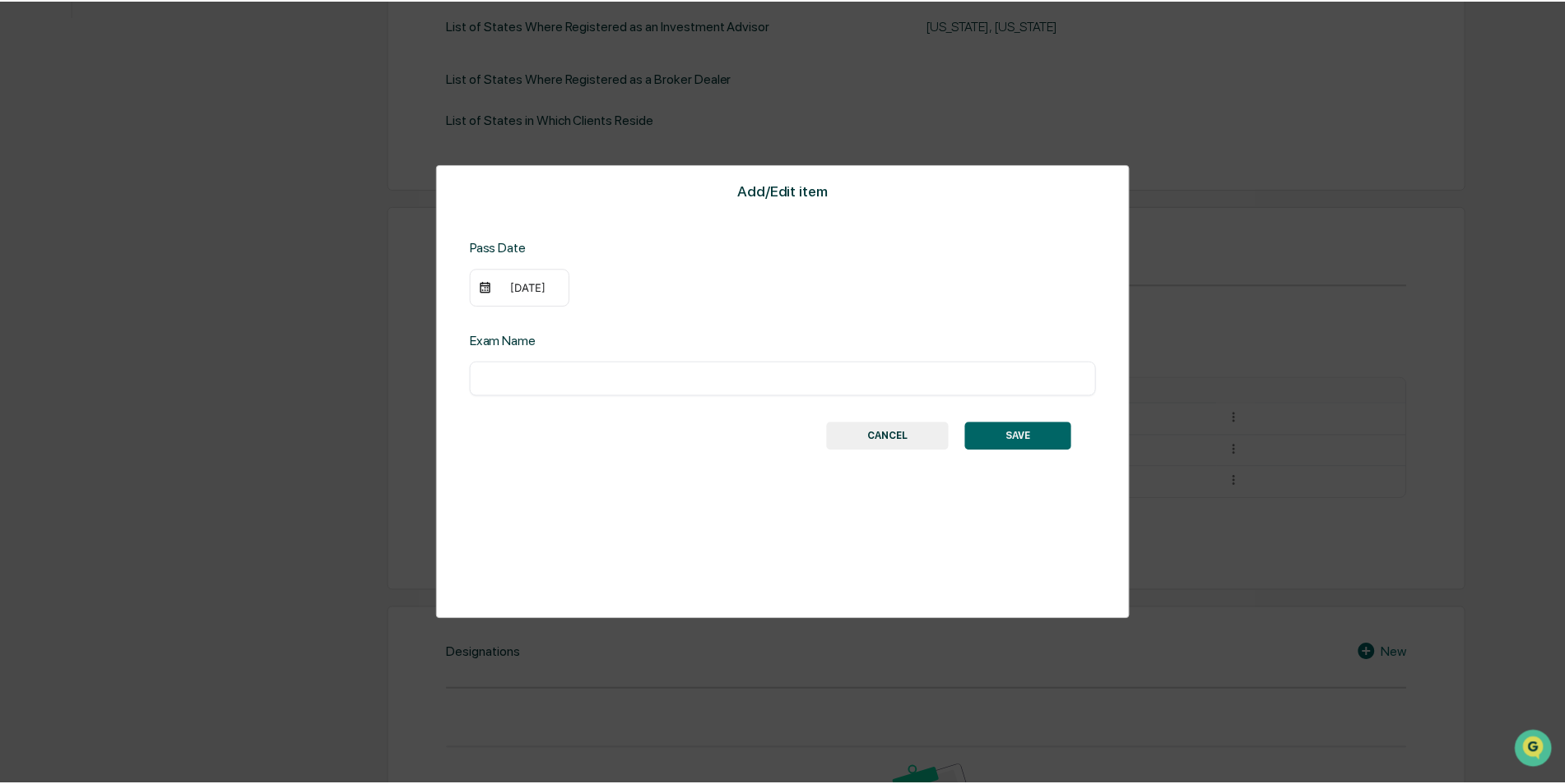
scroll to position [604, 0]
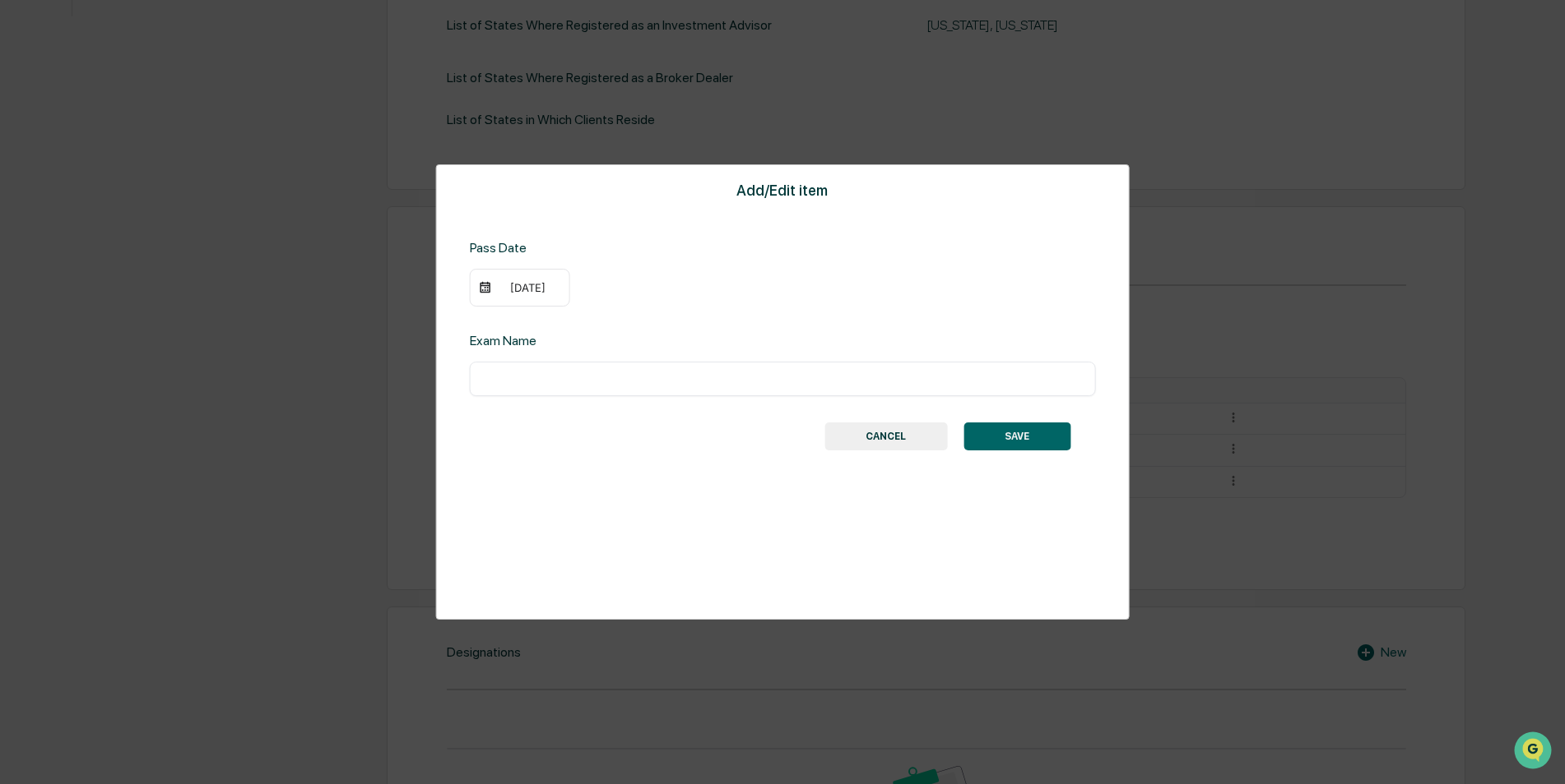
click at [691, 381] on input "text" at bounding box center [782, 379] width 602 height 16
type input "*********"
click at [1016, 442] on button "SAVE" at bounding box center [1017, 436] width 107 height 28
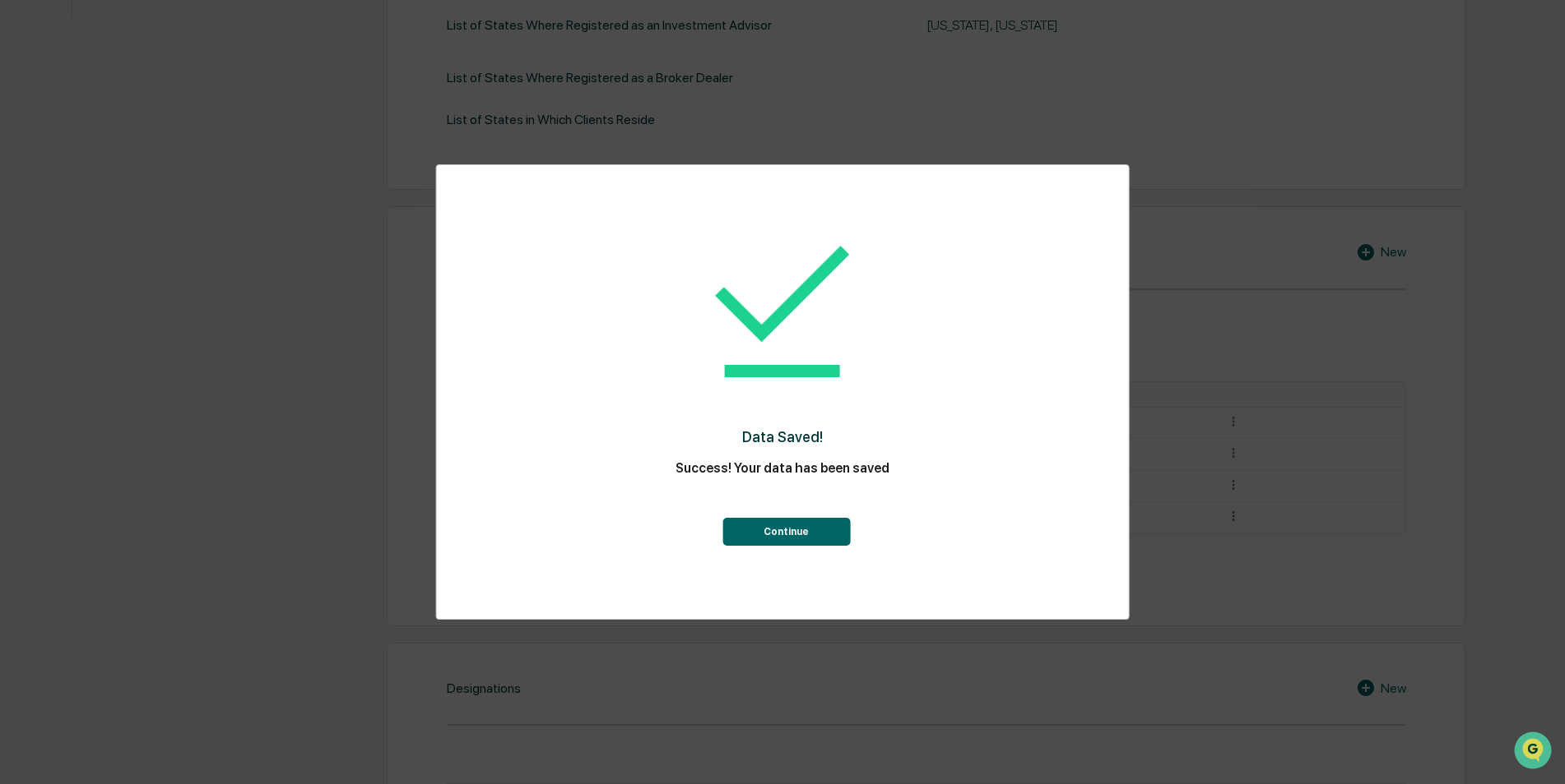
click at [831, 532] on button "Continue" at bounding box center [785, 532] width 127 height 28
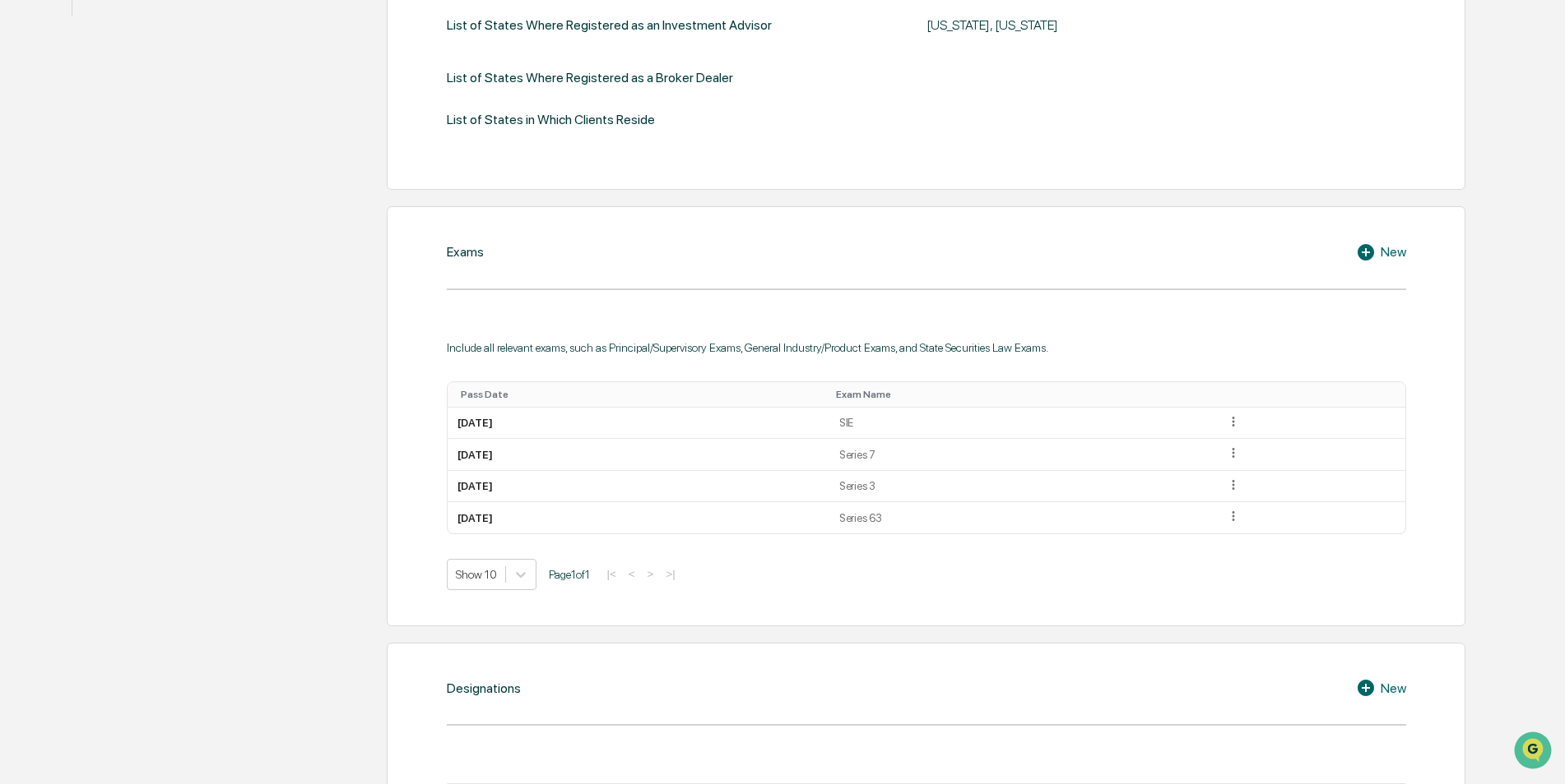
click at [1386, 253] on div "New" at bounding box center [1380, 252] width 50 height 20
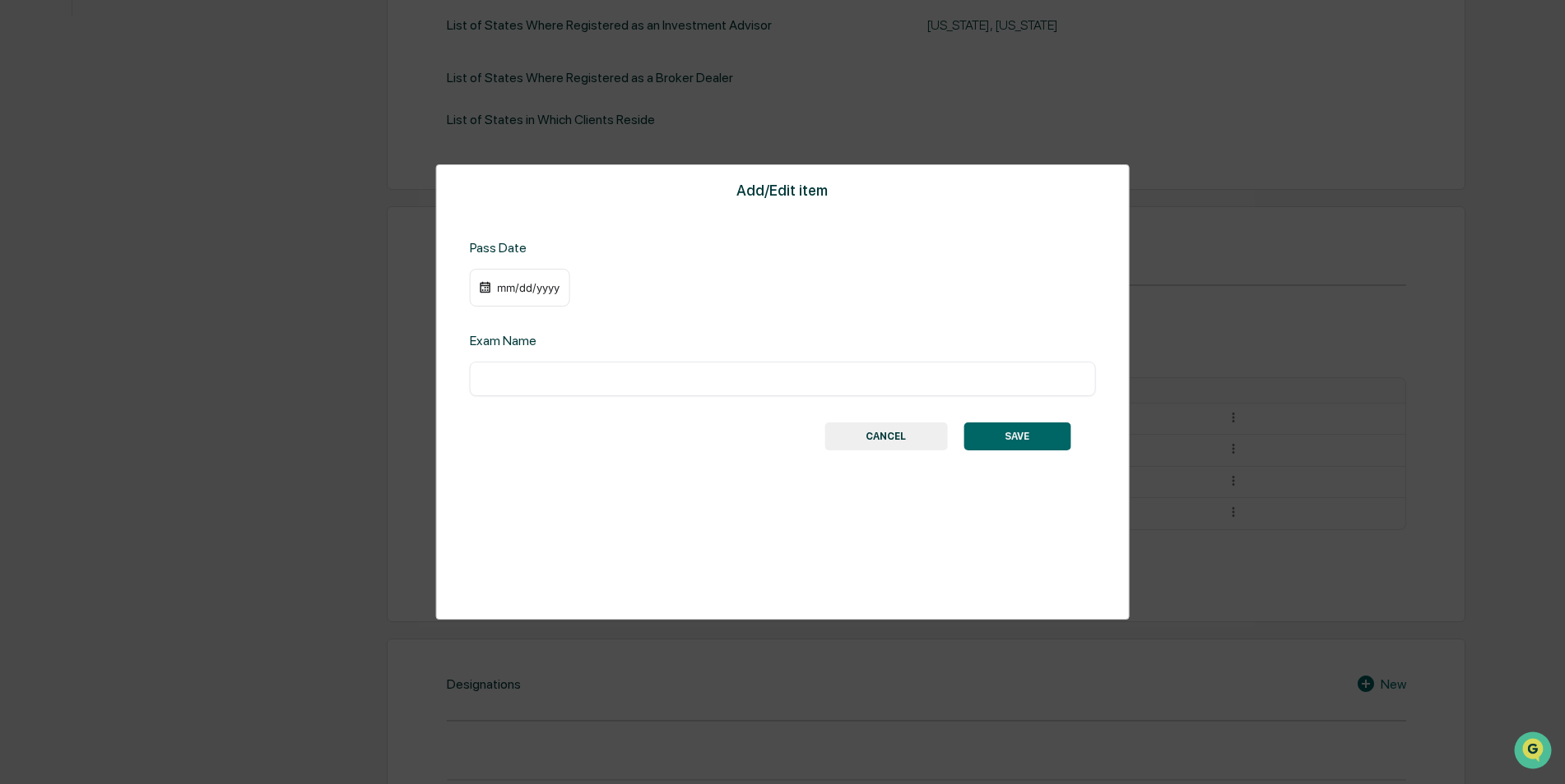
click at [530, 288] on div "mm/dd/yyyy" at bounding box center [528, 288] width 66 height 13
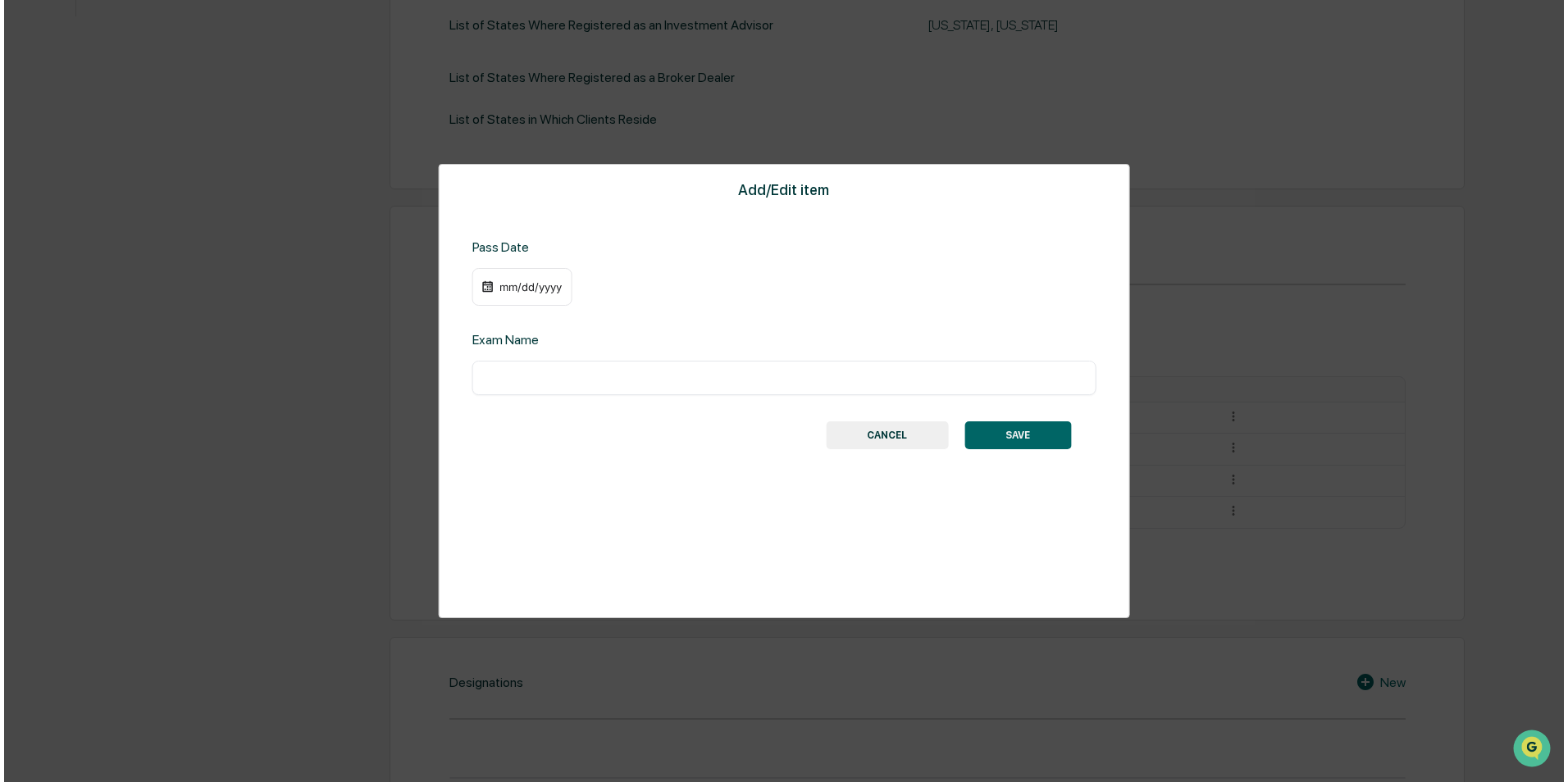
scroll to position [604, 0]
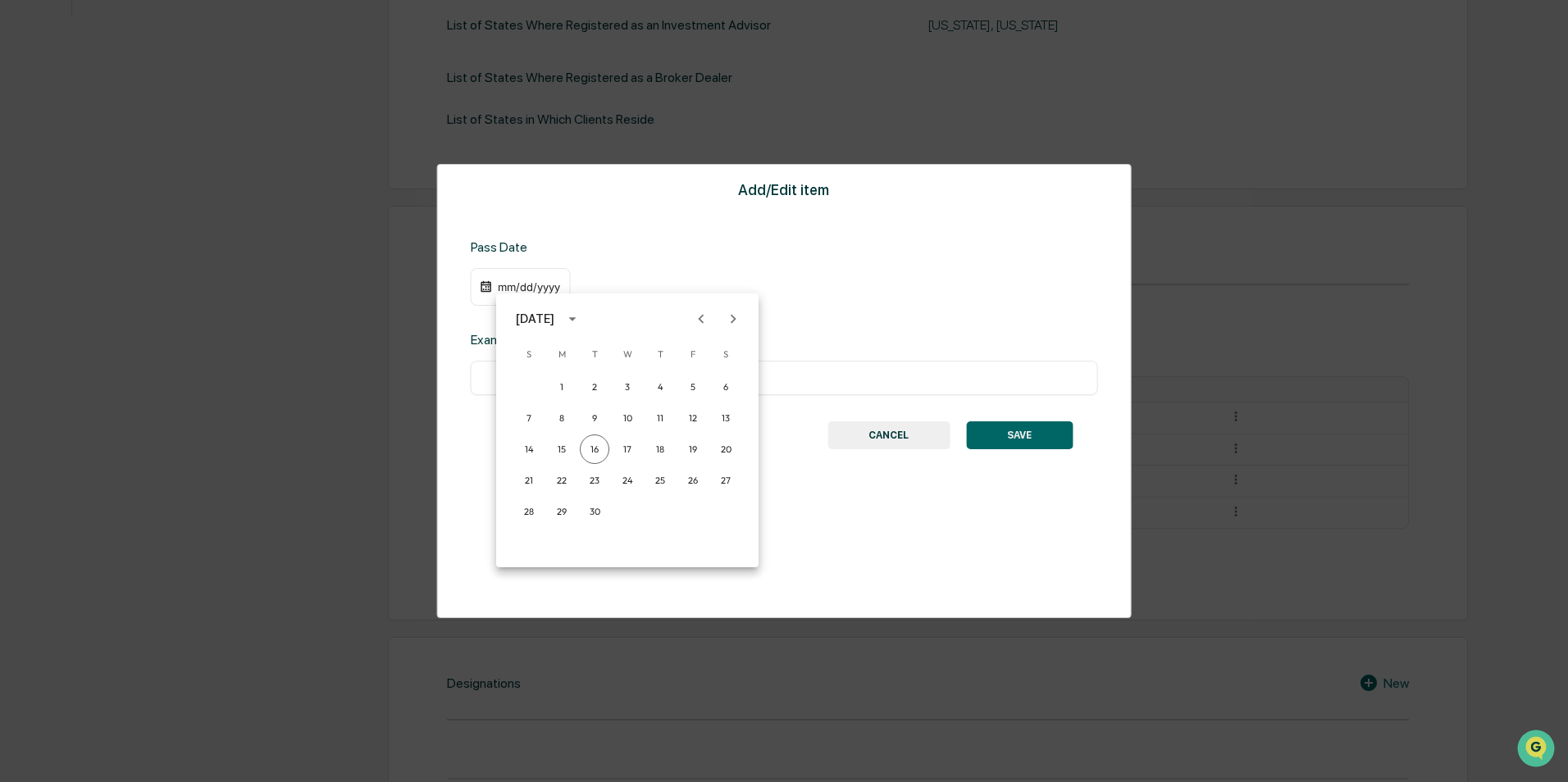
click at [705, 322] on icon "Previous month" at bounding box center [701, 319] width 18 height 18
click at [701, 318] on icon "Previous month" at bounding box center [702, 318] width 6 height 9
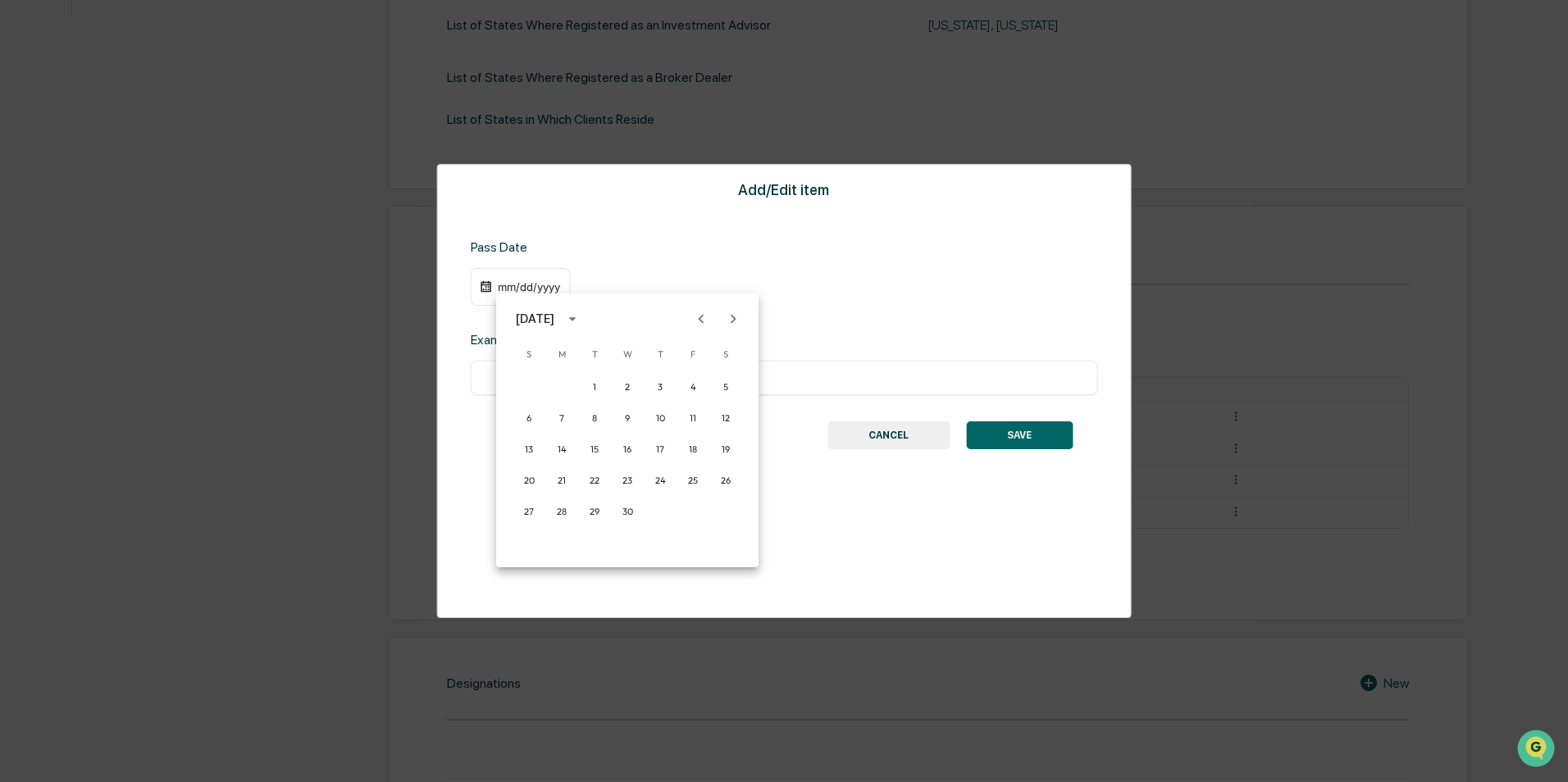
click at [553, 314] on div "[DATE]" at bounding box center [535, 319] width 38 height 18
click at [628, 450] on button "2024" at bounding box center [628, 452] width 59 height 30
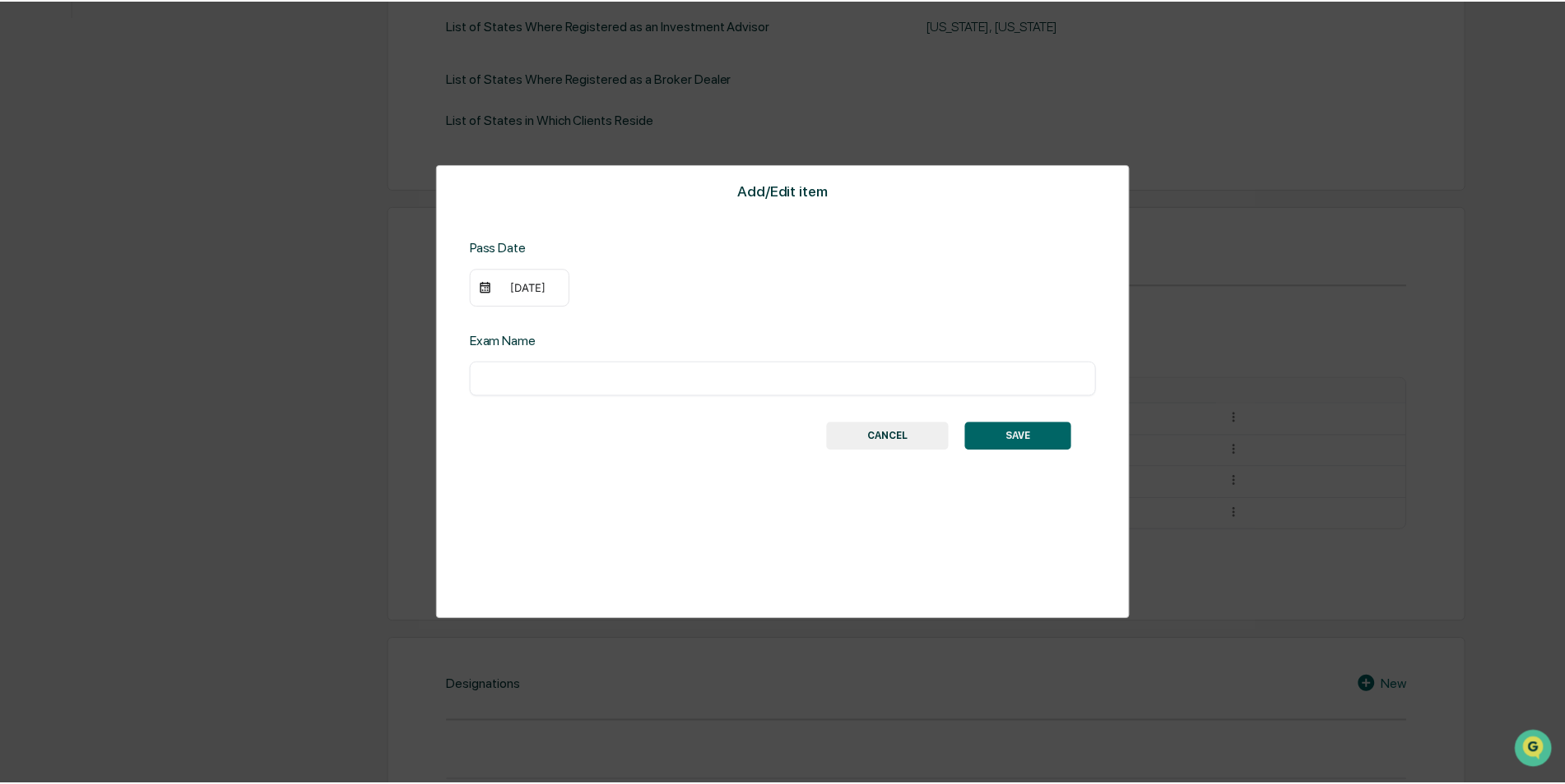
scroll to position [604, 0]
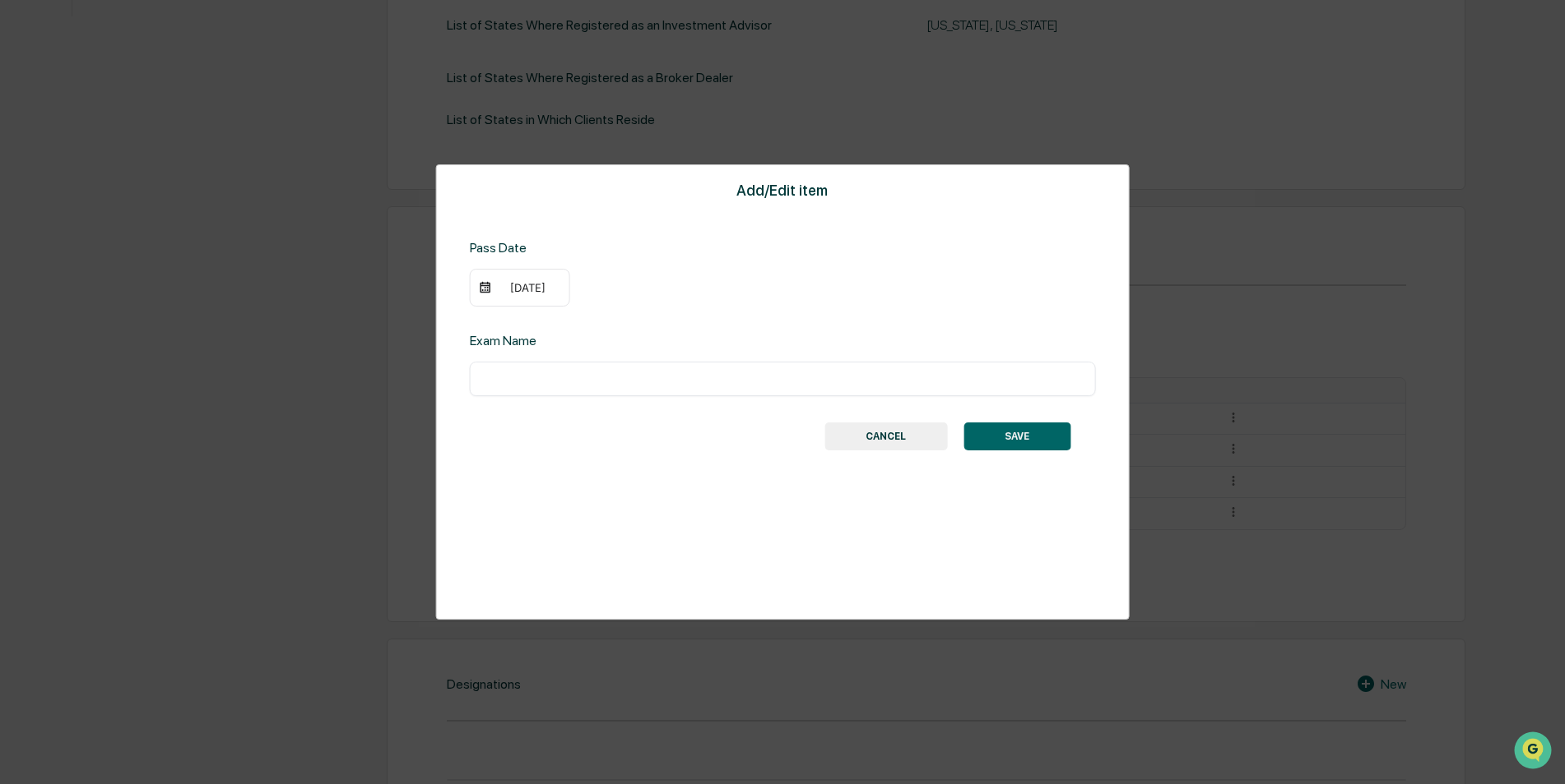
click at [545, 281] on div "[DATE]" at bounding box center [528, 288] width 66 height 13
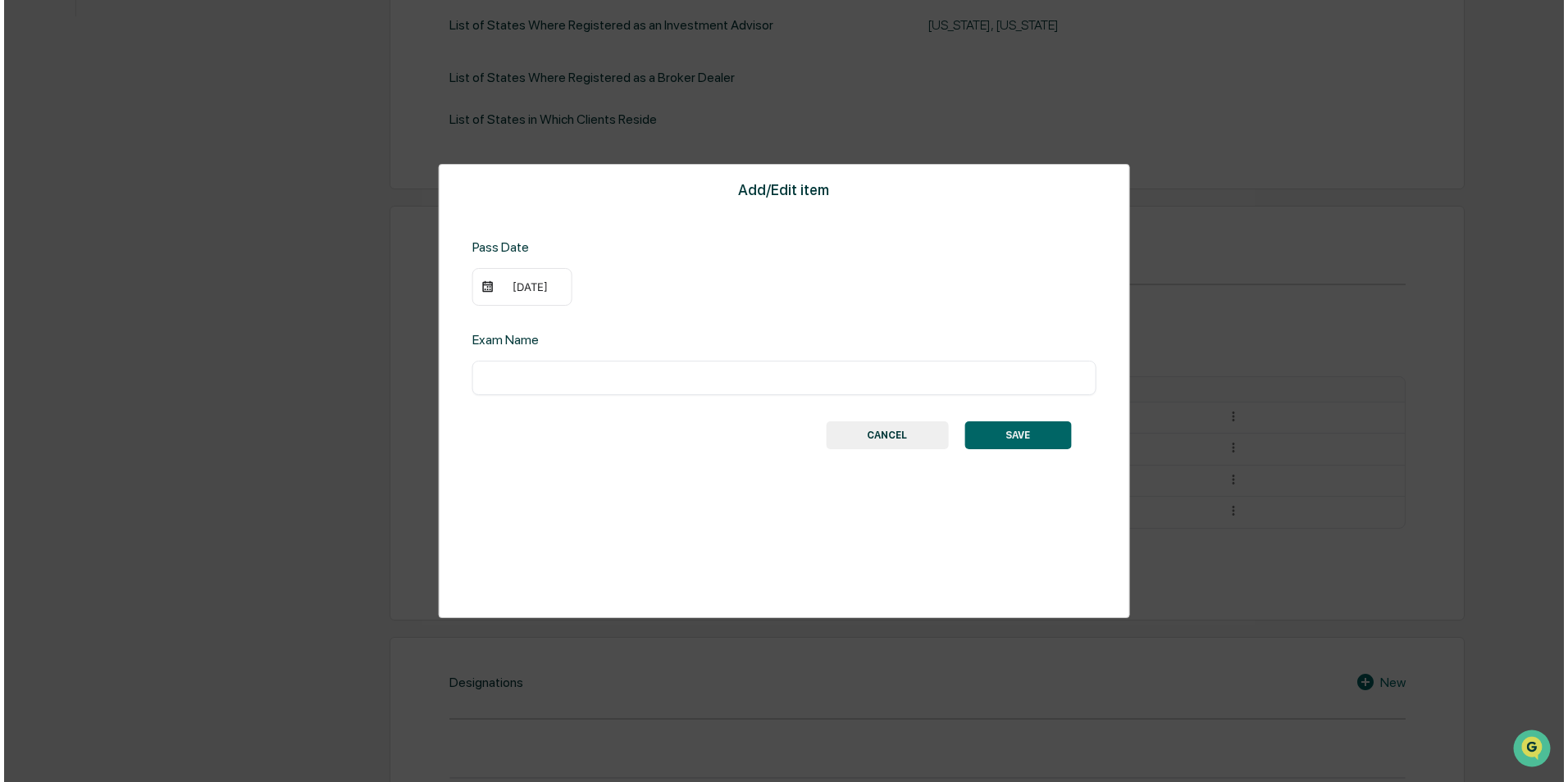
scroll to position [604, 0]
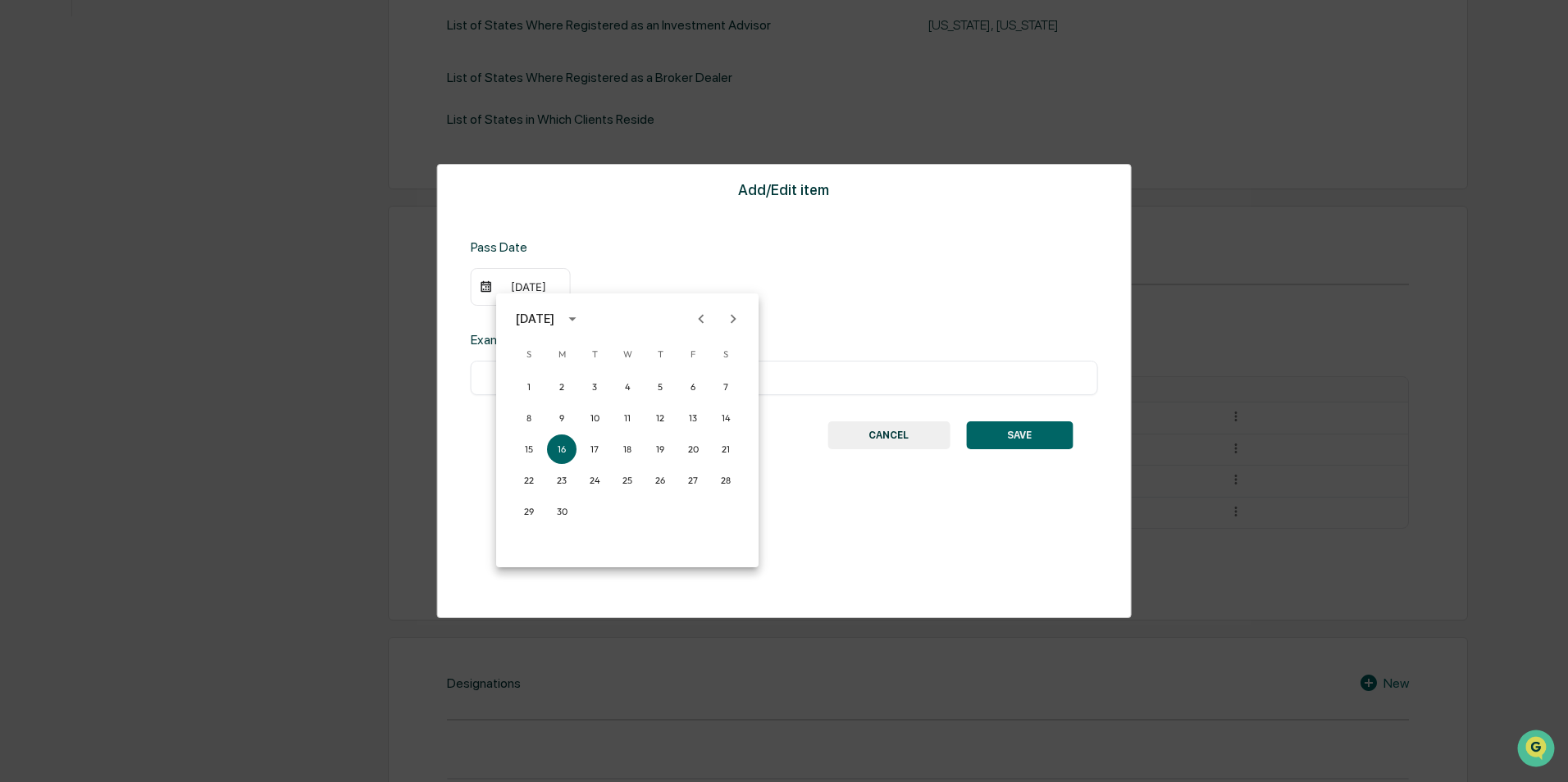
click at [697, 325] on icon "Previous month" at bounding box center [701, 319] width 18 height 18
click at [696, 325] on icon "Previous month" at bounding box center [701, 319] width 18 height 18
click at [696, 321] on icon "Previous month" at bounding box center [701, 319] width 18 height 18
click at [712, 319] on button "Previous month" at bounding box center [701, 319] width 31 height 31
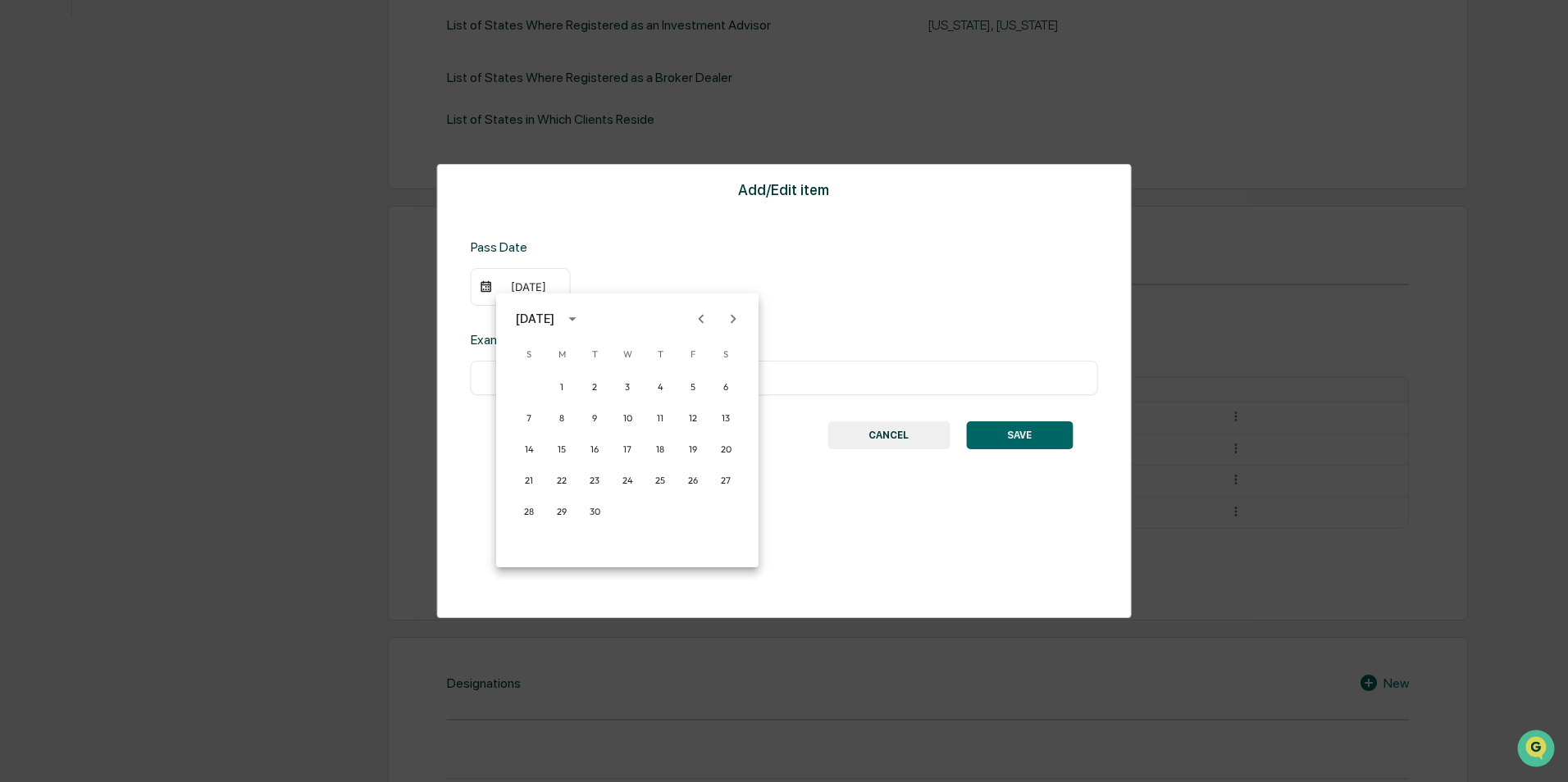
click at [712, 319] on button "Previous month" at bounding box center [701, 319] width 31 height 31
click at [743, 322] on button "Next month" at bounding box center [732, 319] width 31 height 31
click at [584, 481] on button "23" at bounding box center [594, 480] width 30 height 30
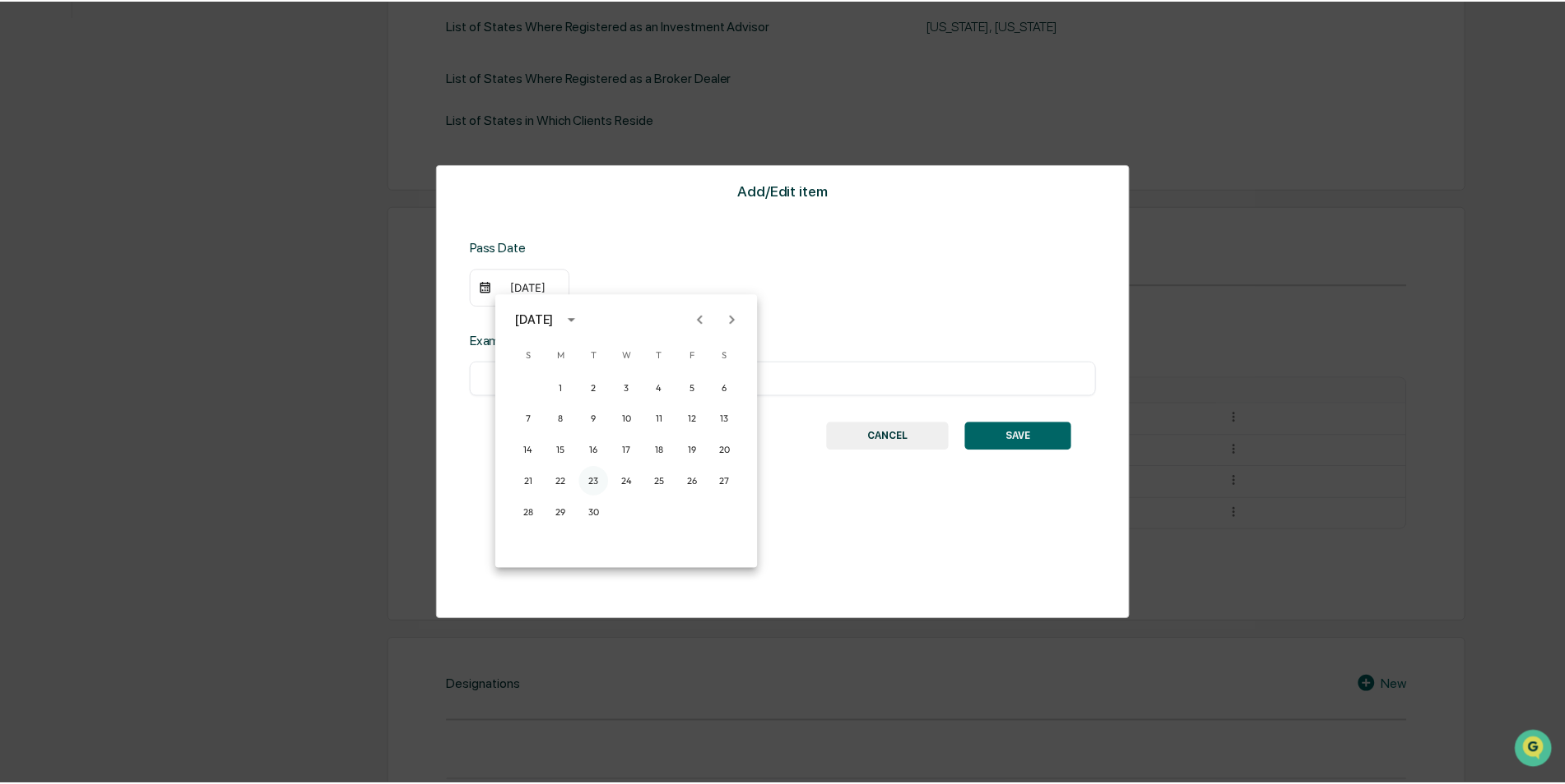
scroll to position [604, 0]
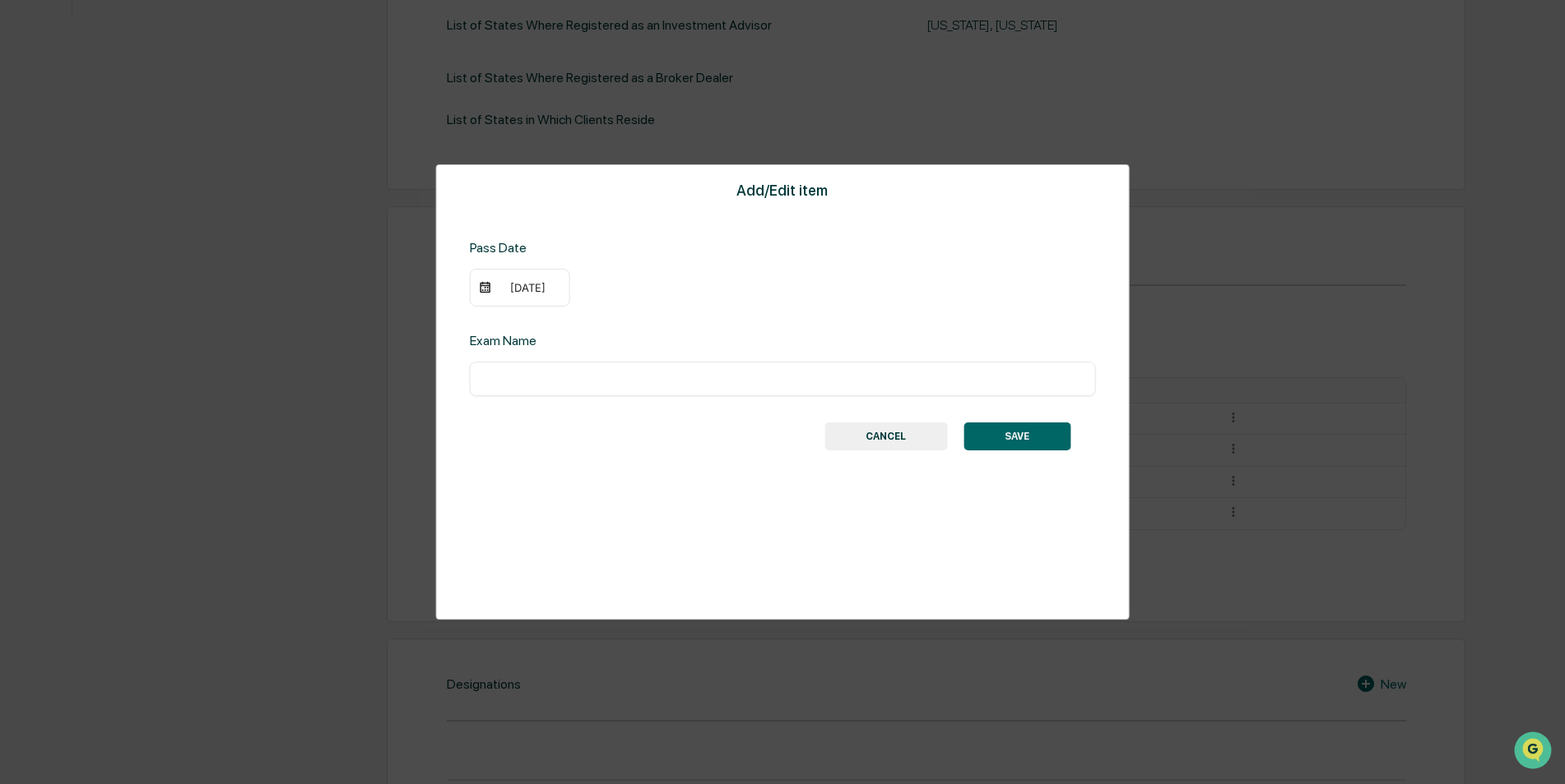
click at [590, 380] on input "text" at bounding box center [782, 379] width 602 height 16
type input "*********"
drag, startPoint x: 627, startPoint y: 451, endPoint x: 1137, endPoint y: 408, distance: 511.8
click at [647, 451] on div "Add/Edit item Pass Date [DATE] Exam Name ********* ​ SAVE CANCEL" at bounding box center [782, 392] width 694 height 455
click at [1011, 431] on button "SAVE" at bounding box center [1017, 436] width 107 height 28
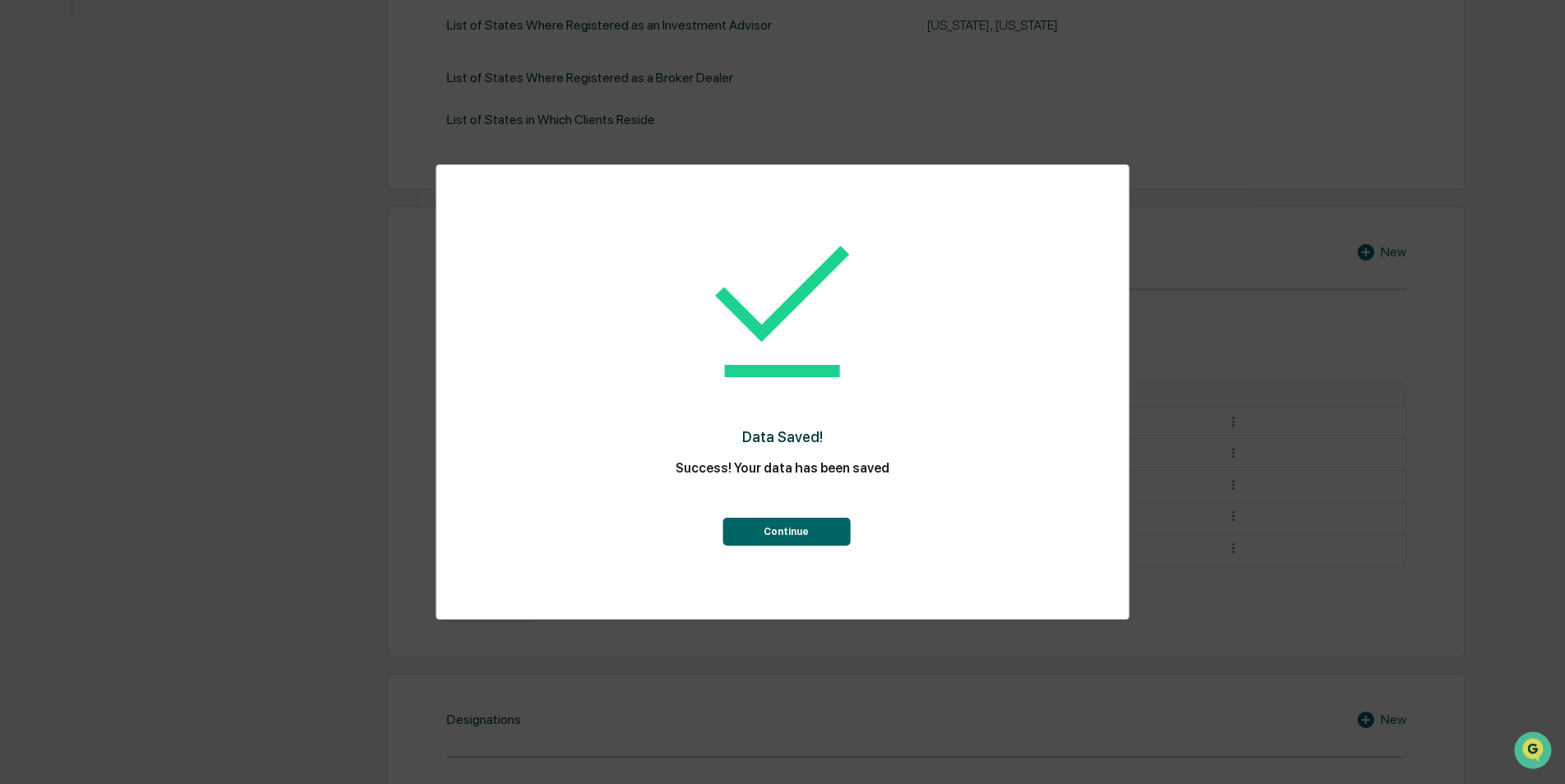
click at [796, 521] on button "Continue" at bounding box center [785, 532] width 127 height 28
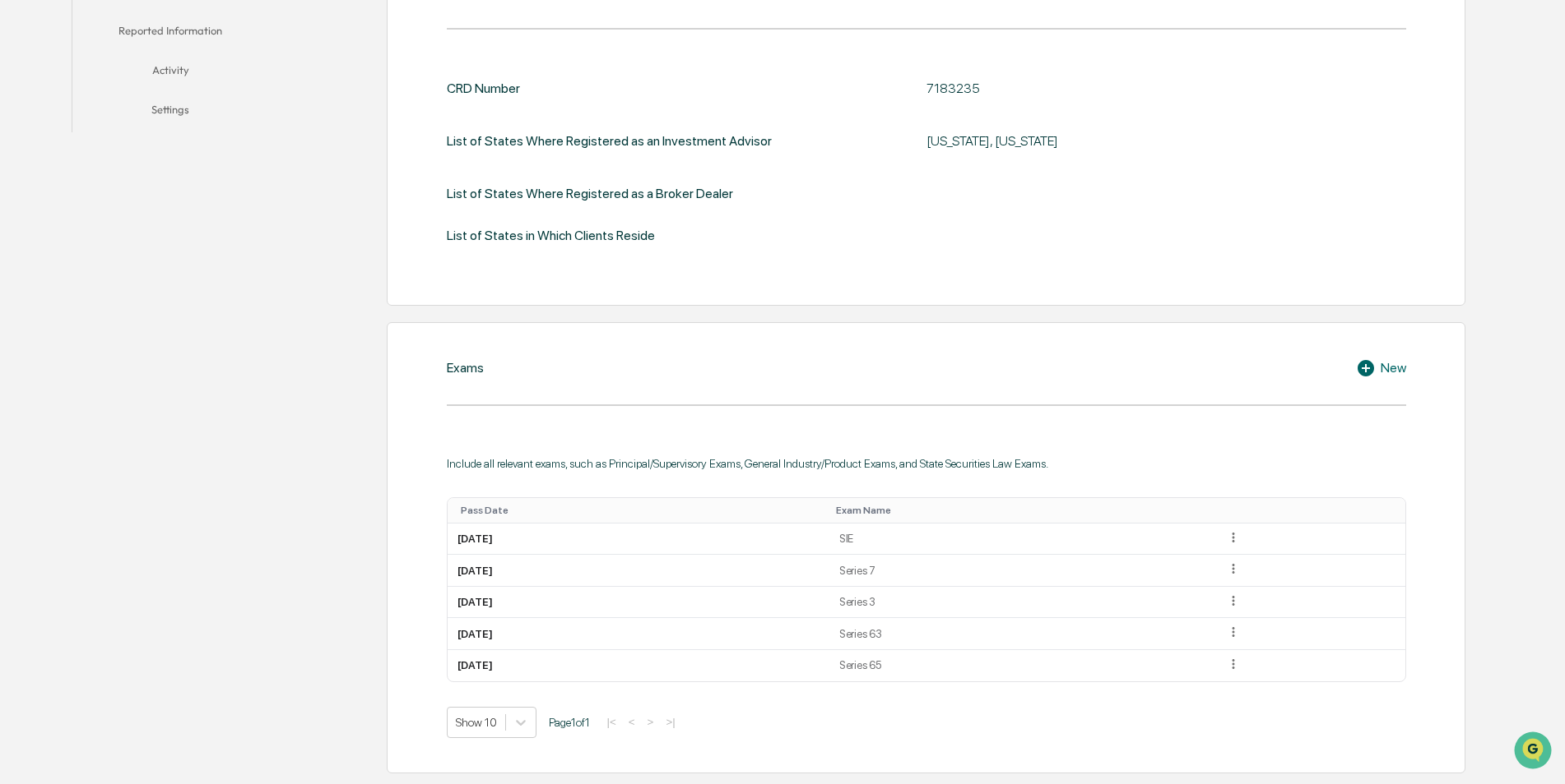
scroll to position [0, 0]
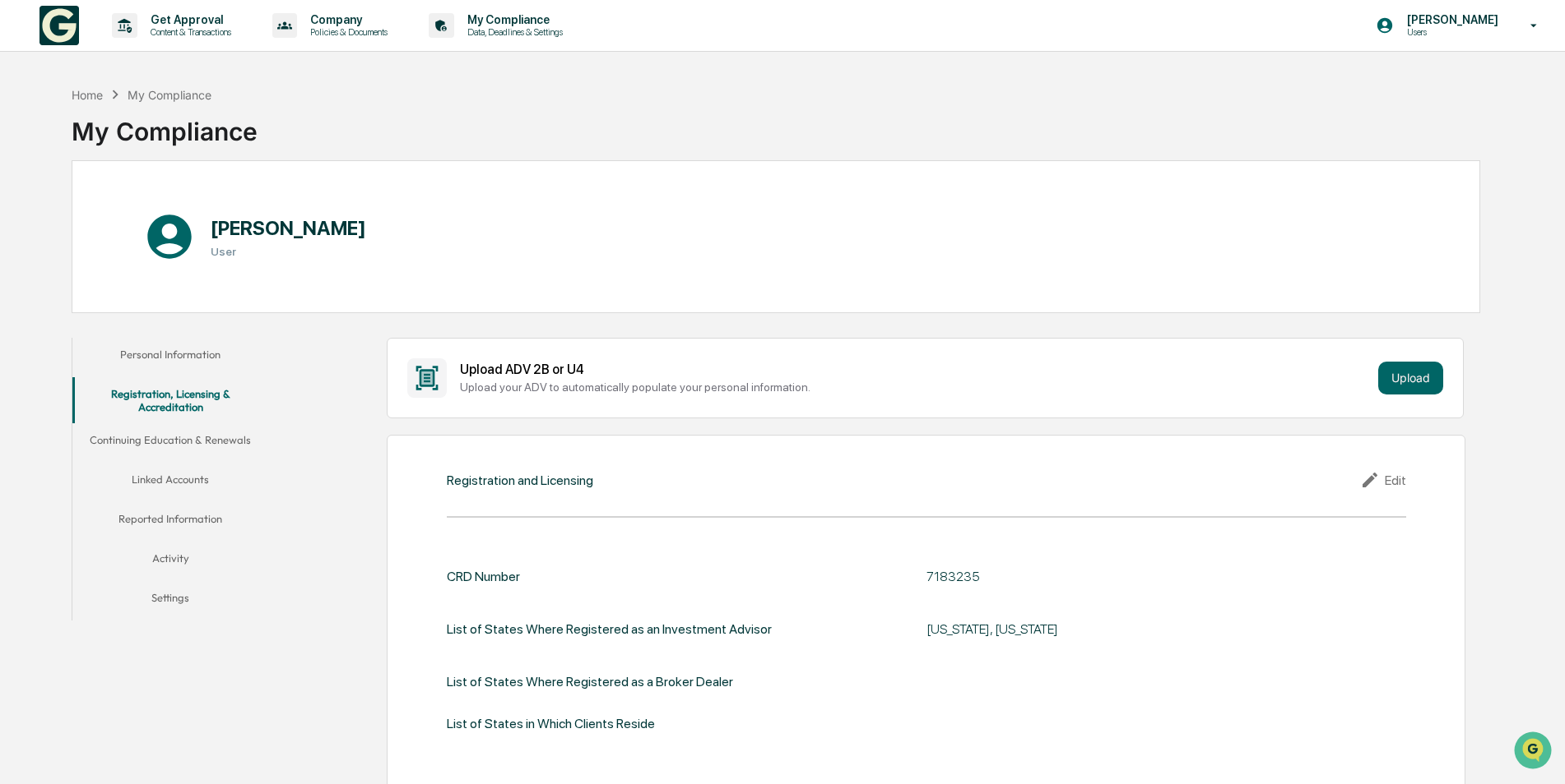
click at [166, 438] on button "Continuing Education & Renewals" at bounding box center [171, 443] width 197 height 39
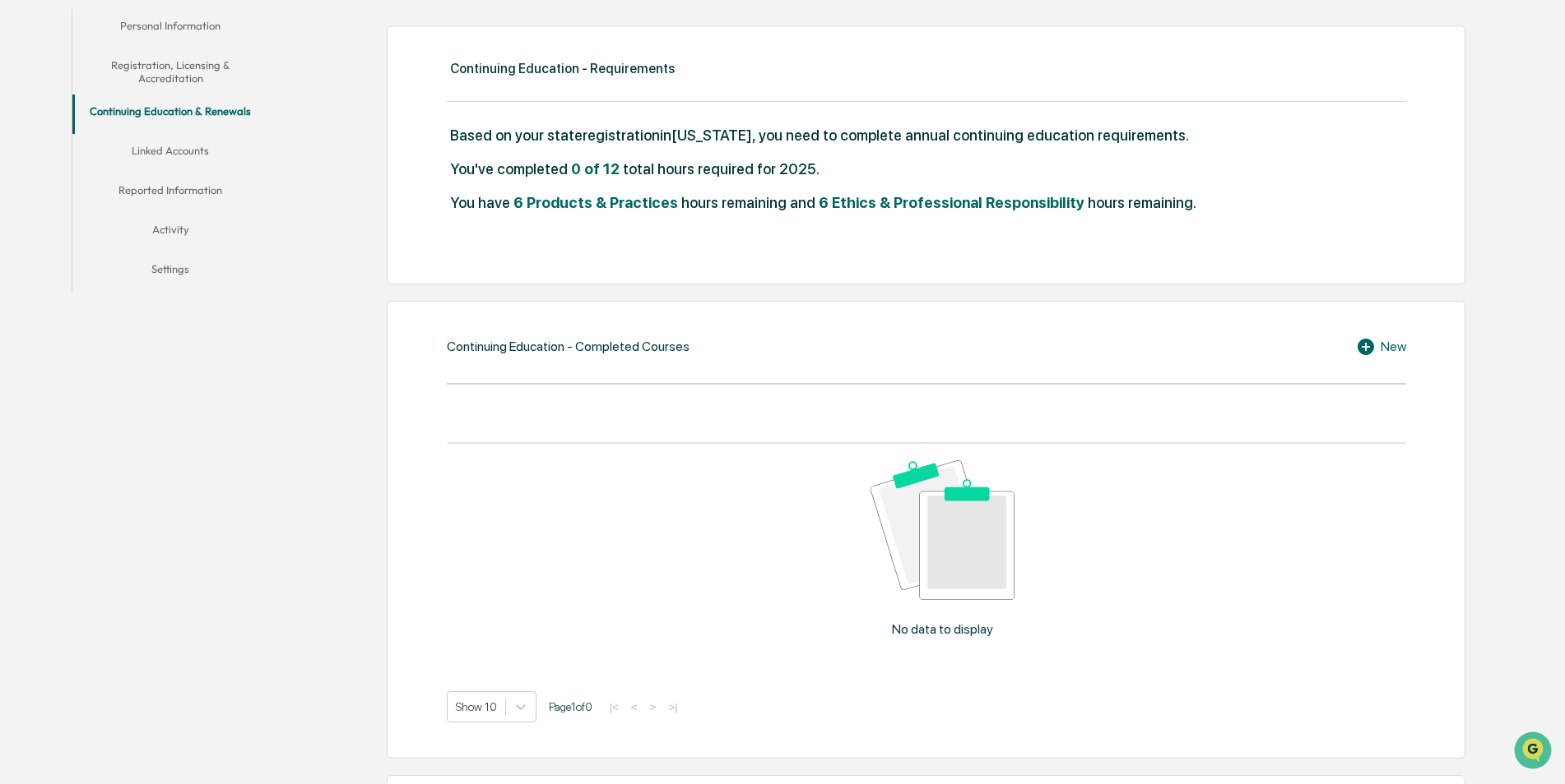
scroll to position [411, 0]
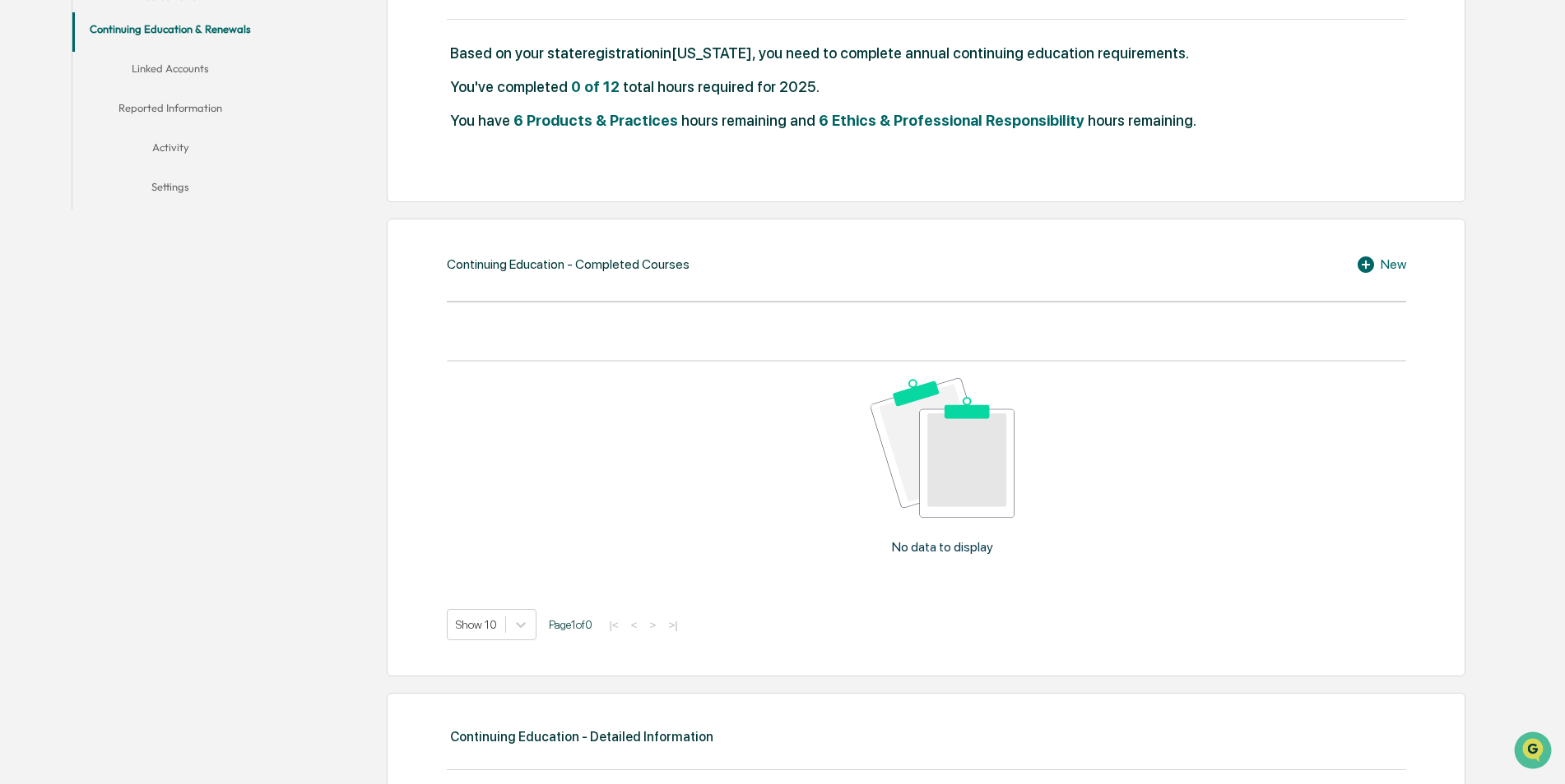
click at [603, 120] on span "6 Products & Practices" at bounding box center [596, 120] width 165 height 17
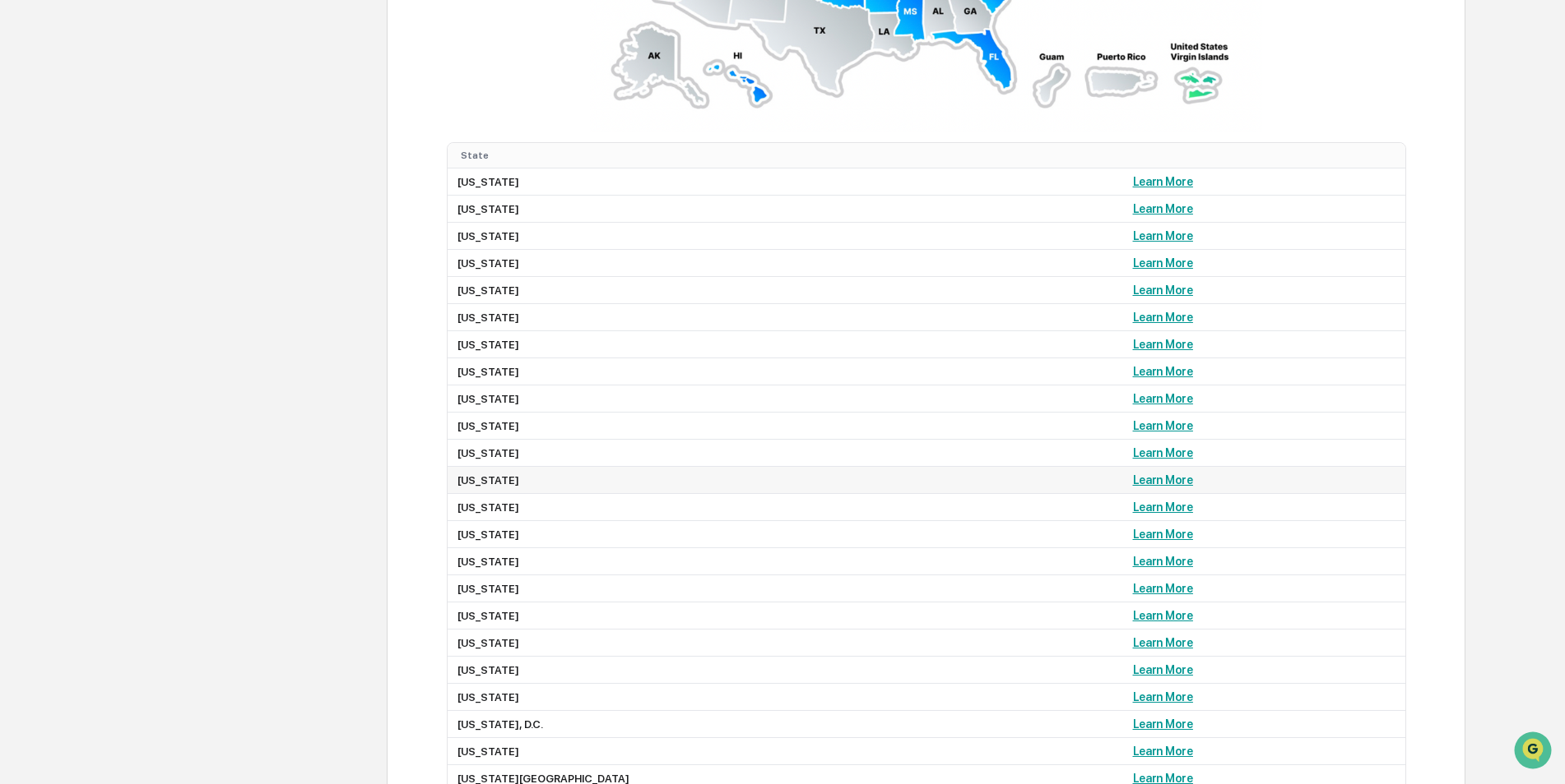
scroll to position [1562, 0]
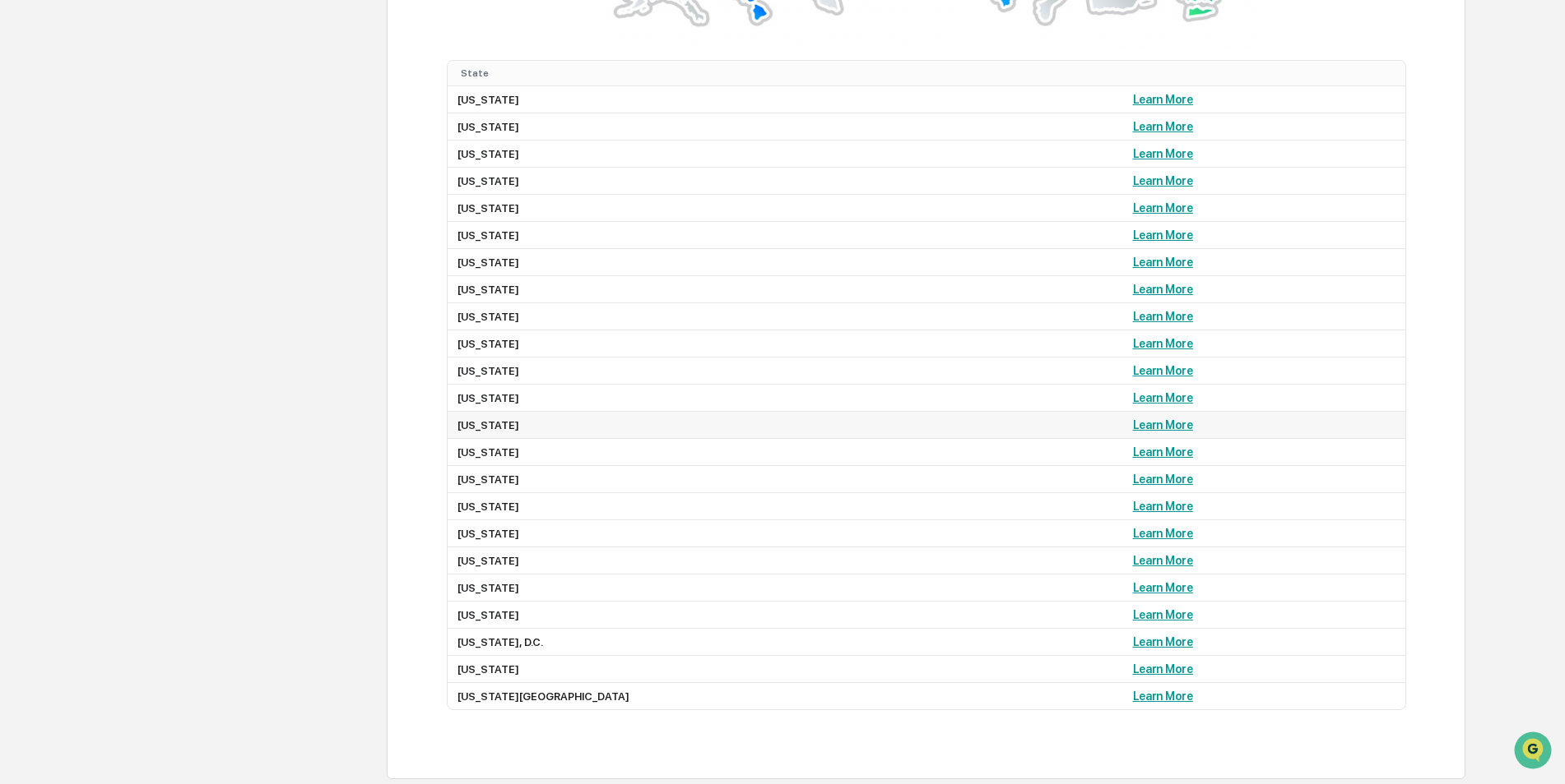
click at [1133, 430] on link "Learn More" at bounding box center [1162, 425] width 60 height 13
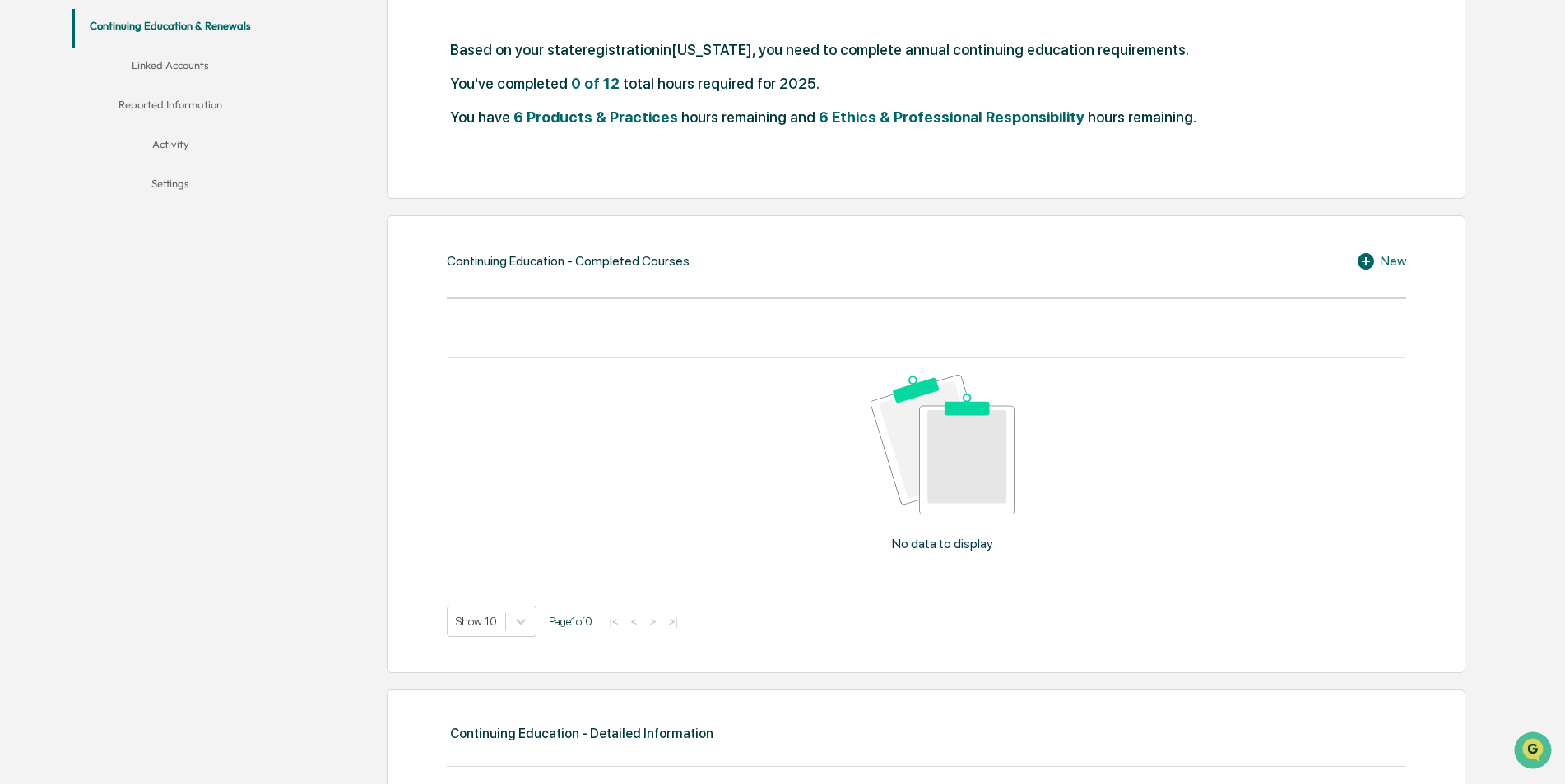
scroll to position [3, 0]
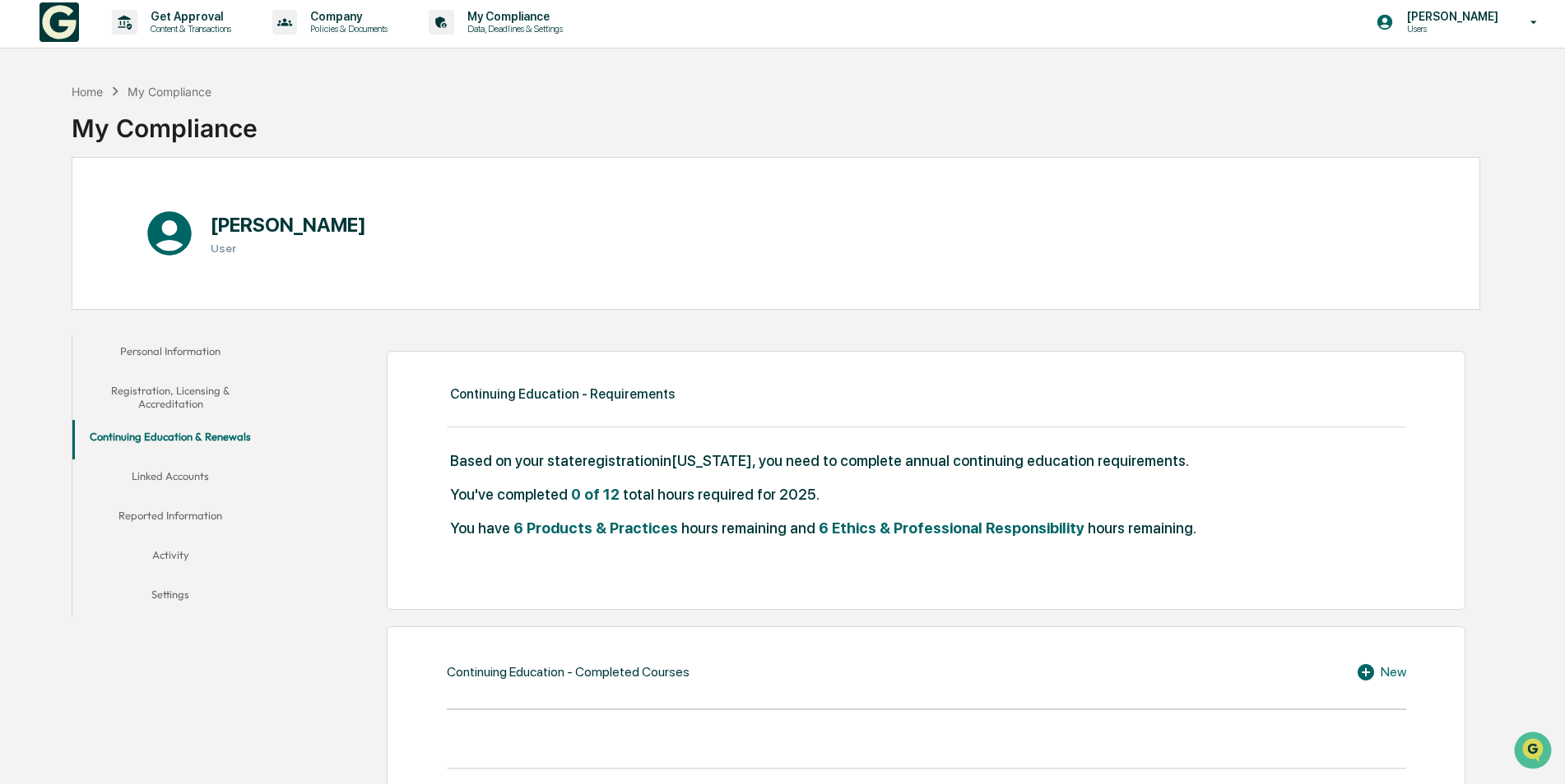
click at [171, 474] on button "Linked Accounts" at bounding box center [171, 479] width 197 height 39
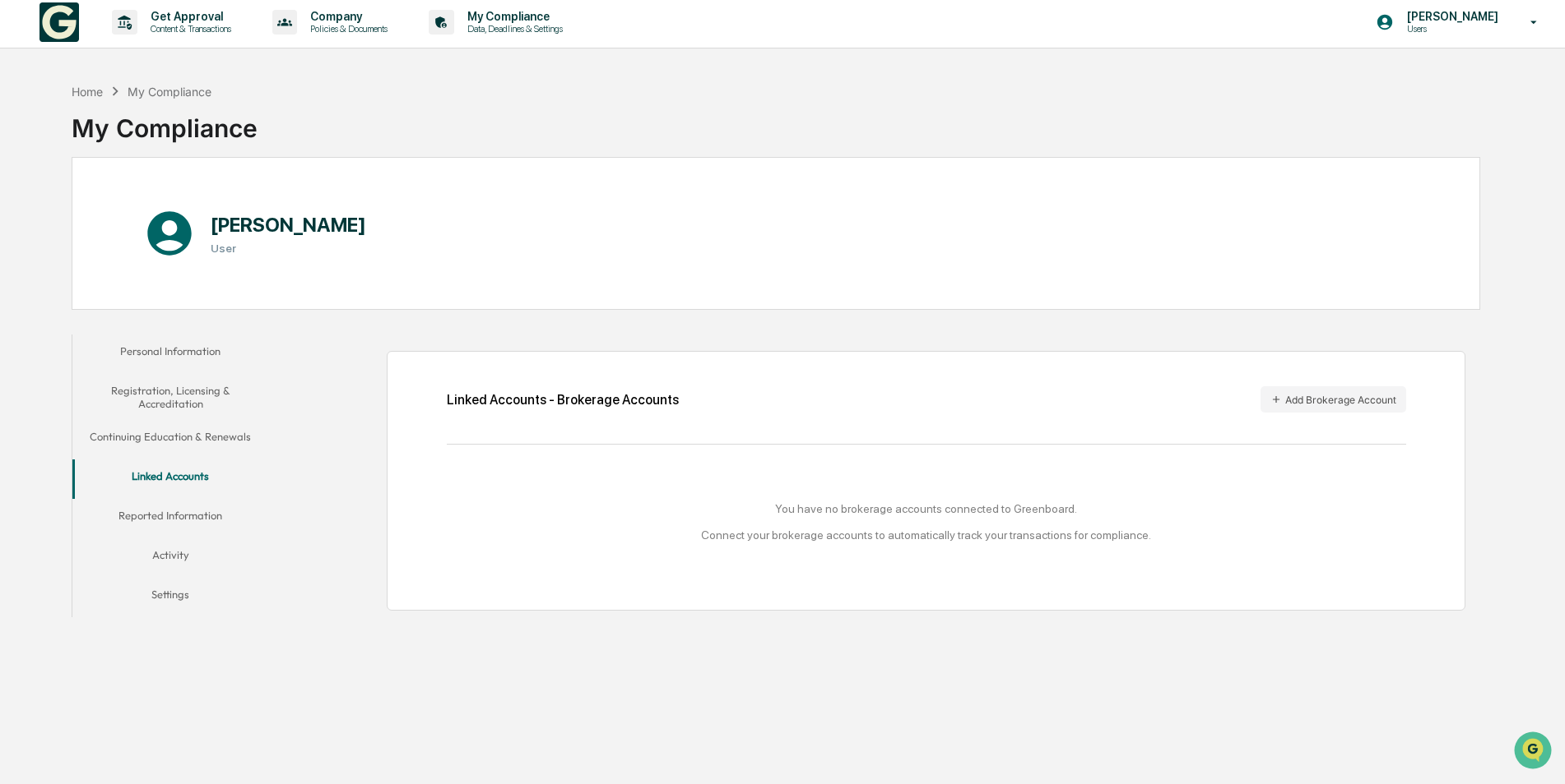
click at [191, 515] on button "Reported Information" at bounding box center [171, 518] width 197 height 39
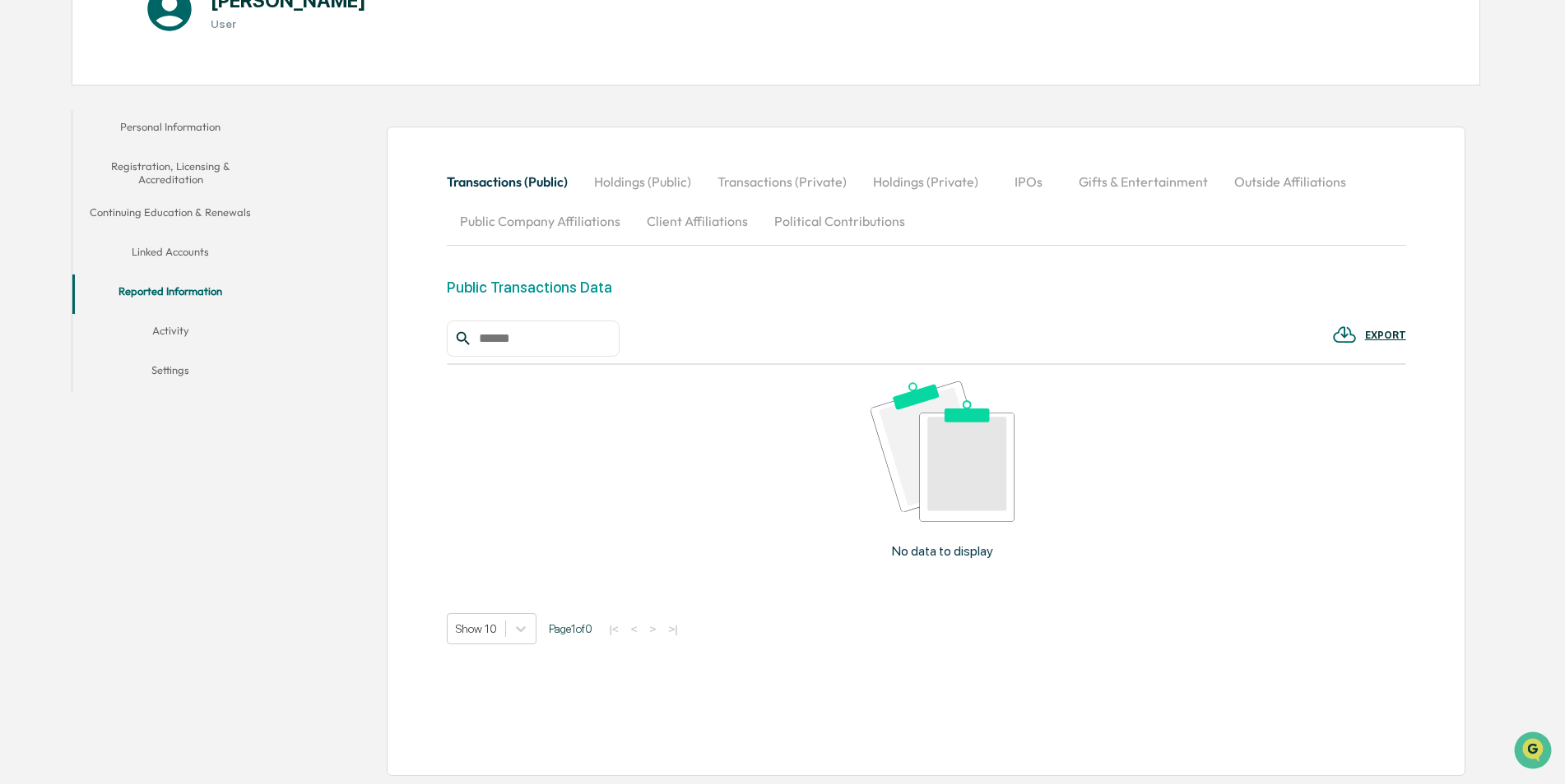
click at [184, 330] on button "Activity" at bounding box center [171, 334] width 197 height 39
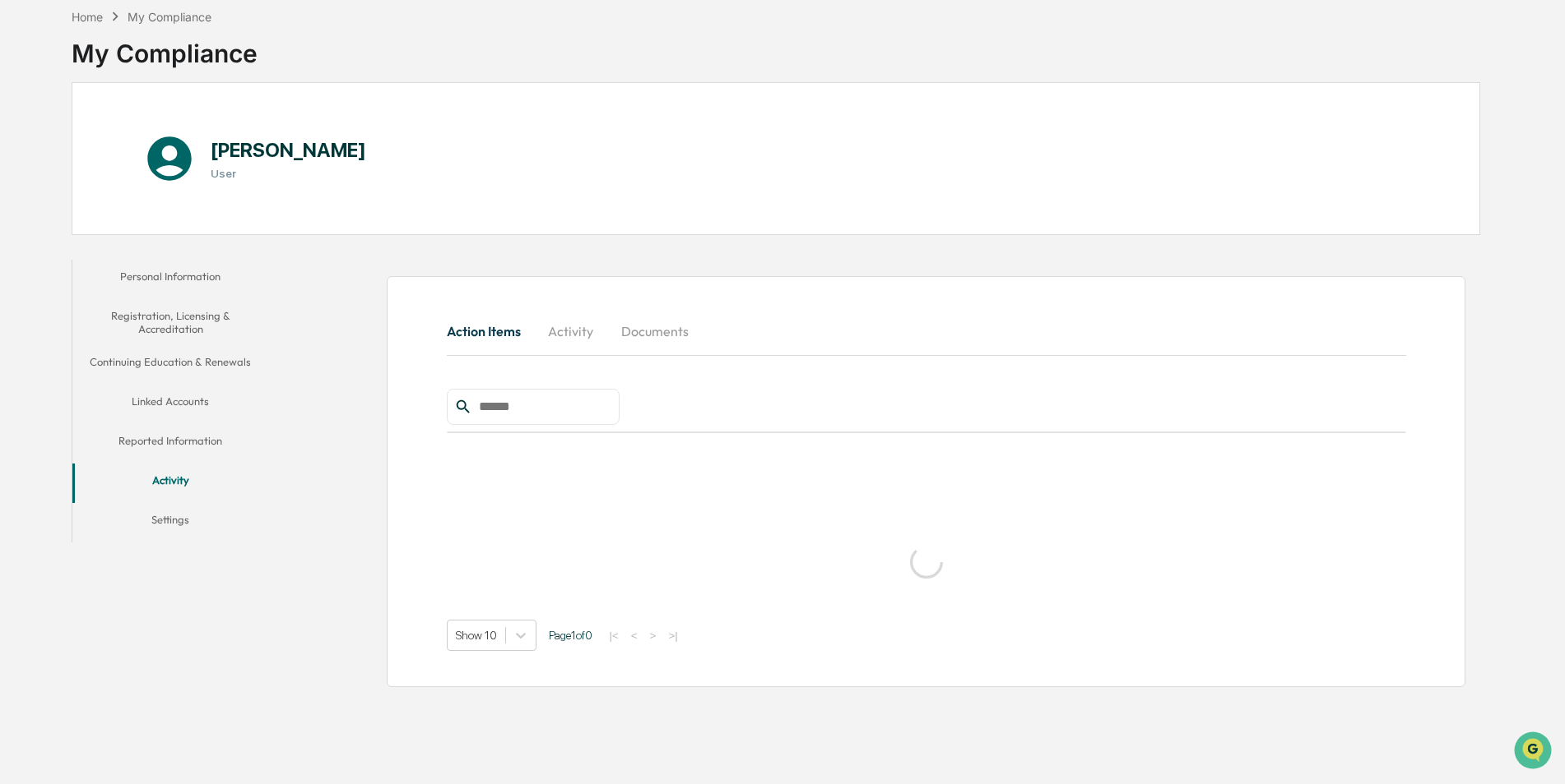
scroll to position [78, 0]
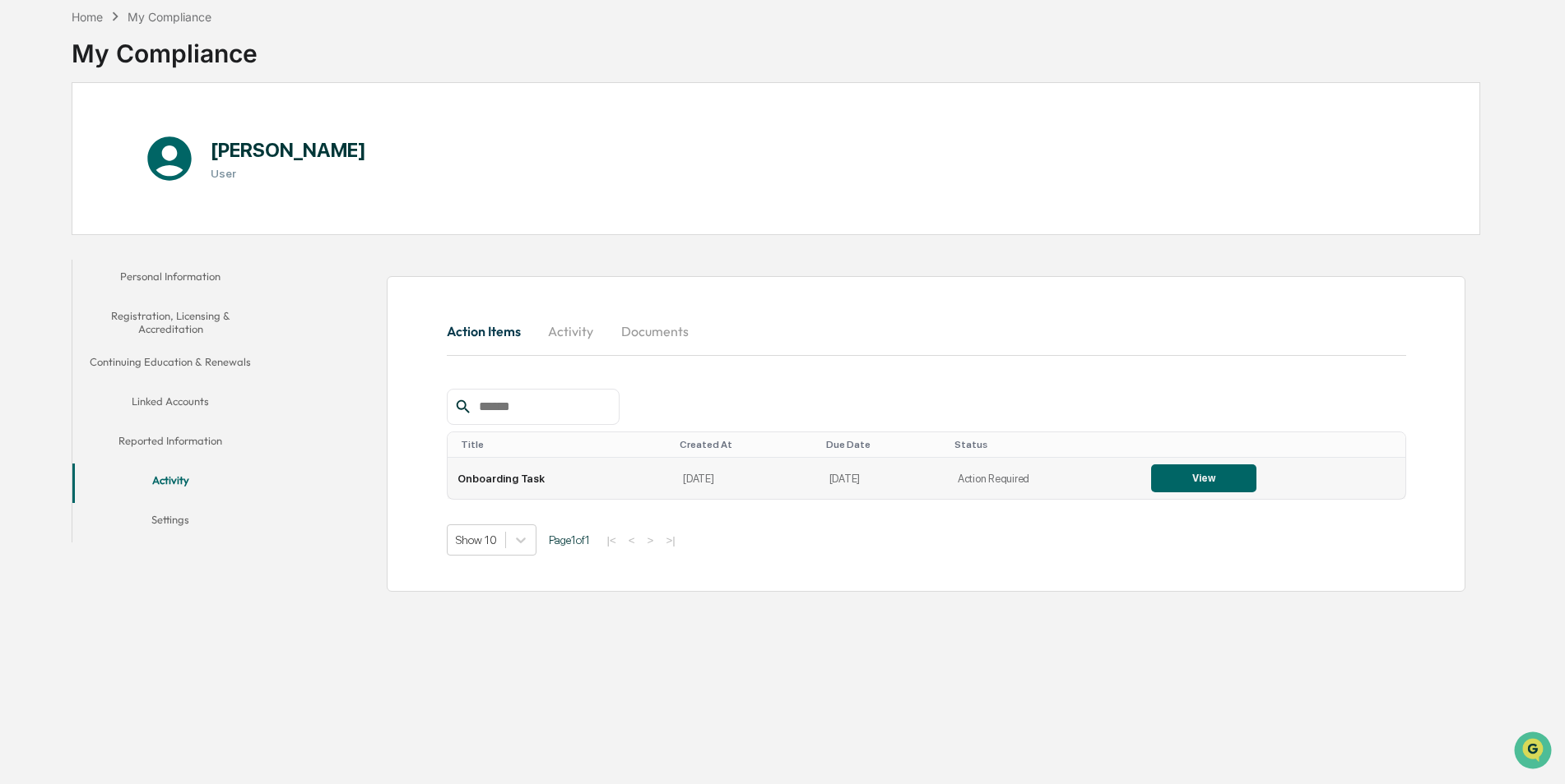
click at [1196, 485] on button "View" at bounding box center [1203, 478] width 105 height 28
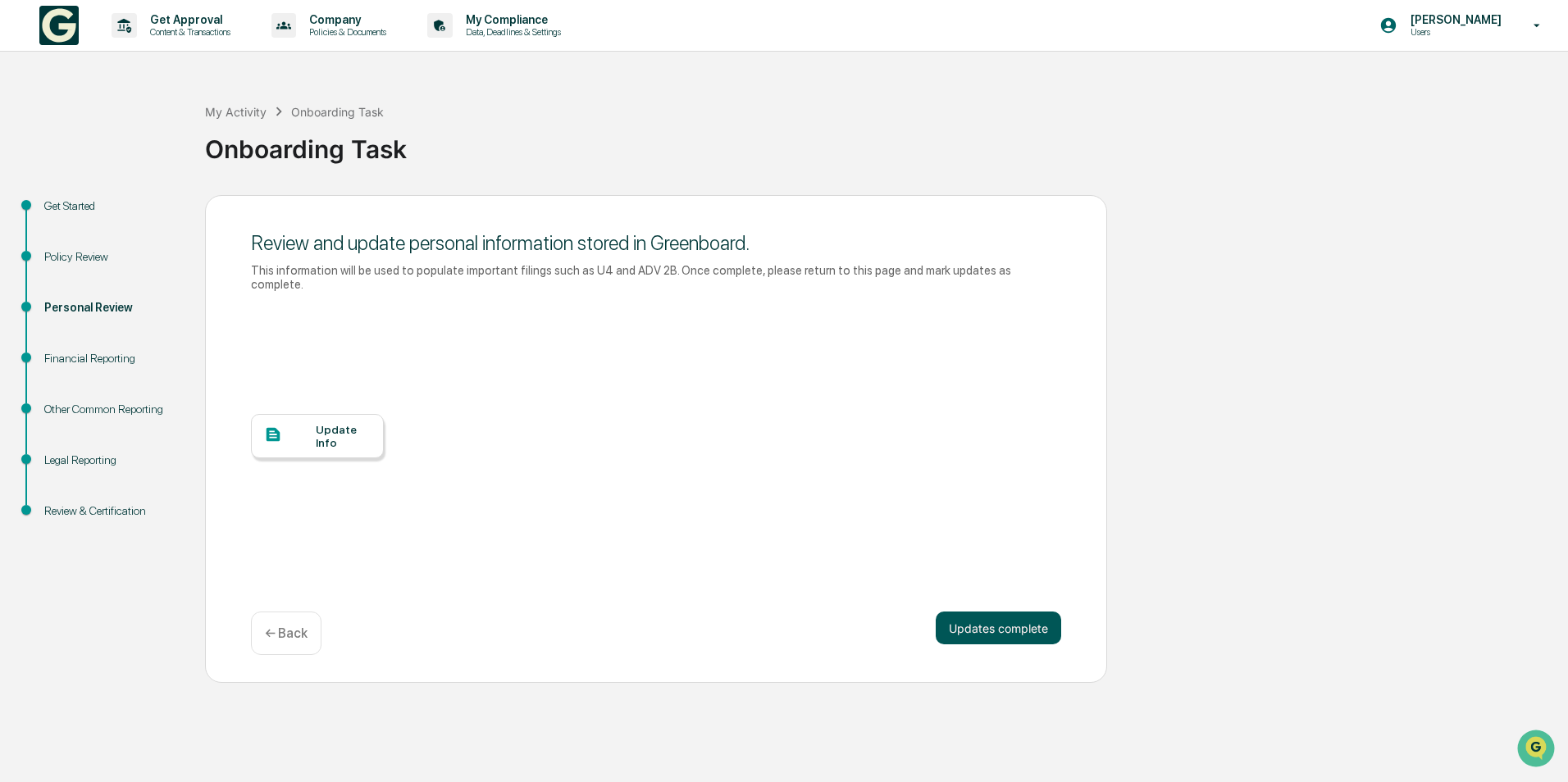
click at [1034, 612] on button "Updates complete" at bounding box center [999, 628] width 126 height 32
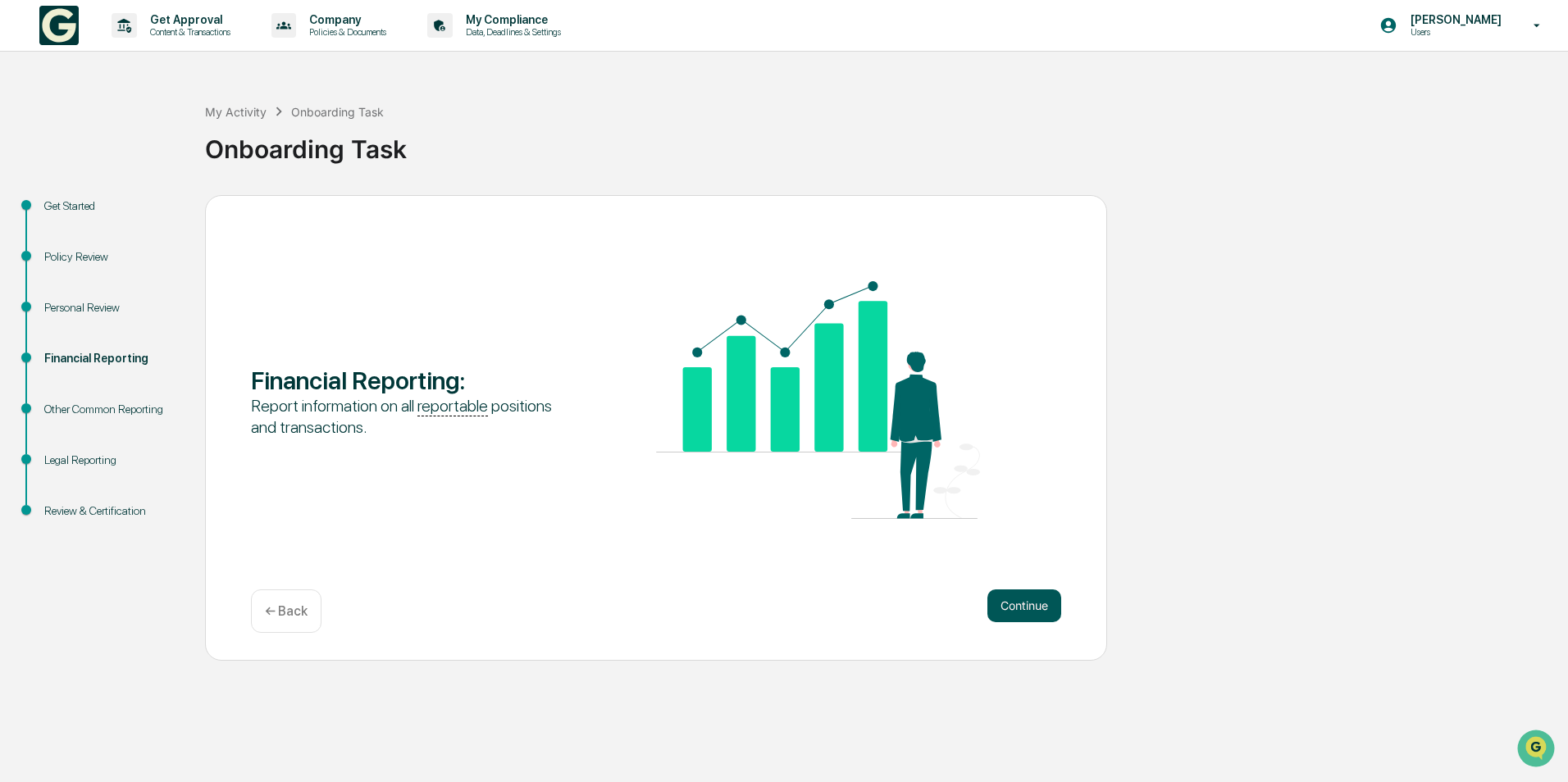
click at [1031, 604] on button "Continue" at bounding box center [1023, 606] width 73 height 32
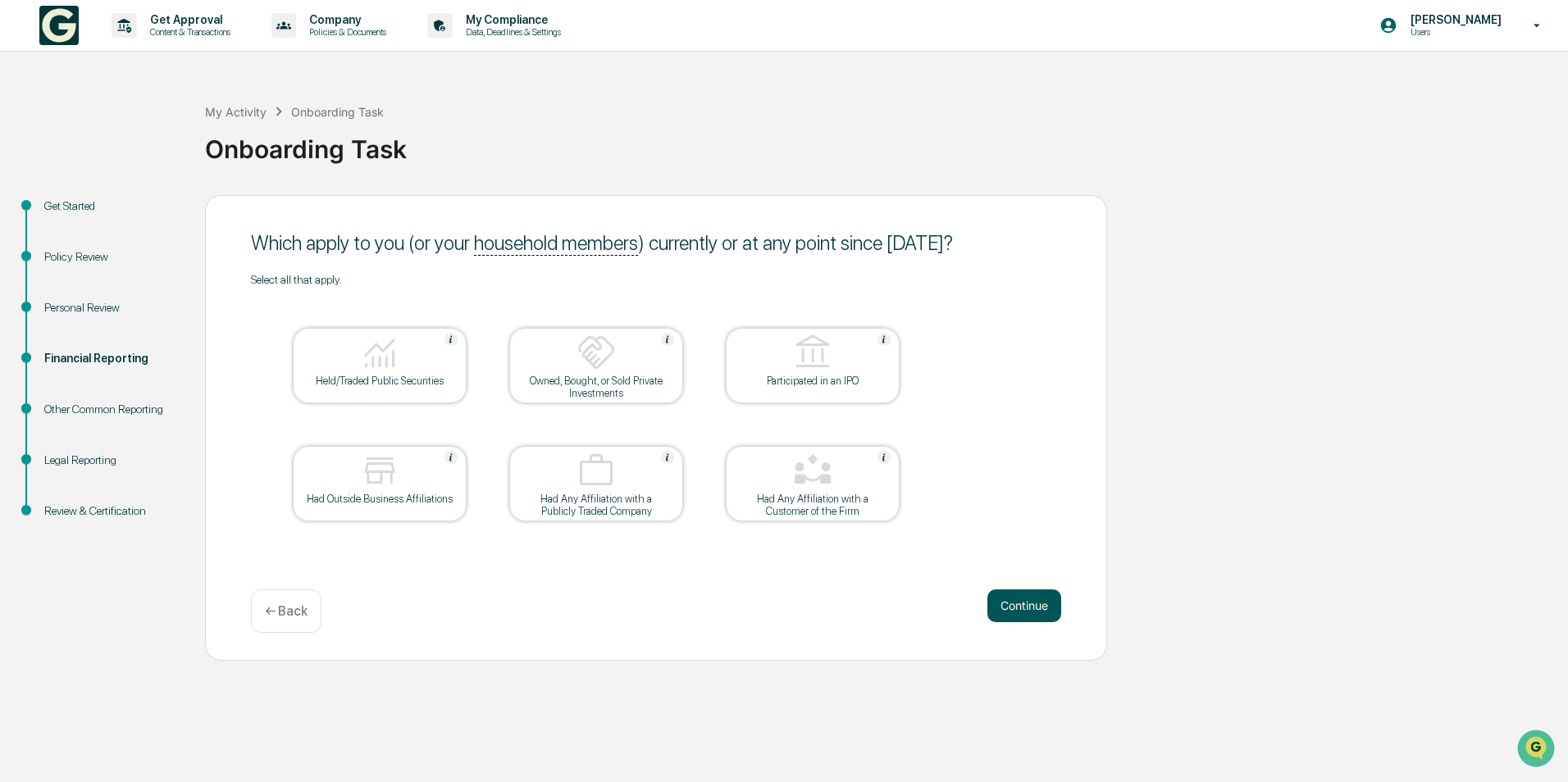
click at [1006, 604] on button "Continue" at bounding box center [1023, 606] width 73 height 32
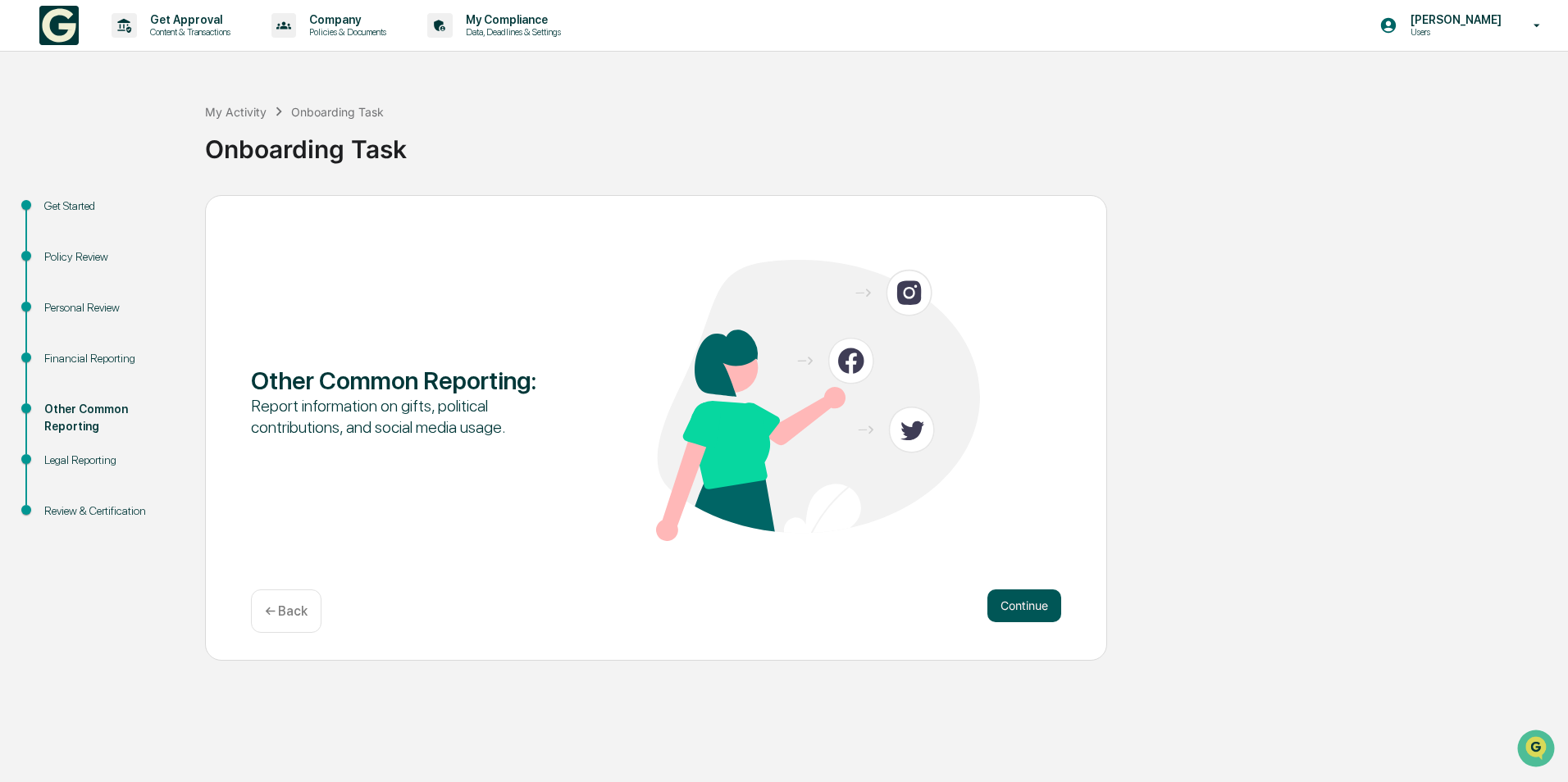
click at [1023, 601] on button "Continue" at bounding box center [1023, 606] width 73 height 32
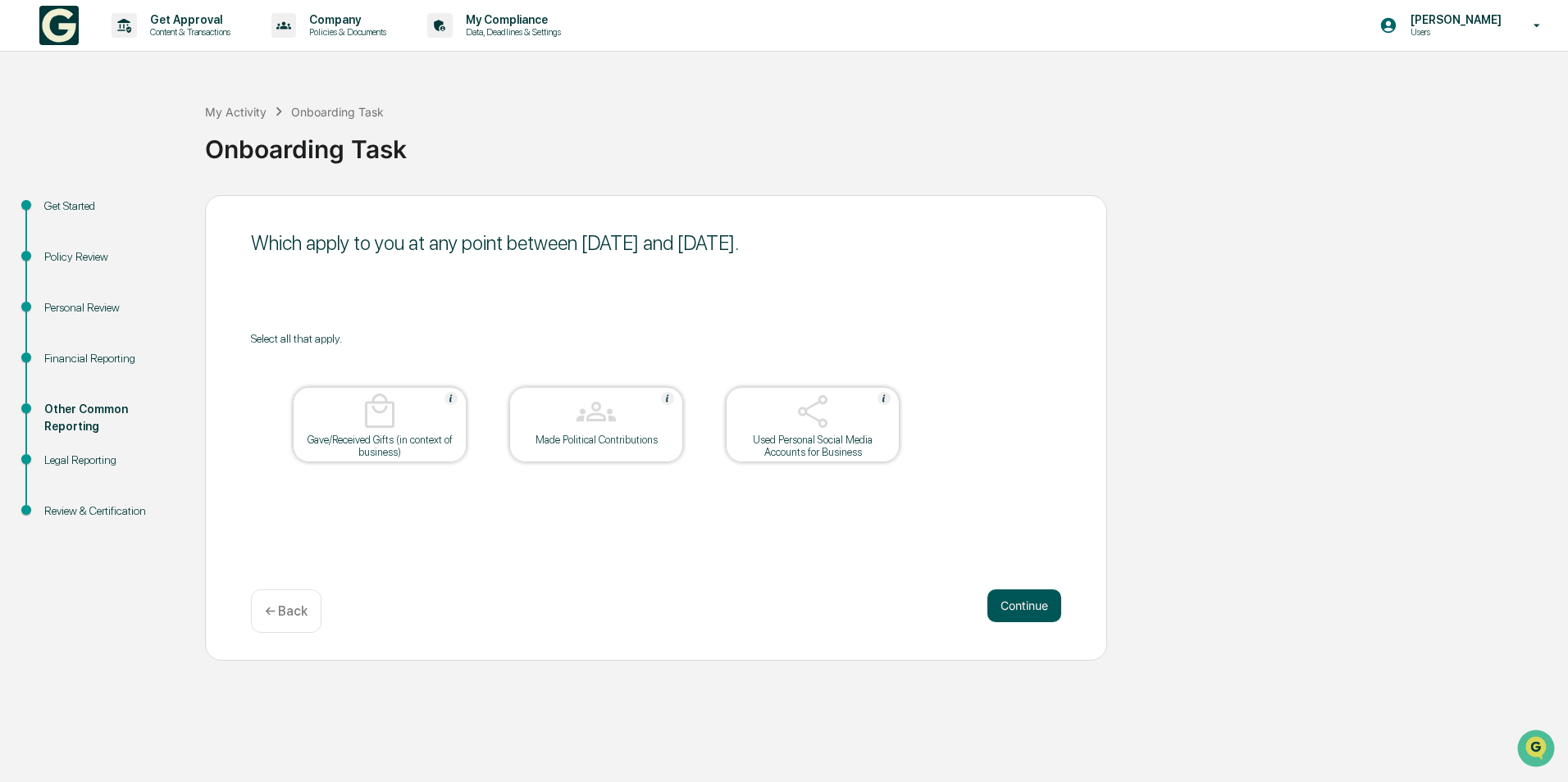
click at [1032, 601] on button "Continue" at bounding box center [1023, 606] width 73 height 32
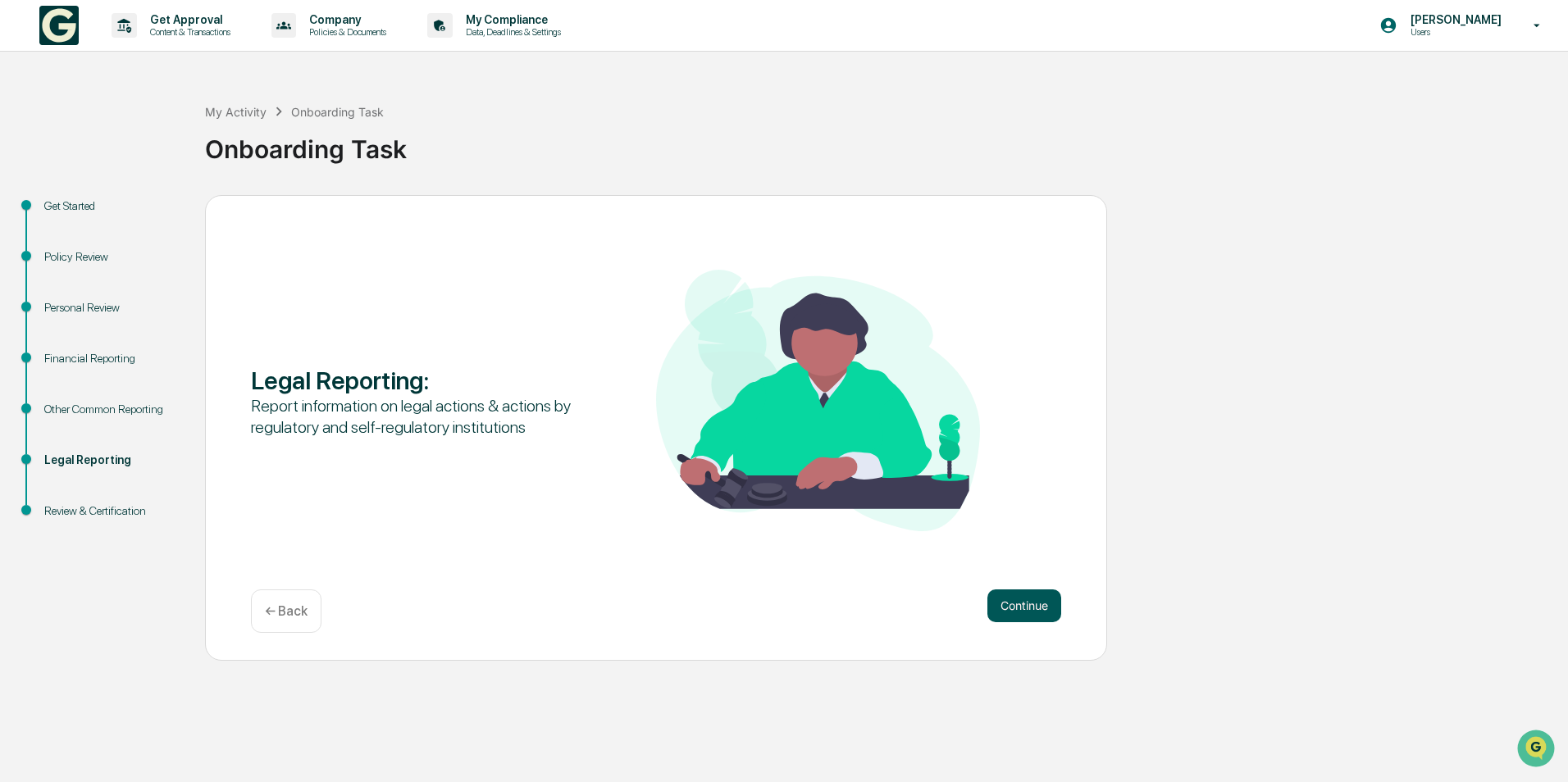
click at [1040, 599] on button "Continue" at bounding box center [1023, 606] width 73 height 32
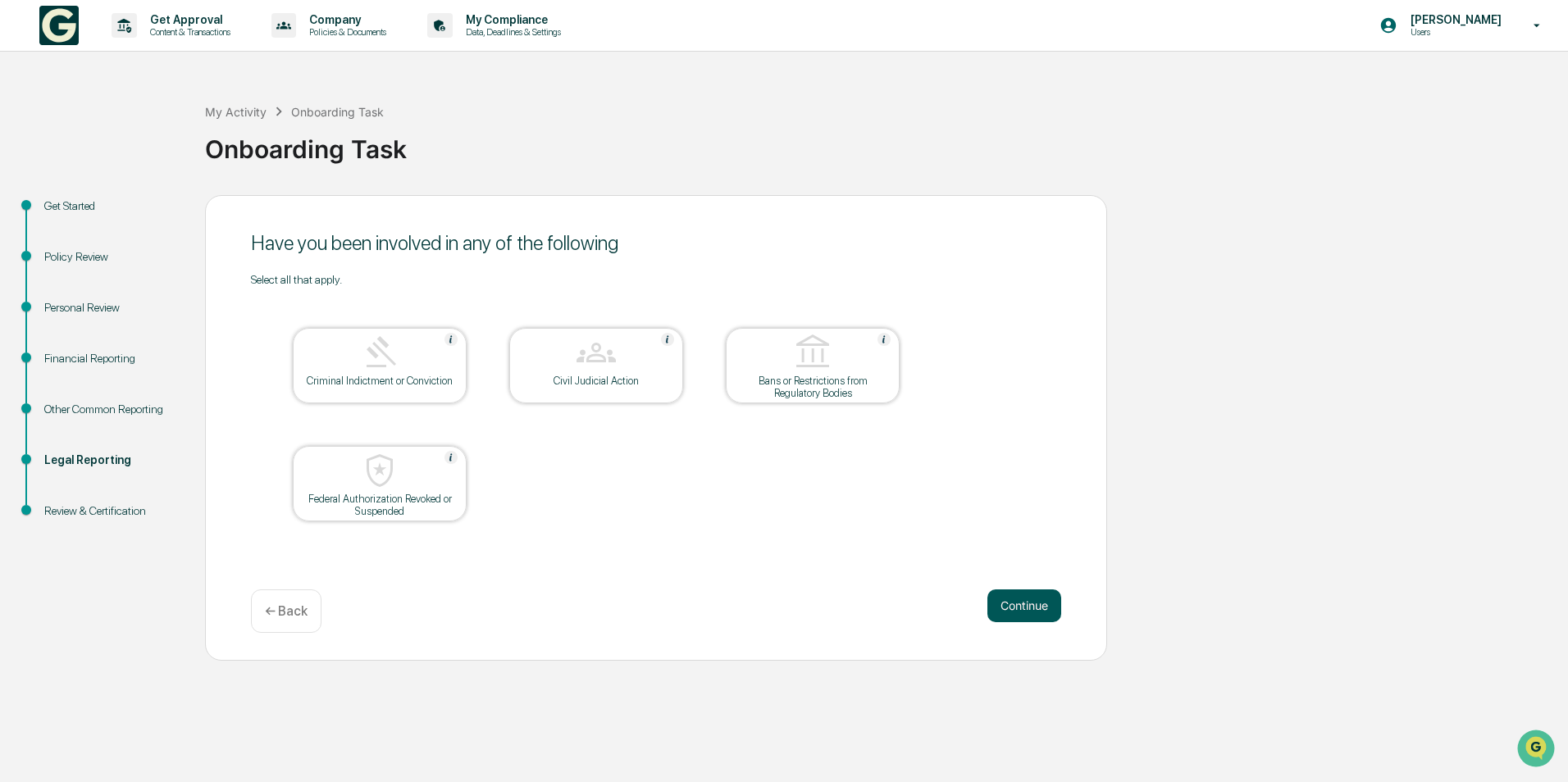
click at [1052, 606] on button "Continue" at bounding box center [1023, 606] width 73 height 32
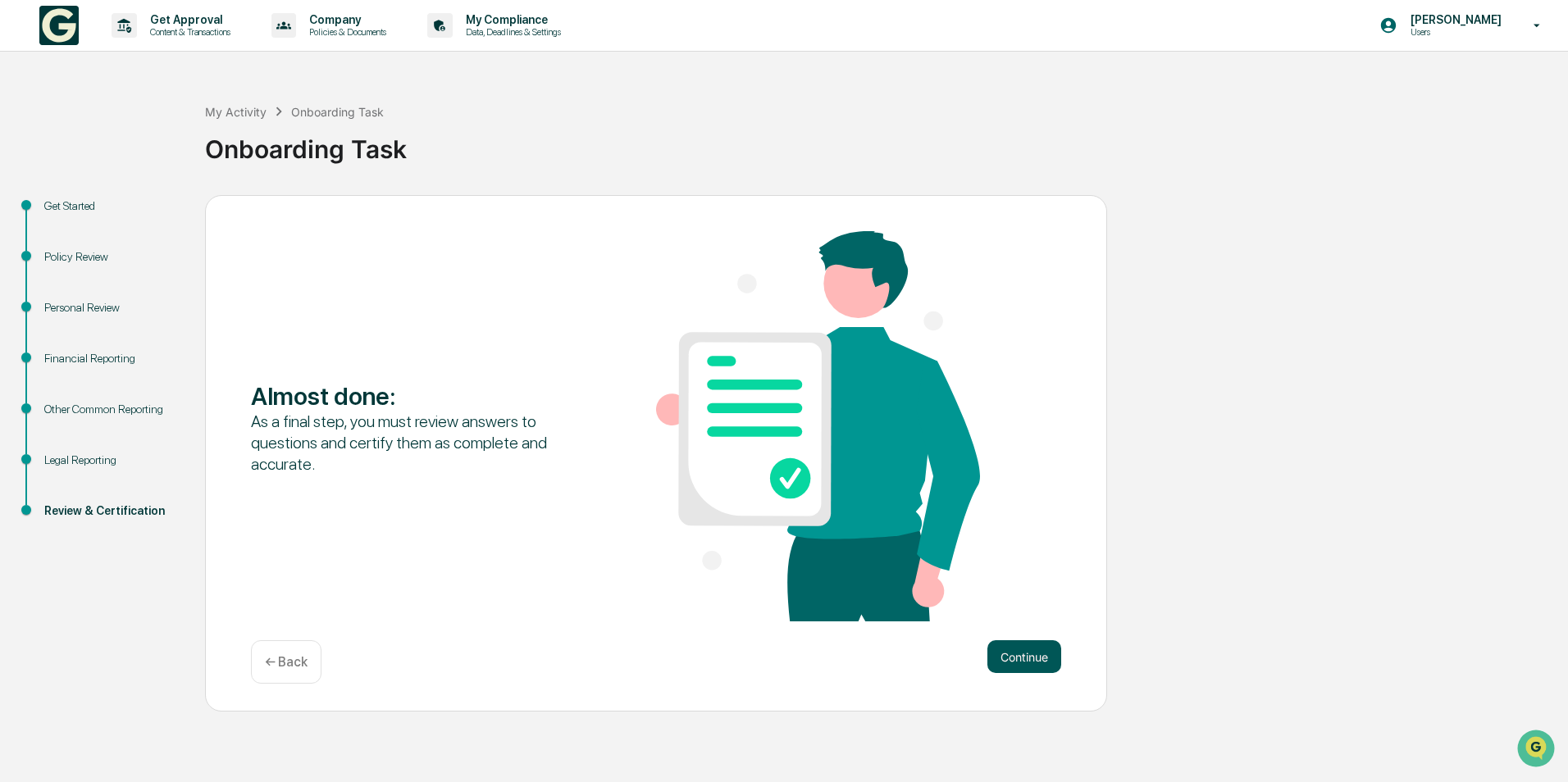
click at [1034, 662] on button "Continue" at bounding box center [1023, 657] width 73 height 32
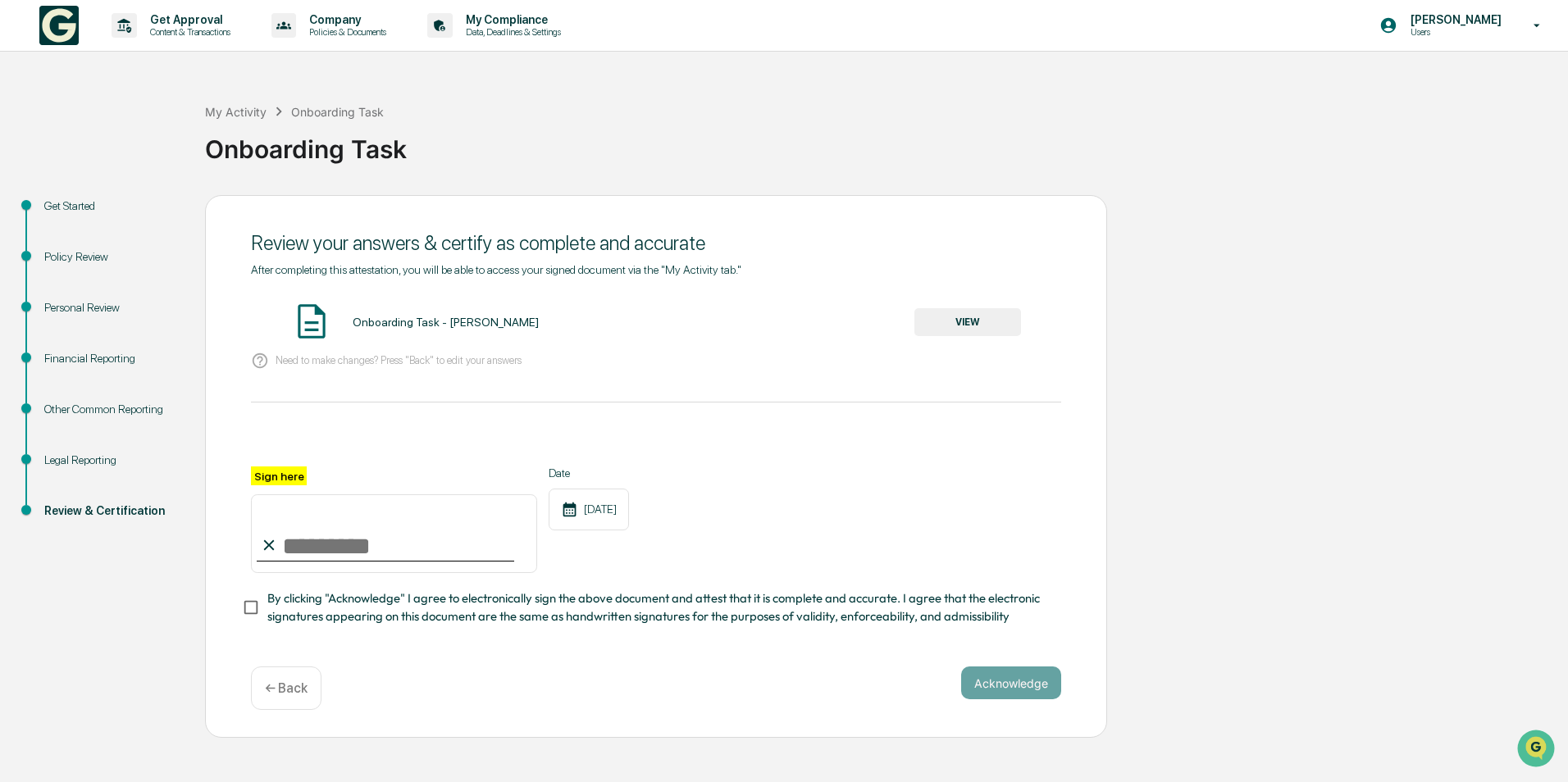
click at [330, 541] on input "Sign here" at bounding box center [394, 534] width 286 height 79
type input "**********"
click at [973, 323] on button "VIEW" at bounding box center [968, 321] width 107 height 28
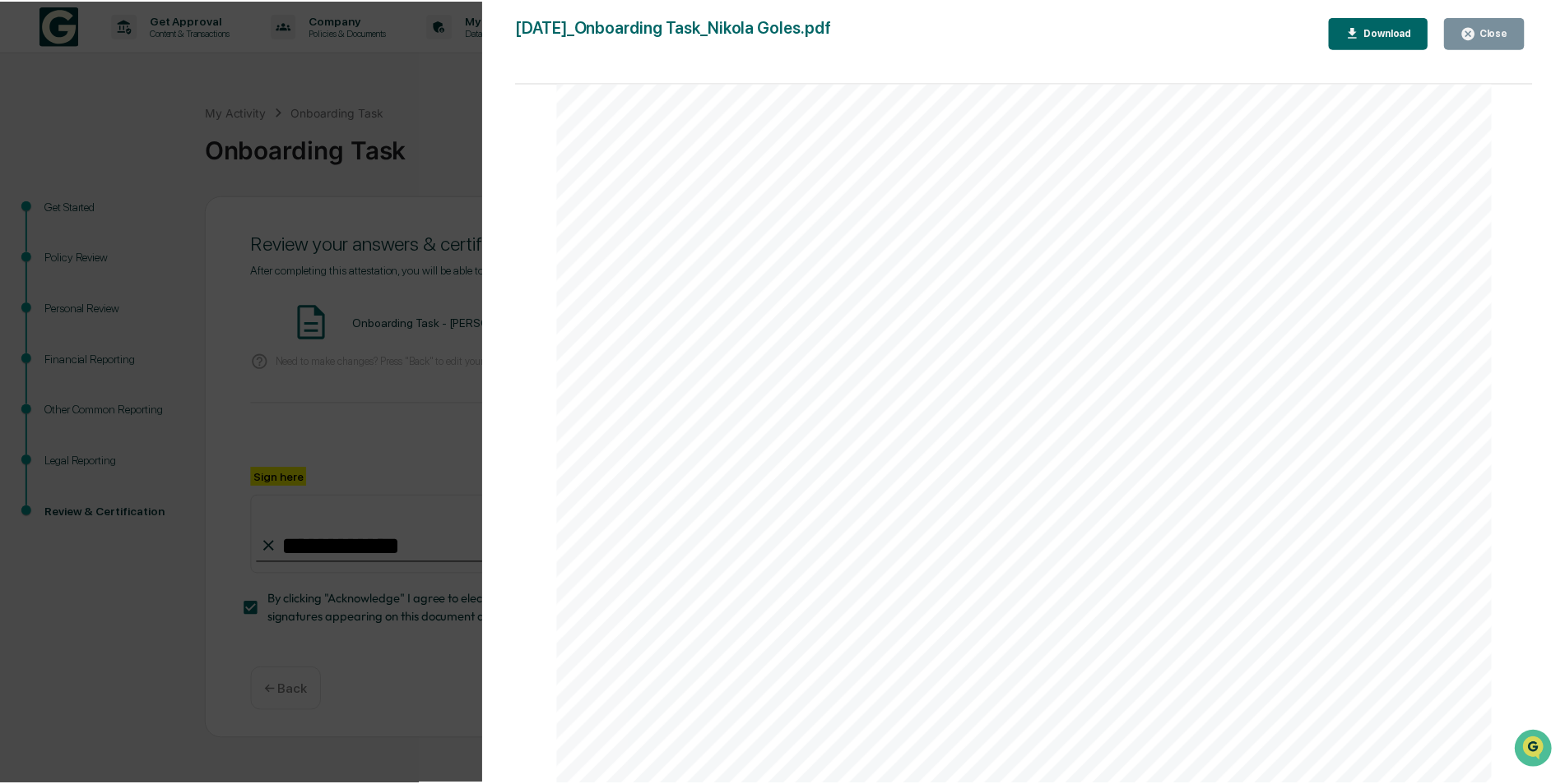
scroll to position [4814, 0]
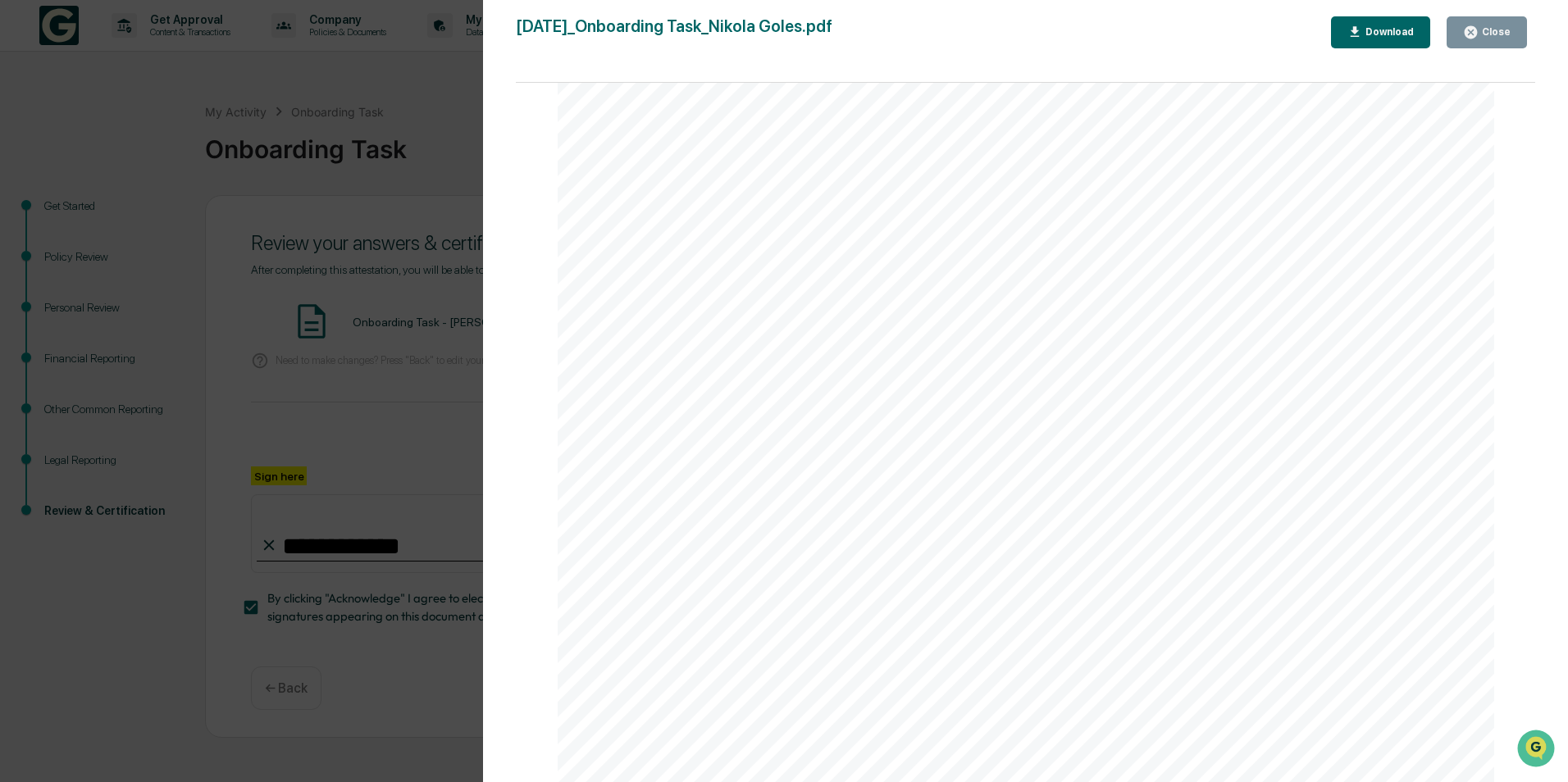
click at [1497, 22] on button "Close" at bounding box center [1487, 32] width 80 height 32
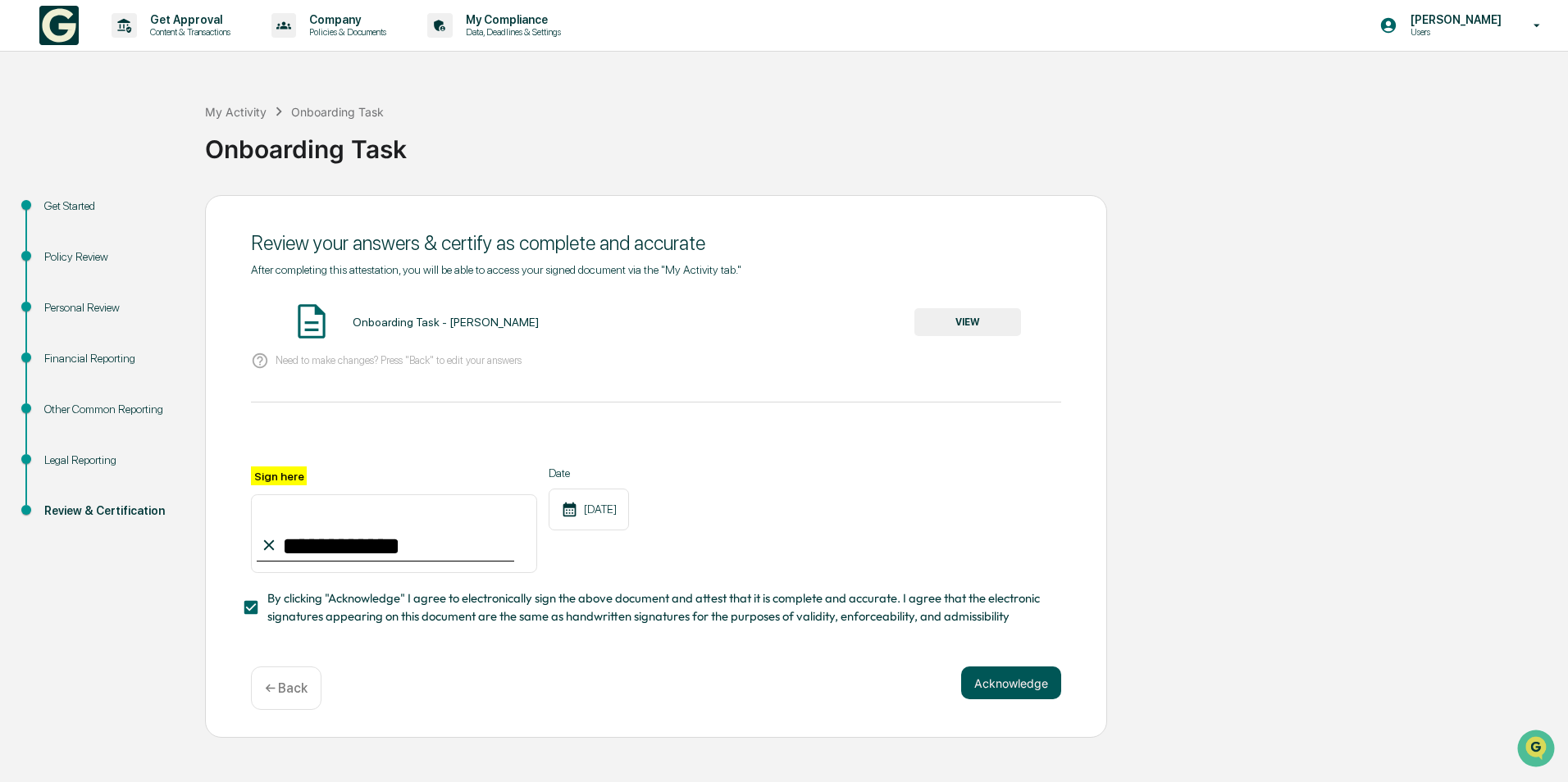
click at [995, 700] on button "Acknowledge" at bounding box center [1011, 683] width 100 height 32
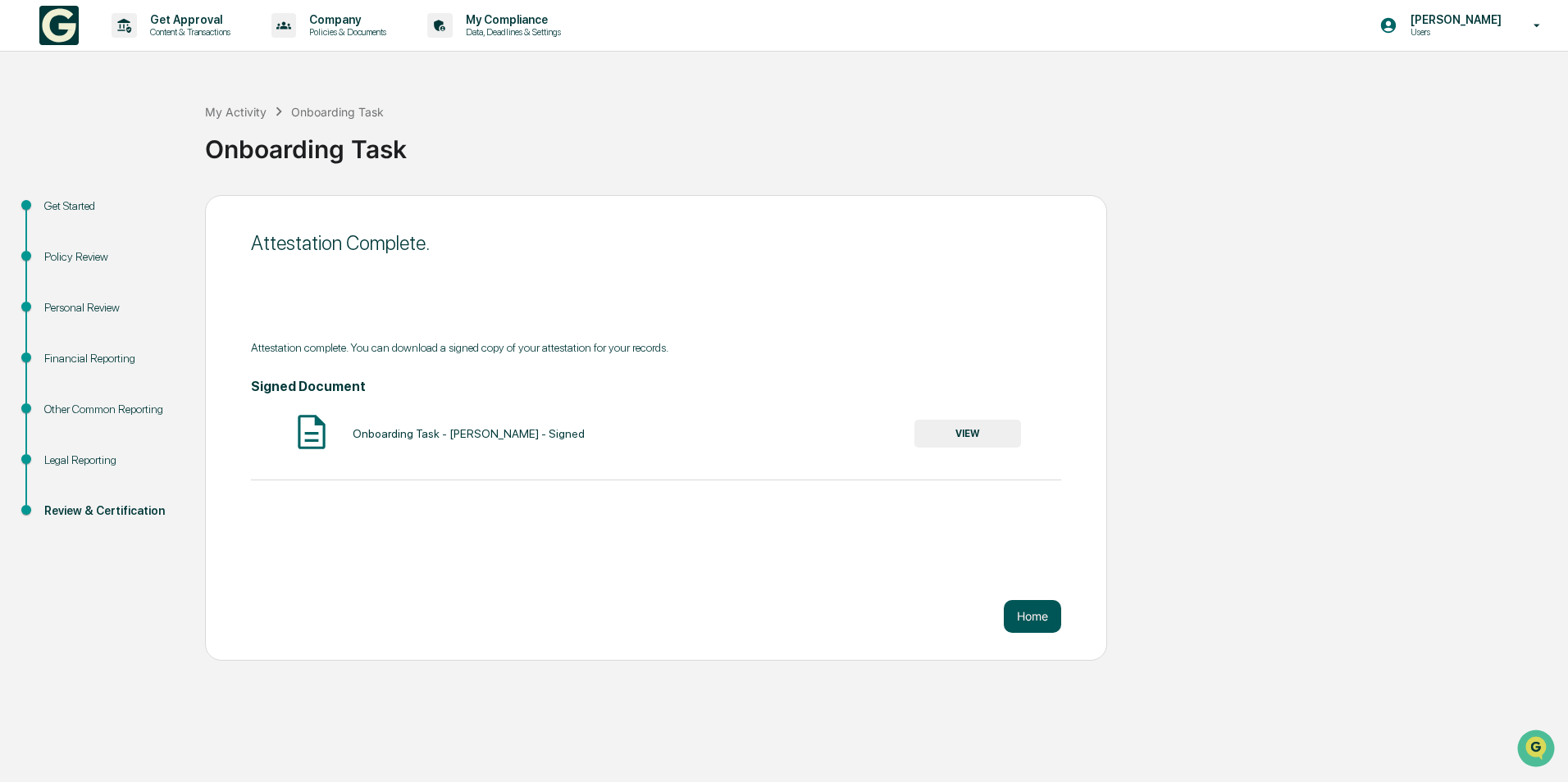
click at [1045, 616] on button "Home" at bounding box center [1033, 617] width 57 height 32
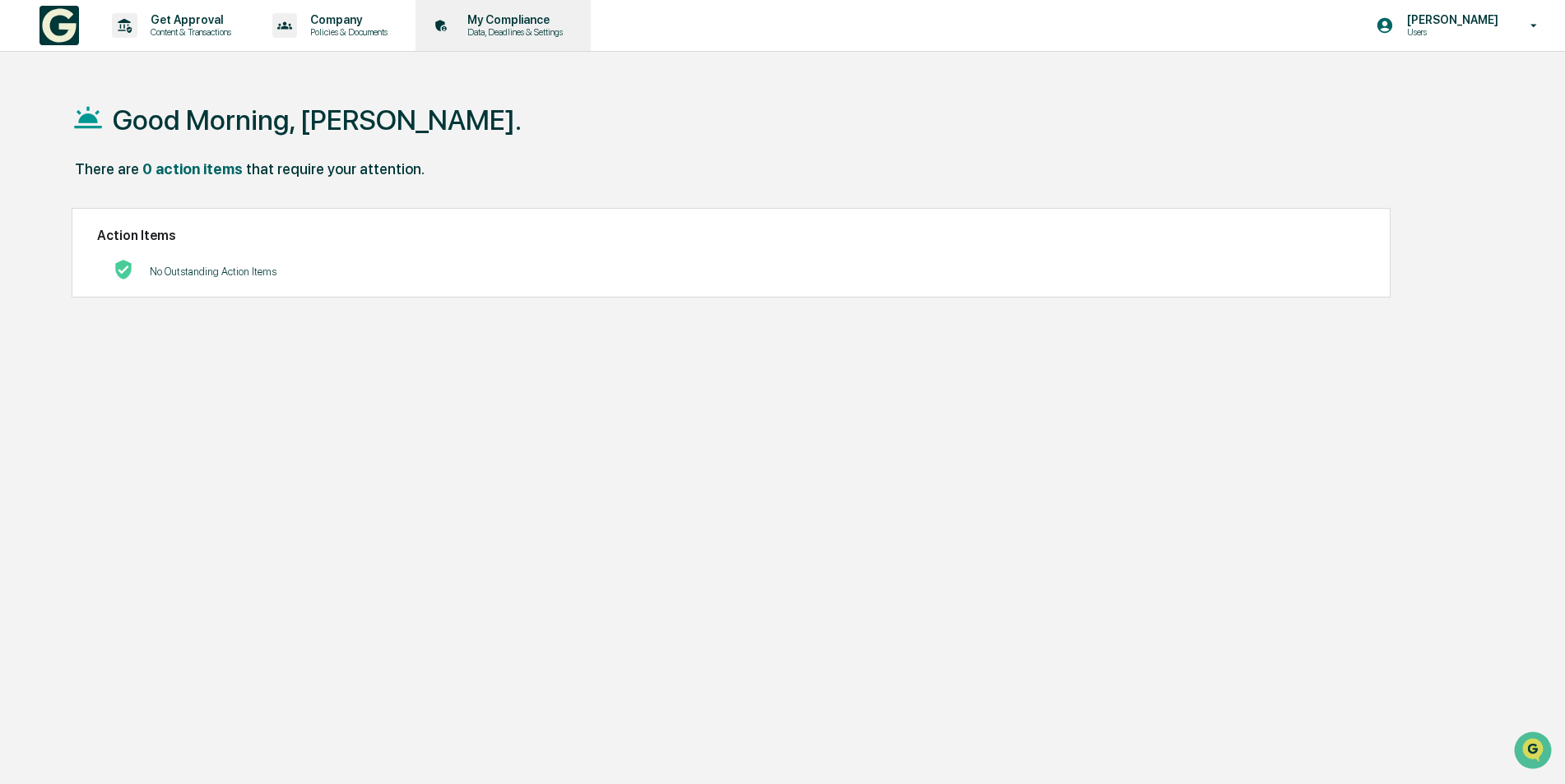
click at [522, 27] on p "Data, Deadlines & Settings" at bounding box center [513, 33] width 117 height 11
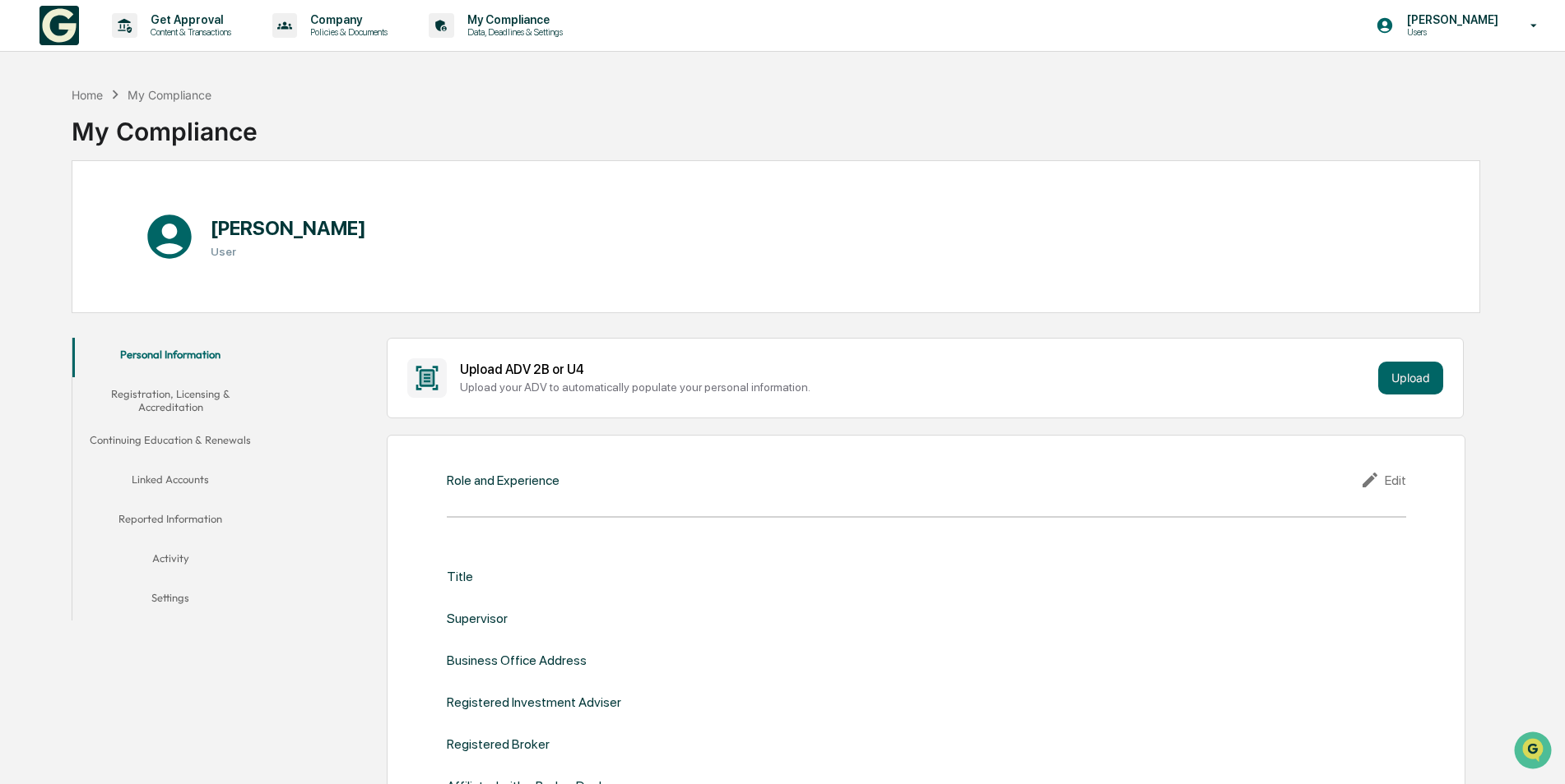
click at [170, 560] on button "Activity" at bounding box center [171, 561] width 197 height 39
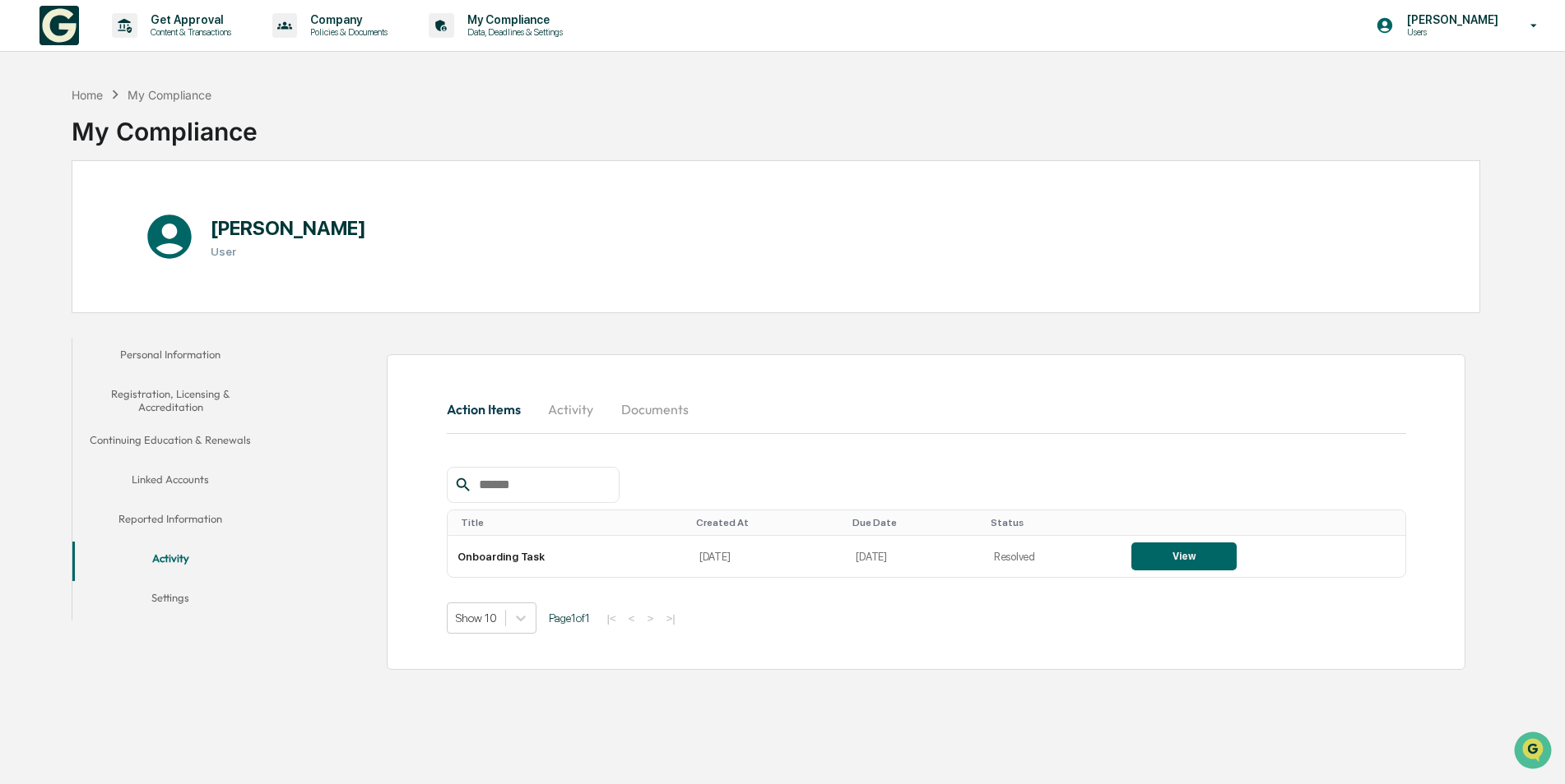
click at [186, 514] on button "Reported Information" at bounding box center [171, 521] width 197 height 39
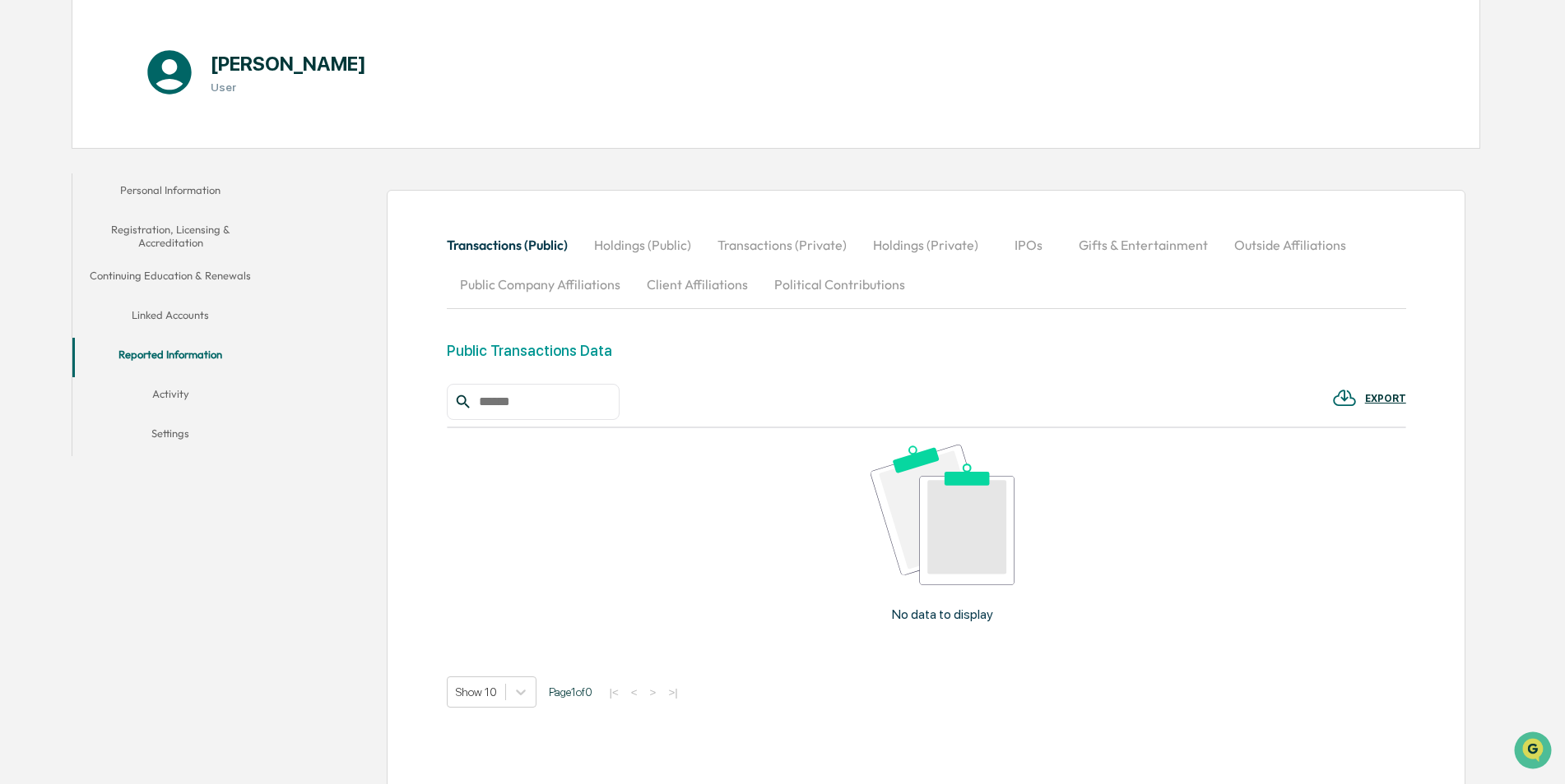
scroll to position [228, 0]
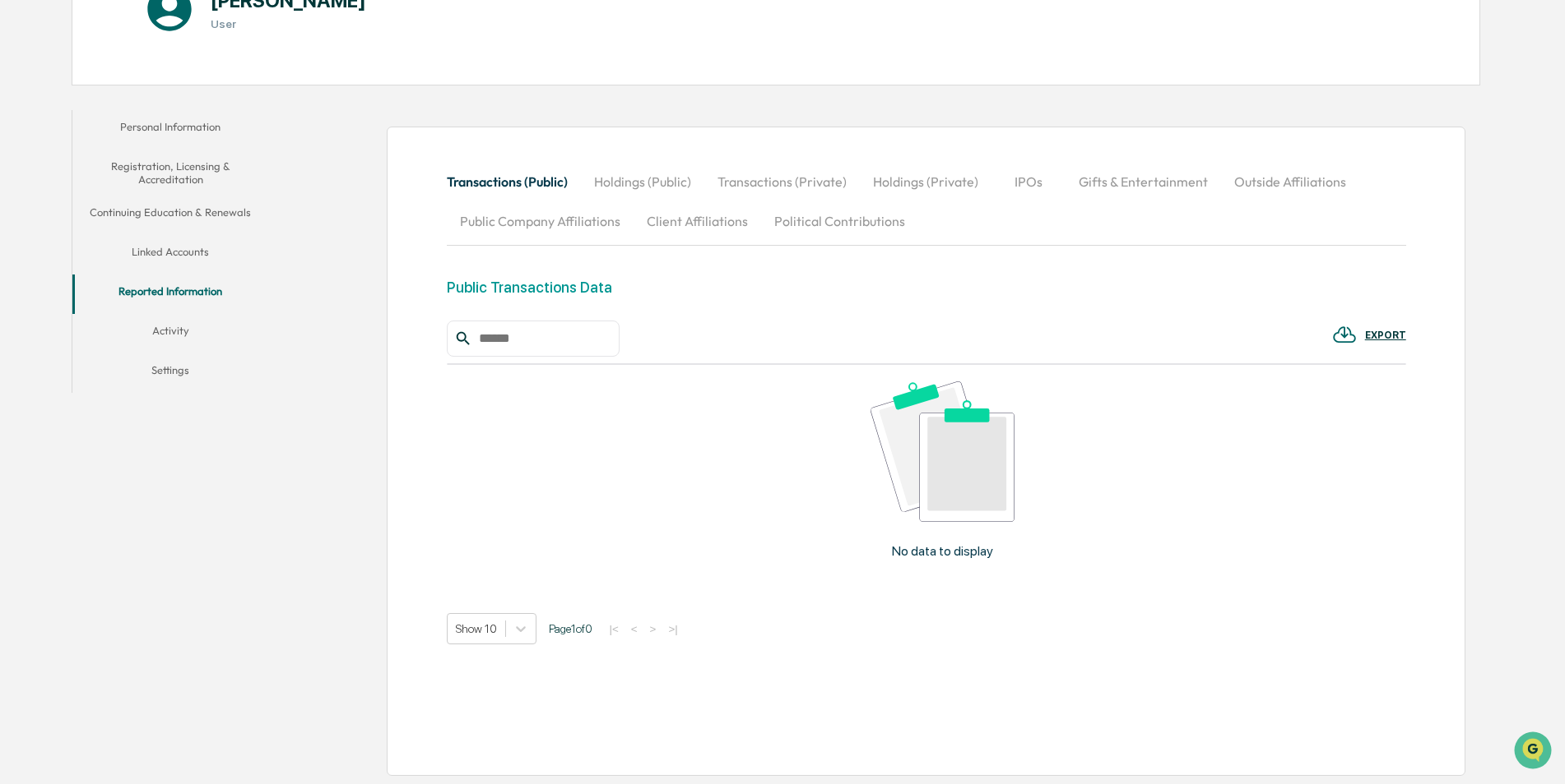
click at [216, 208] on button "Continuing Education & Renewals" at bounding box center [171, 215] width 197 height 39
